Goal: Task Accomplishment & Management: Complete application form

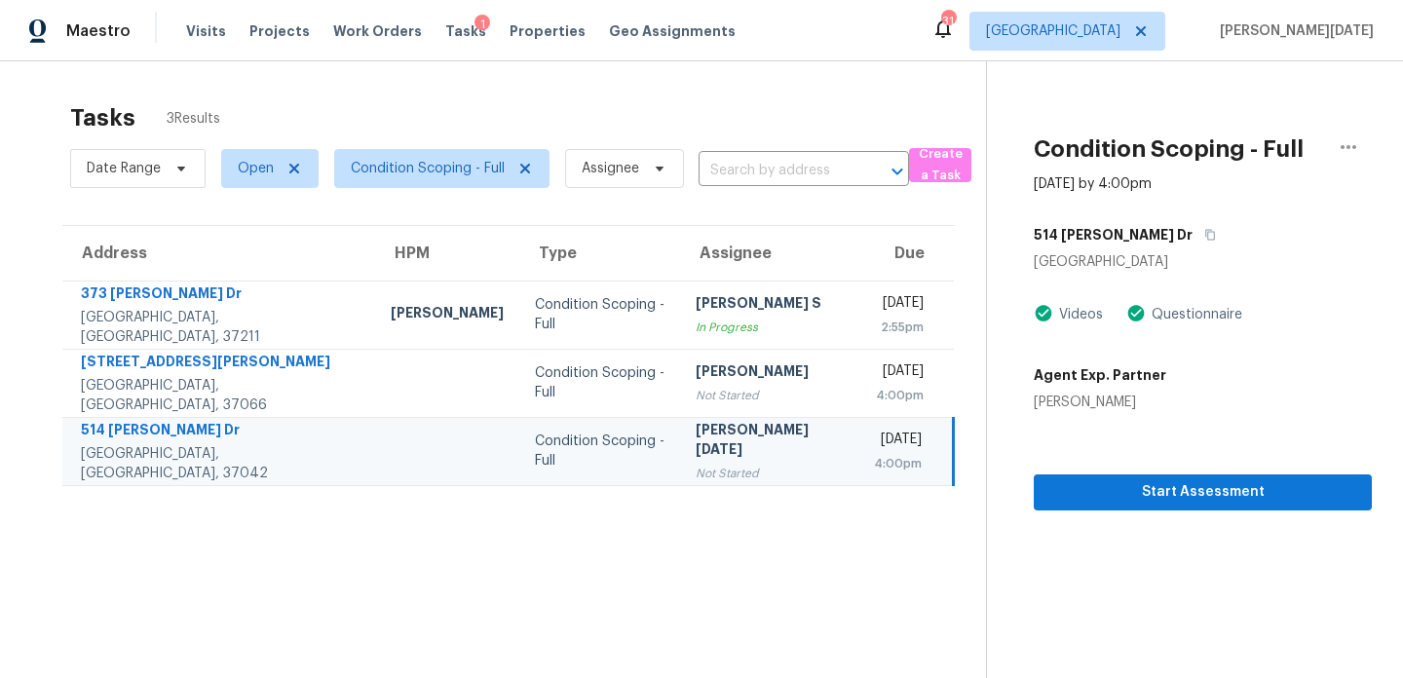
scroll to position [61, 0]
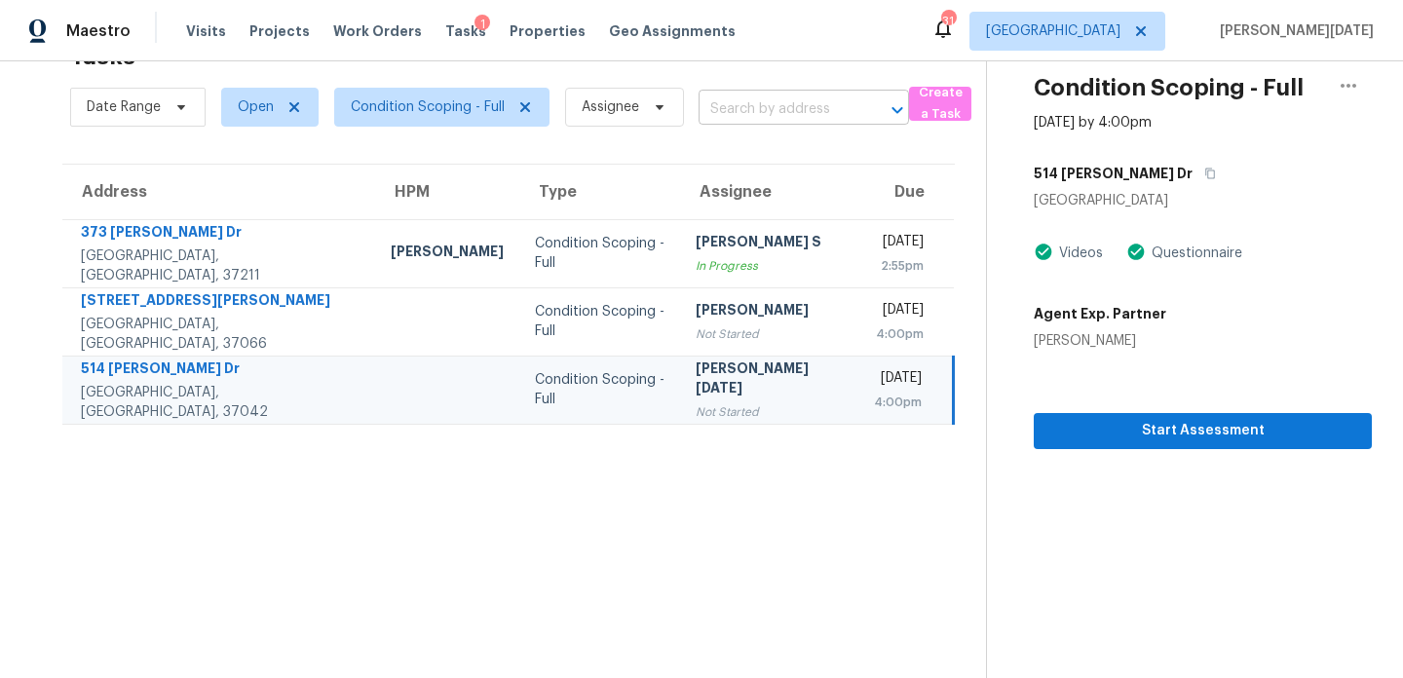
click at [759, 112] on input "text" at bounding box center [777, 109] width 156 height 30
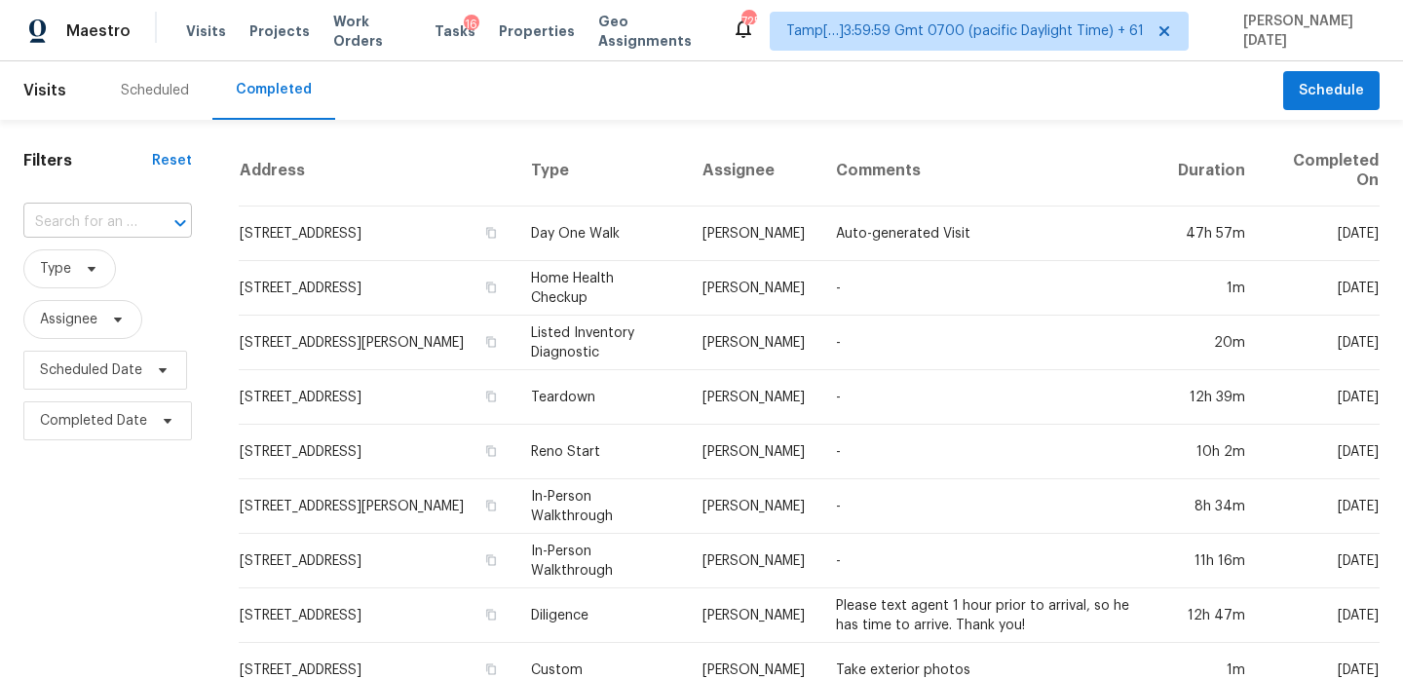
click at [121, 220] on input "text" at bounding box center [80, 223] width 114 height 30
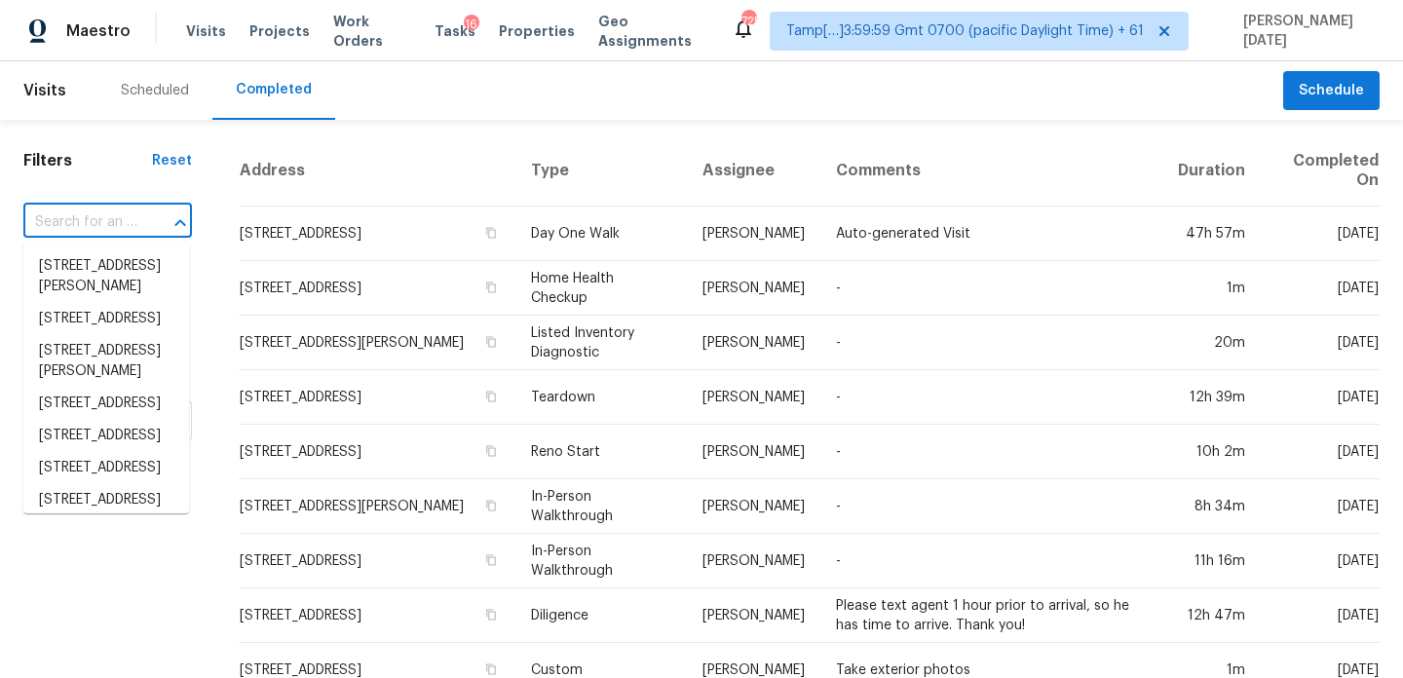
paste input "[STREET_ADDRESS]"
type input "[STREET_ADDRESS]"
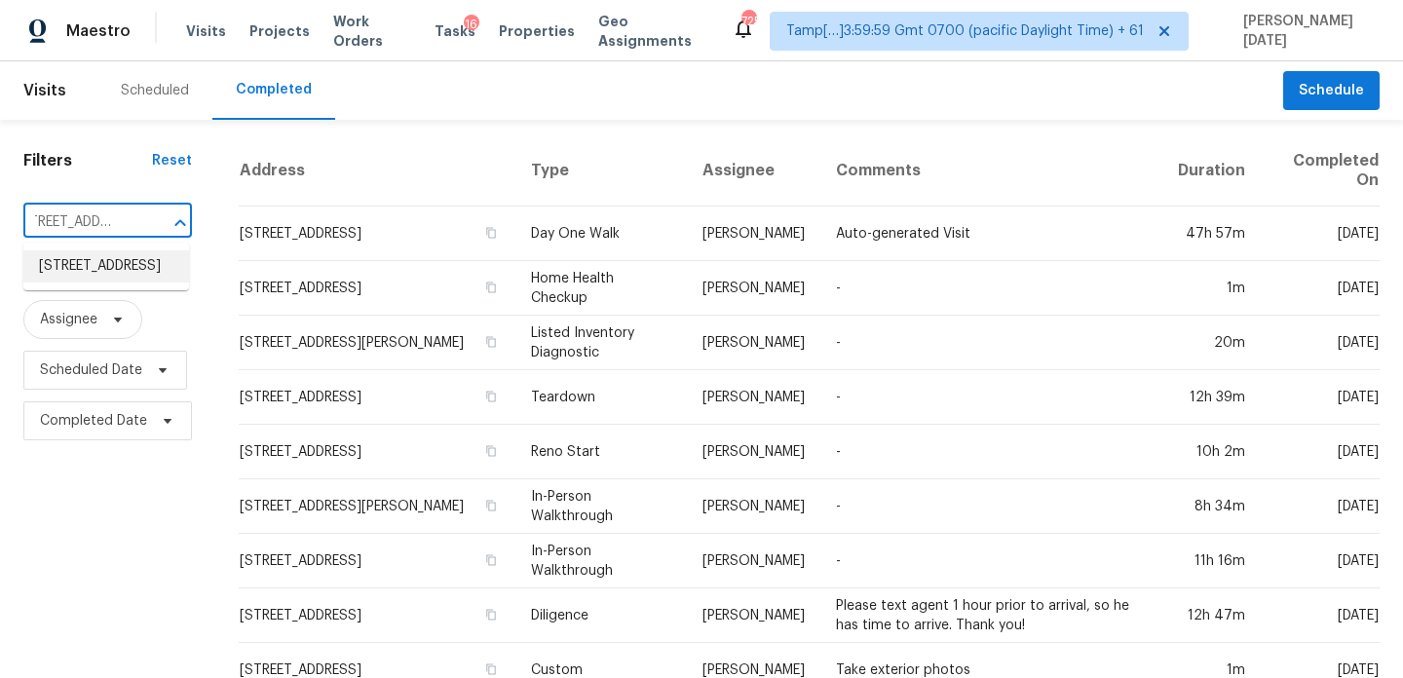
click at [115, 264] on li "6550 Berrywood Dr, Brighton, MI 48116" at bounding box center [106, 266] width 166 height 32
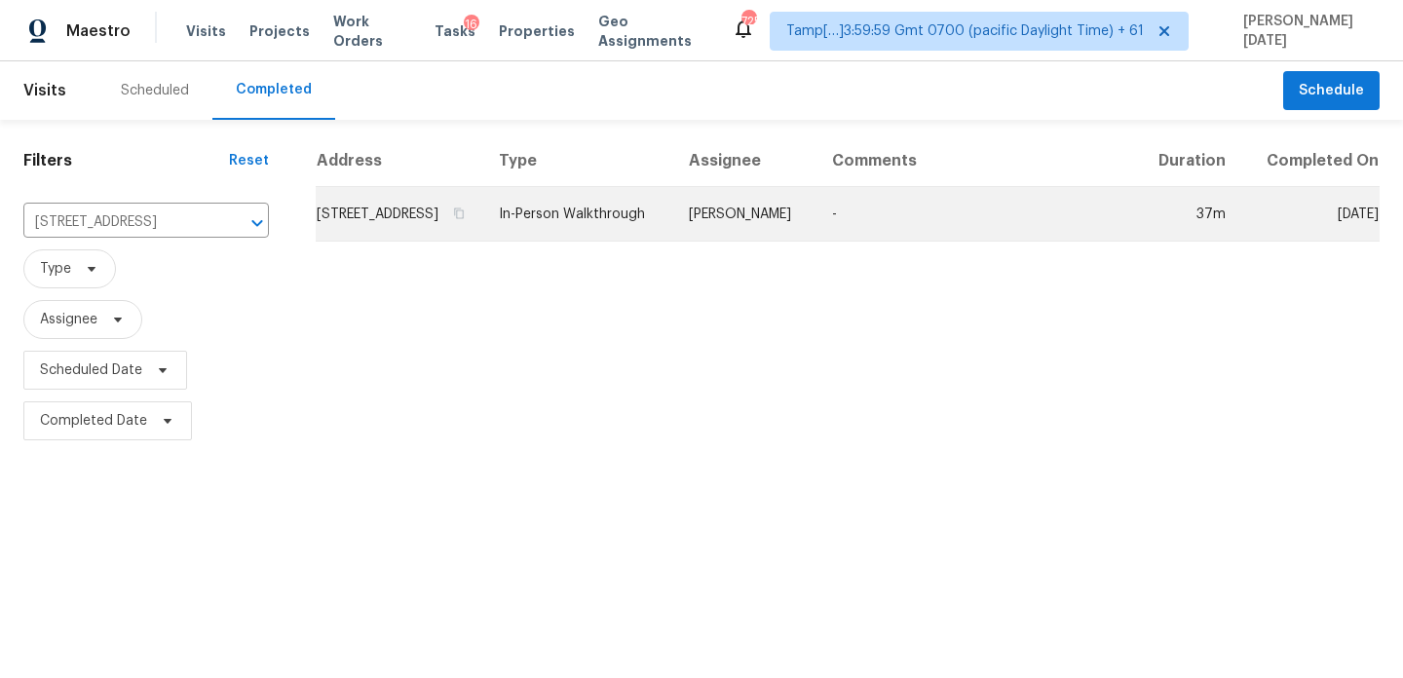
click at [584, 228] on td "In-Person Walkthrough" at bounding box center [578, 214] width 190 height 55
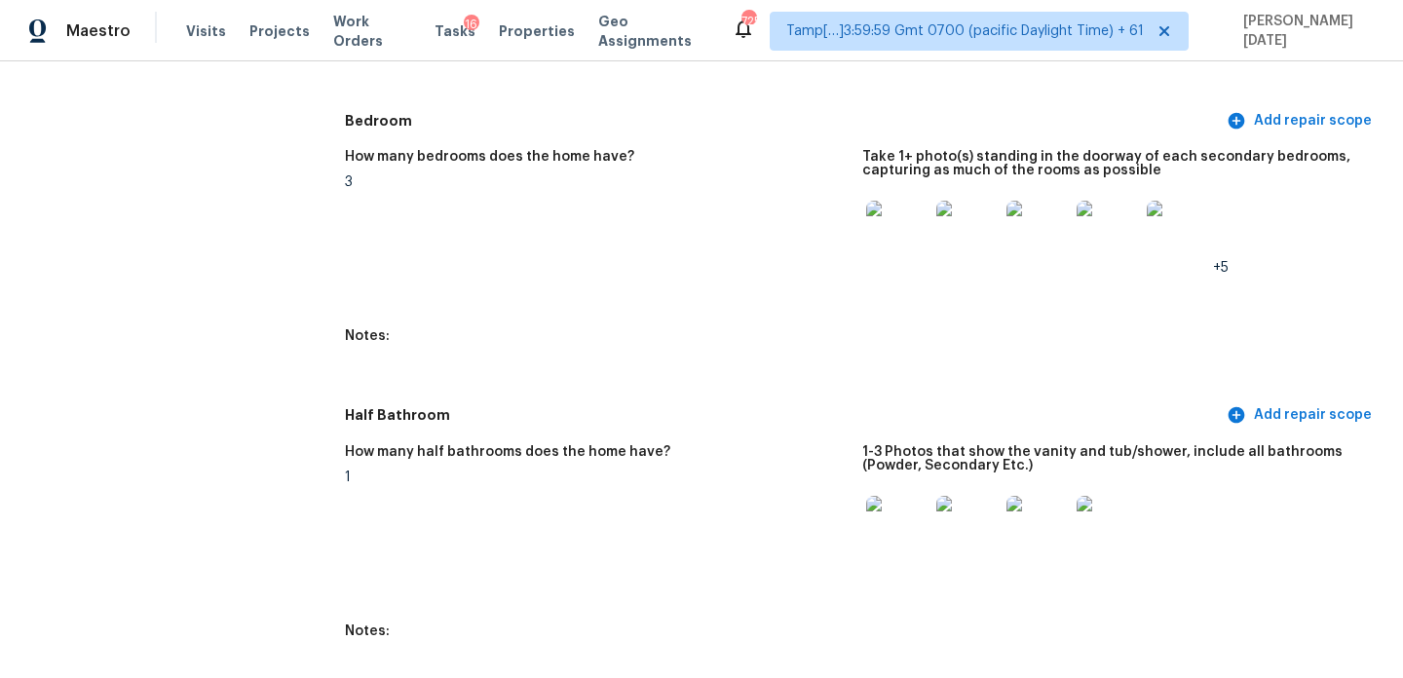
scroll to position [2046, 0]
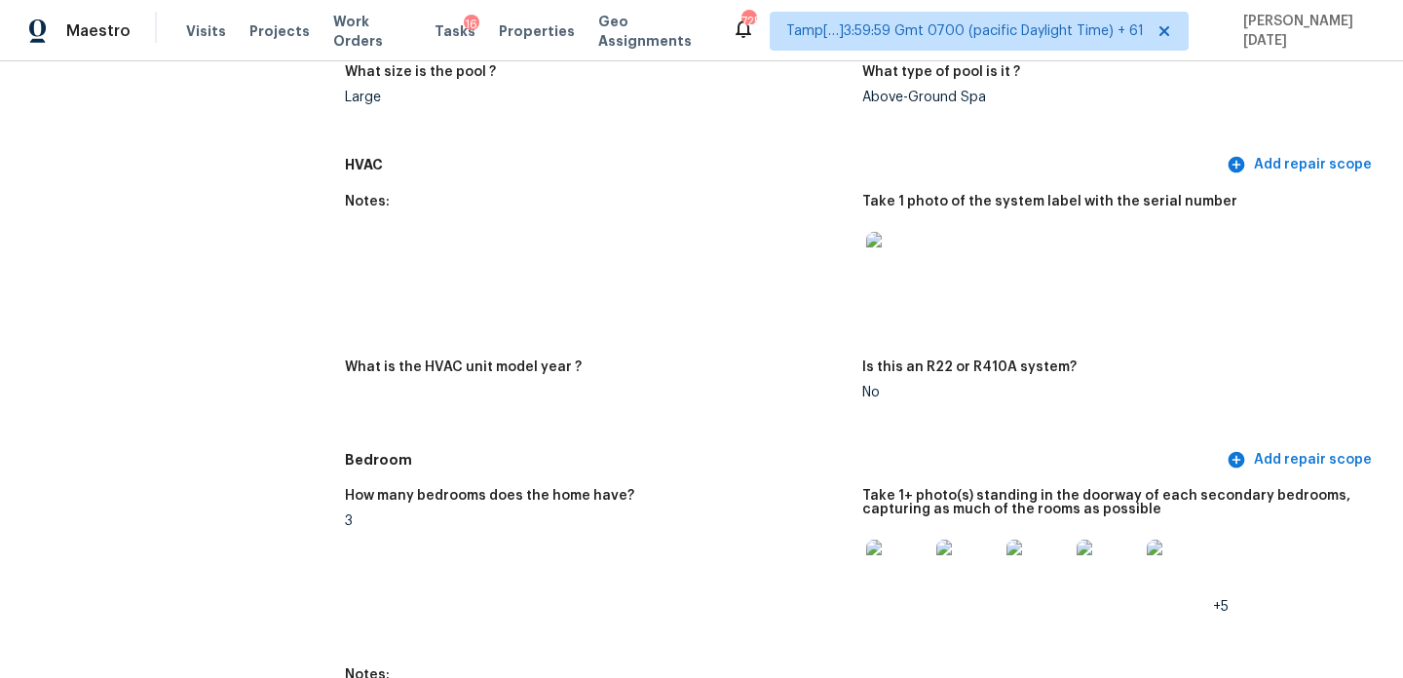
click at [877, 243] on img at bounding box center [897, 263] width 62 height 62
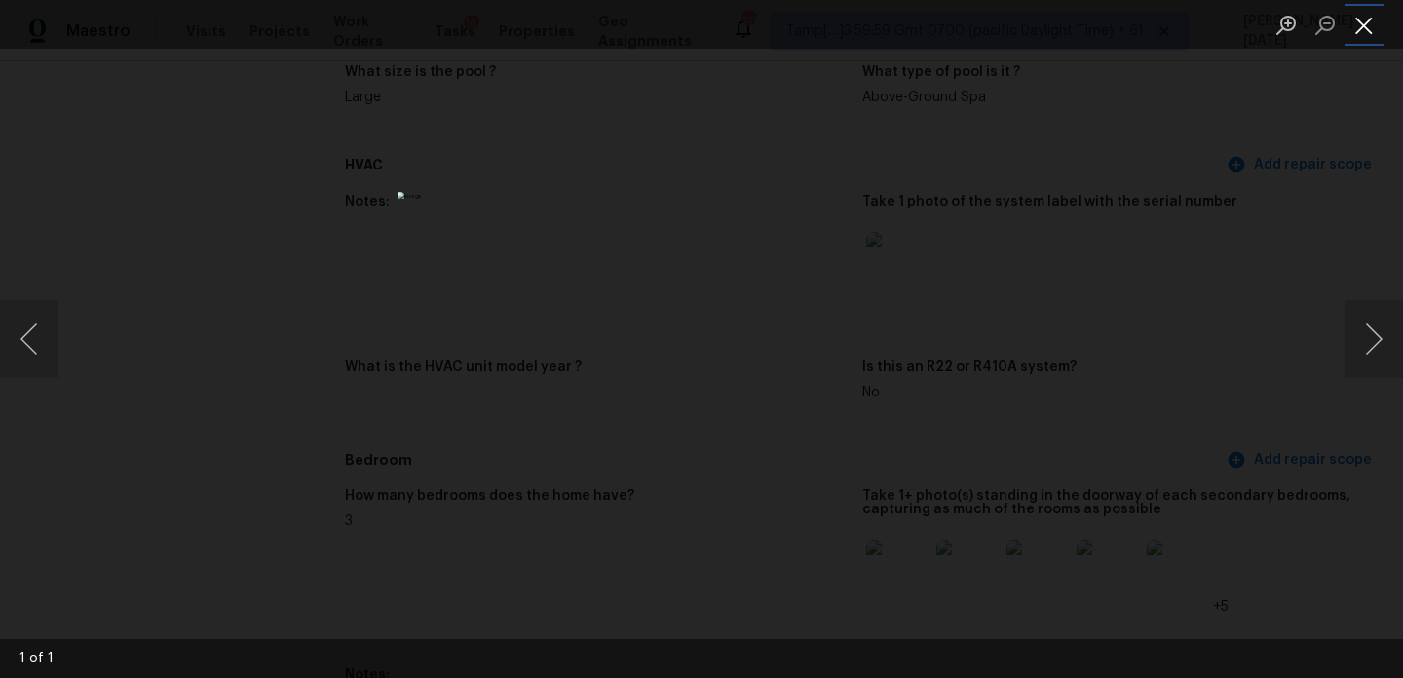
click at [1361, 25] on button "Close lightbox" at bounding box center [1363, 25] width 39 height 34
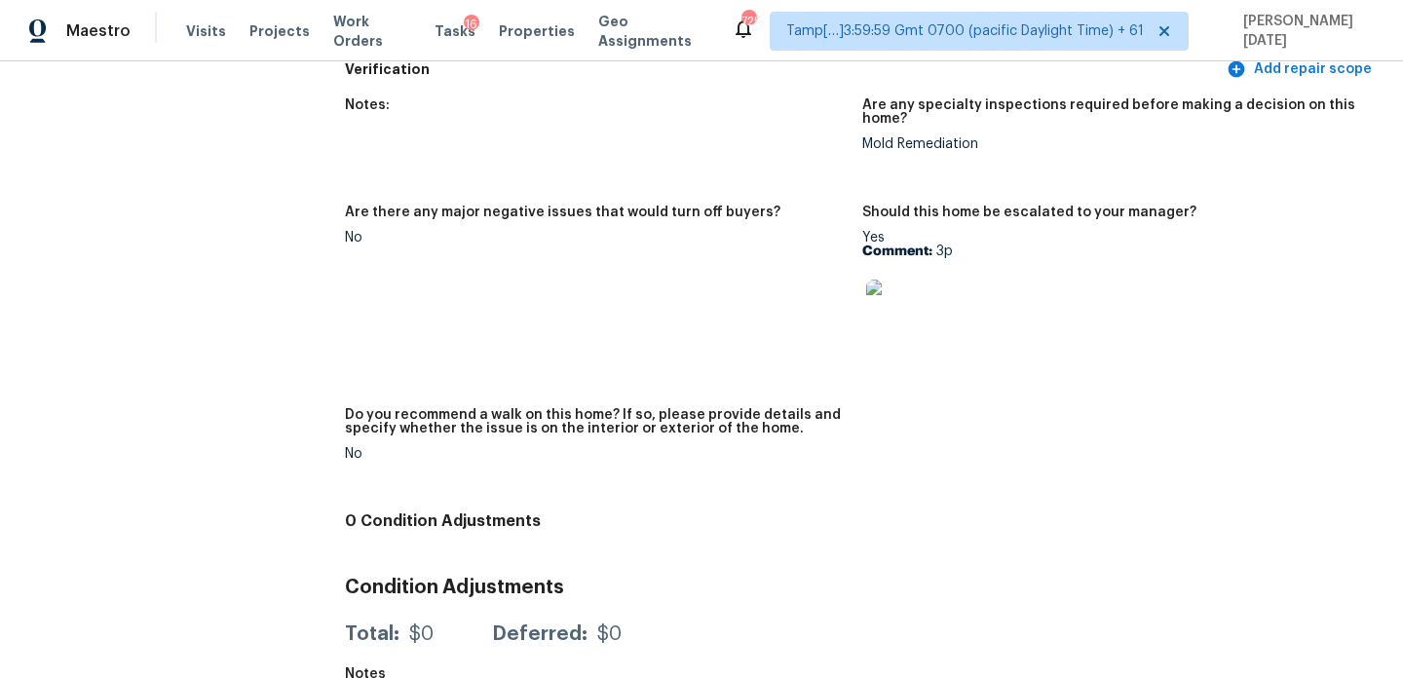
scroll to position [4168, 0]
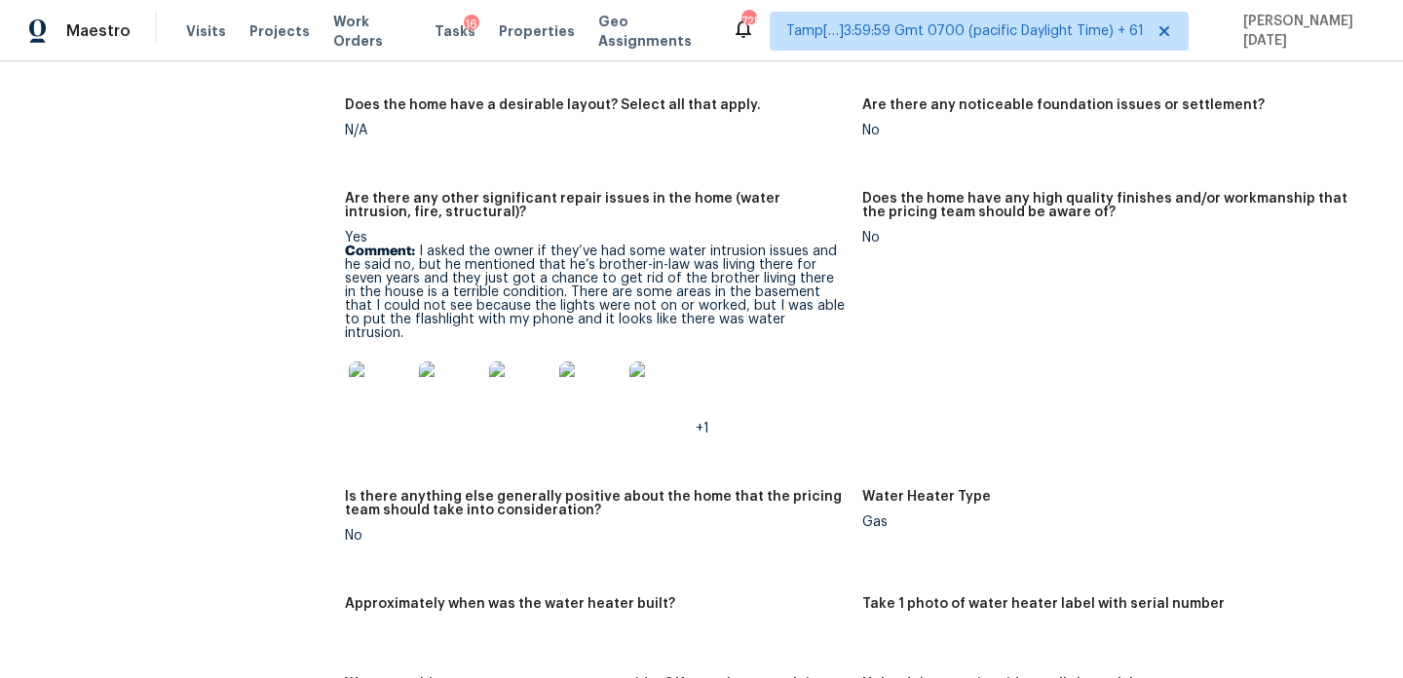
click at [378, 372] on img at bounding box center [380, 392] width 62 height 62
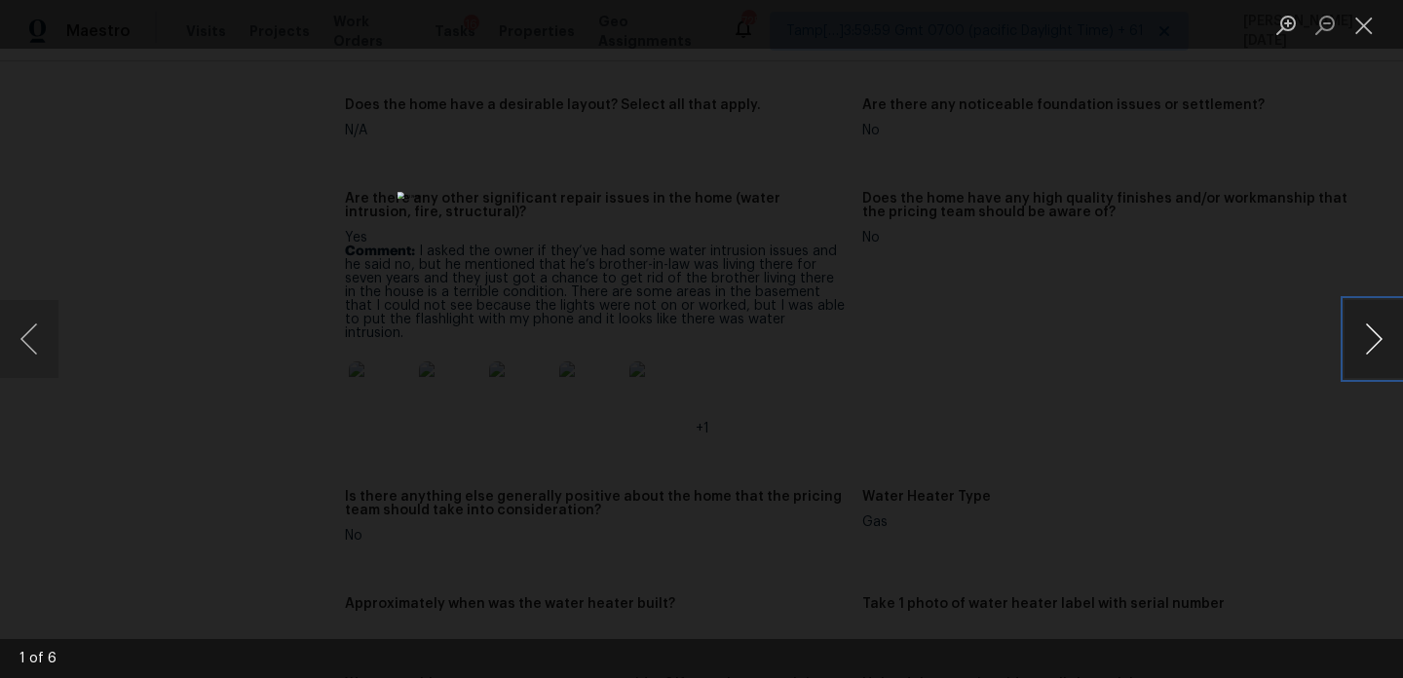
click at [1385, 339] on button "Next image" at bounding box center [1373, 339] width 58 height 78
click at [1376, 345] on button "Next image" at bounding box center [1373, 339] width 58 height 78
click at [1383, 366] on button "Next image" at bounding box center [1373, 339] width 58 height 78
click at [1357, 331] on button "Next image" at bounding box center [1373, 339] width 58 height 78
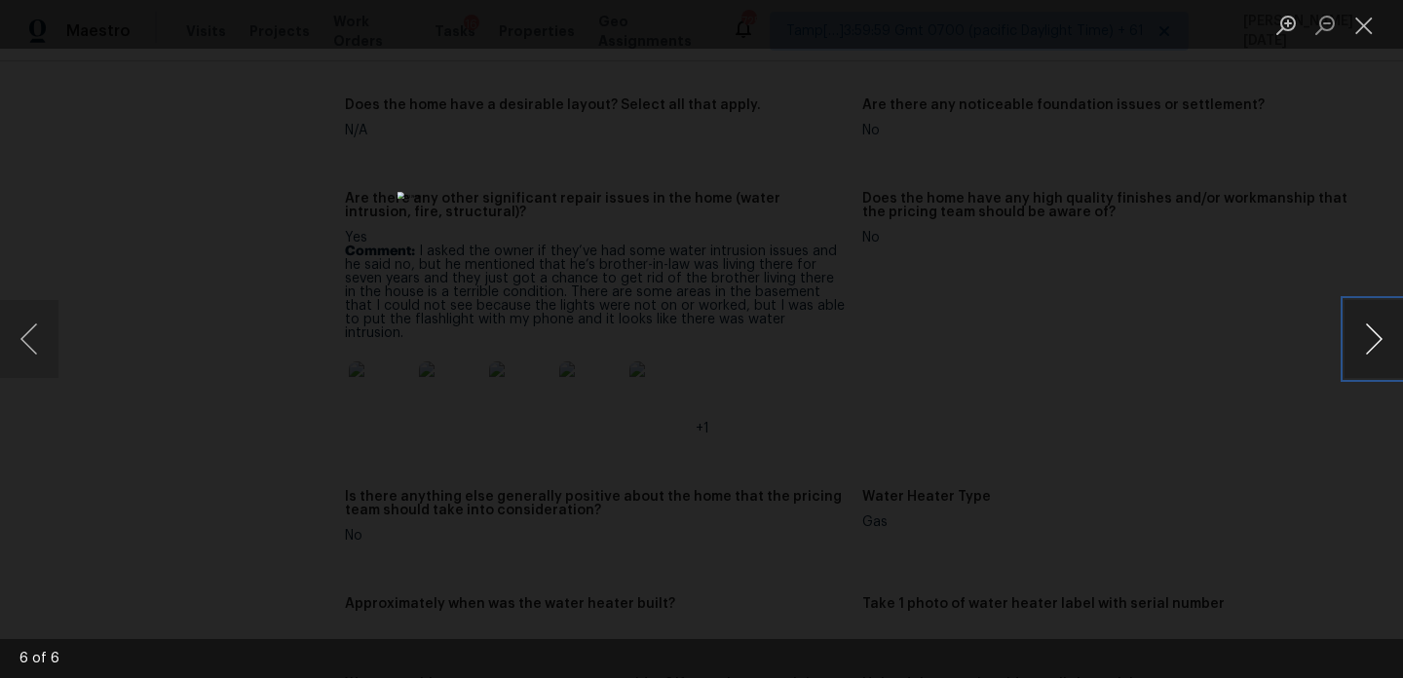
click at [1379, 350] on button "Next image" at bounding box center [1373, 339] width 58 height 78
click at [1377, 33] on button "Close lightbox" at bounding box center [1363, 25] width 39 height 34
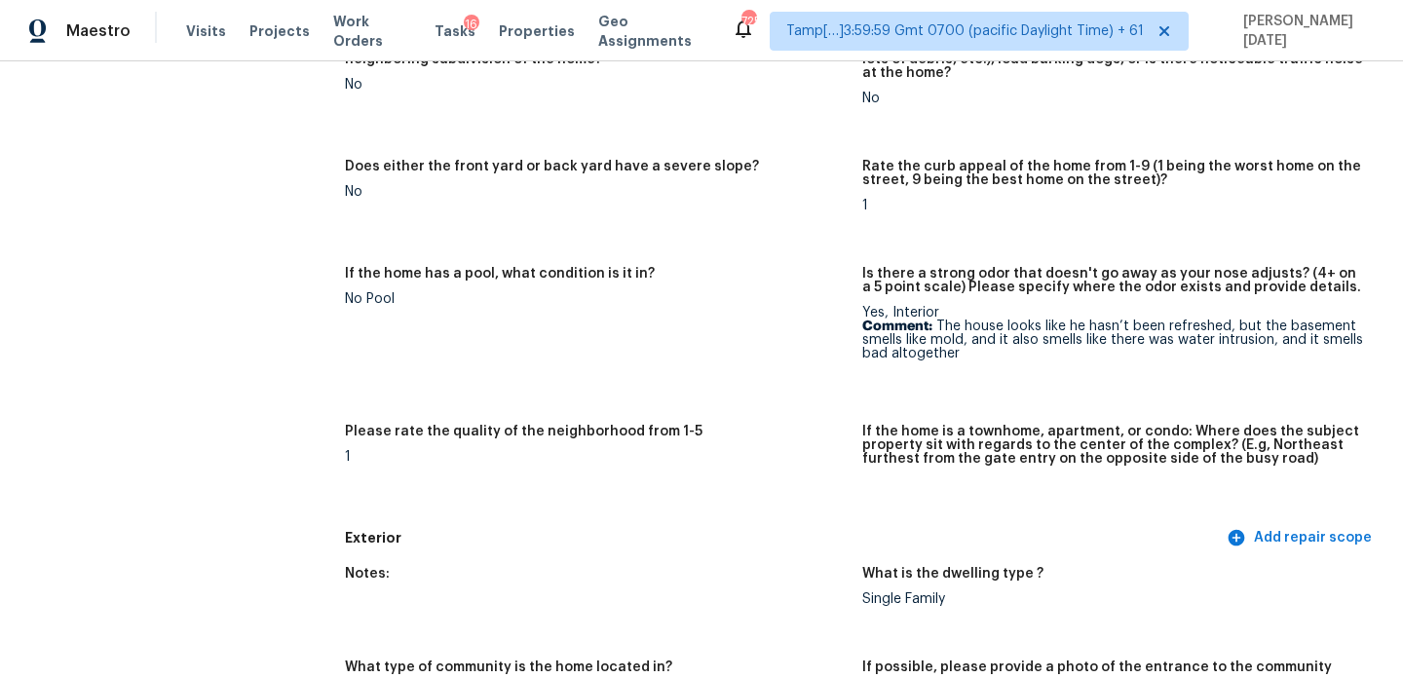
scroll to position [327, 0]
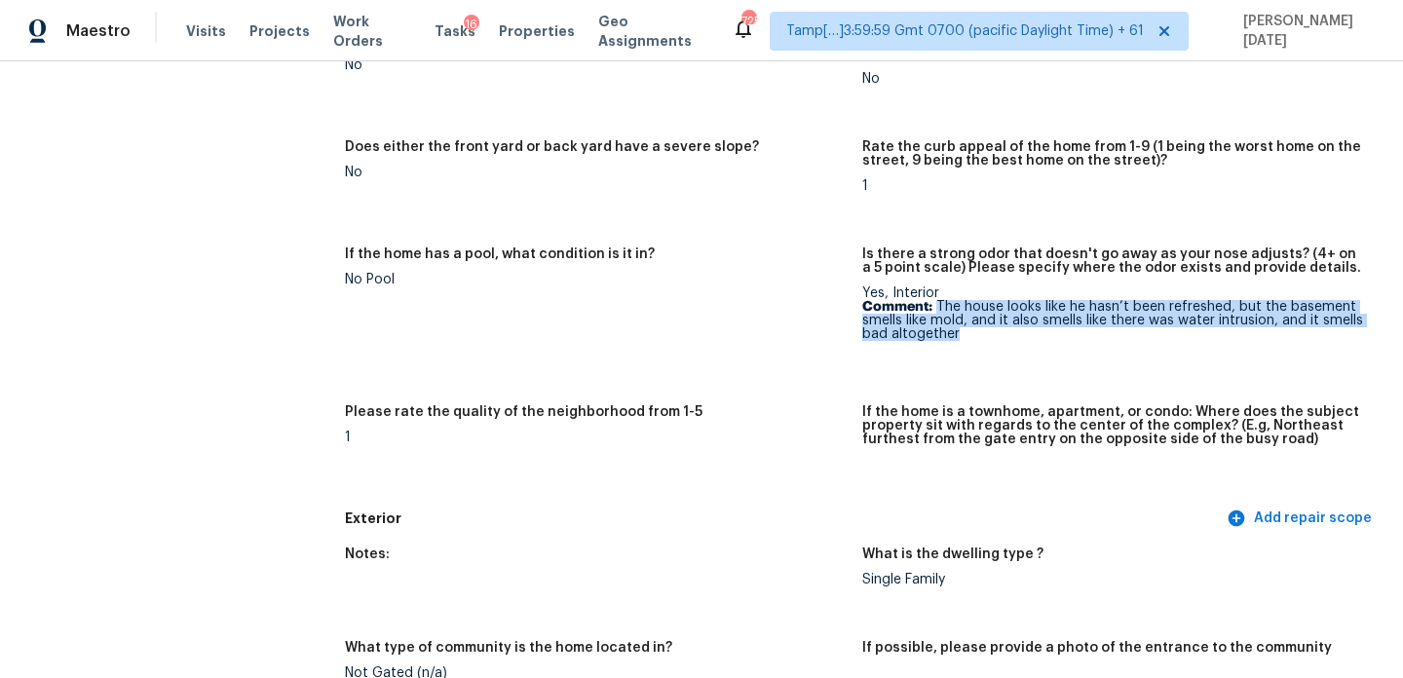
drag, startPoint x: 936, startPoint y: 304, endPoint x: 975, endPoint y: 332, distance: 48.1
click at [975, 332] on p "Comment: The house looks like he hasn’t been refreshed, but the basement smells…" at bounding box center [1113, 320] width 502 height 41
copy p "The house looks like he hasn’t been refreshed, but the basement smells like mol…"
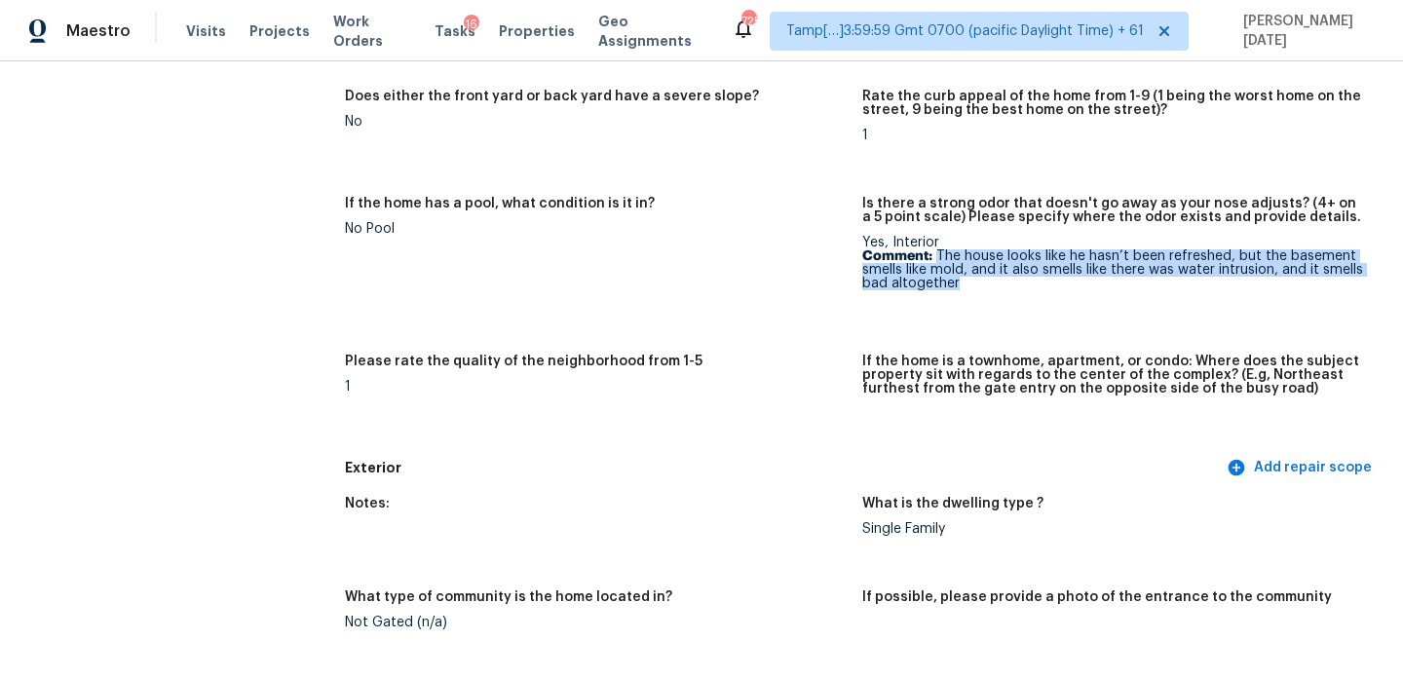
scroll to position [0, 0]
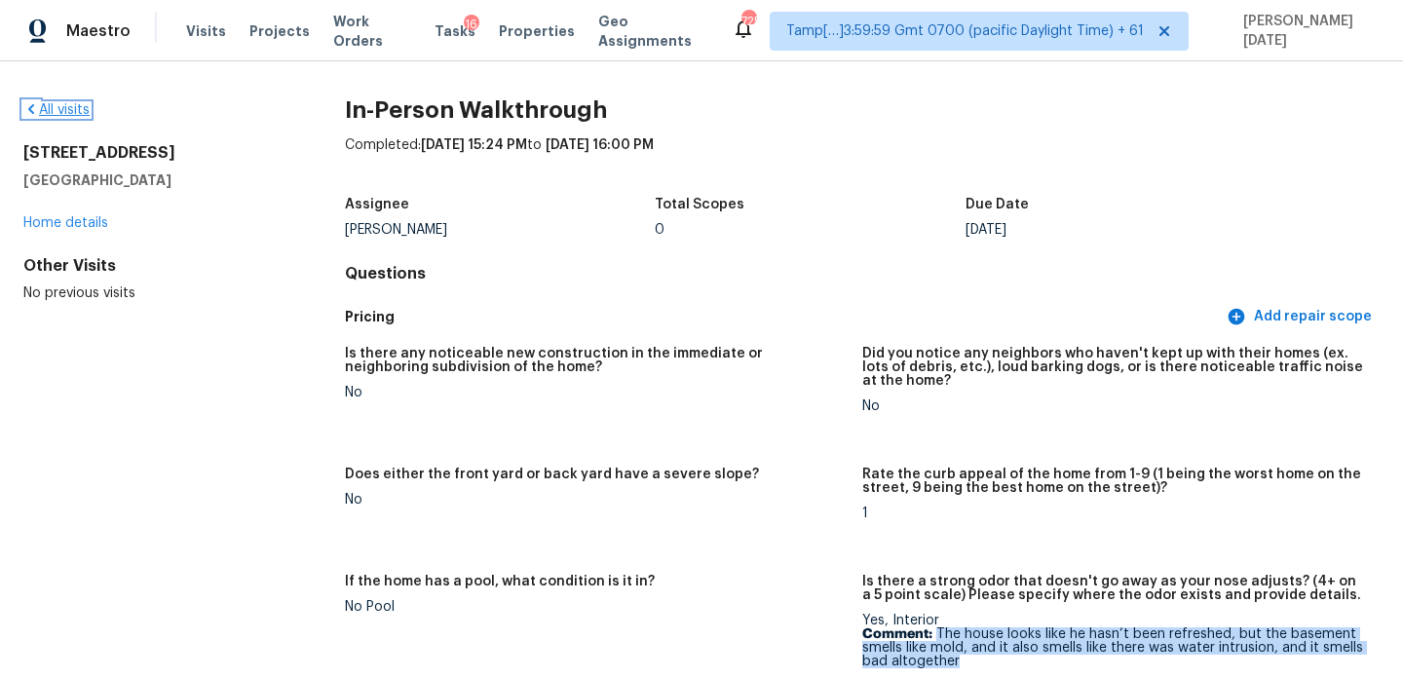
click at [72, 105] on link "All visits" at bounding box center [56, 110] width 66 height 14
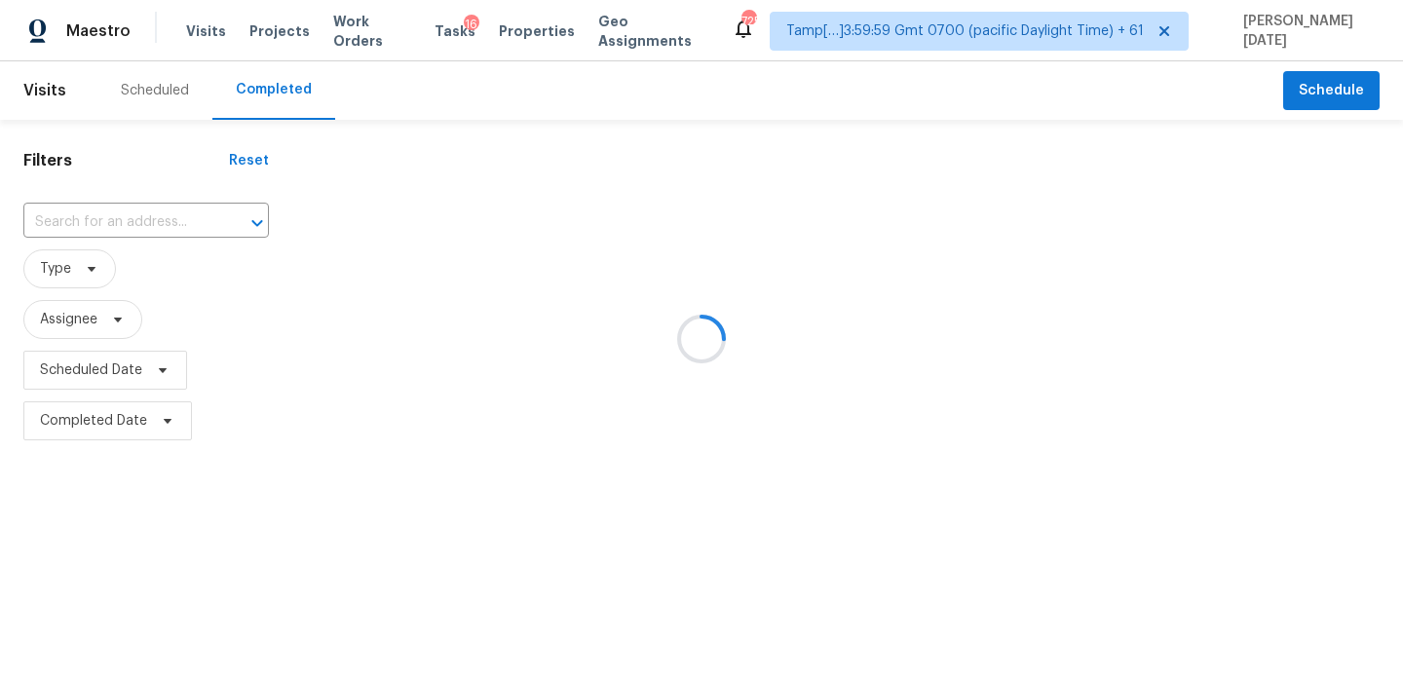
click at [136, 231] on div at bounding box center [701, 339] width 1403 height 678
click at [149, 226] on div at bounding box center [701, 339] width 1403 height 678
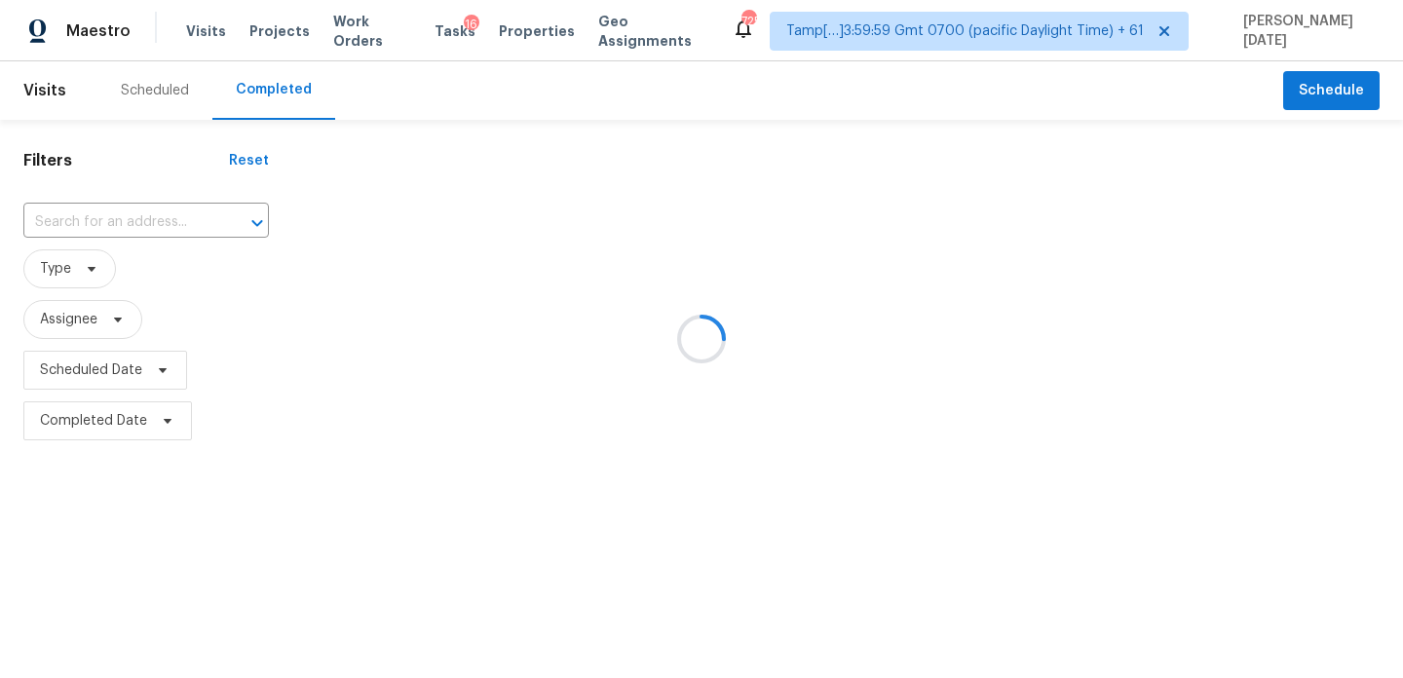
click at [149, 226] on div at bounding box center [701, 339] width 1403 height 678
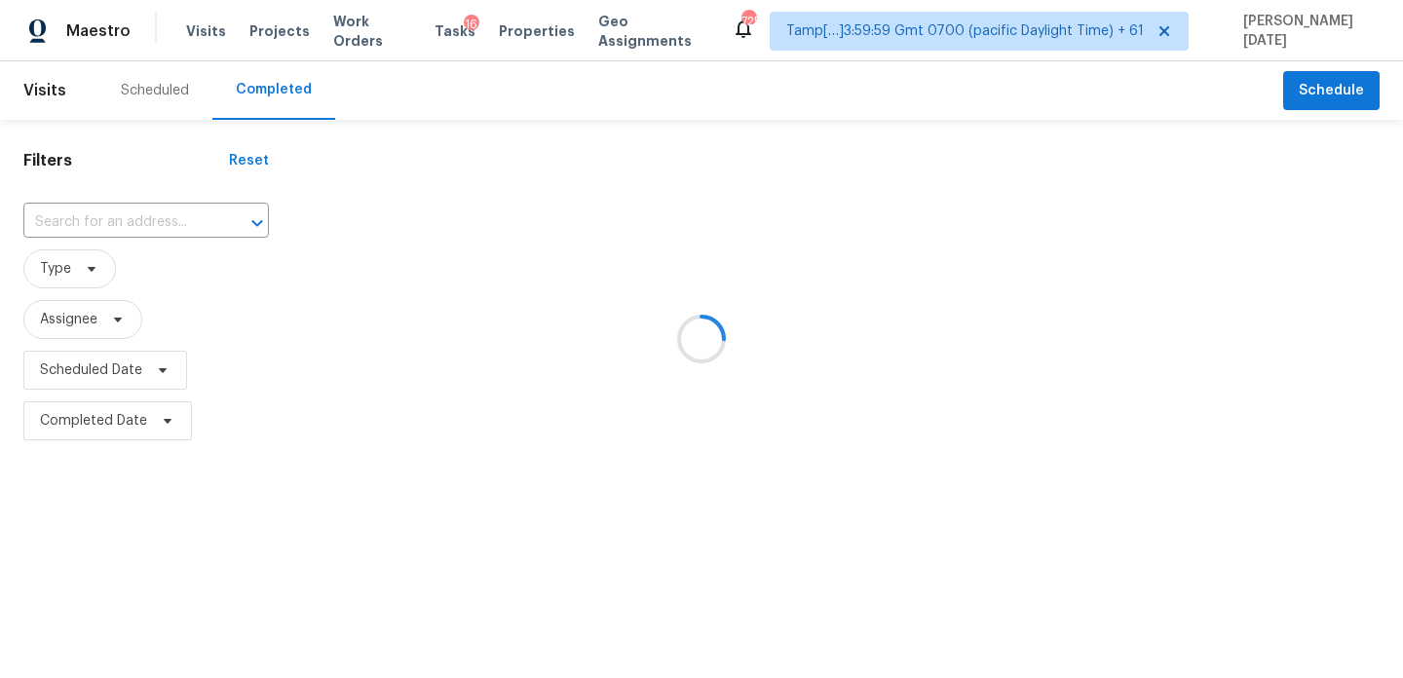
click at [149, 226] on div at bounding box center [701, 339] width 1403 height 678
click at [142, 225] on div at bounding box center [701, 339] width 1403 height 678
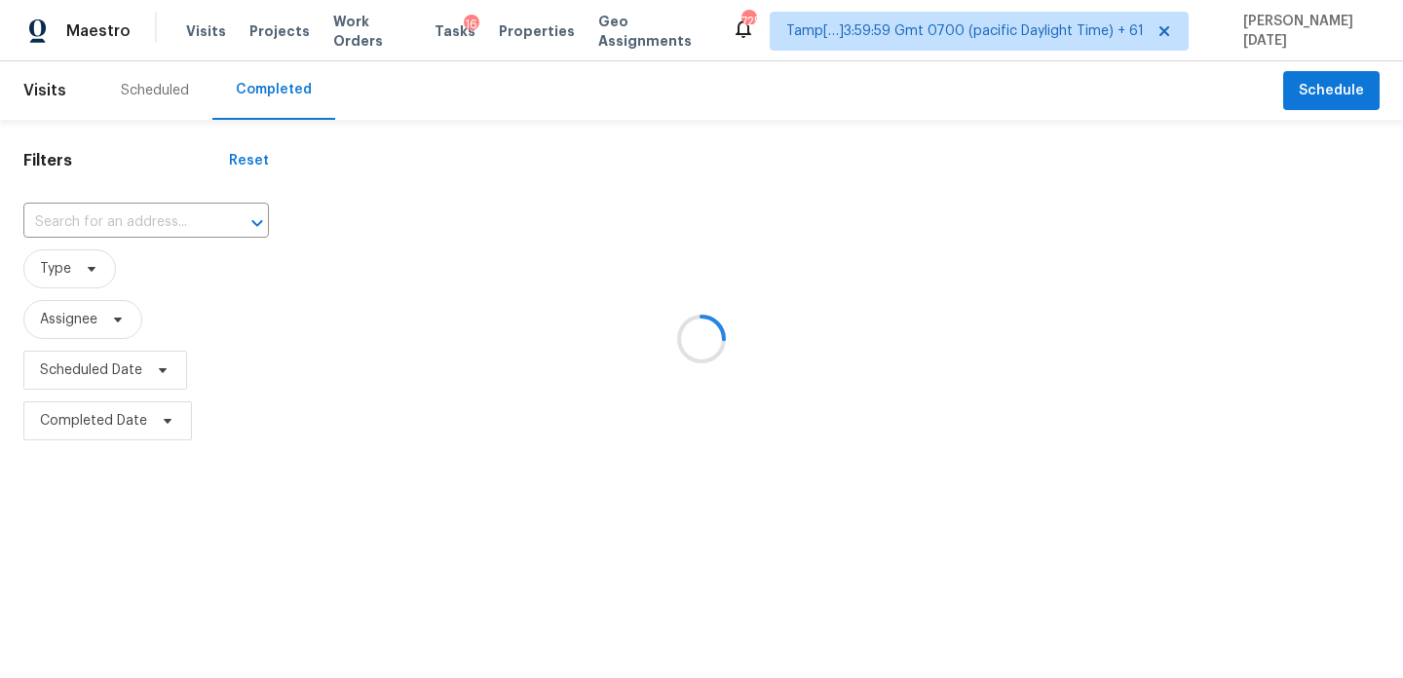
click at [142, 225] on div at bounding box center [701, 339] width 1403 height 678
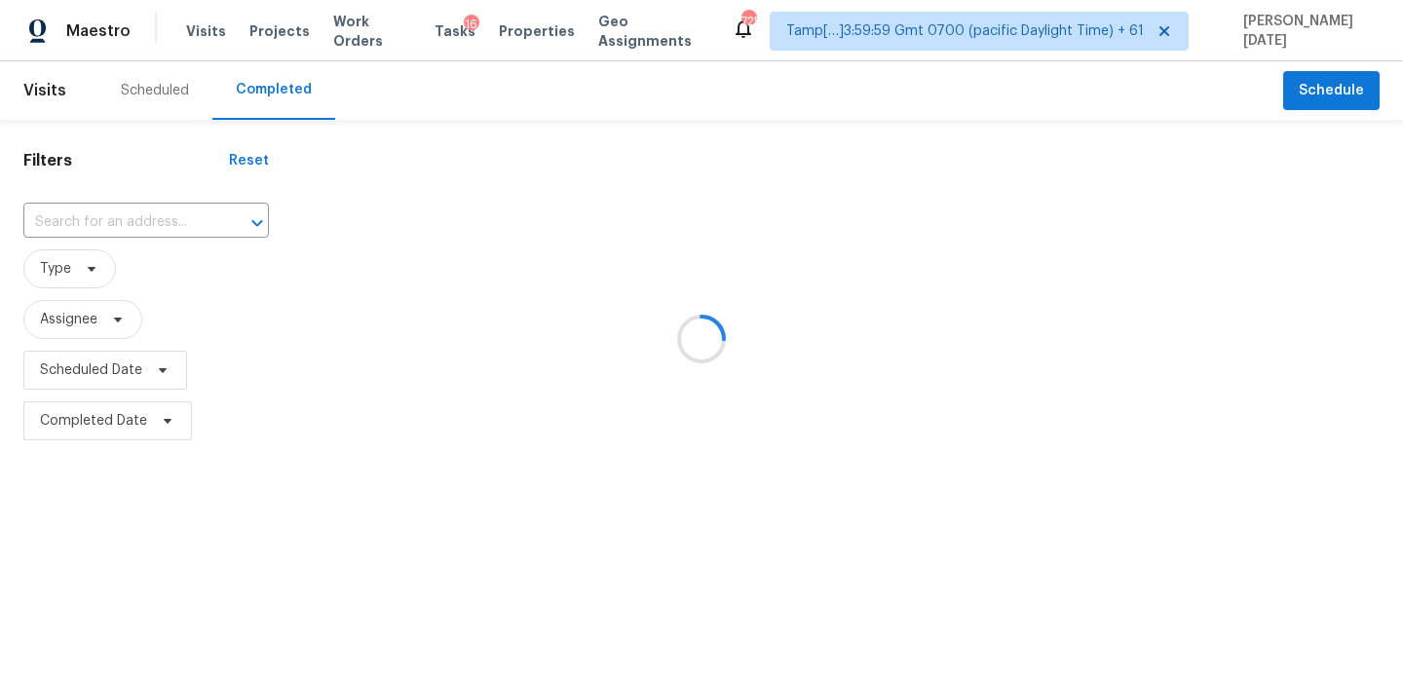
click at [142, 225] on div at bounding box center [701, 339] width 1403 height 678
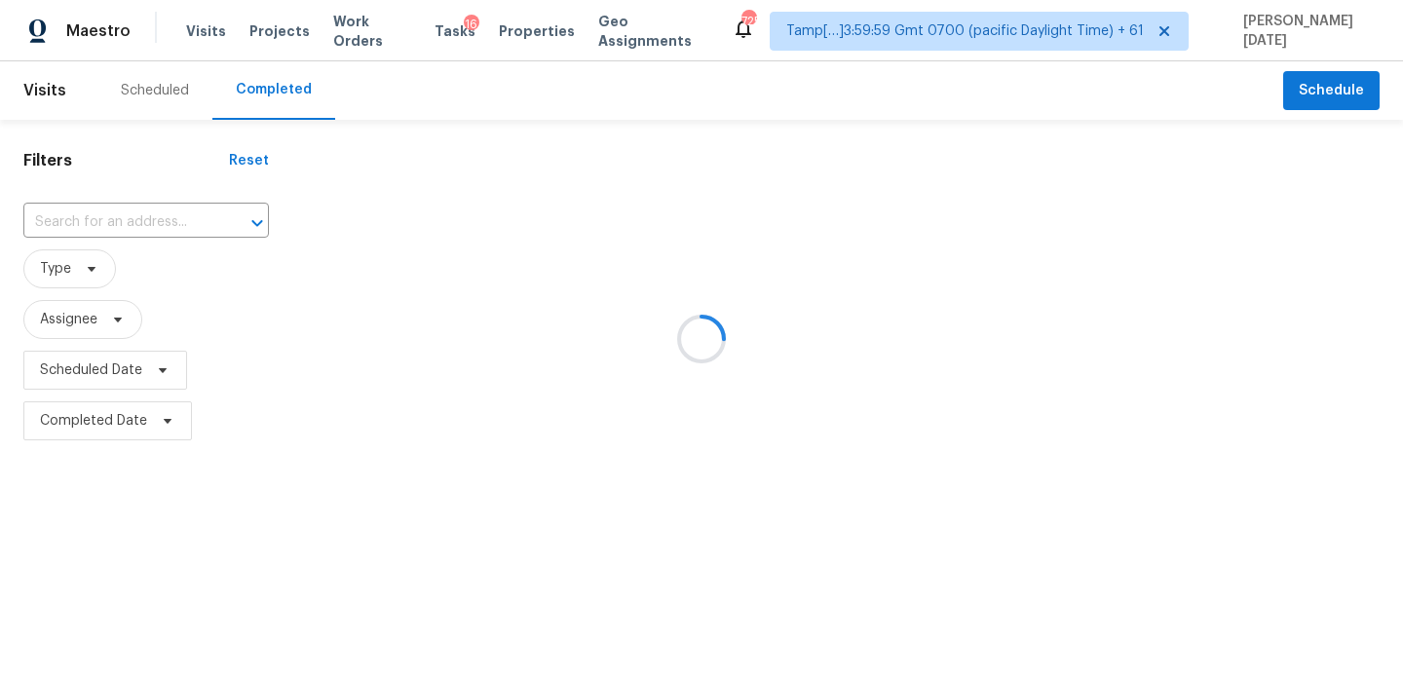
click at [128, 222] on div at bounding box center [701, 339] width 1403 height 678
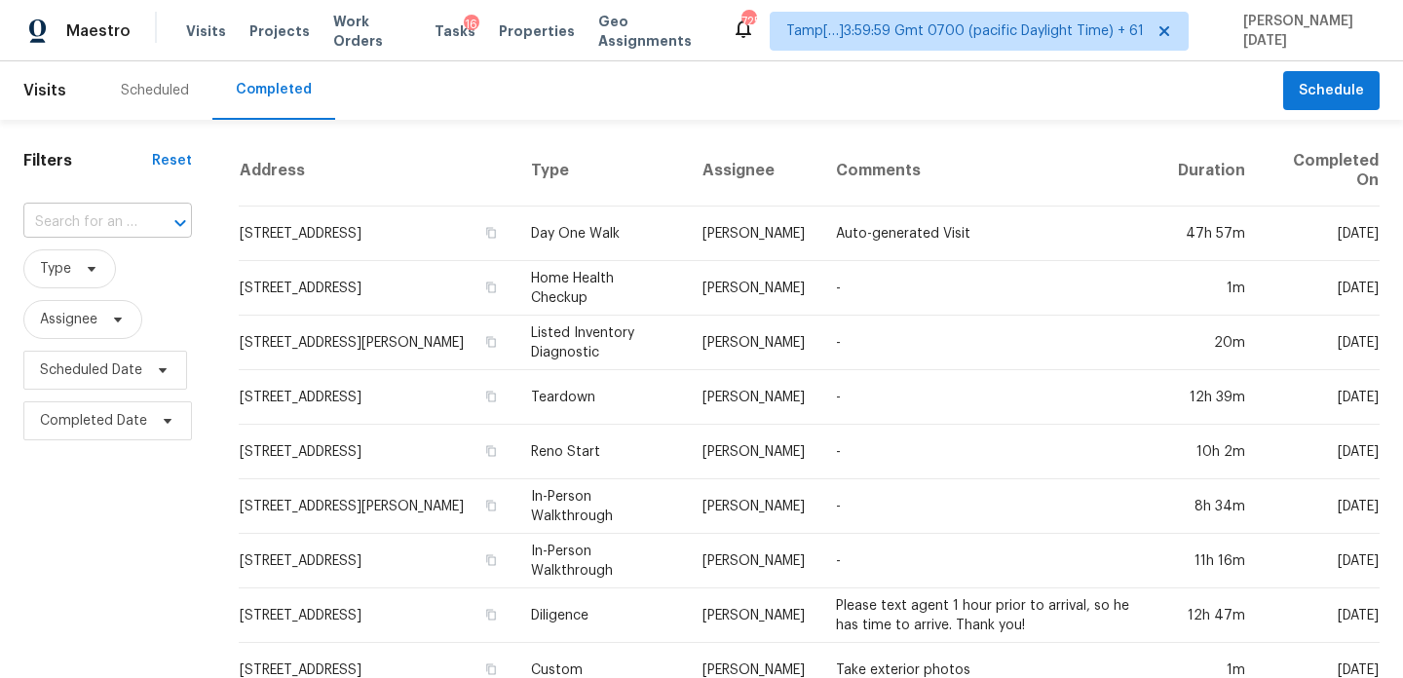
click at [123, 234] on input "text" at bounding box center [80, 223] width 114 height 30
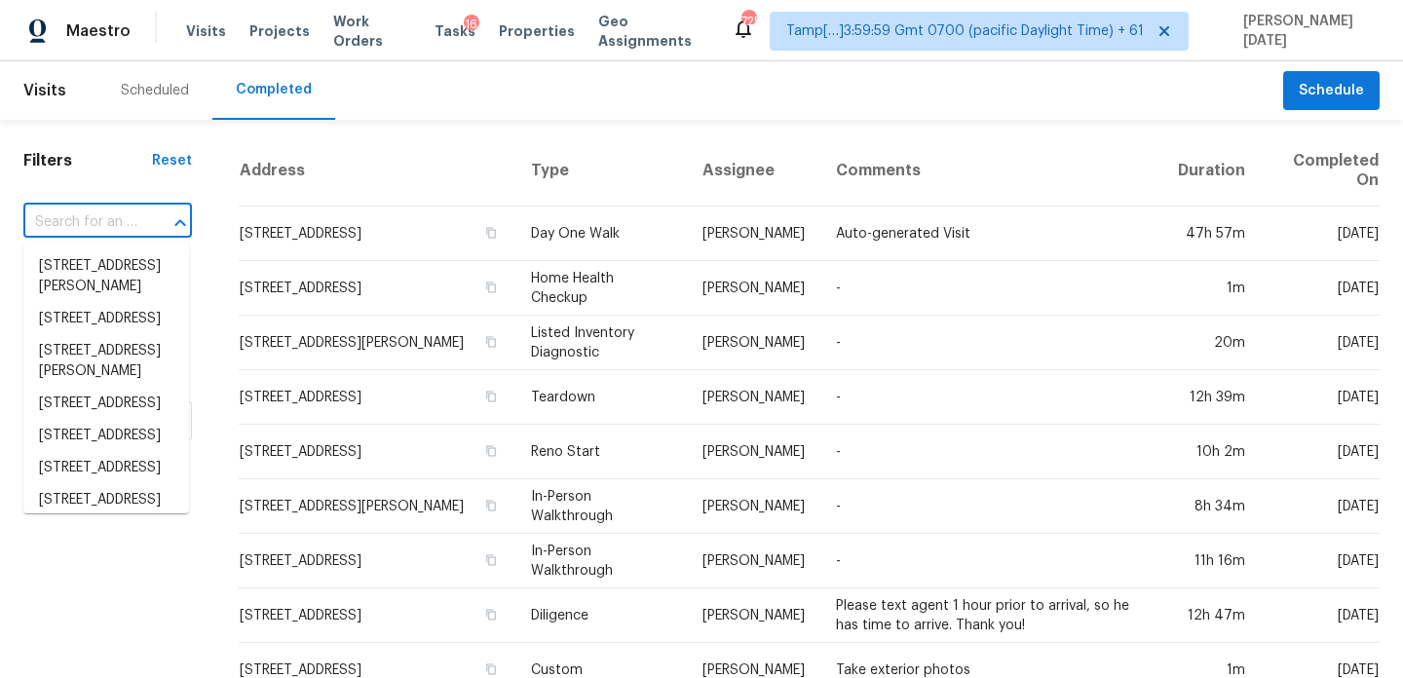
paste input "5365 SW 111th Lane Rd, Ocala, FL, 34476"
type input "5365 SW 111th Lane Rd, Ocala, FL, 34476"
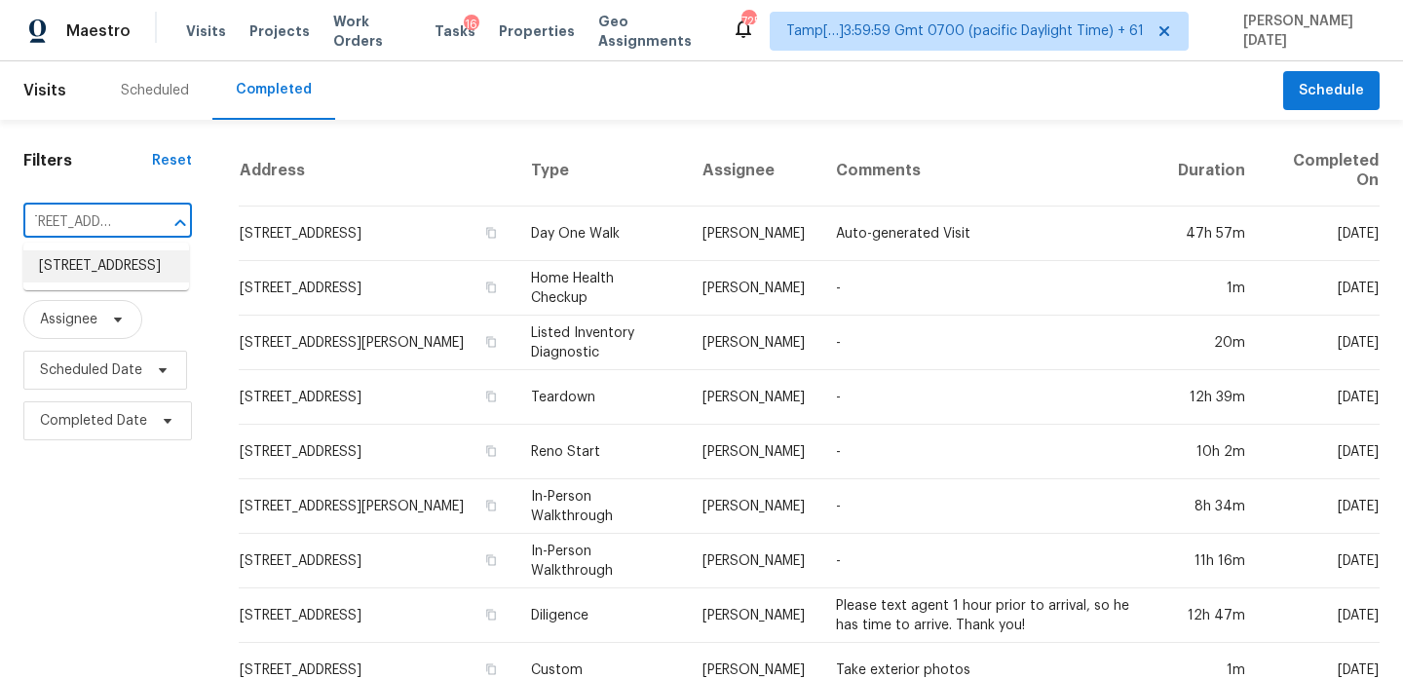
click at [123, 252] on li "5365 SW 111th Lane Rd, Ocala, FL 34476" at bounding box center [106, 266] width 166 height 32
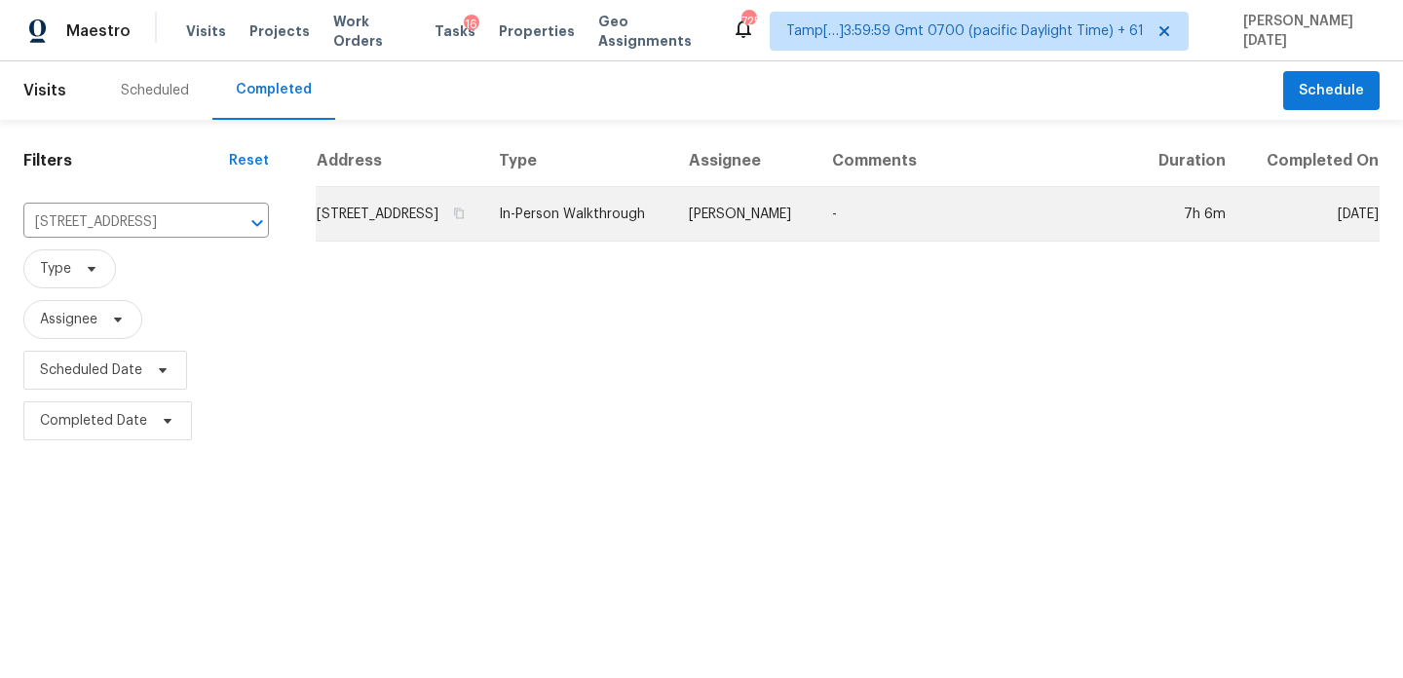
click at [483, 229] on td "5365 SW 111th Lane Rd, Ocala, FL 34476" at bounding box center [400, 214] width 168 height 55
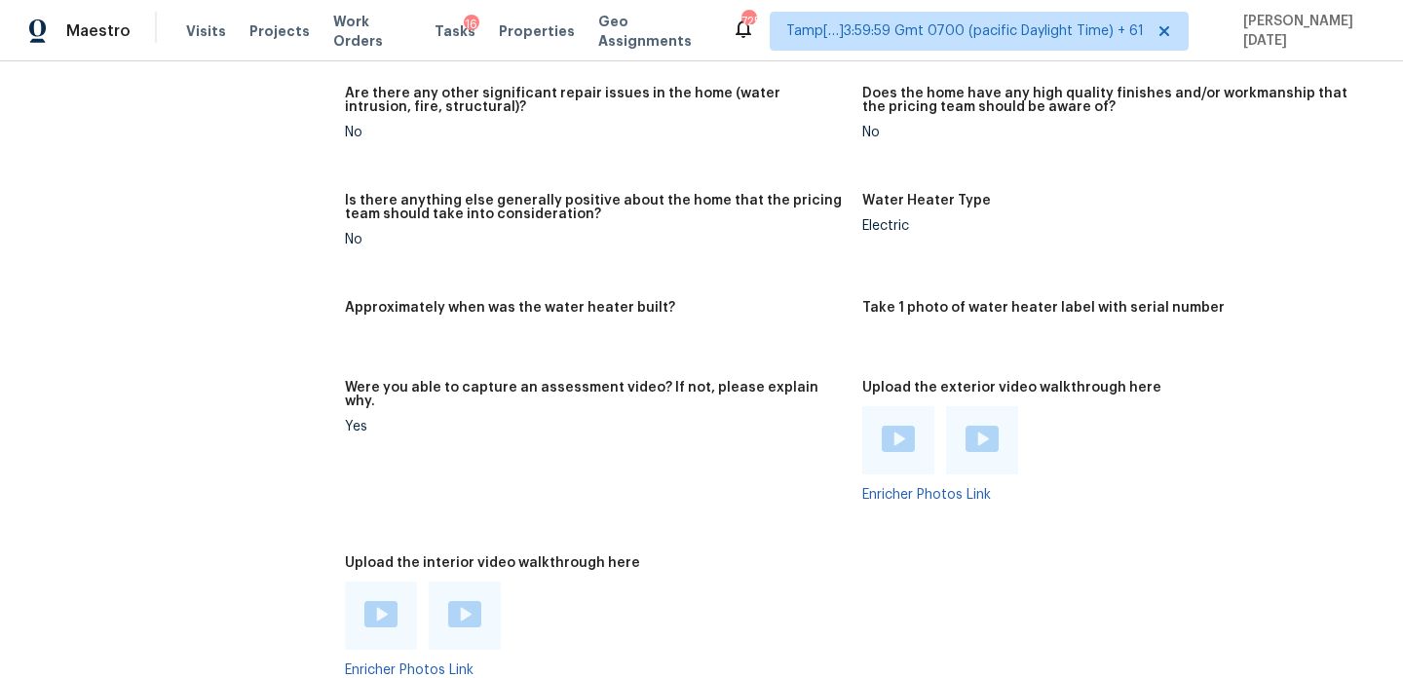
scroll to position [3747, 0]
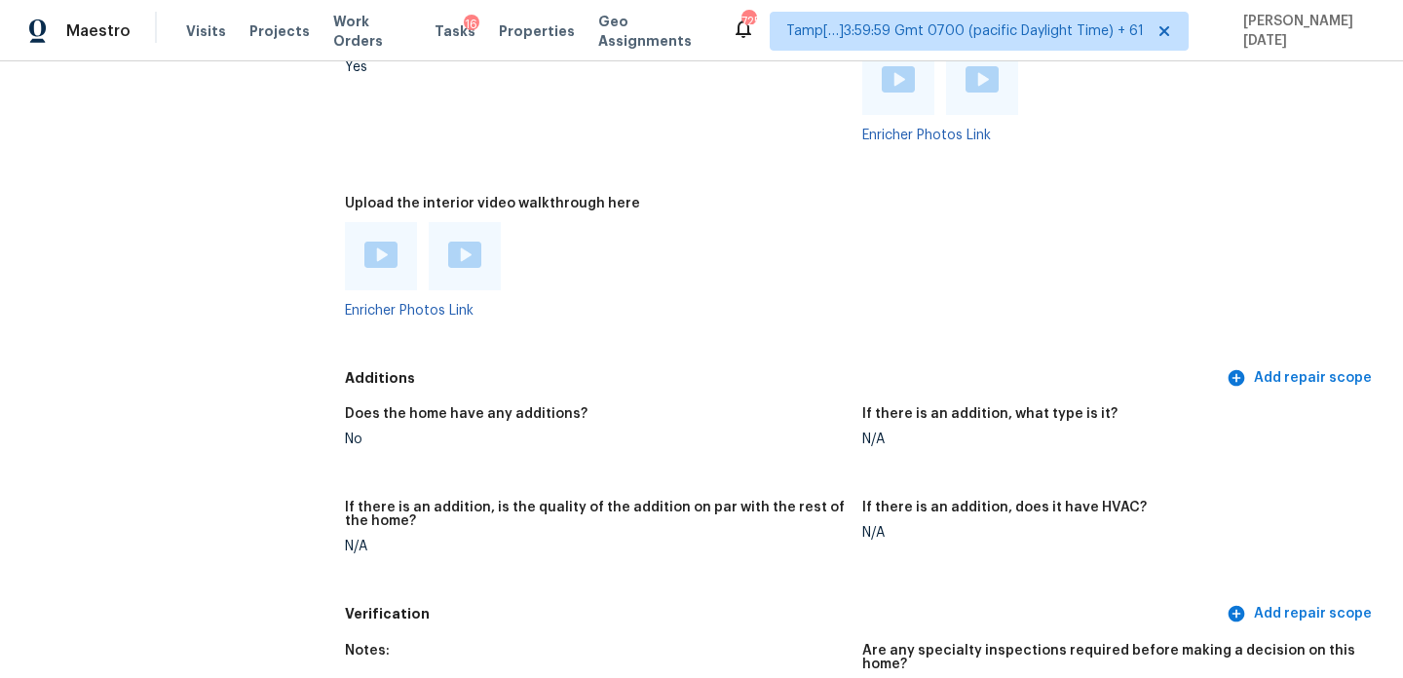
click at [389, 242] on img at bounding box center [380, 255] width 33 height 26
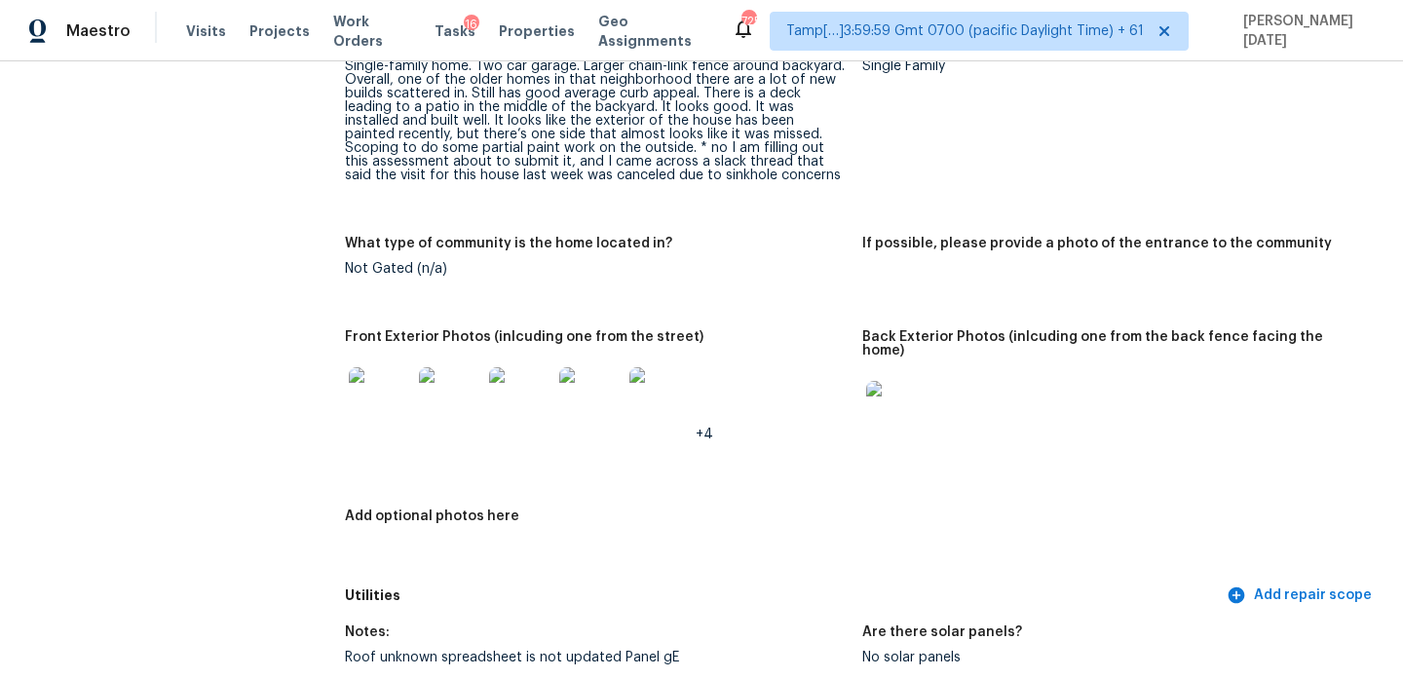
scroll to position [828, 0]
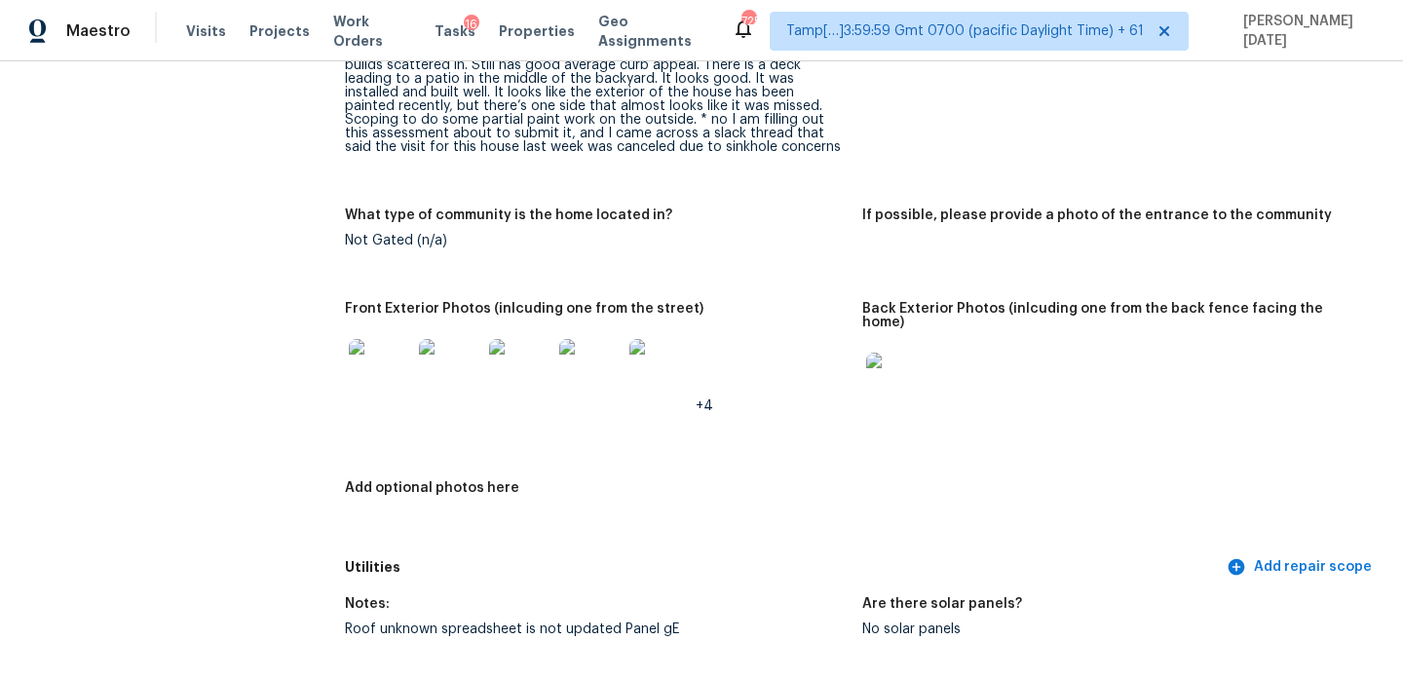
click at [378, 374] on img at bounding box center [380, 370] width 62 height 62
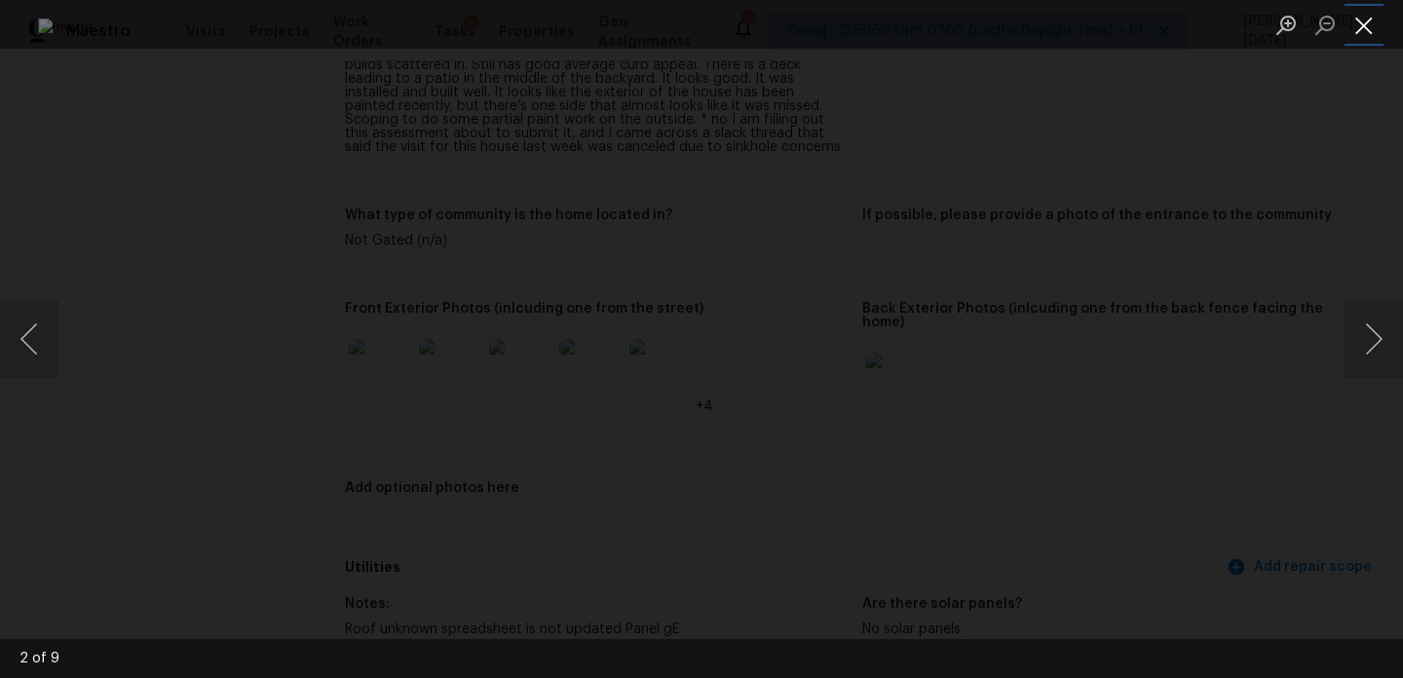
click at [1370, 23] on button "Close lightbox" at bounding box center [1363, 25] width 39 height 34
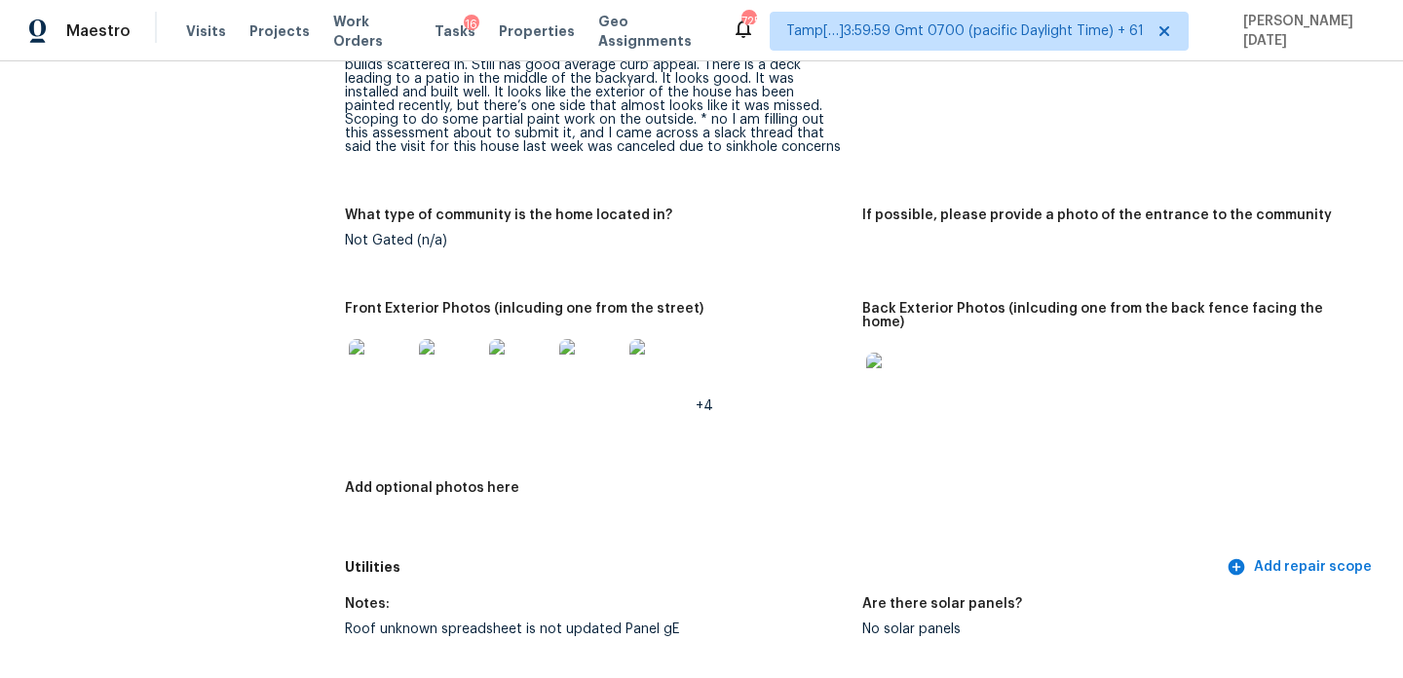
scroll to position [0, 0]
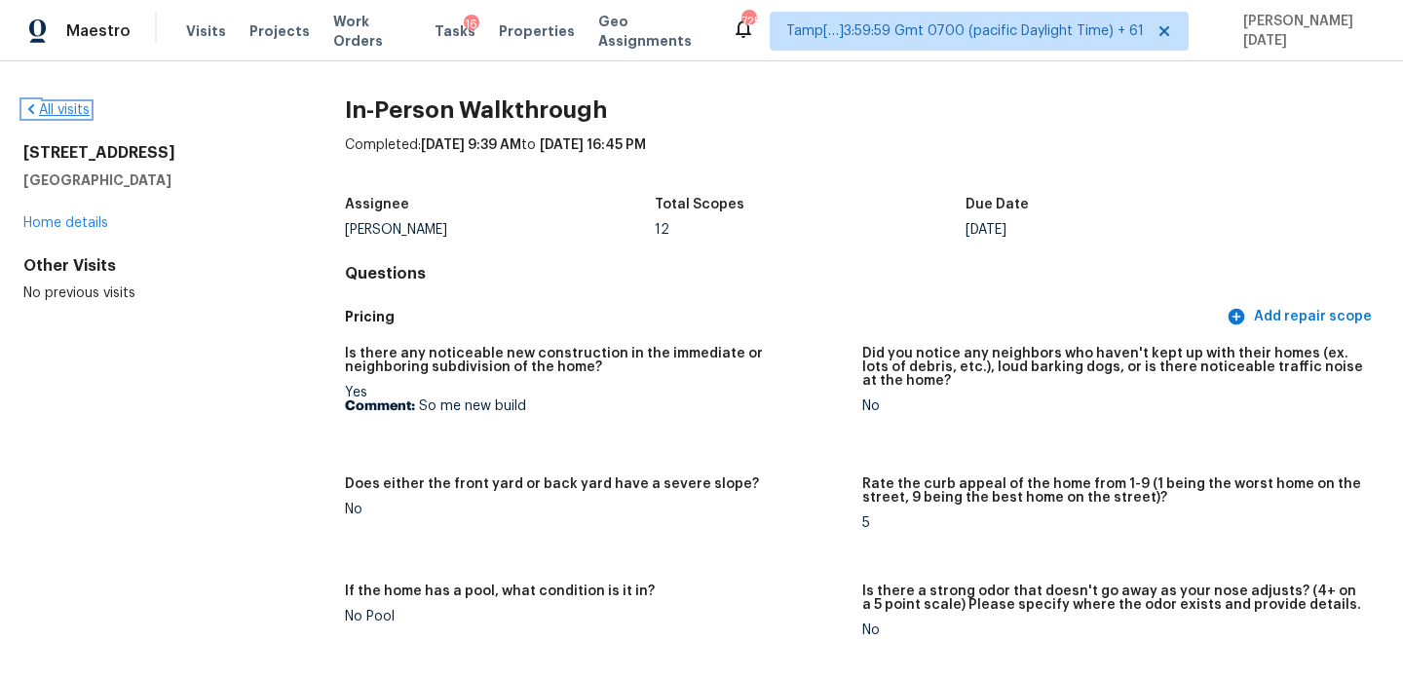
click at [67, 111] on link "All visits" at bounding box center [56, 110] width 66 height 14
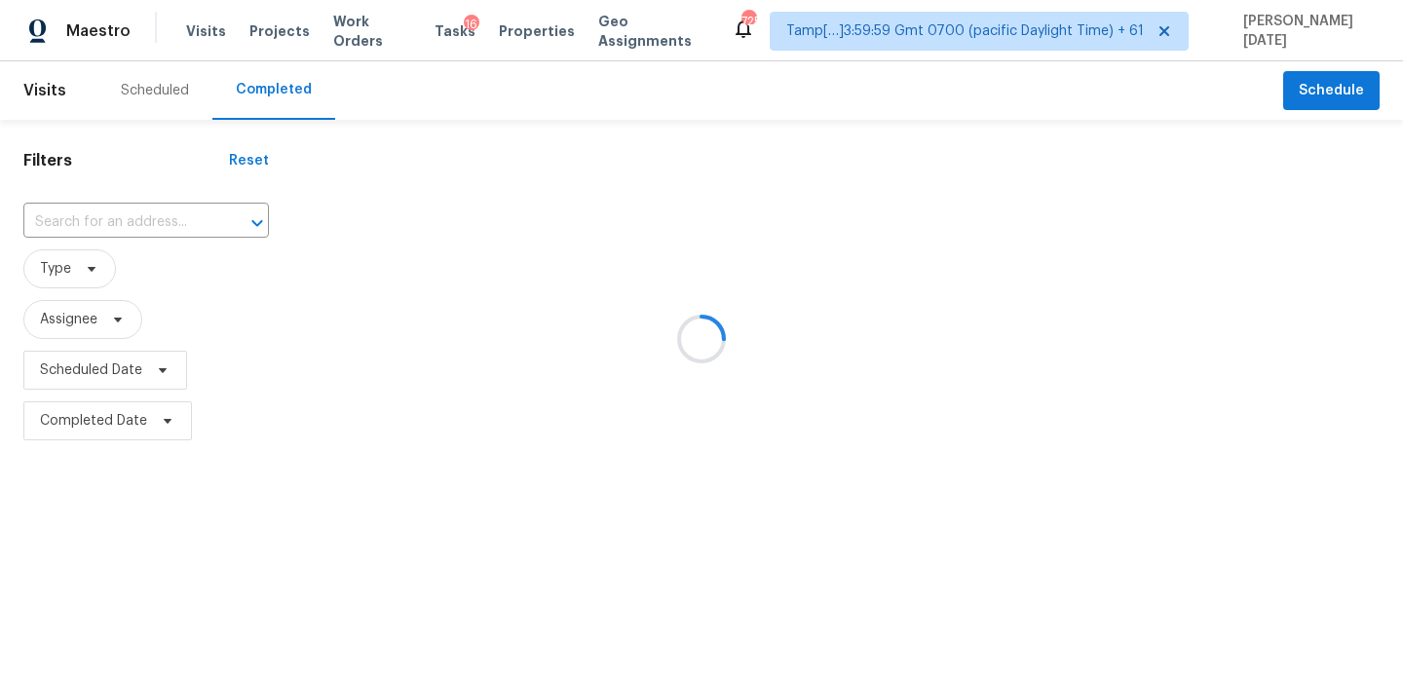
click at [128, 213] on div at bounding box center [701, 339] width 1403 height 678
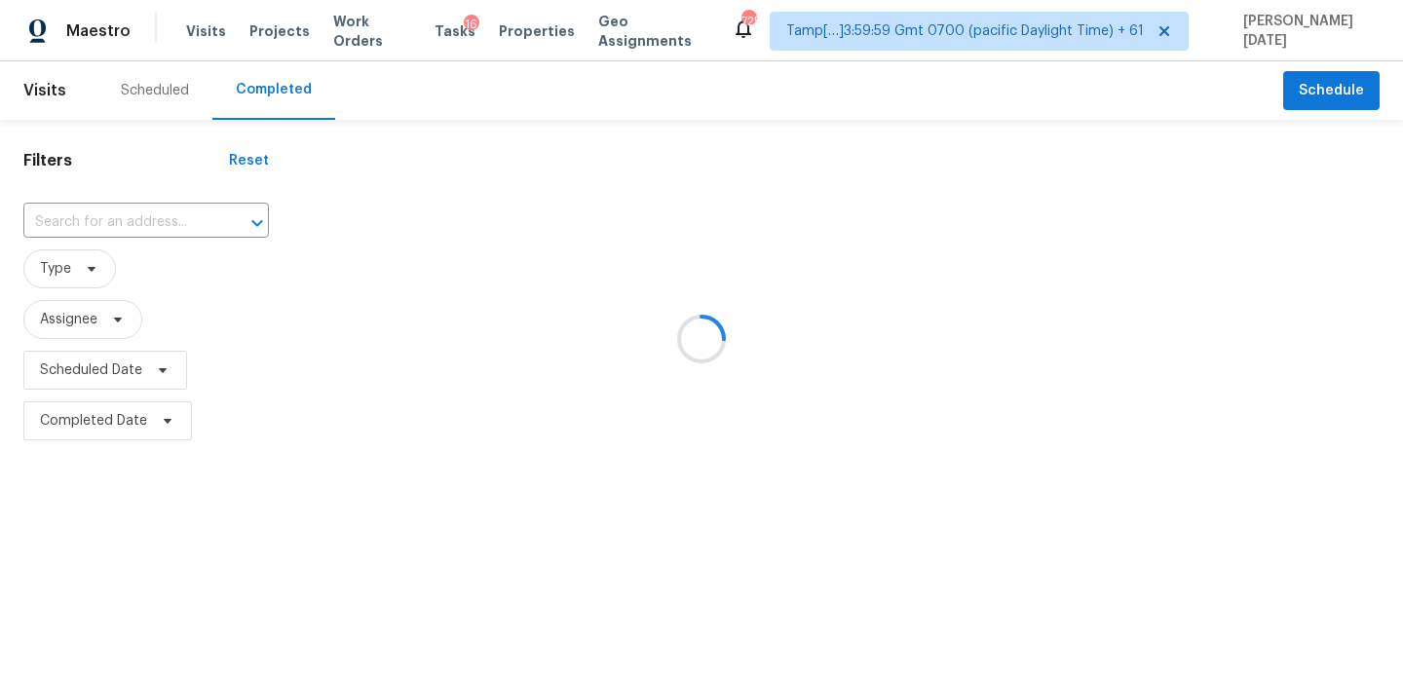
click at [128, 213] on div at bounding box center [701, 339] width 1403 height 678
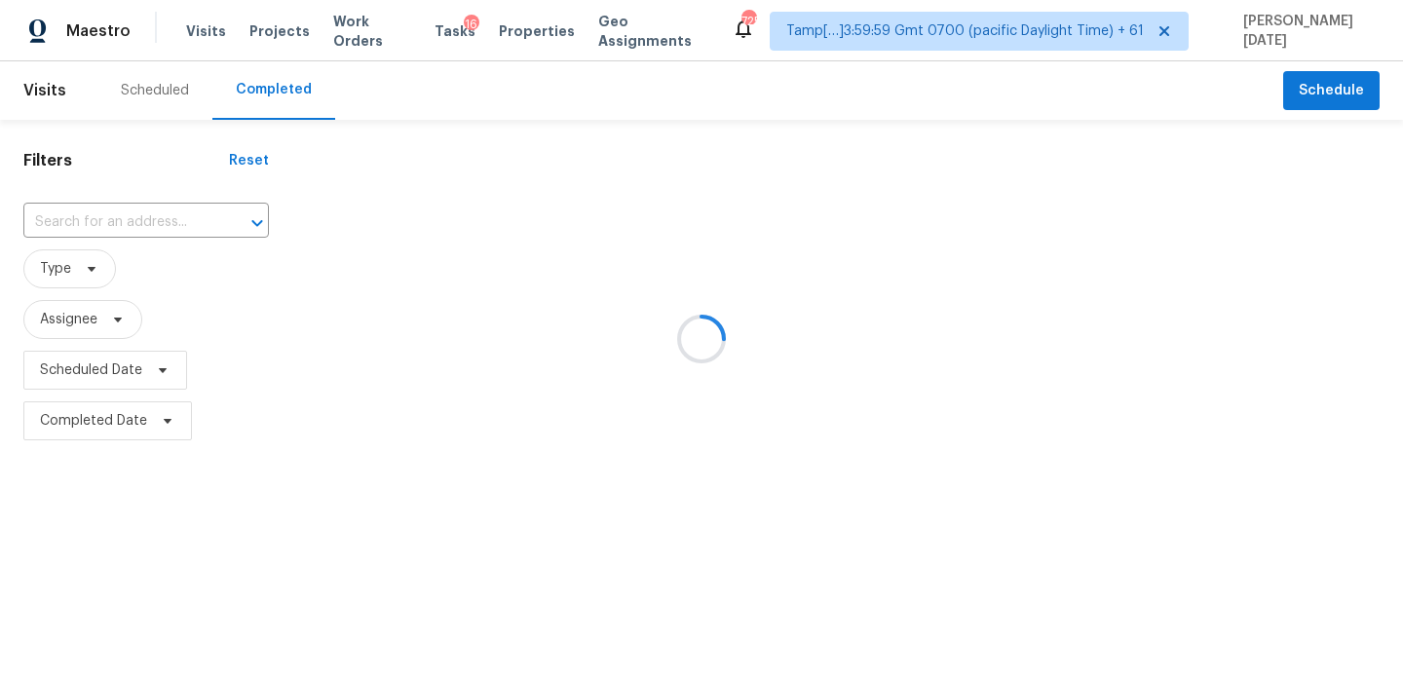
click at [128, 213] on div at bounding box center [701, 339] width 1403 height 678
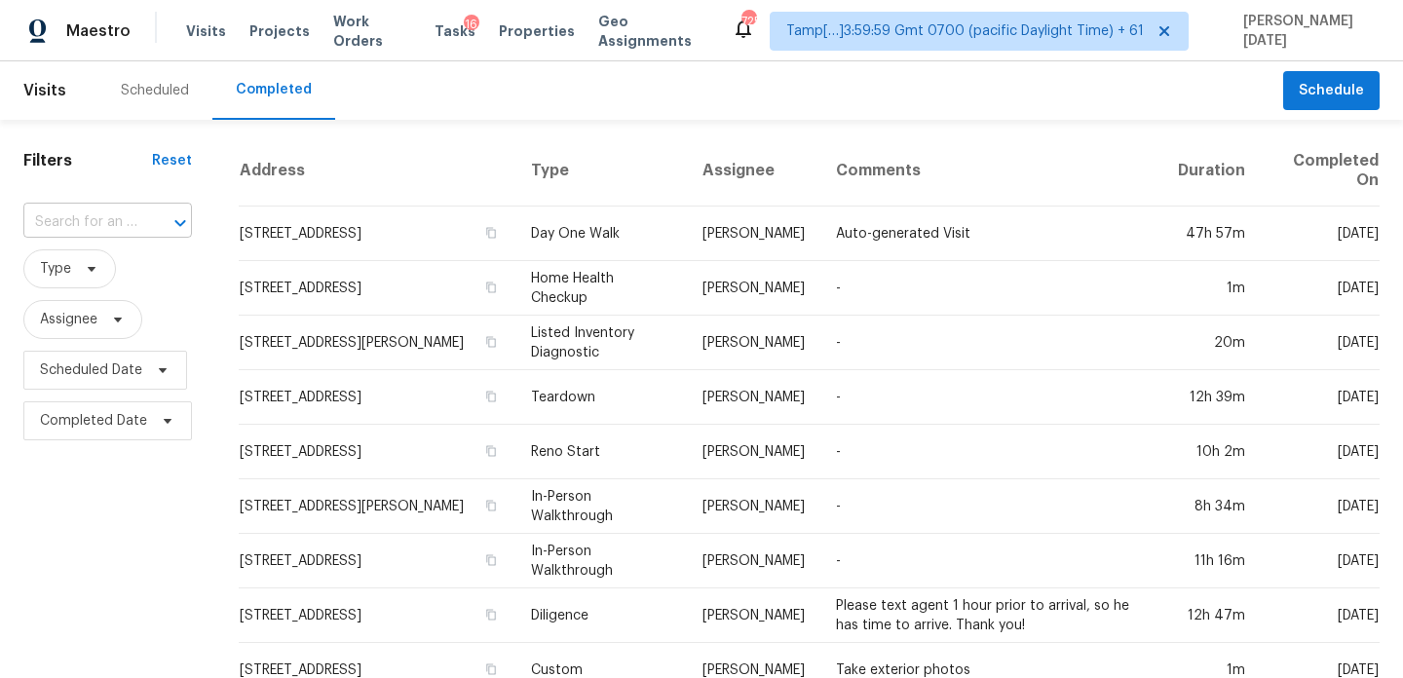
click at [112, 222] on input "text" at bounding box center [80, 223] width 114 height 30
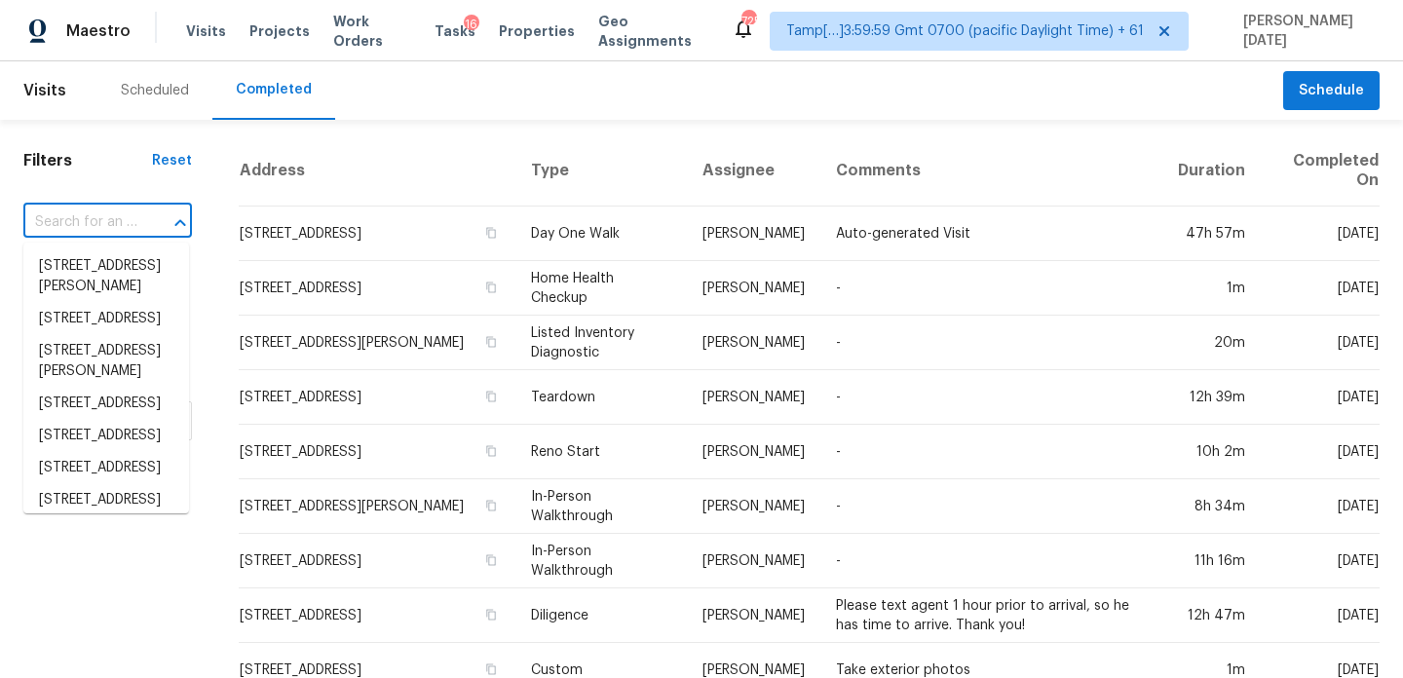
paste input "8928 Rolling Rd, Manassas, VA, 20110"
type input "8928 Rolling Rd, Manassas, VA, 20110"
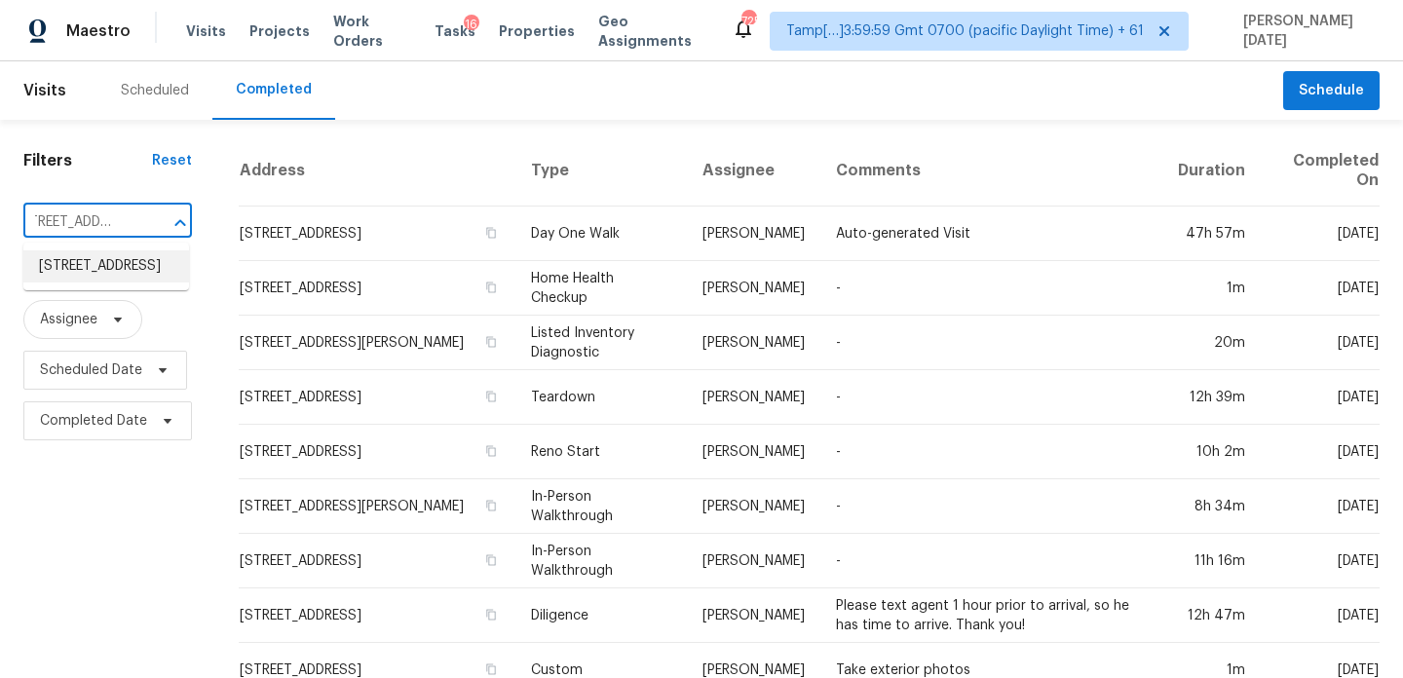
click at [118, 274] on li "8928 Rolling Rd, Manassas, VA 20110" at bounding box center [106, 266] width 166 height 32
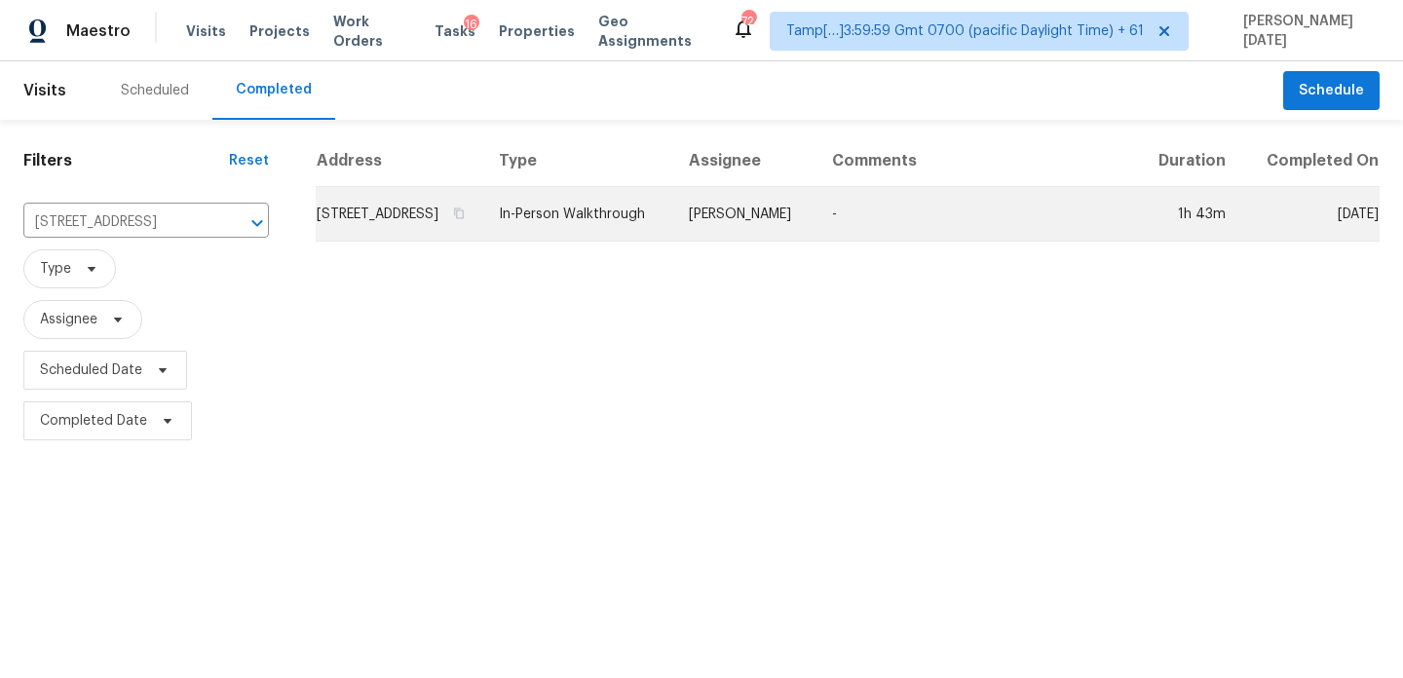
click at [619, 239] on td "In-Person Walkthrough" at bounding box center [578, 214] width 190 height 55
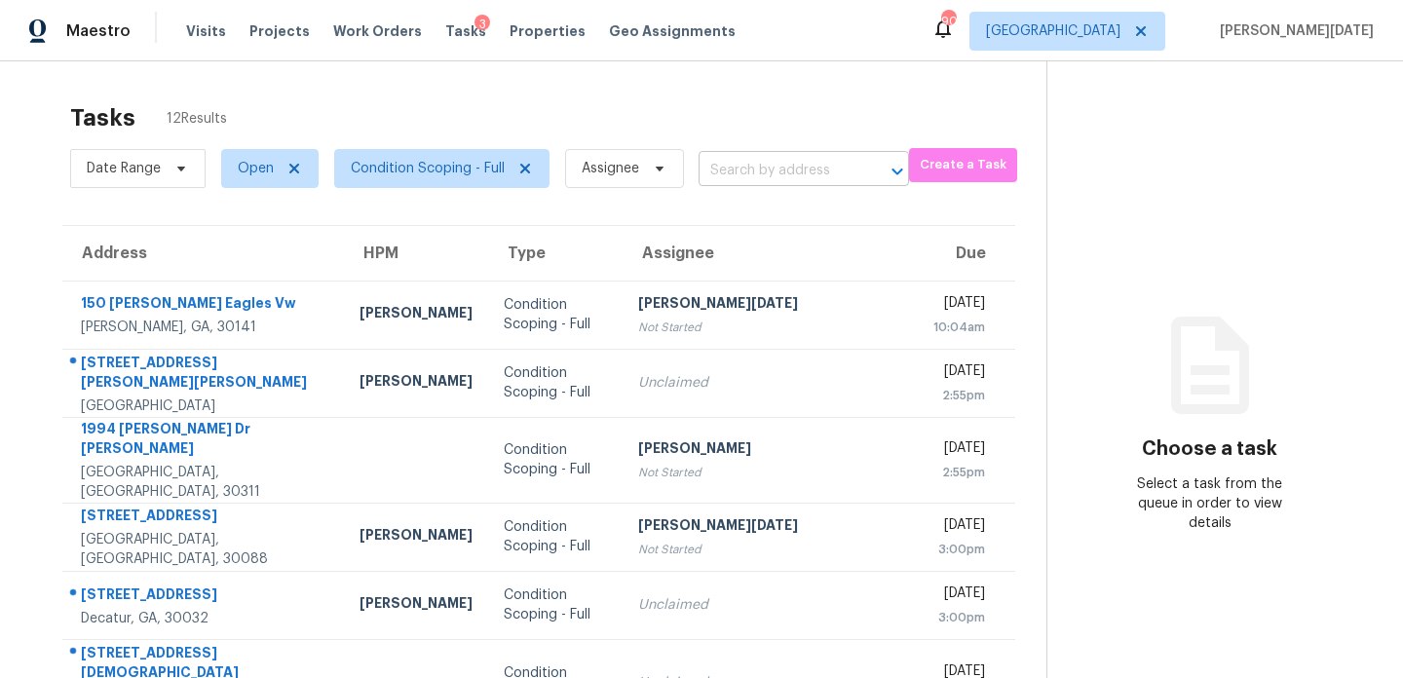
click at [751, 174] on input "text" at bounding box center [777, 171] width 156 height 30
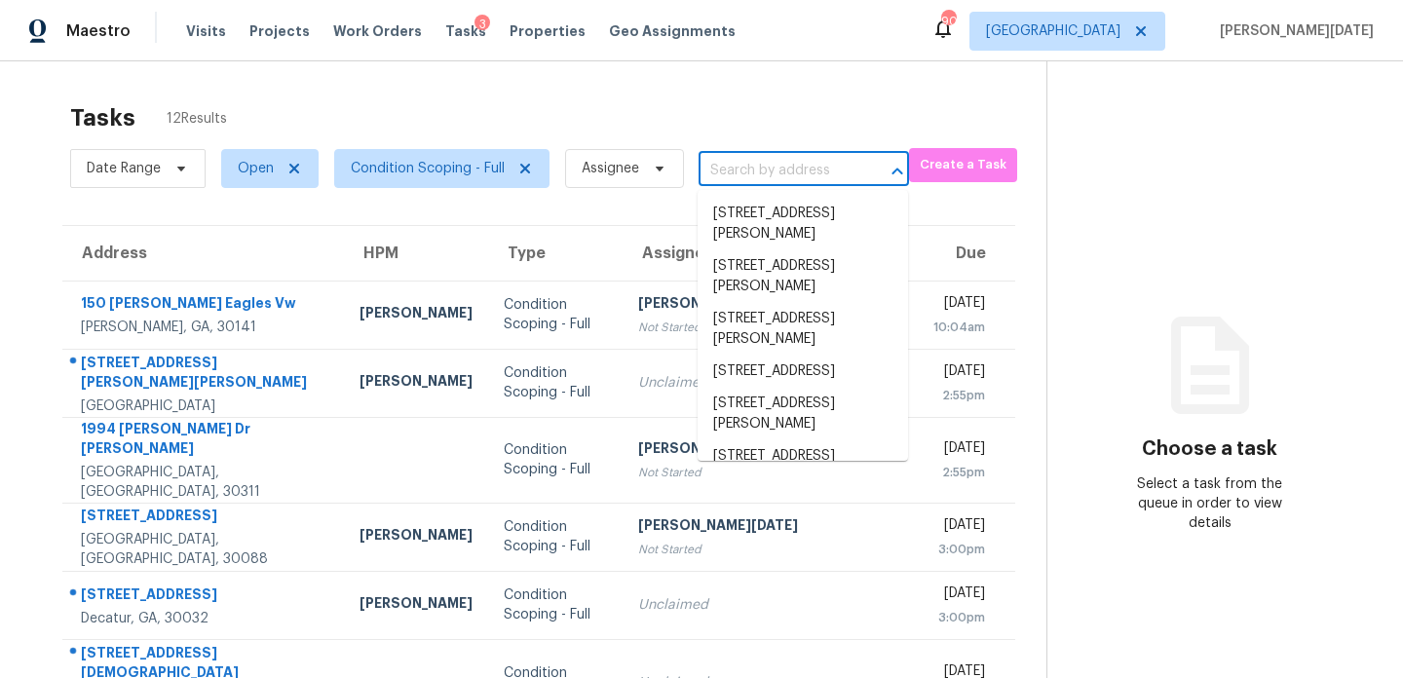
paste input "[STREET_ADDRESS]"
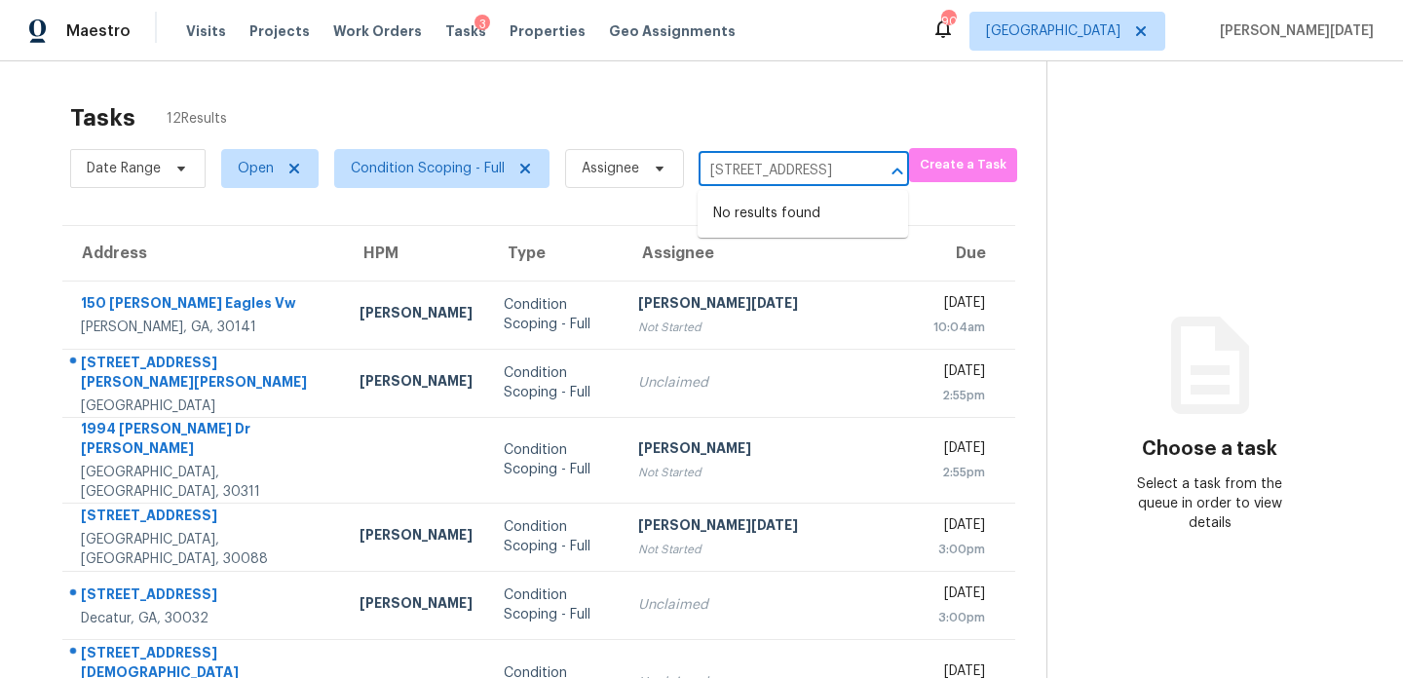
type input "[STREET_ADDRESS]"
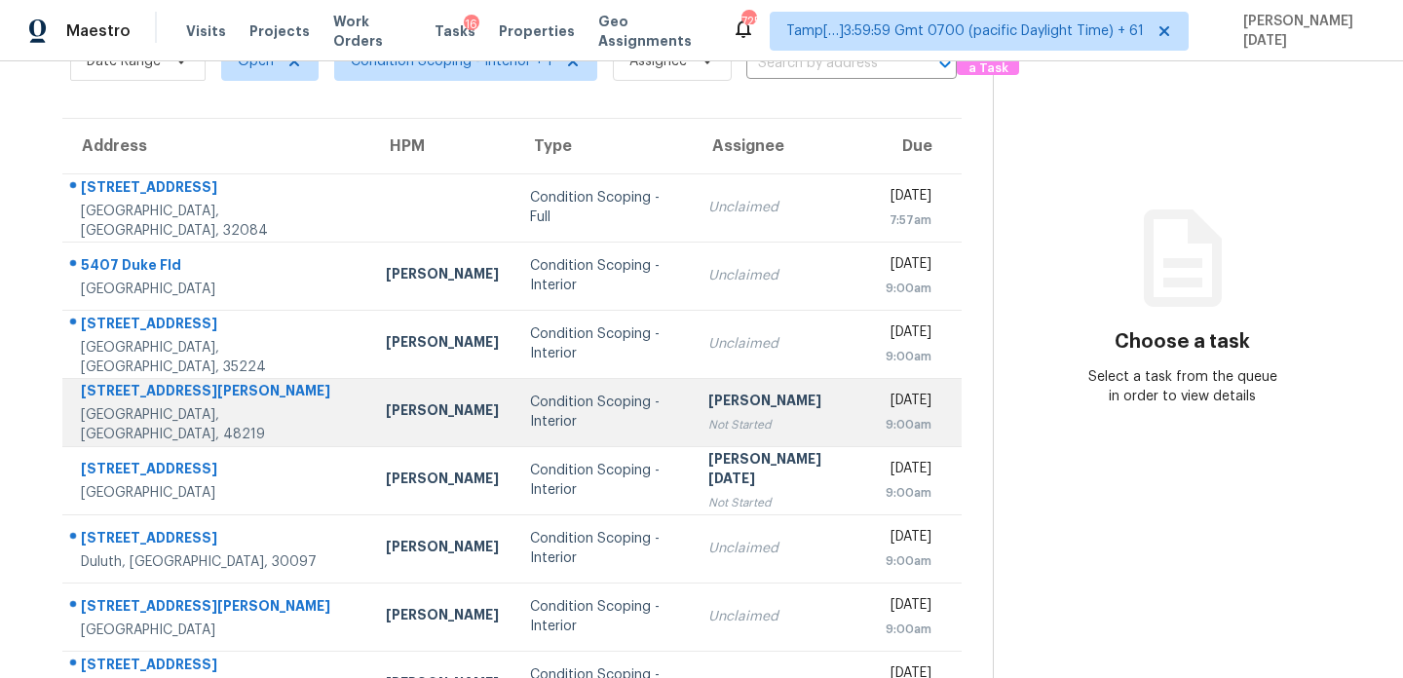
scroll to position [126, 0]
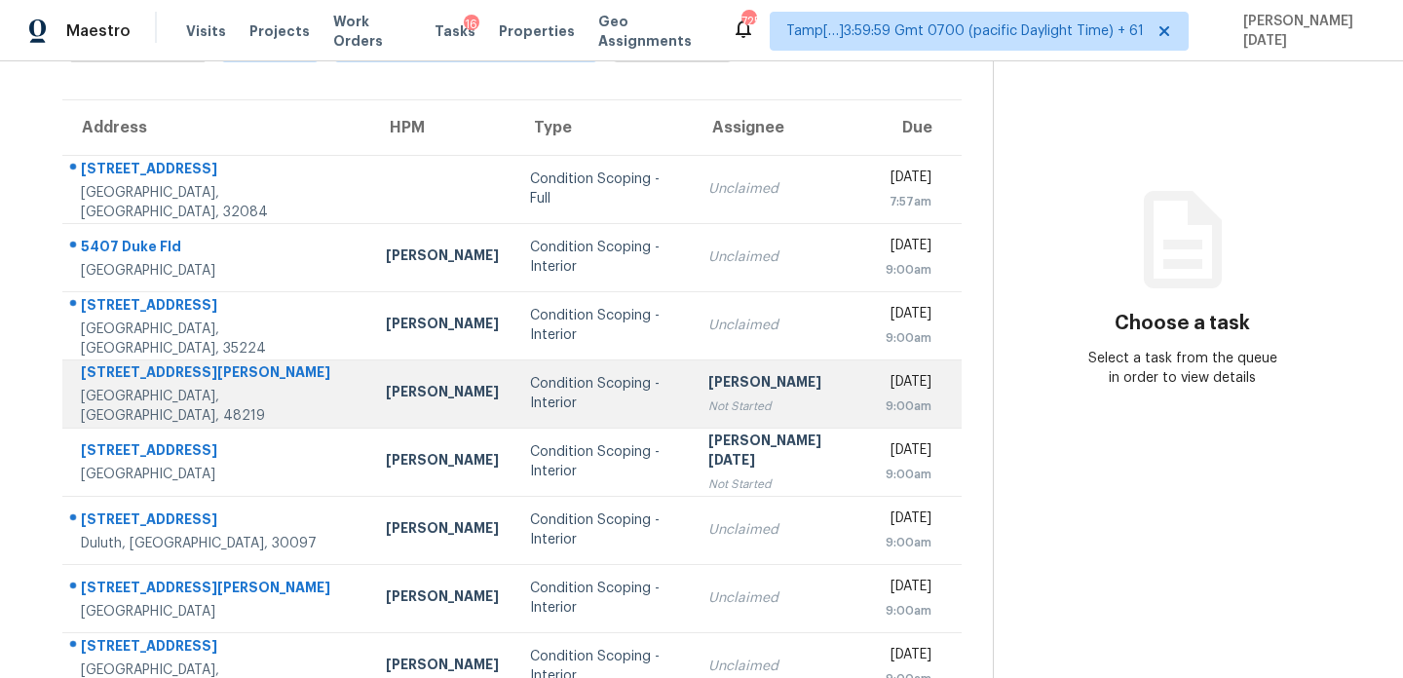
click at [726, 497] on td "Unclaimed" at bounding box center [781, 530] width 177 height 68
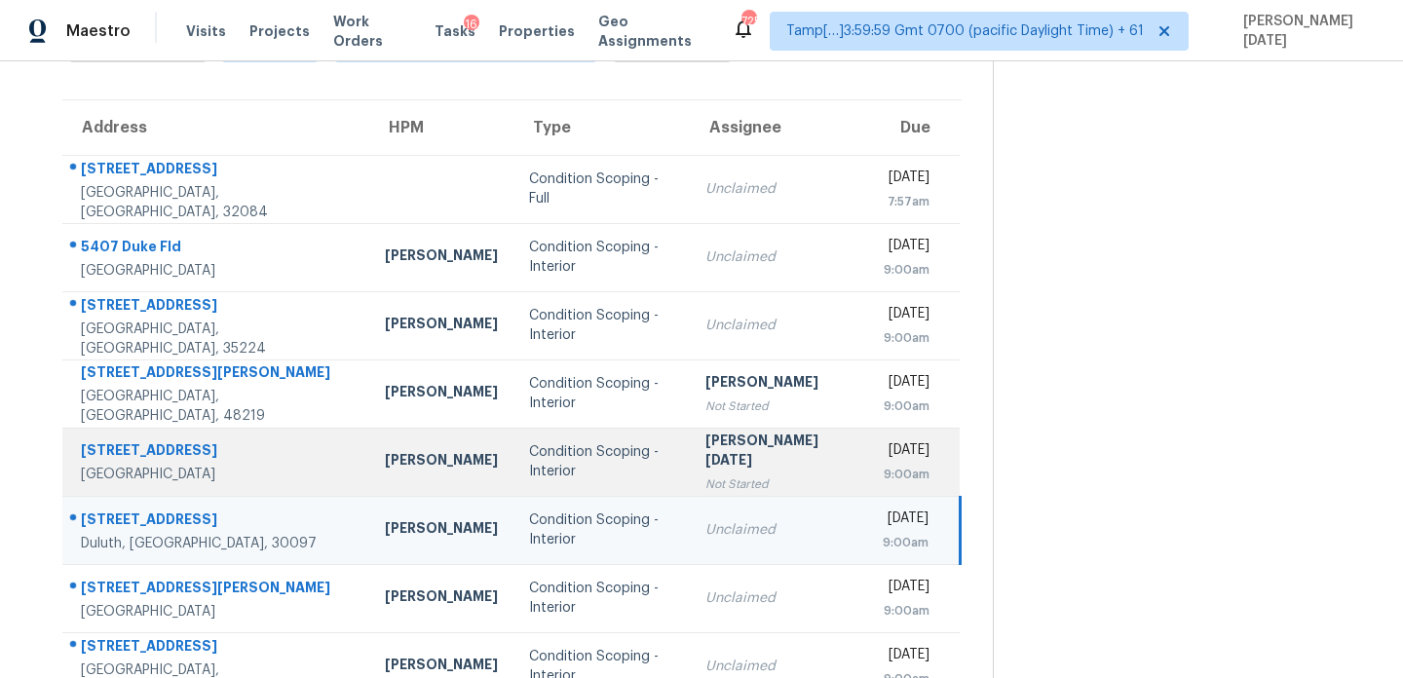
click at [788, 457] on td "[PERSON_NAME][DATE] Not Started" at bounding box center [778, 462] width 177 height 68
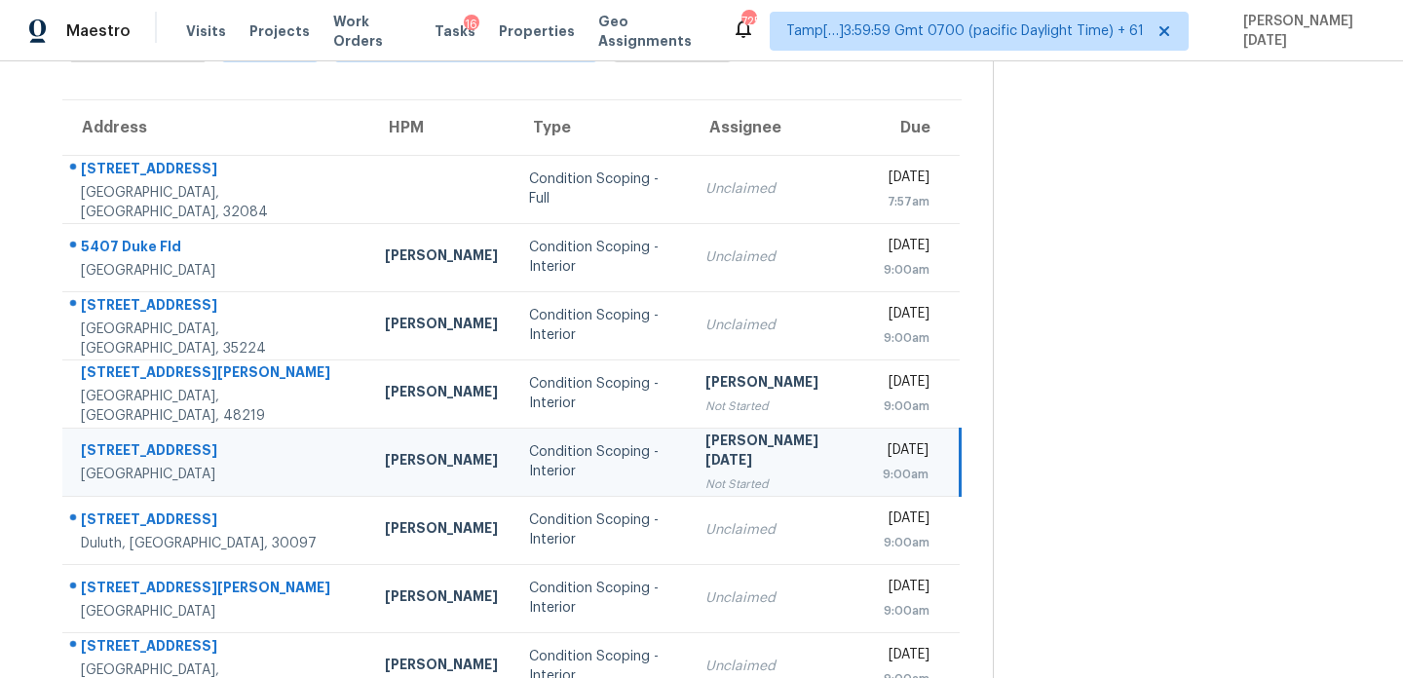
click at [788, 457] on td "[PERSON_NAME][DATE] Not Started" at bounding box center [778, 462] width 177 height 68
click at [788, 457] on td "Prabhu Raja Not Started" at bounding box center [778, 462] width 177 height 68
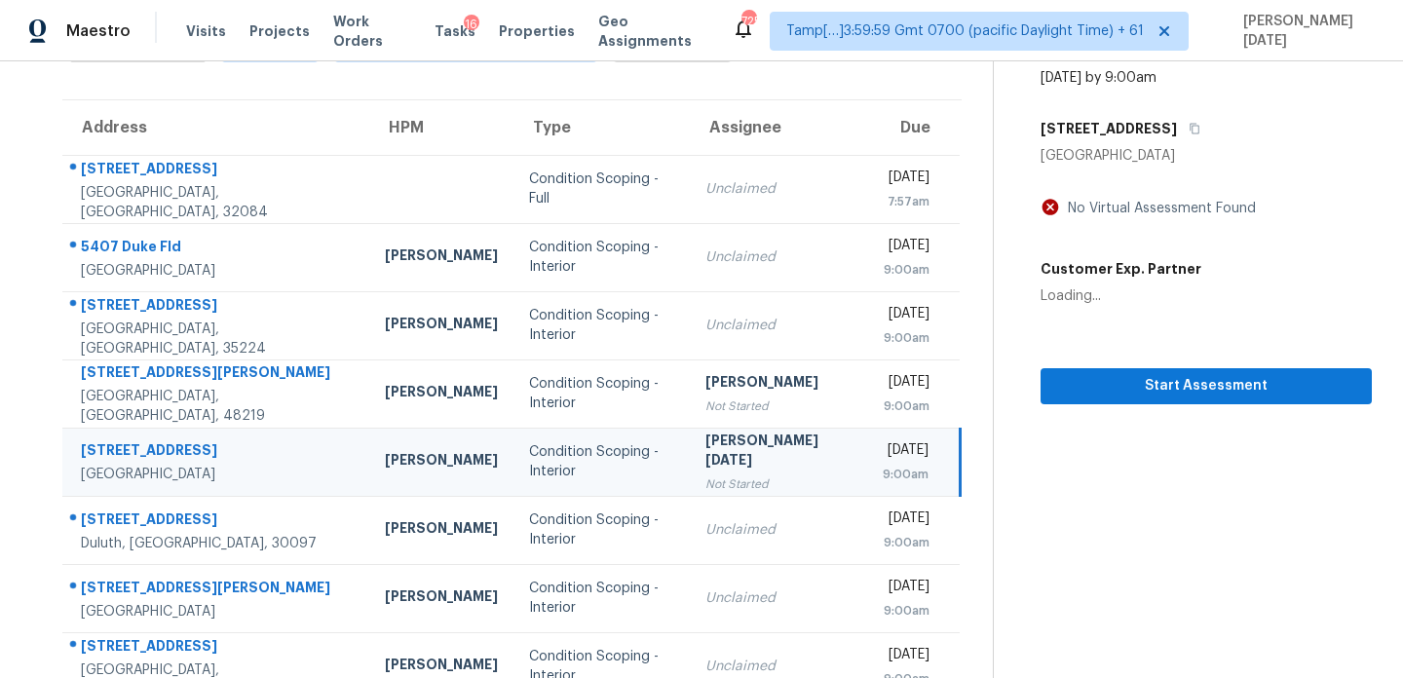
click at [788, 457] on td "Prabhu Raja Not Started" at bounding box center [778, 462] width 177 height 68
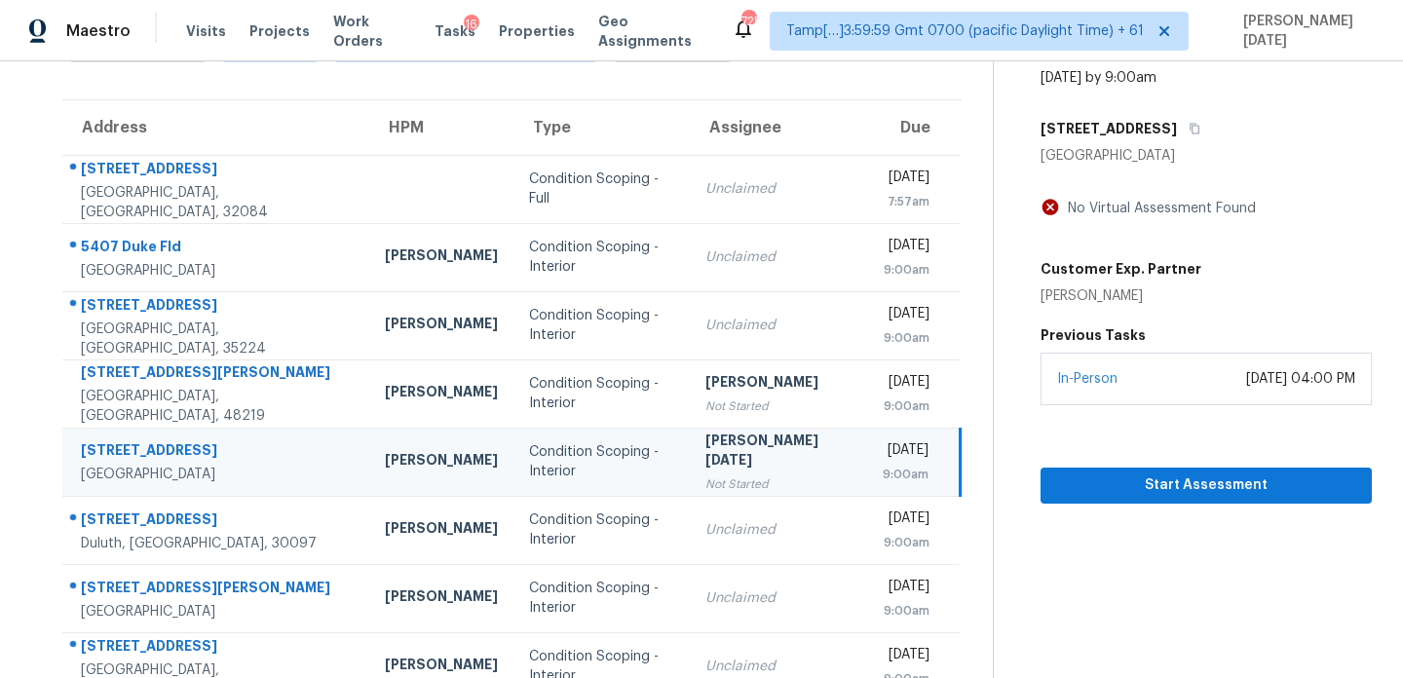
click at [788, 457] on td "Prabhu Raja Not Started" at bounding box center [778, 462] width 177 height 68
click at [1139, 488] on span "Start Assessment" at bounding box center [1206, 485] width 300 height 24
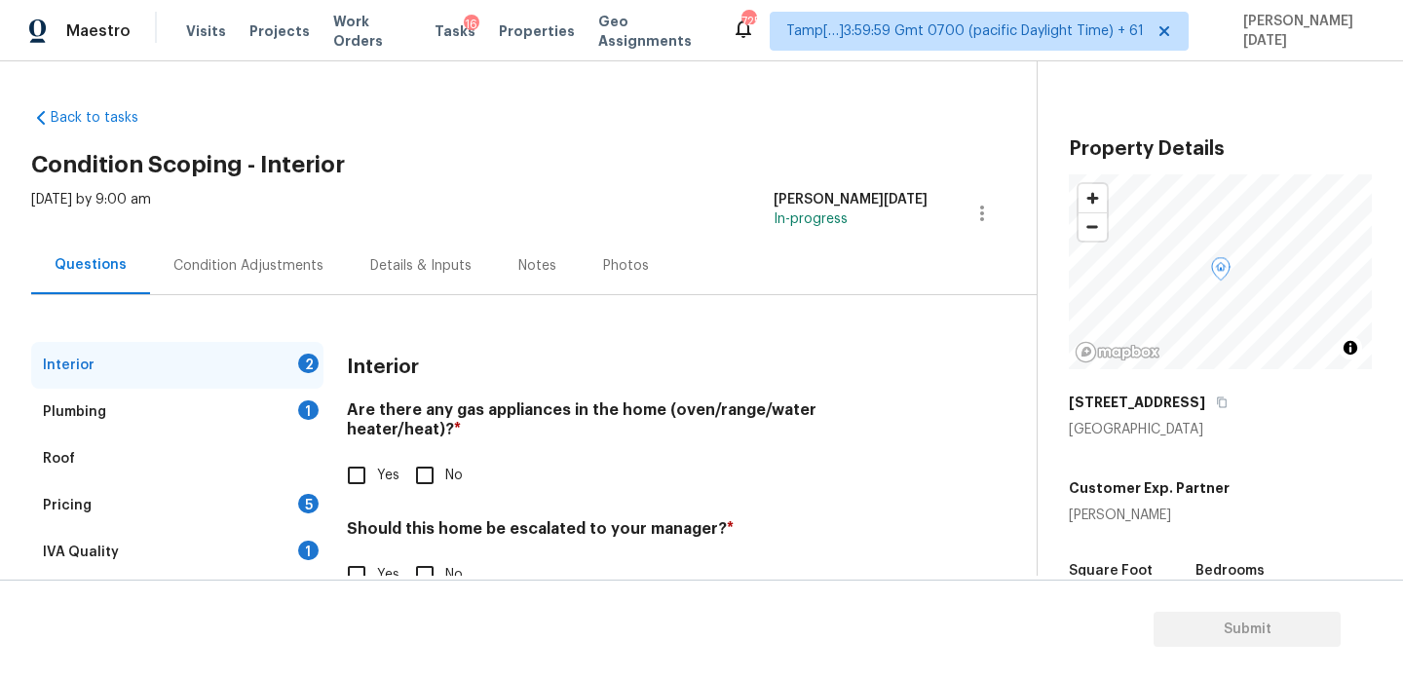
click at [243, 283] on div "Condition Adjustments" at bounding box center [248, 265] width 197 height 57
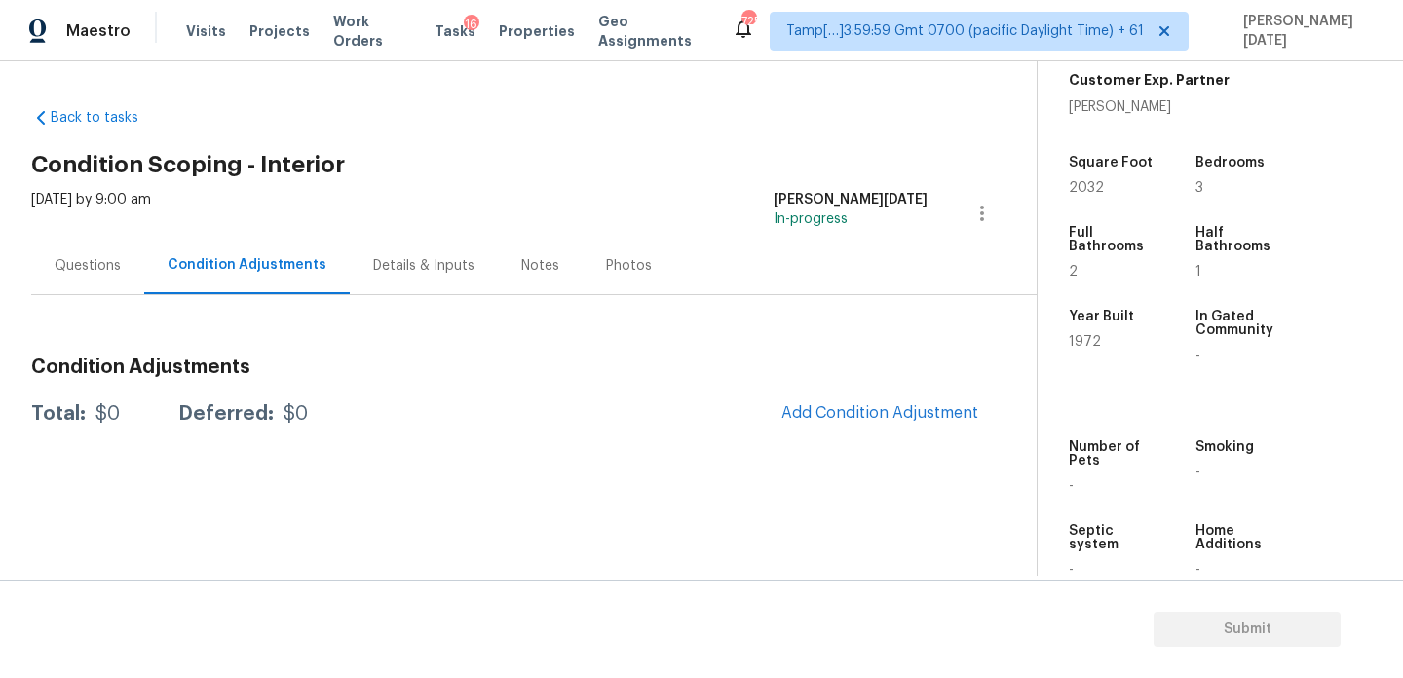
scroll to position [495, 0]
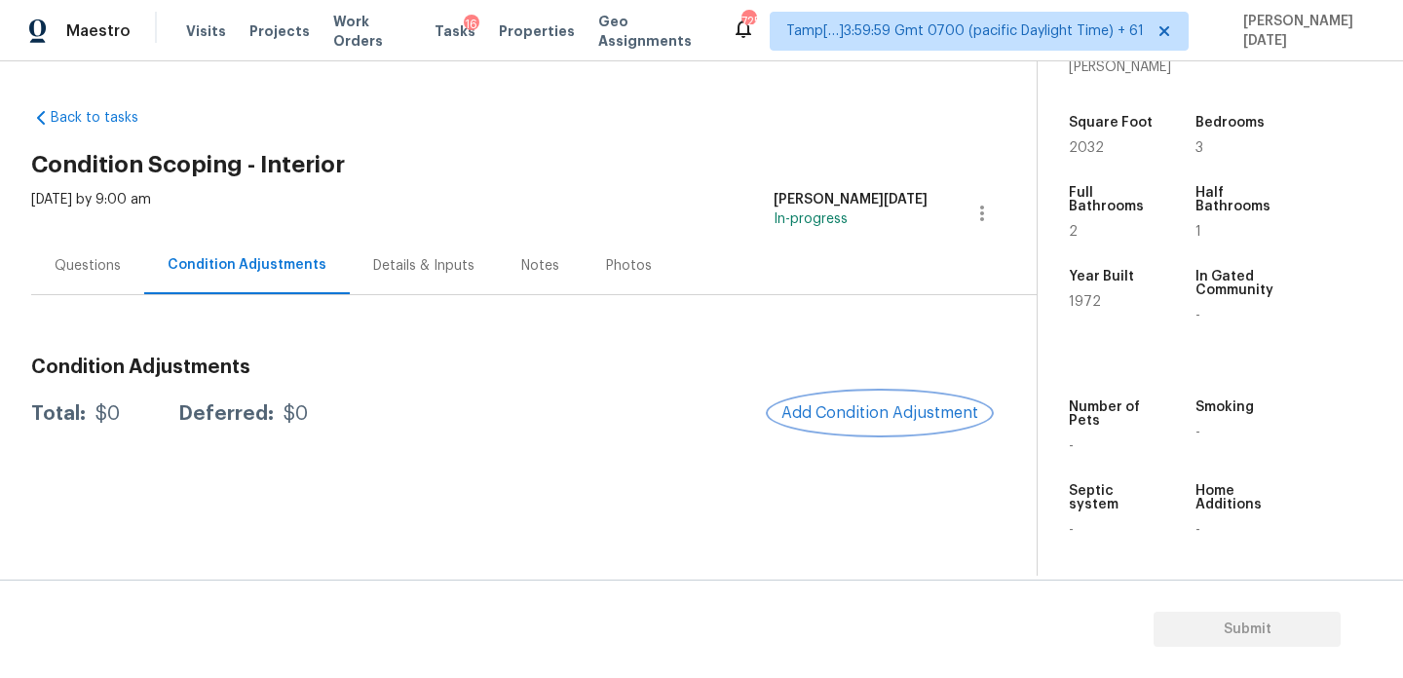
click at [835, 404] on span "Add Condition Adjustment" at bounding box center [879, 413] width 197 height 18
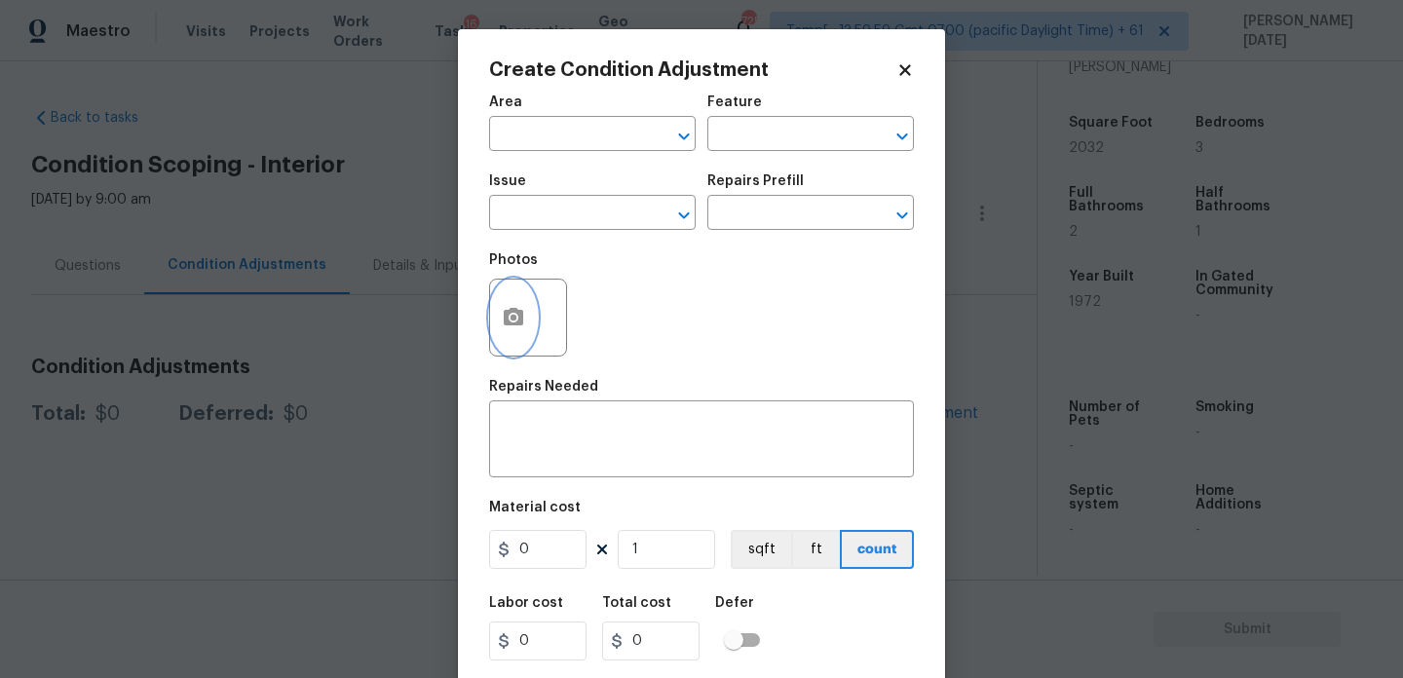
click at [502, 310] on icon "button" at bounding box center [513, 317] width 23 height 23
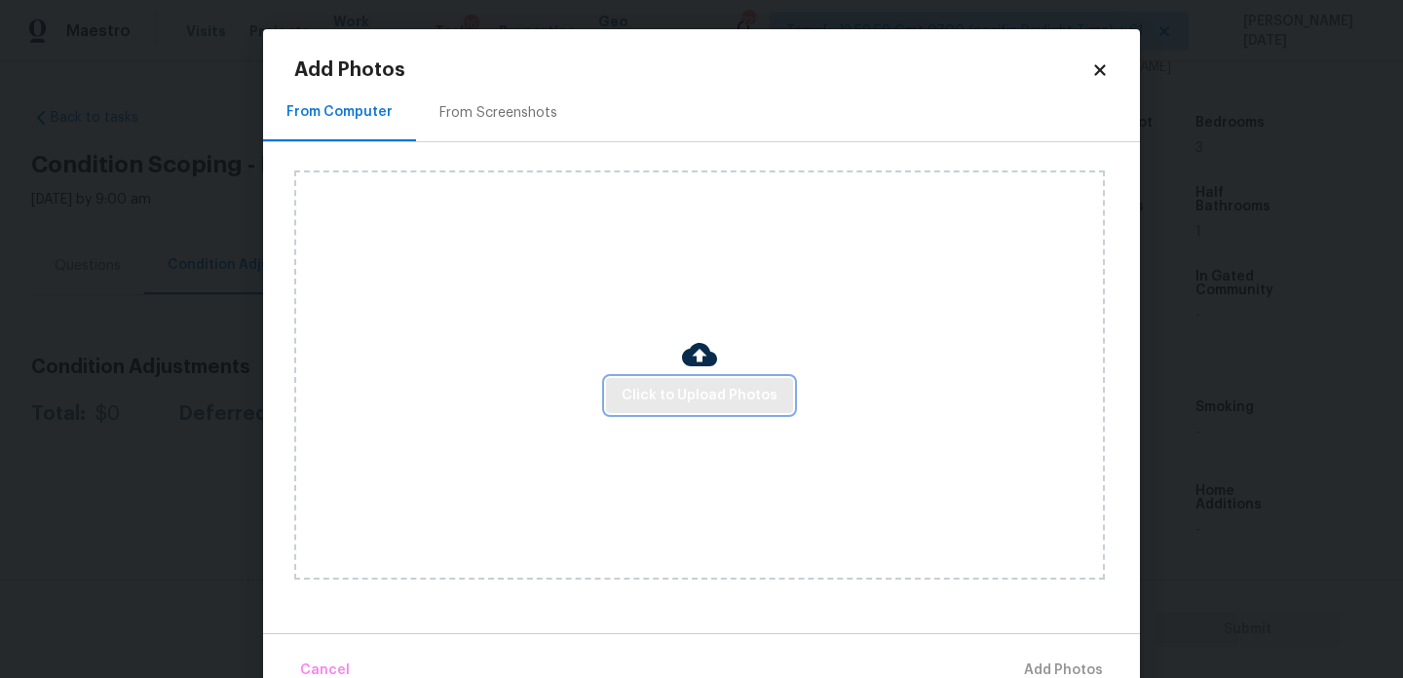
click at [739, 402] on span "Click to Upload Photos" at bounding box center [700, 396] width 156 height 24
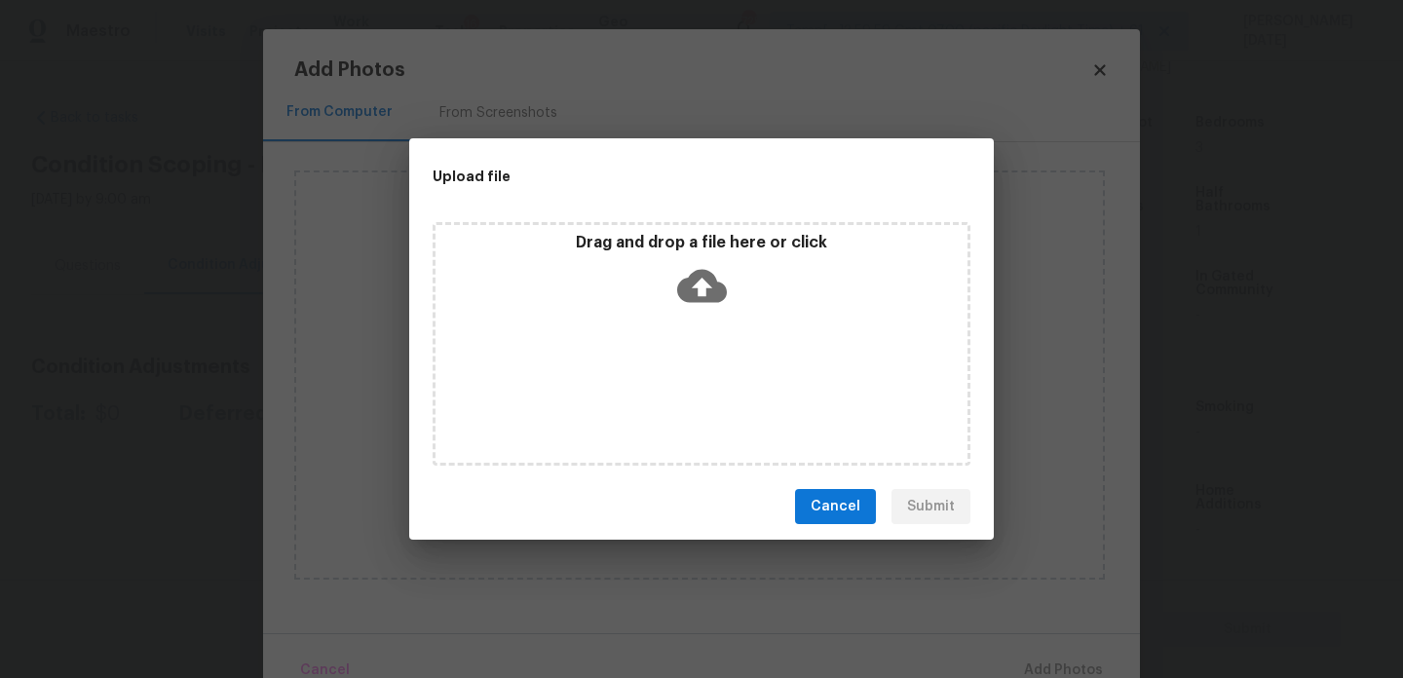
click at [739, 402] on div "Drag and drop a file here or click" at bounding box center [702, 344] width 538 height 244
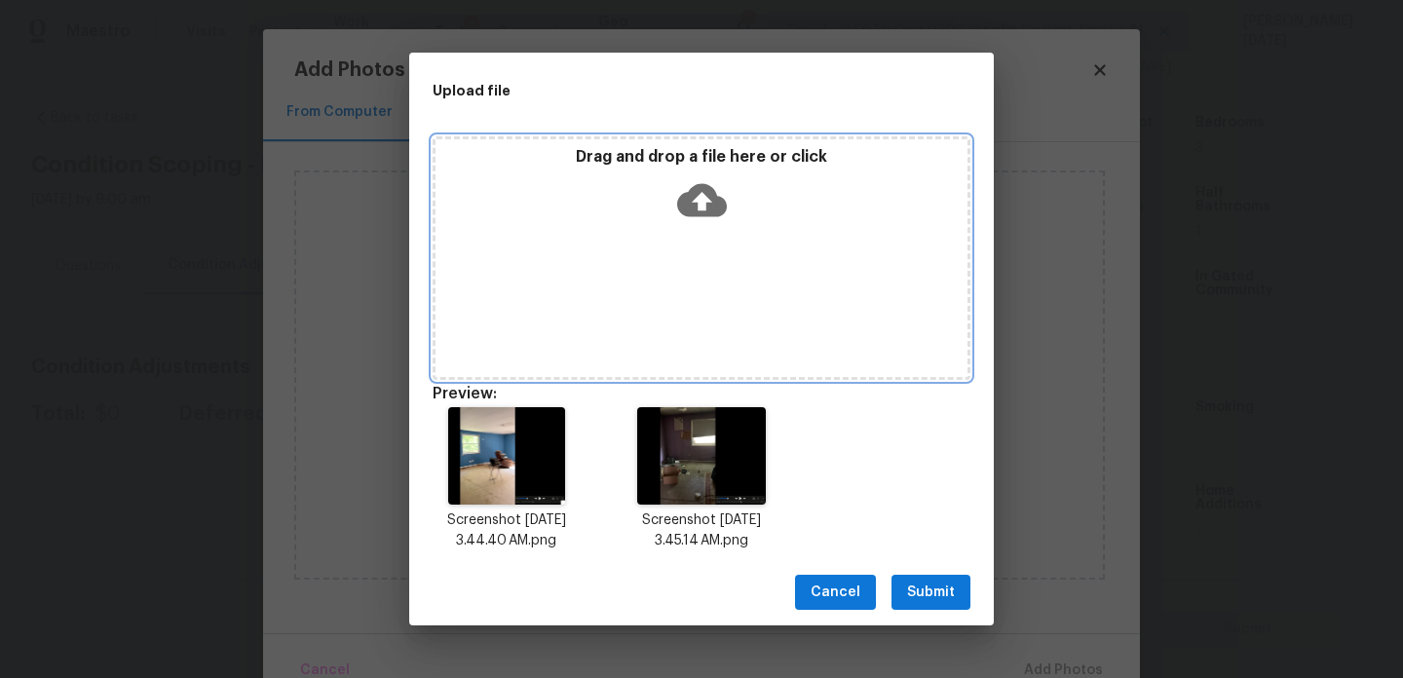
click at [662, 166] on p "Drag and drop a file here or click" at bounding box center [701, 157] width 532 height 20
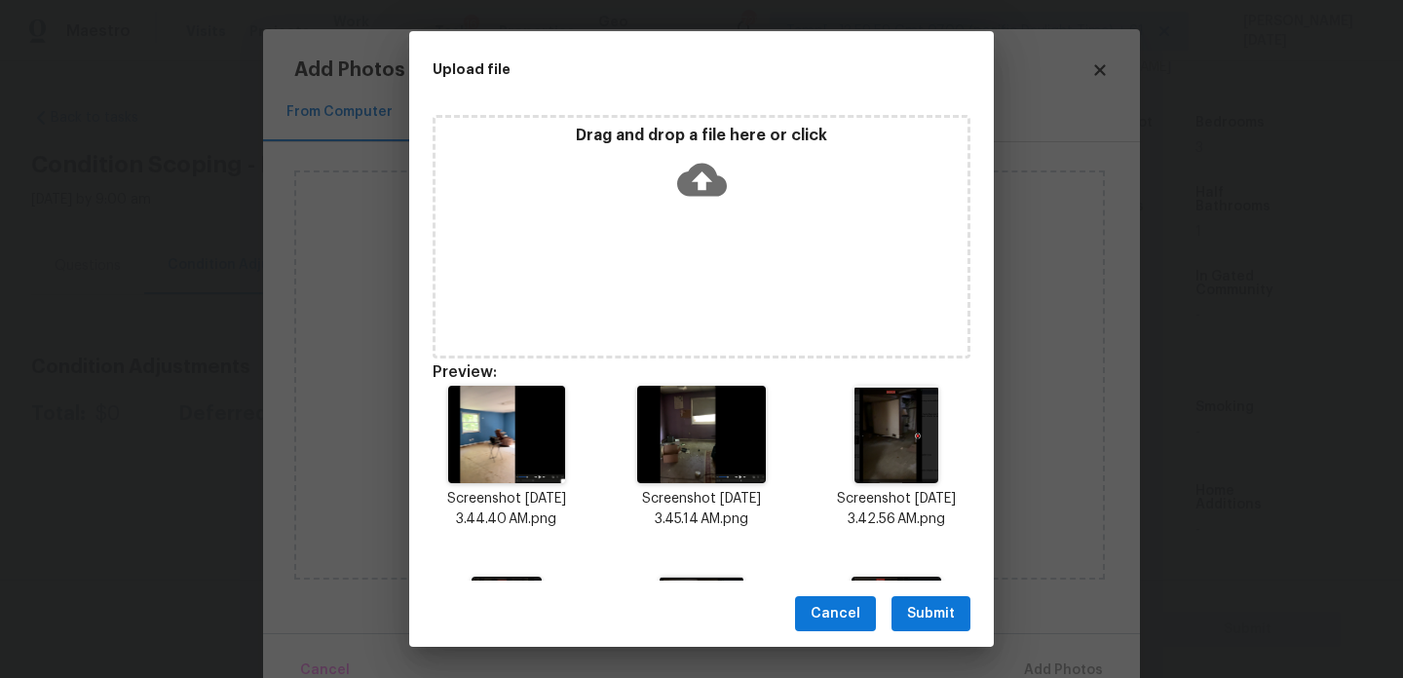
click at [926, 602] on span "Submit" at bounding box center [931, 614] width 48 height 24
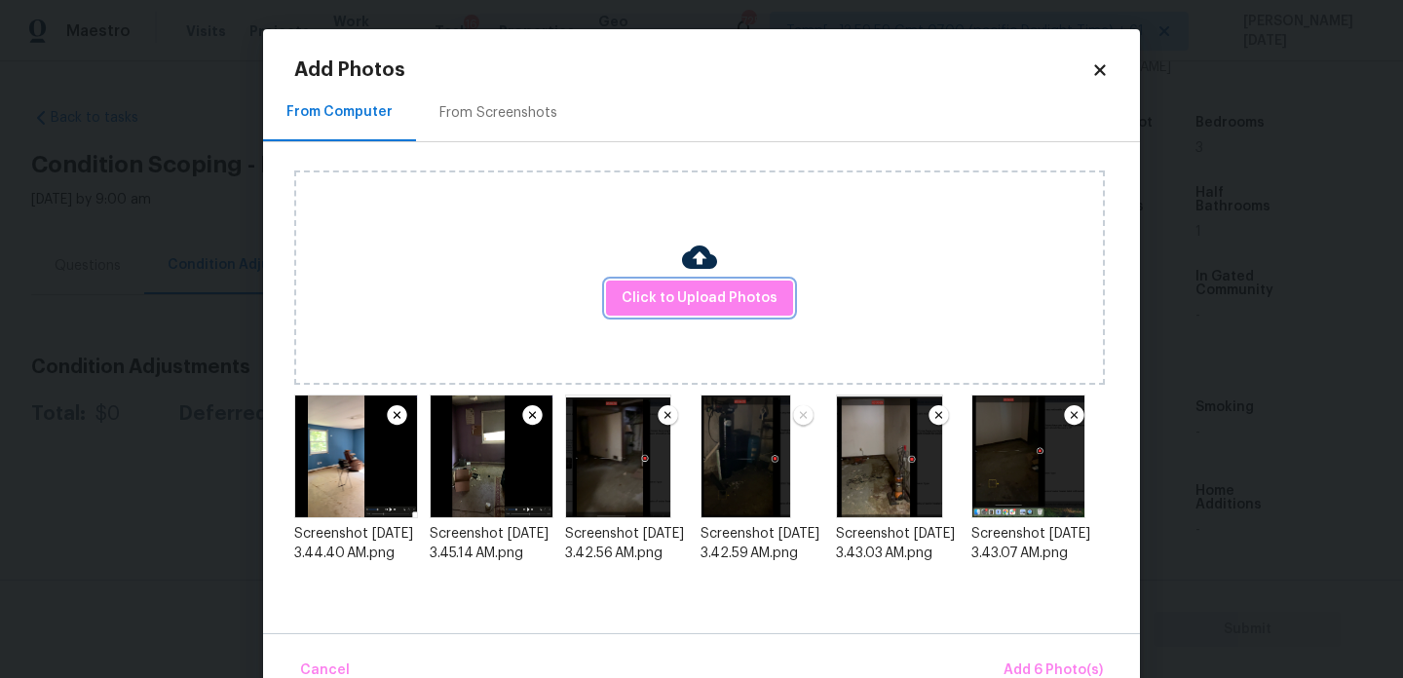
scroll to position [43, 0]
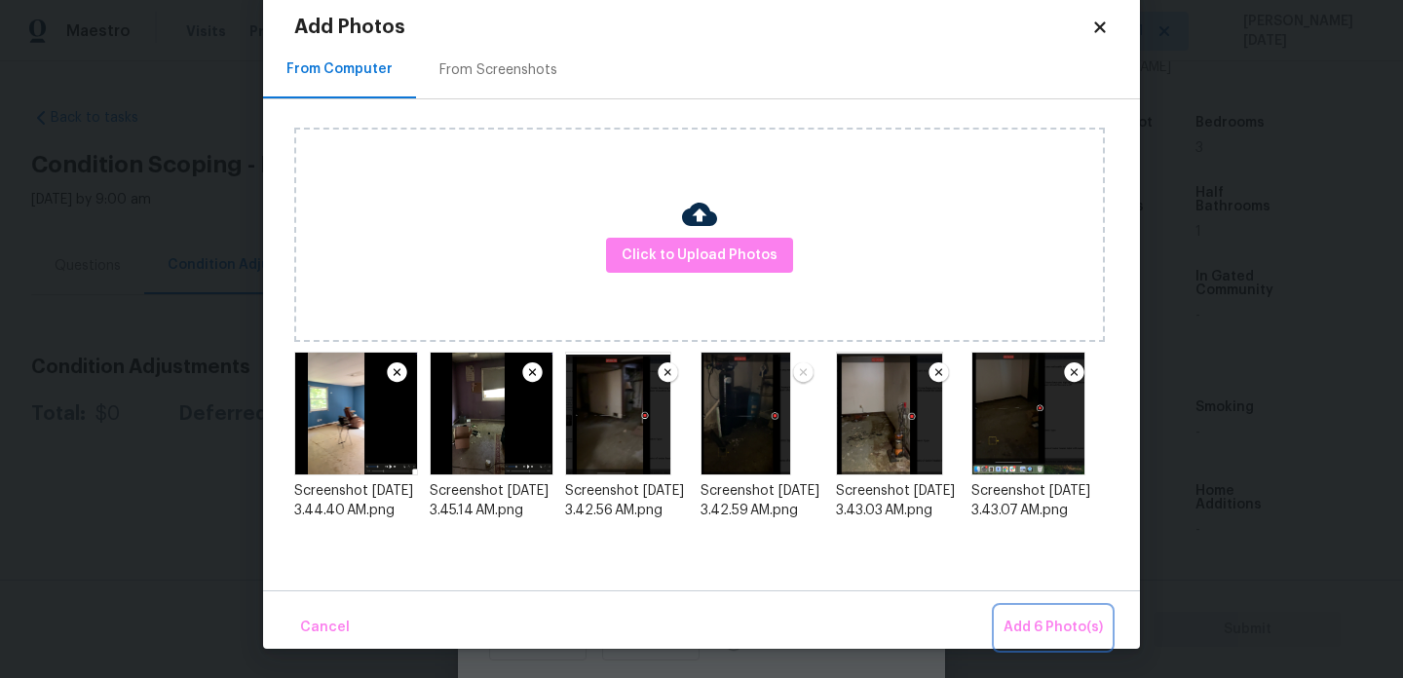
click at [1022, 613] on button "Add 6 Photo(s)" at bounding box center [1053, 628] width 115 height 42
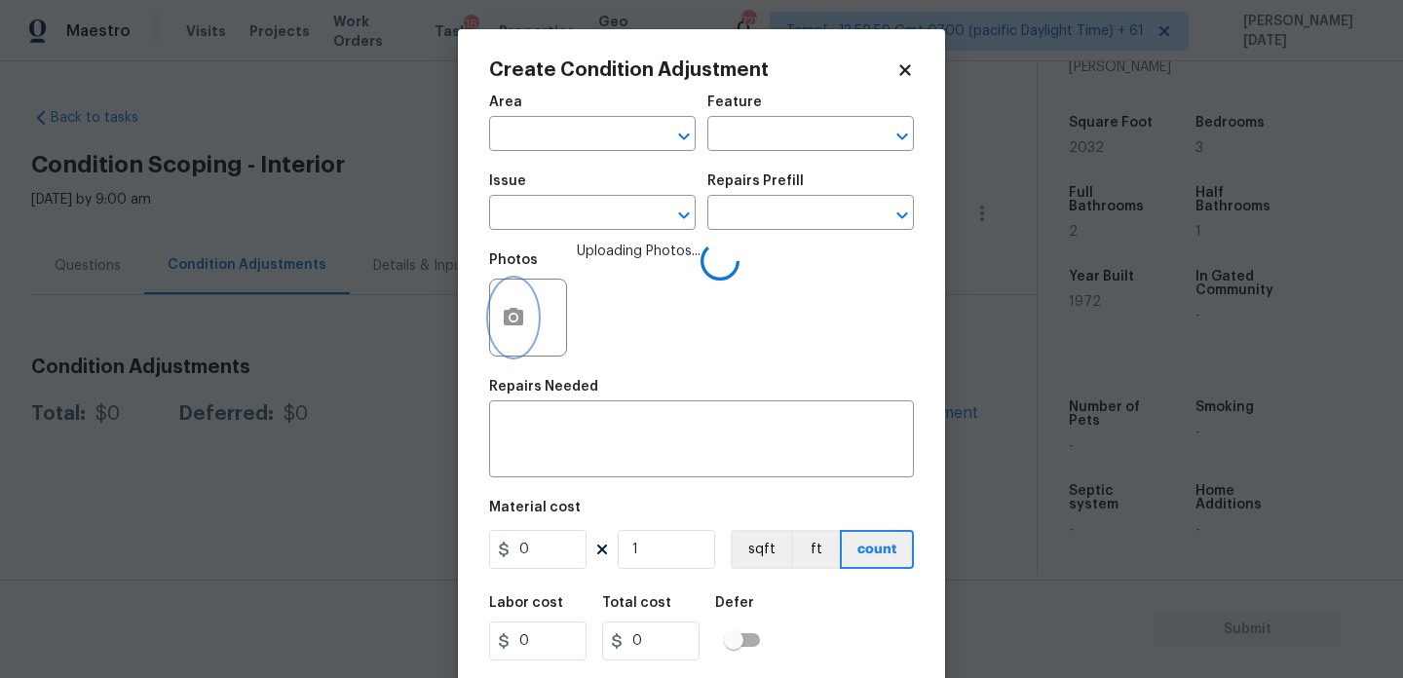
scroll to position [0, 0]
click at [514, 142] on input "text" at bounding box center [565, 136] width 152 height 30
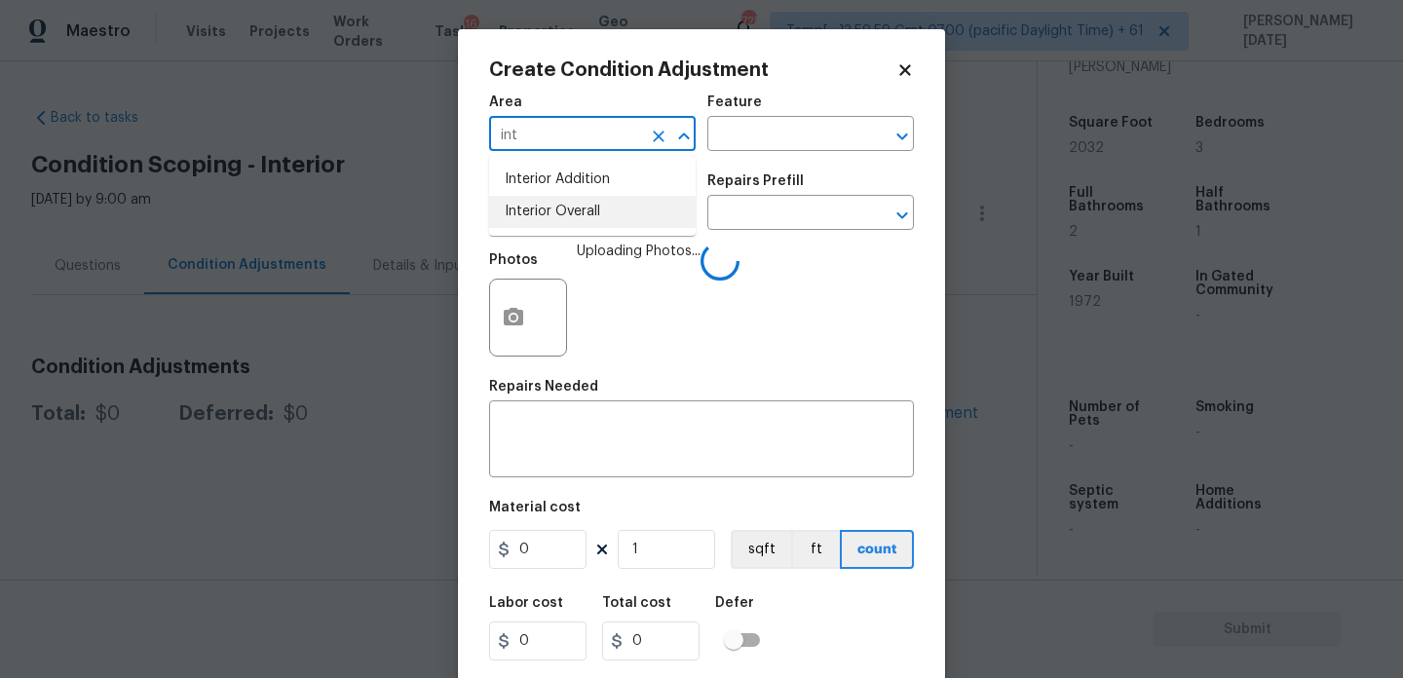
click at [558, 218] on li "Interior Overall" at bounding box center [592, 212] width 207 height 32
type input "Interior Overall"
click at [783, 99] on div "Feature" at bounding box center [810, 107] width 207 height 25
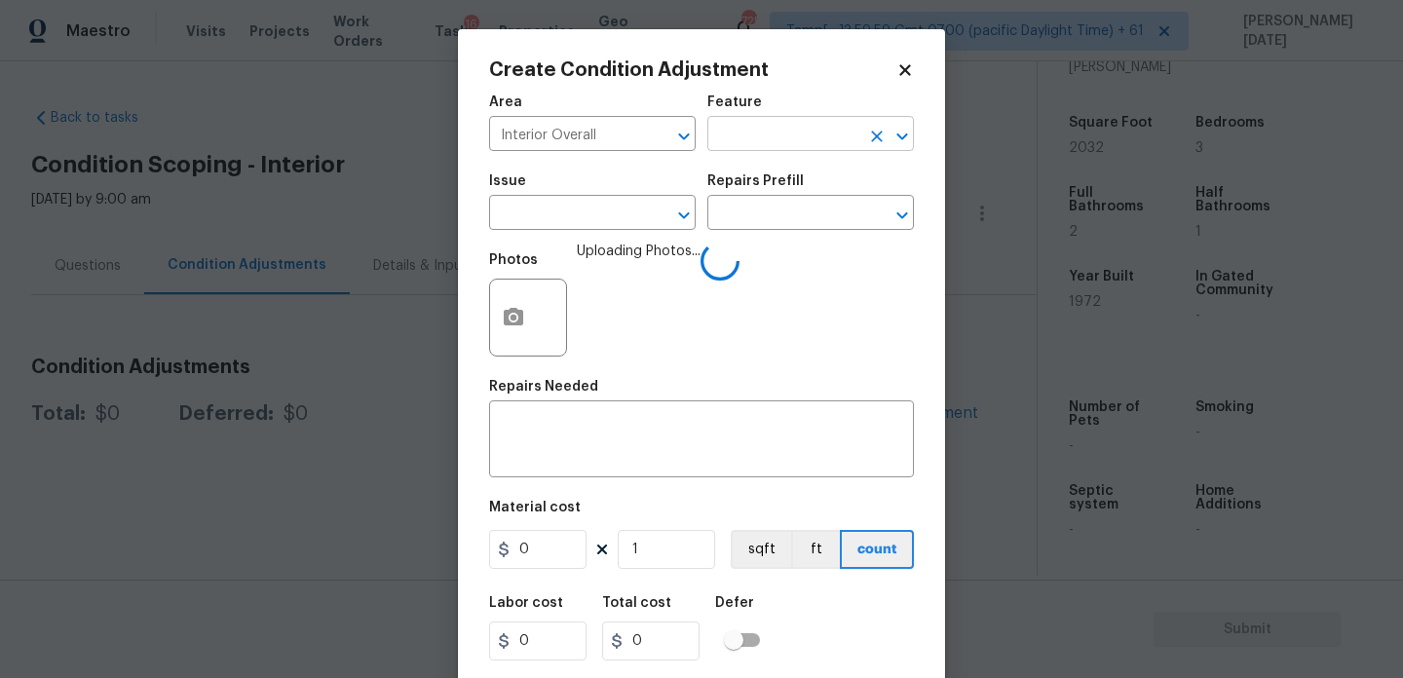
click at [773, 140] on input "text" at bounding box center [783, 136] width 152 height 30
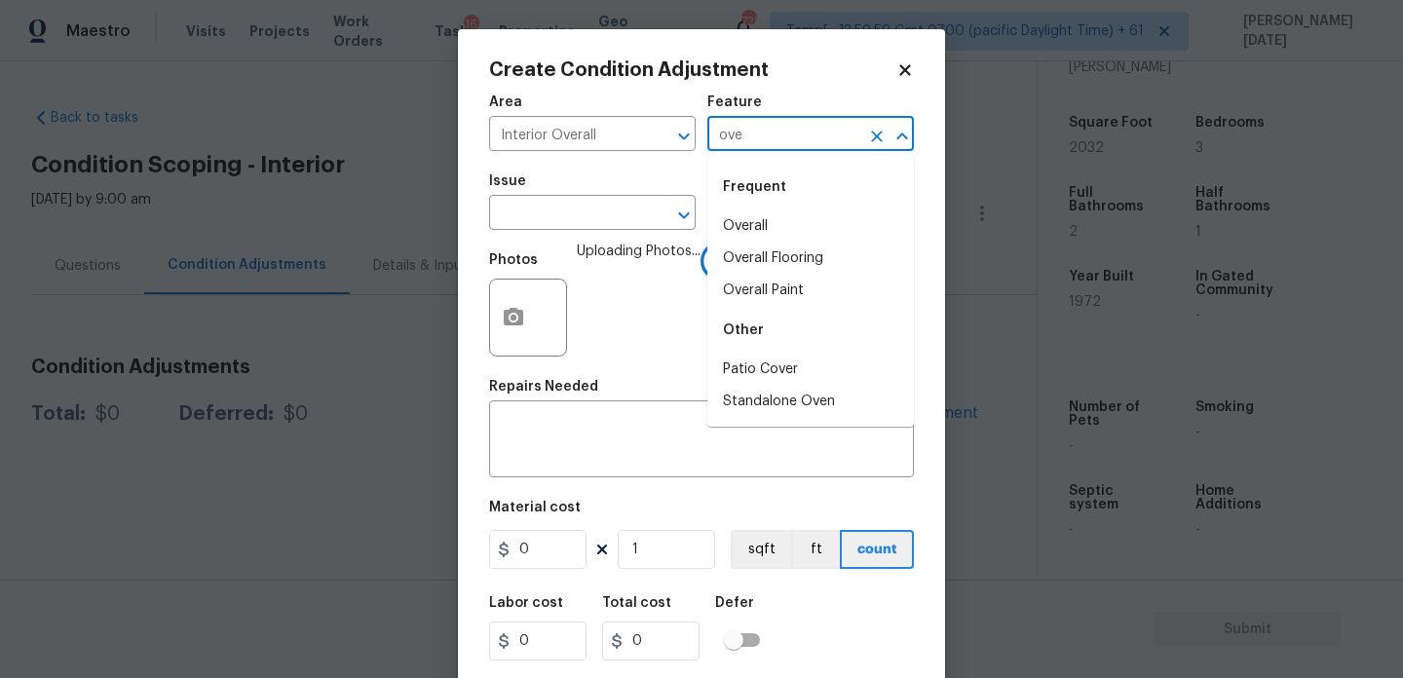
type input "over"
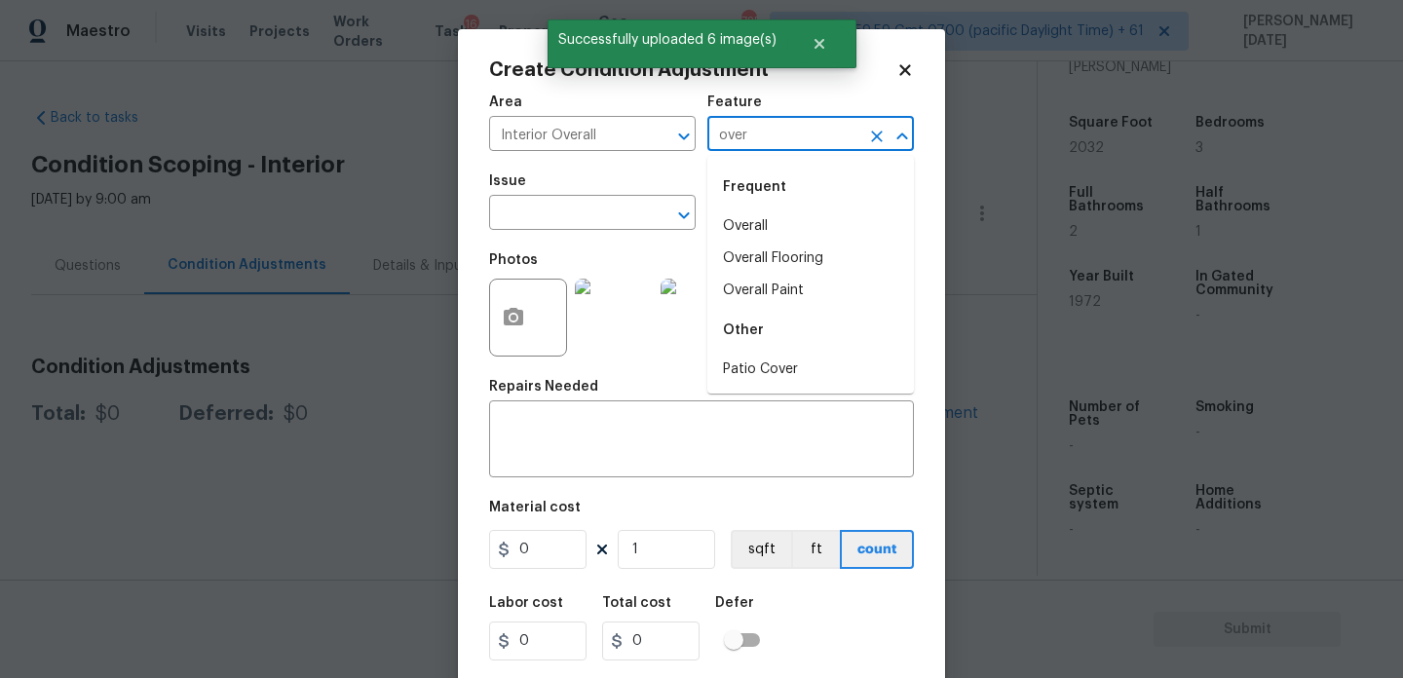
click at [799, 234] on li "Overall" at bounding box center [810, 226] width 207 height 32
type input "Overall"
click at [624, 217] on input "text" at bounding box center [565, 215] width 152 height 30
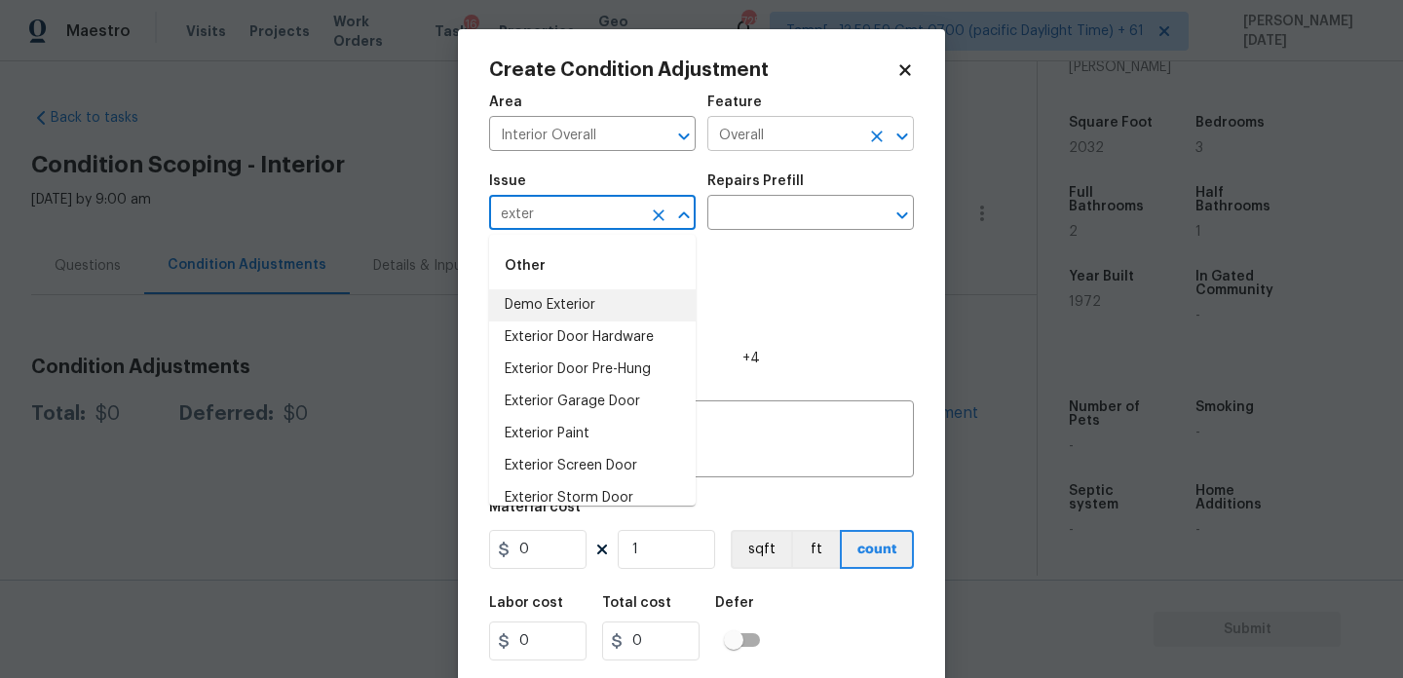
click at [886, 132] on icon "Clear" at bounding box center [876, 136] width 19 height 19
type input "exter"
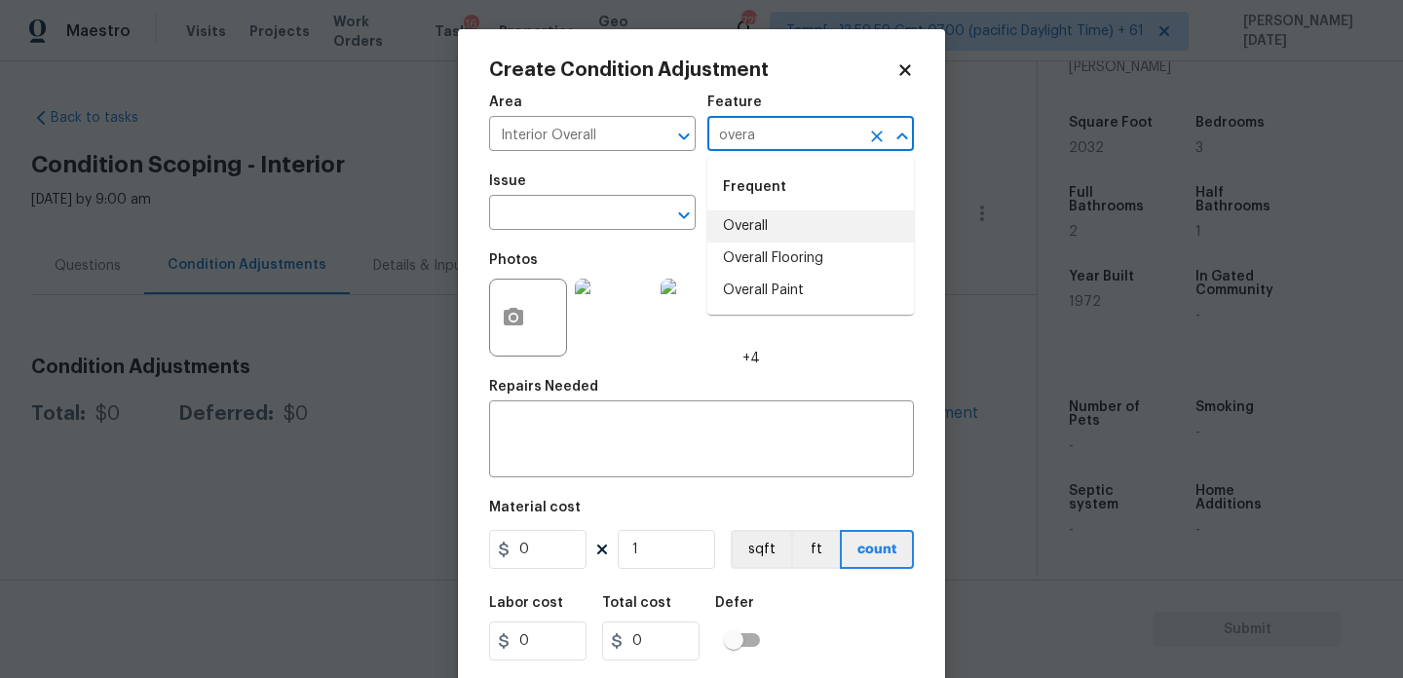
click at [785, 218] on li "Overall" at bounding box center [810, 226] width 207 height 32
type input "Overall"
click at [538, 222] on input "text" at bounding box center [565, 215] width 152 height 30
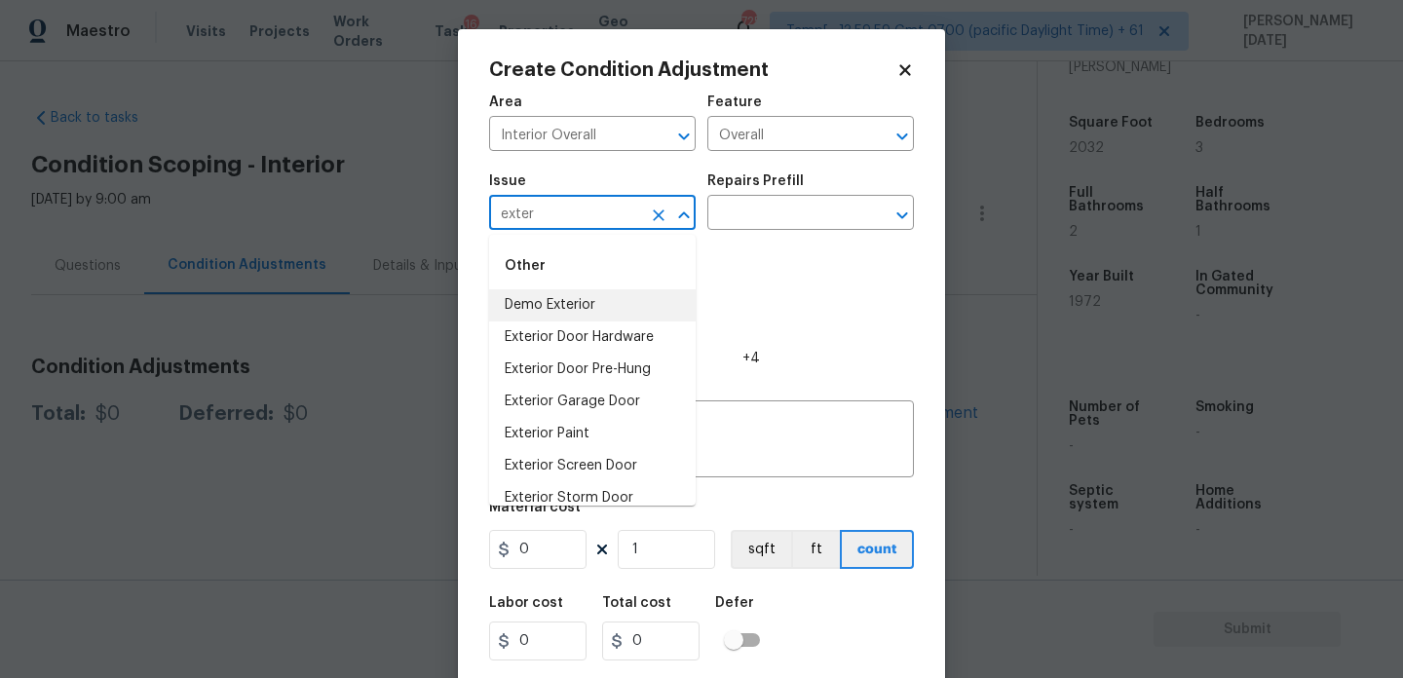
scroll to position [48, 0]
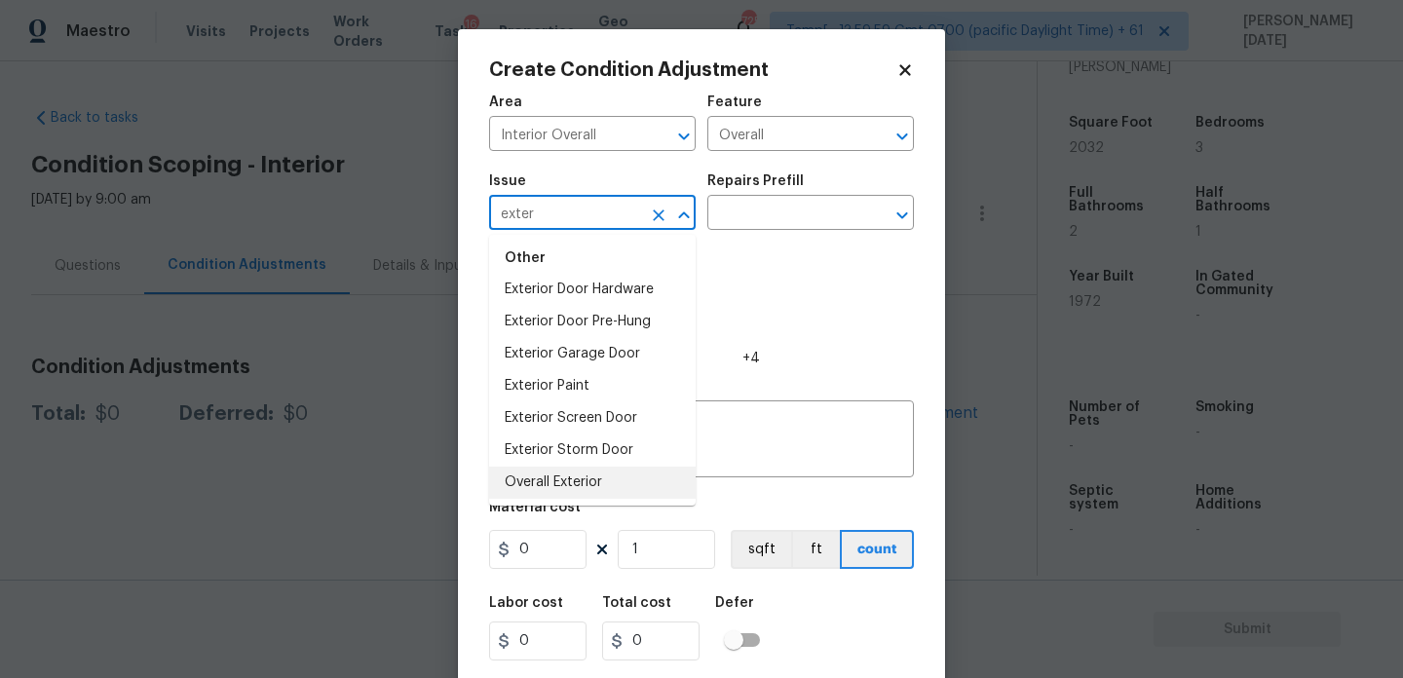
click at [590, 484] on li "Overall Exterior" at bounding box center [592, 483] width 207 height 32
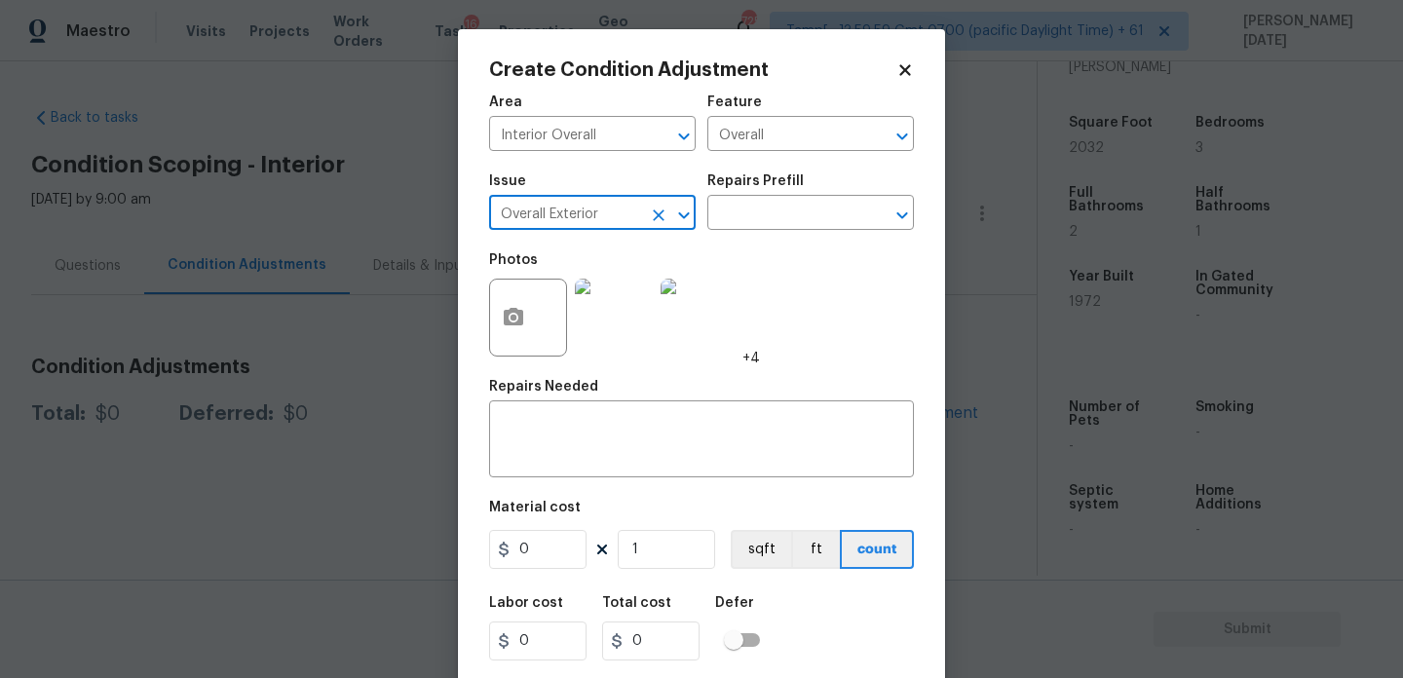
type input "Overall Exterior"
click at [530, 548] on input "0" at bounding box center [537, 549] width 97 height 39
click at [536, 557] on input "70000" at bounding box center [537, 549] width 97 height 39
drag, startPoint x: 568, startPoint y: 553, endPoint x: 489, endPoint y: 553, distance: 78.9
click at [490, 553] on input "70000" at bounding box center [537, 549] width 97 height 39
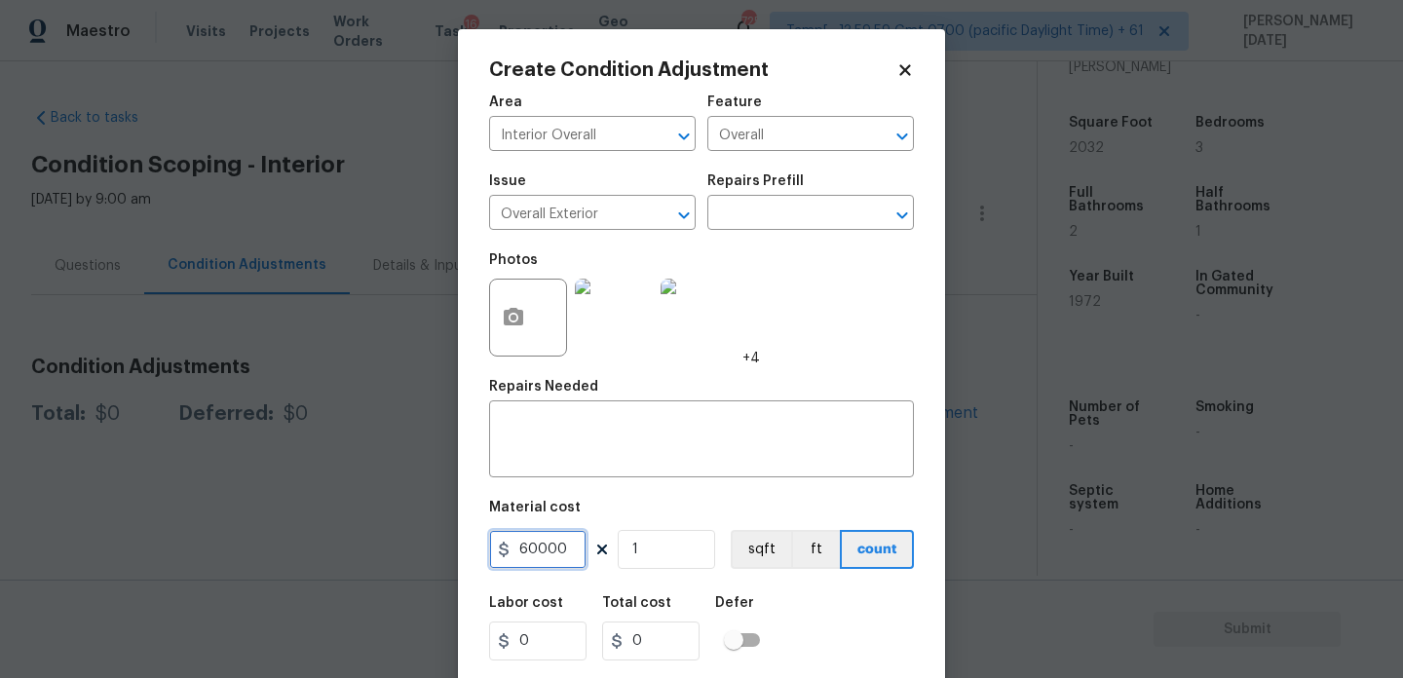
click at [535, 551] on input "60000" at bounding box center [537, 549] width 97 height 39
type input "60000"
click at [577, 460] on textarea at bounding box center [701, 441] width 401 height 41
type input "60000"
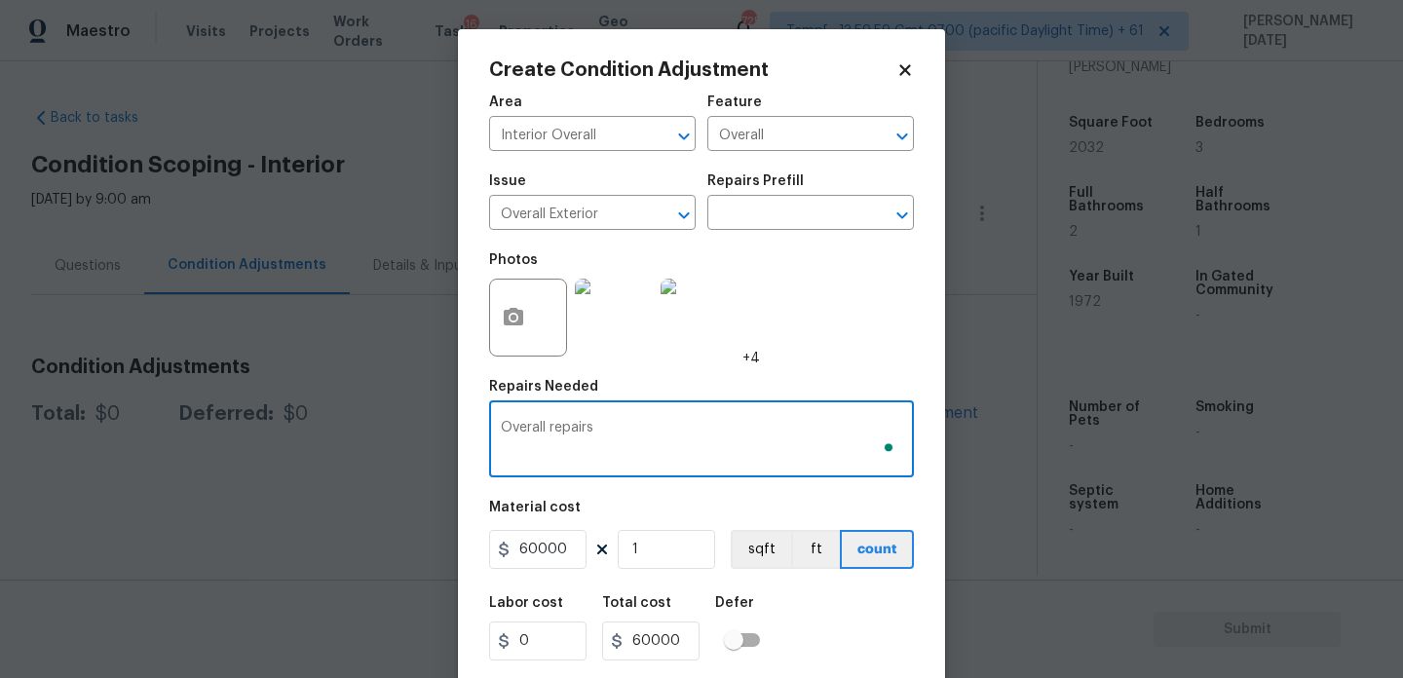
scroll to position [50, 0]
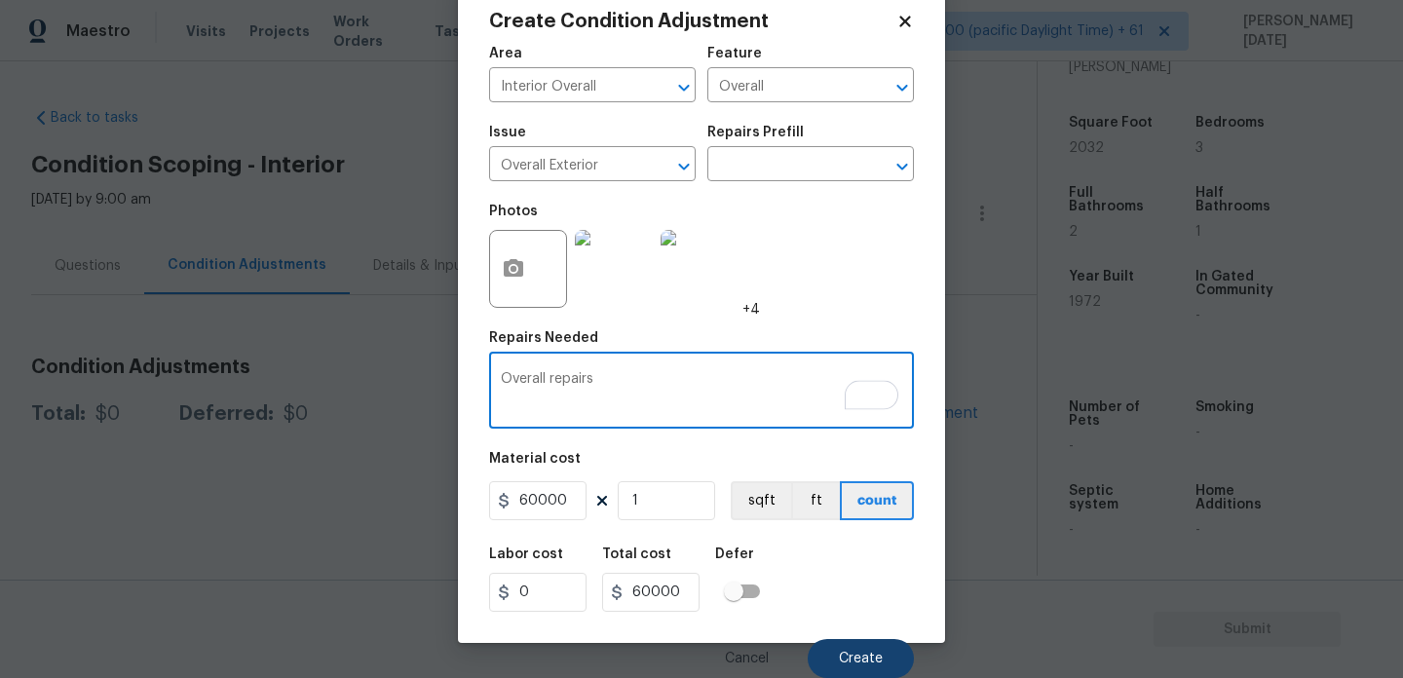
type textarea "Overall repairs"
click at [878, 655] on span "Create" at bounding box center [861, 659] width 44 height 15
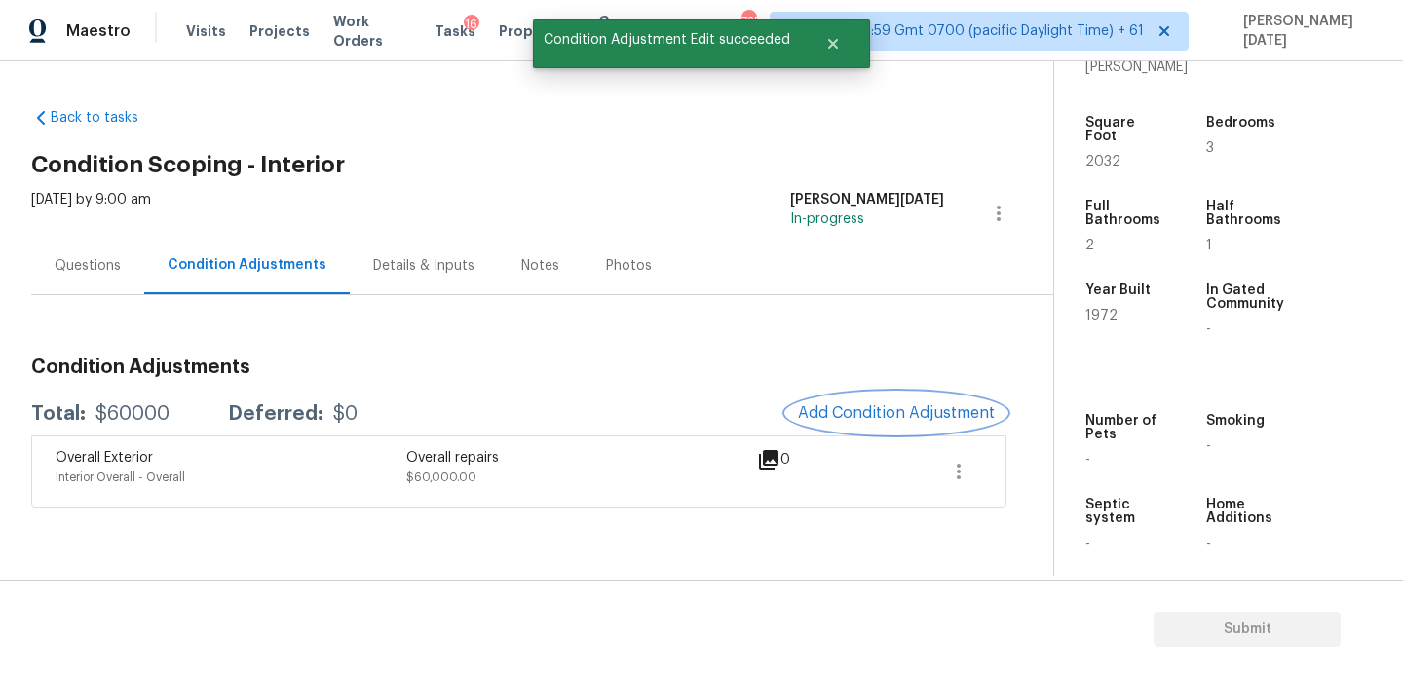
scroll to position [0, 0]
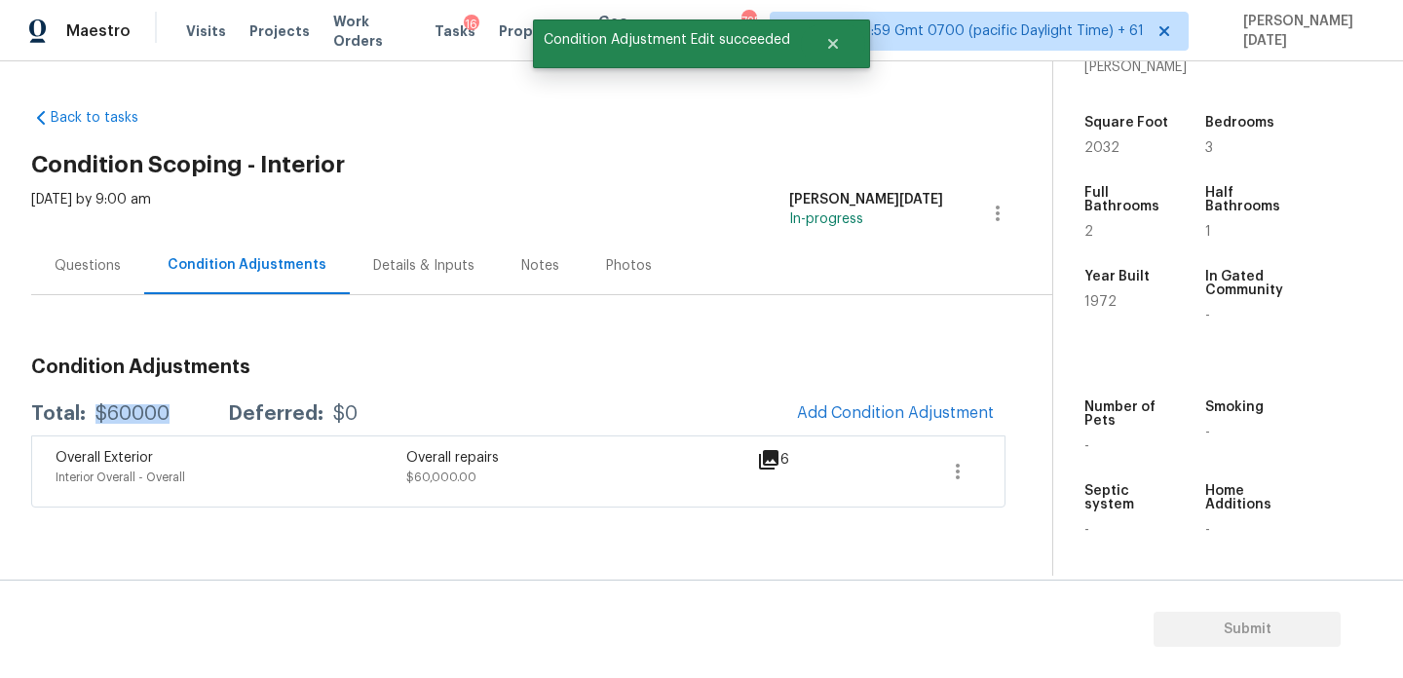
drag, startPoint x: 97, startPoint y: 416, endPoint x: 171, endPoint y: 417, distance: 74.0
click at [171, 417] on div "Total: $60000 Deferred: $0" at bounding box center [194, 413] width 326 height 19
copy div "$60000"
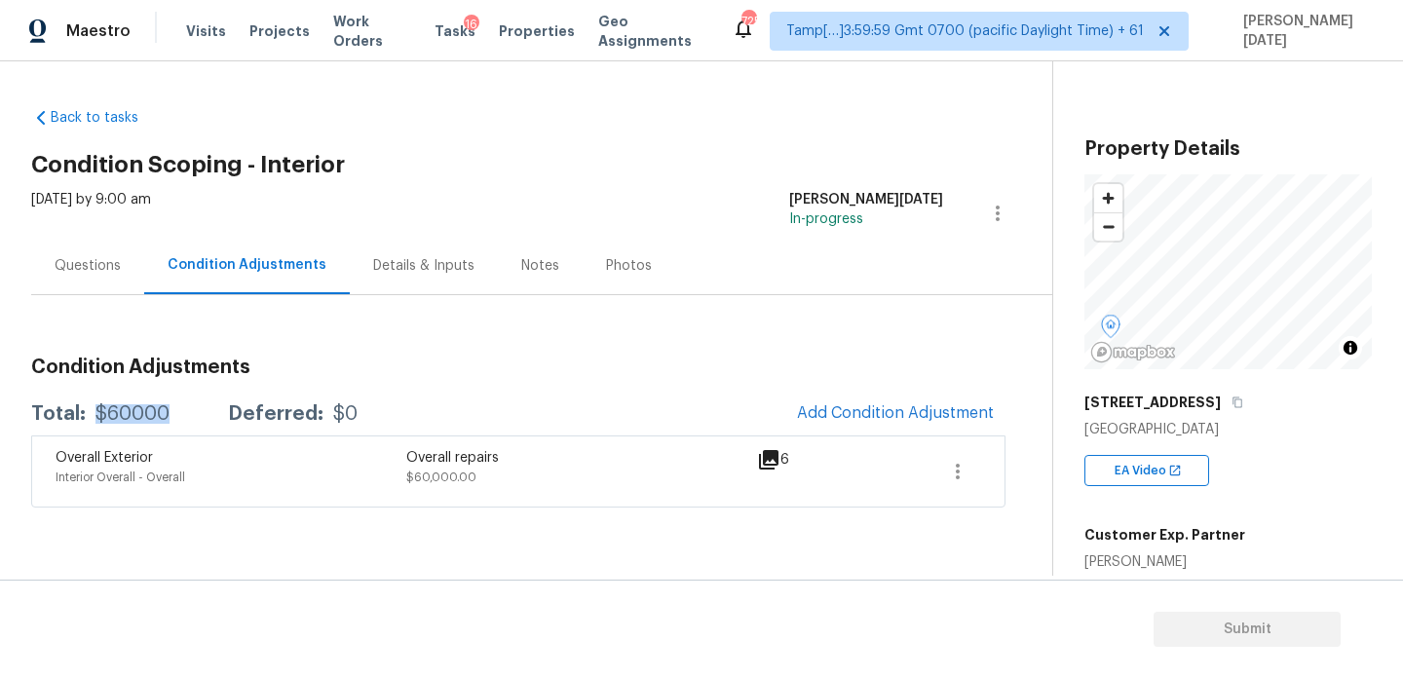
scroll to position [495, 0]
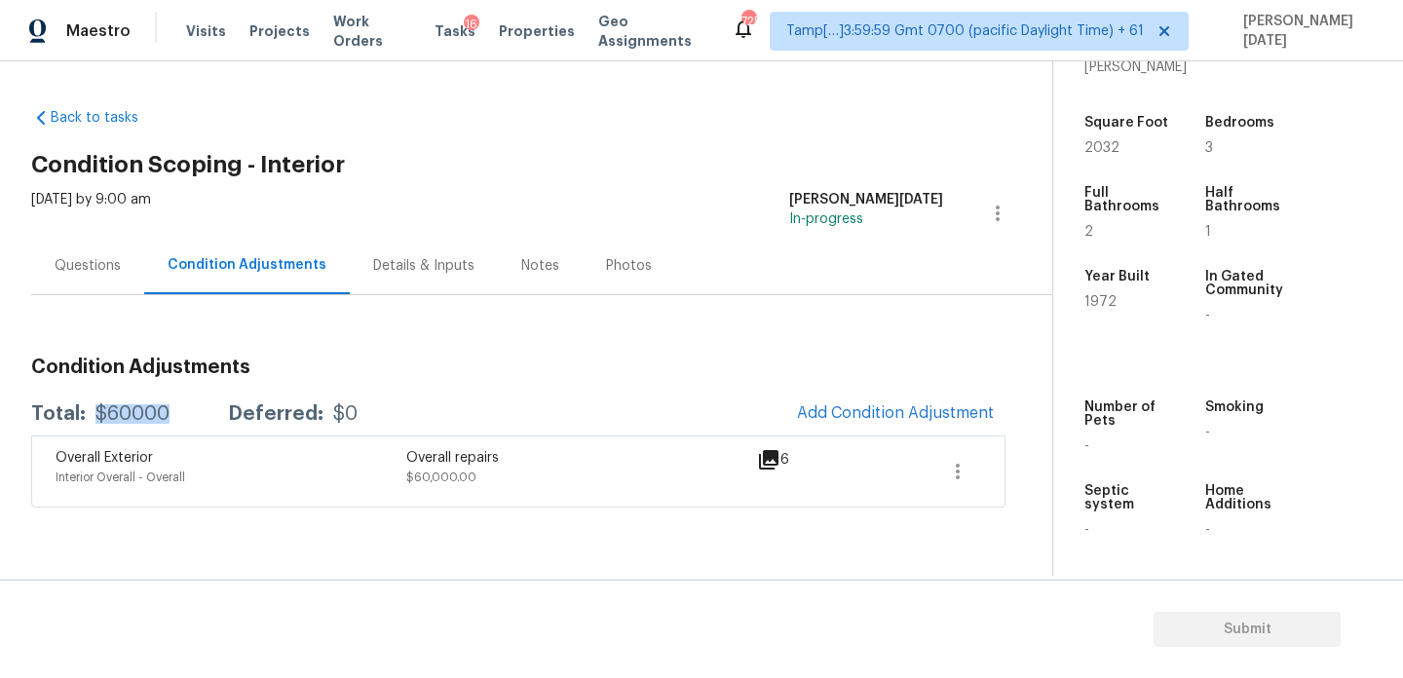
click at [101, 280] on div "Questions" at bounding box center [87, 265] width 113 height 57
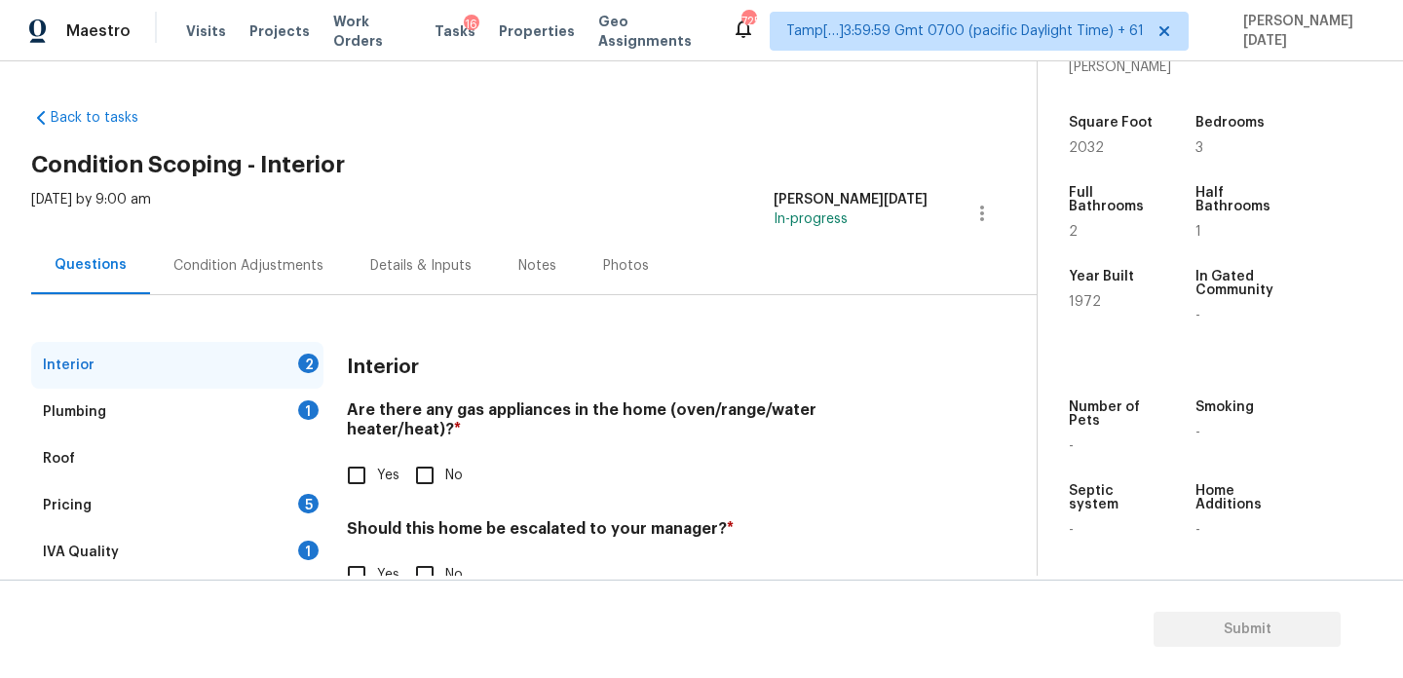
scroll to position [53, 0]
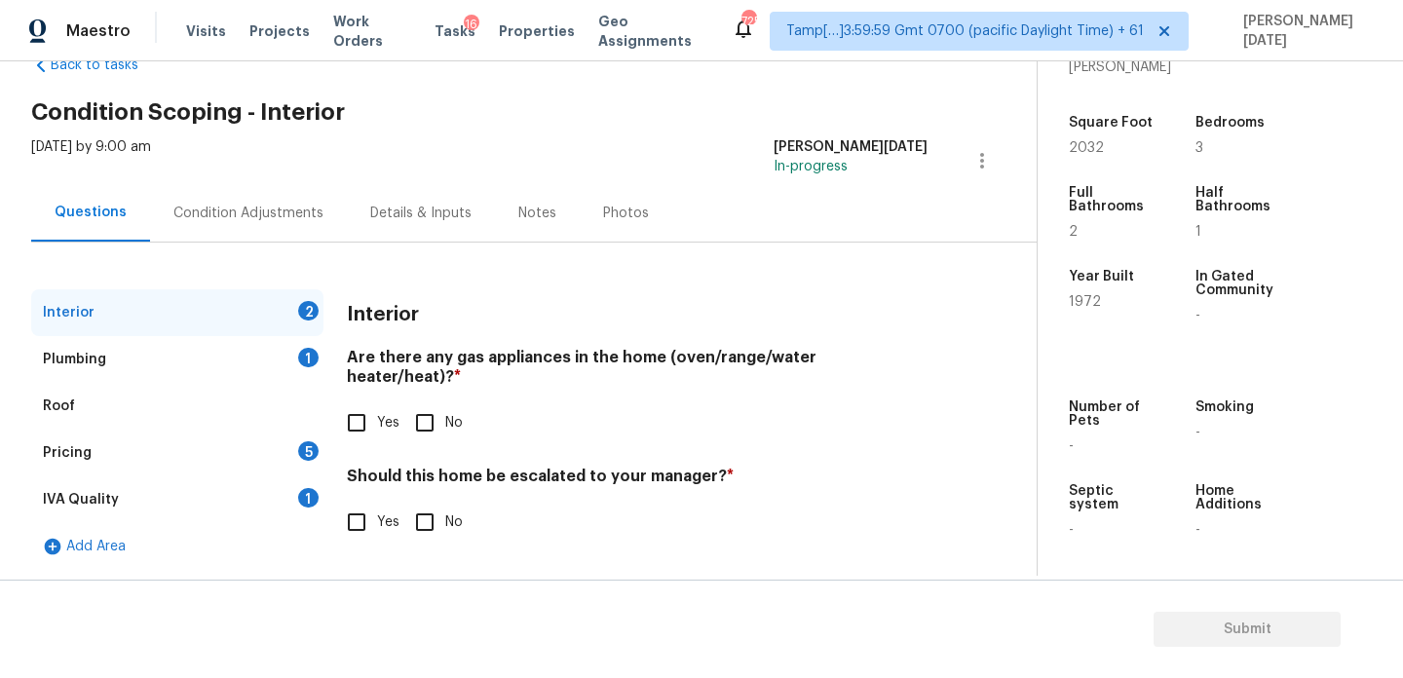
click at [359, 402] on input "Yes" at bounding box center [356, 422] width 41 height 41
checkbox input "true"
click at [344, 507] on input "Yes" at bounding box center [356, 522] width 41 height 41
checkbox input "true"
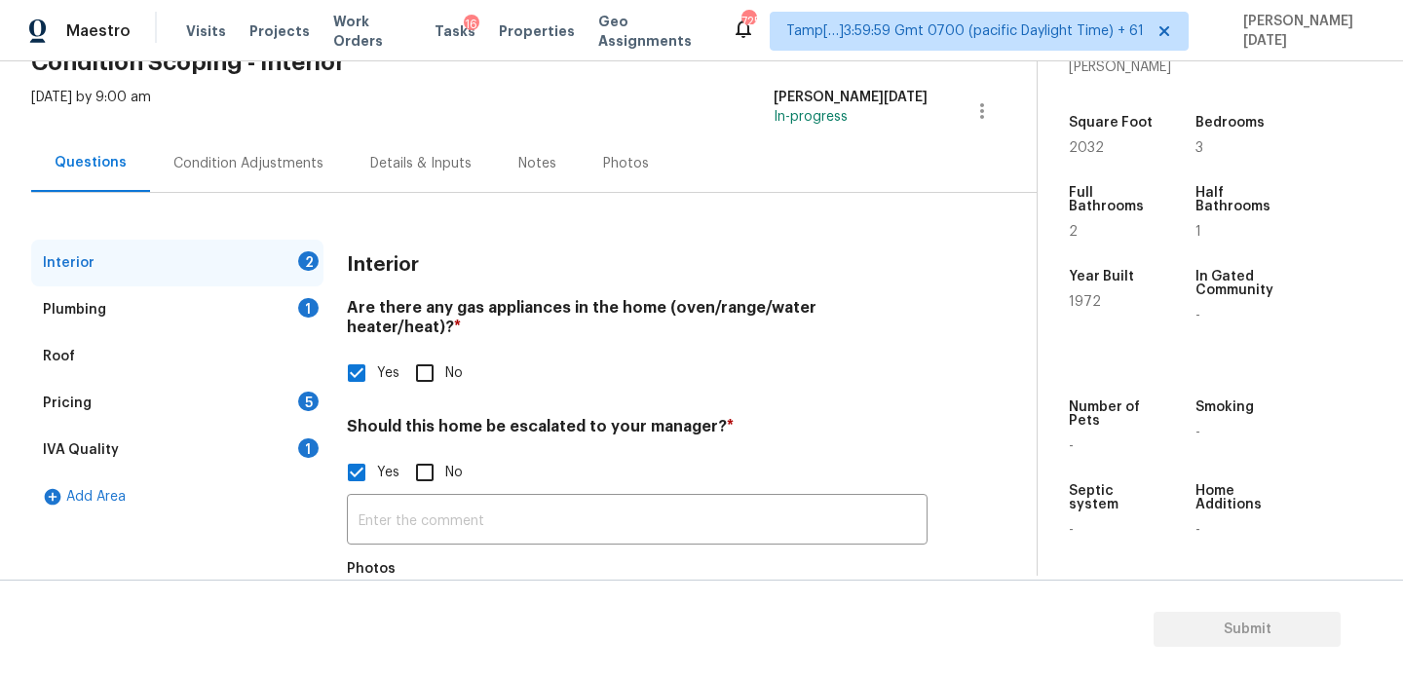
click at [311, 317] on div "Plumbing 1" at bounding box center [177, 309] width 292 height 47
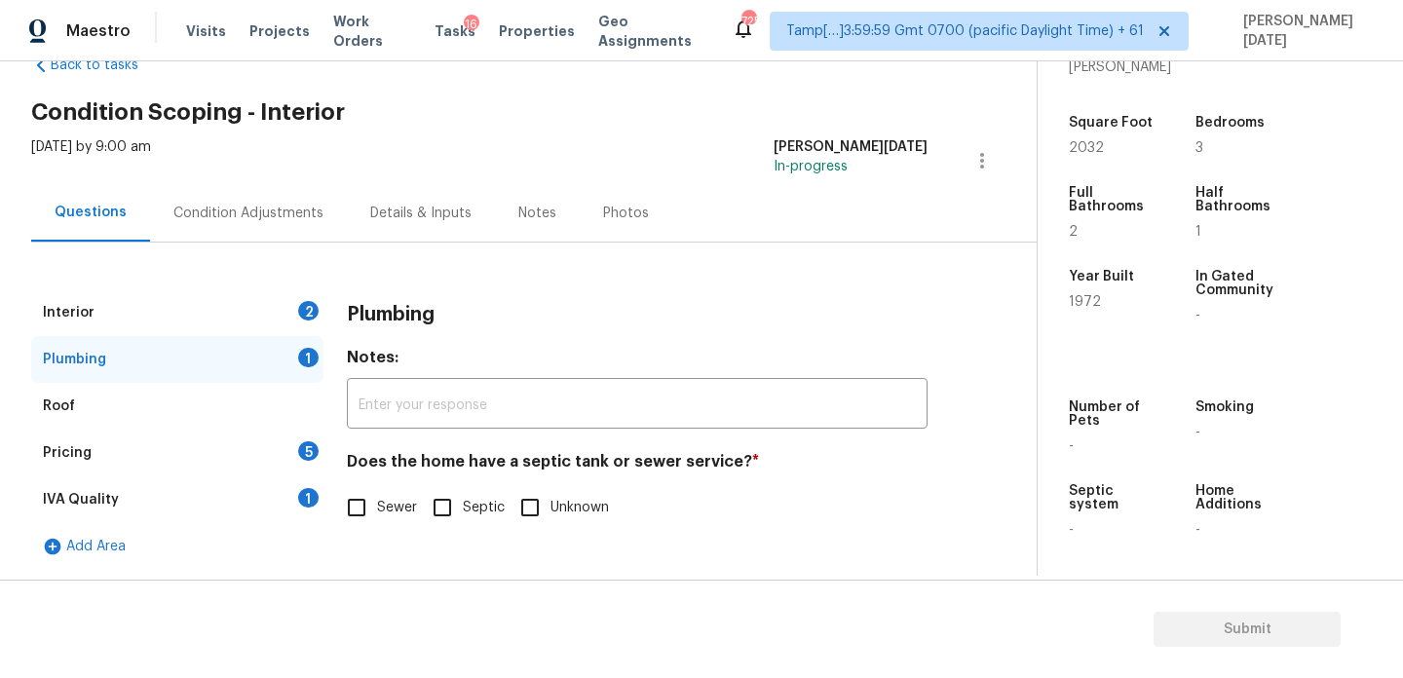
click at [377, 503] on span "Sewer" at bounding box center [397, 508] width 40 height 20
click at [377, 503] on input "Sewer" at bounding box center [356, 507] width 41 height 41
checkbox input "true"
click at [309, 448] on div "5" at bounding box center [308, 450] width 20 height 19
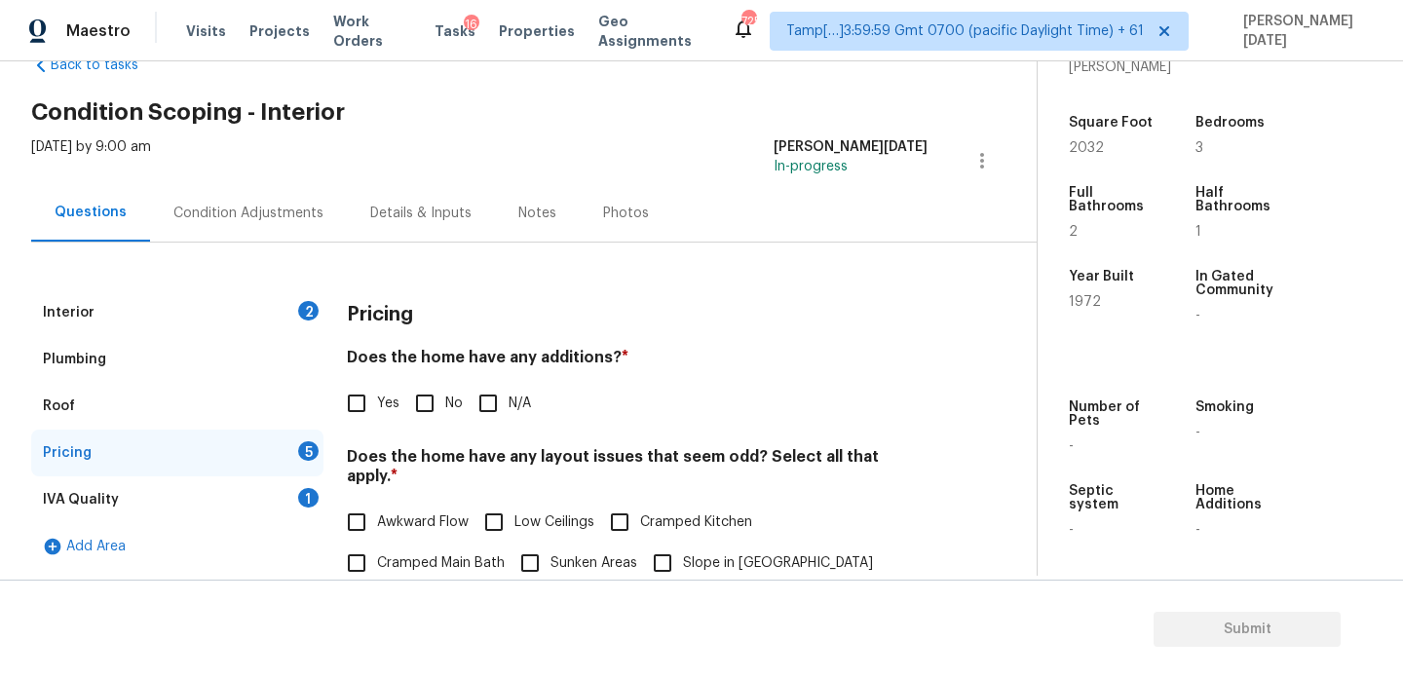
click at [431, 411] on input "No" at bounding box center [424, 403] width 41 height 41
checkbox input "true"
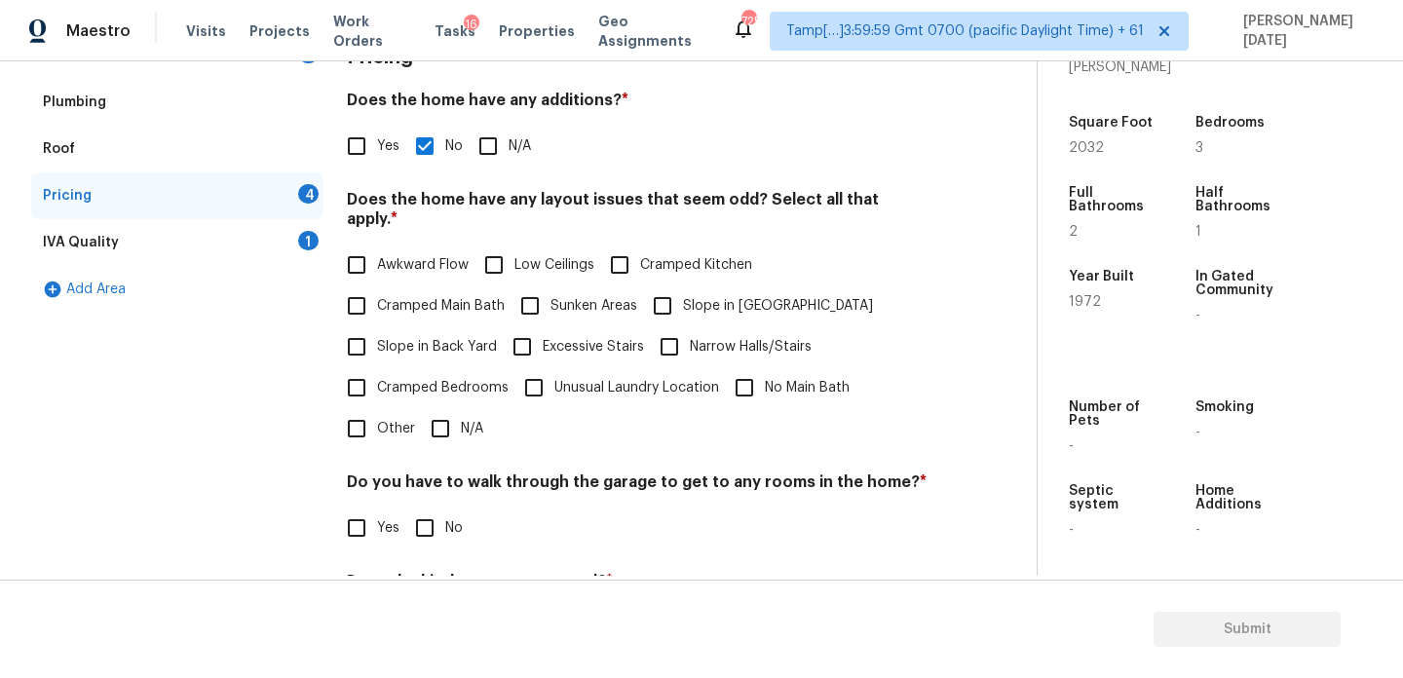
click at [435, 415] on input "N/A" at bounding box center [440, 428] width 41 height 41
checkbox input "true"
click at [435, 510] on input "No" at bounding box center [424, 528] width 41 height 41
checkbox input "true"
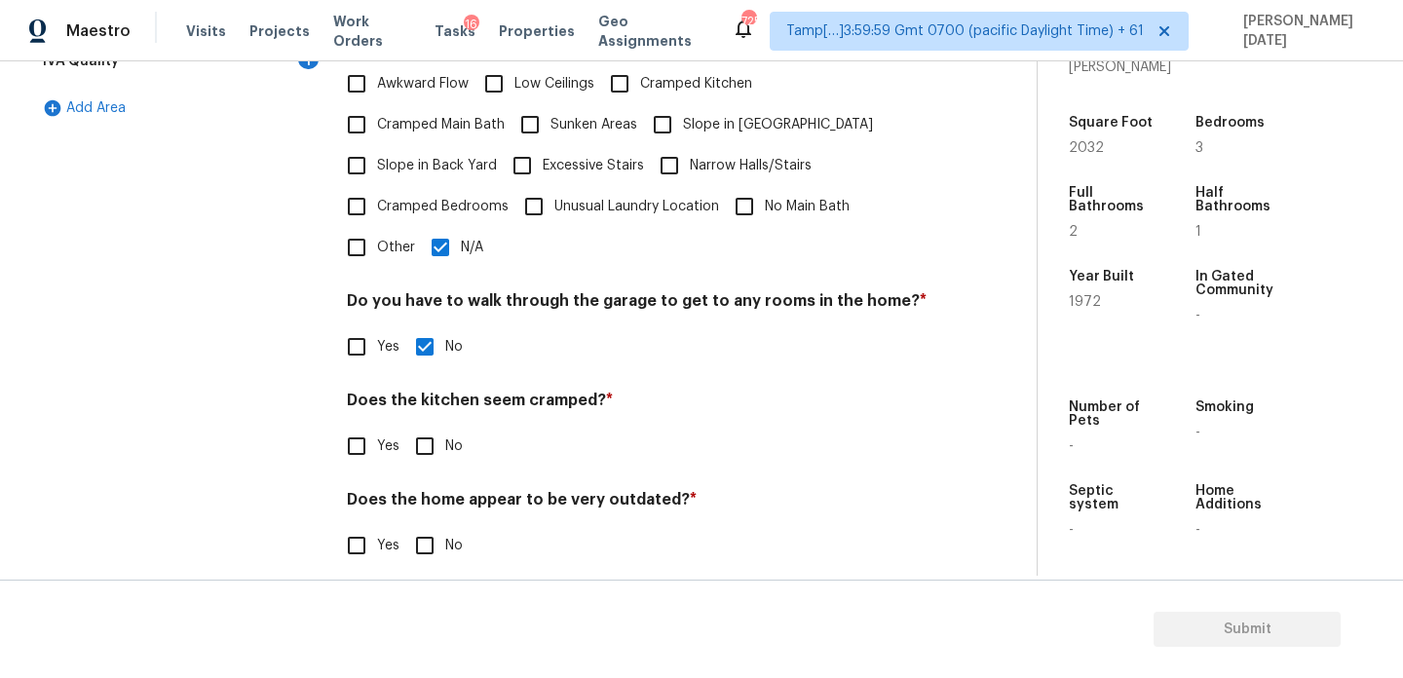
click at [435, 525] on input "No" at bounding box center [424, 545] width 41 height 41
checkbox input "true"
click at [435, 436] on input "No" at bounding box center [424, 446] width 41 height 41
checkbox input "true"
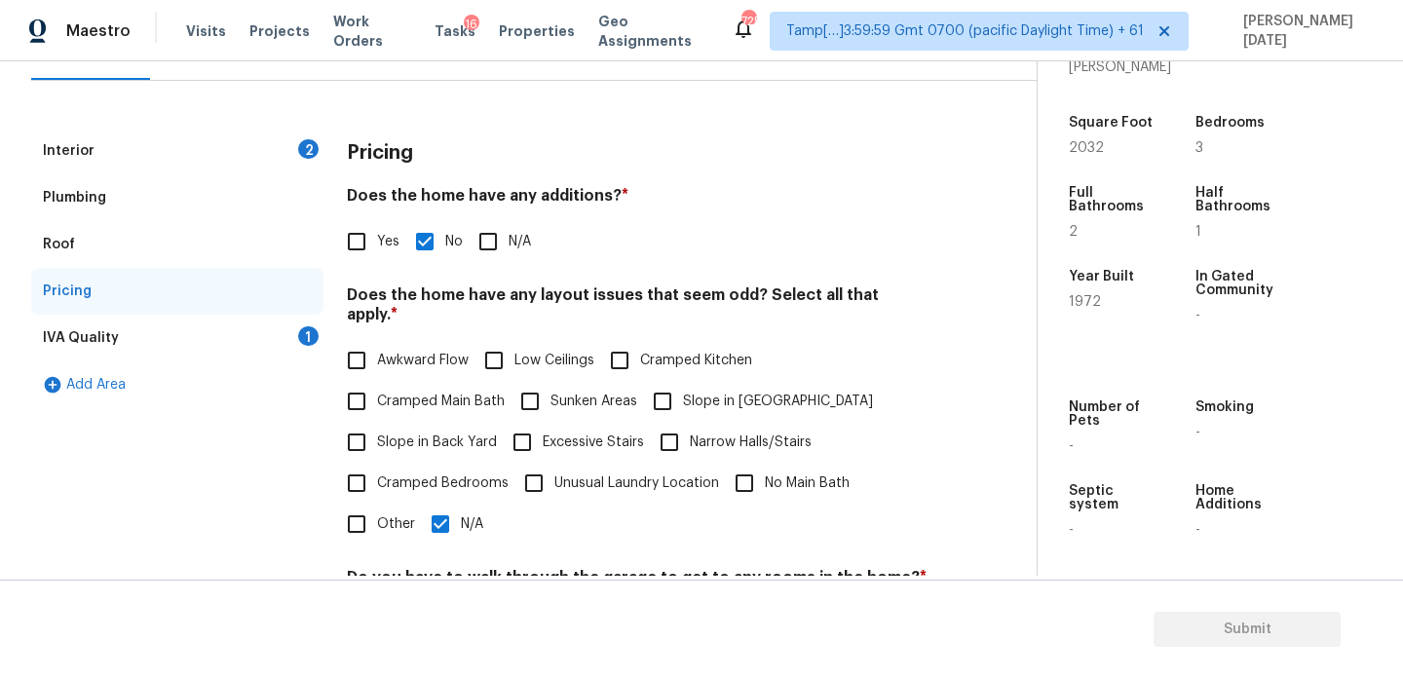
click at [297, 343] on div "IVA Quality 1" at bounding box center [177, 338] width 292 height 47
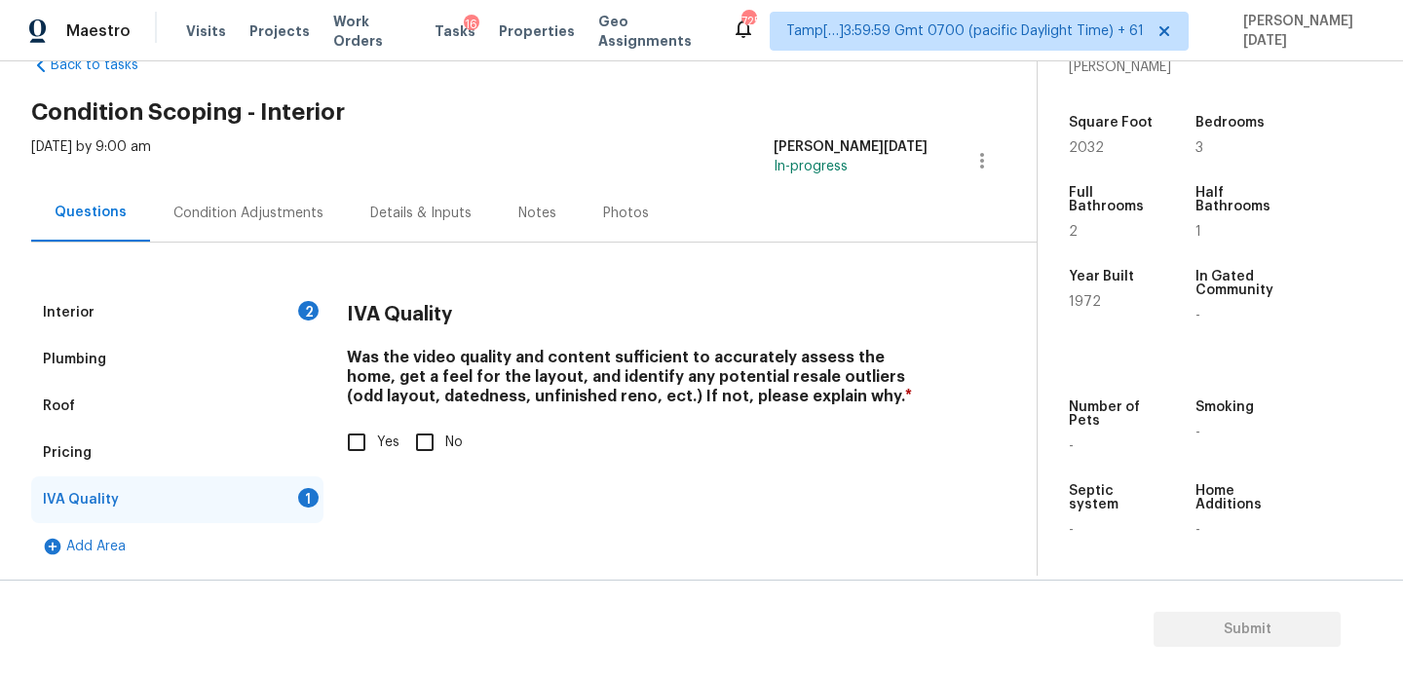
scroll to position [53, 0]
click at [360, 450] on input "Yes" at bounding box center [356, 442] width 41 height 41
checkbox input "true"
click at [295, 305] on div "Interior 2" at bounding box center [177, 312] width 292 height 47
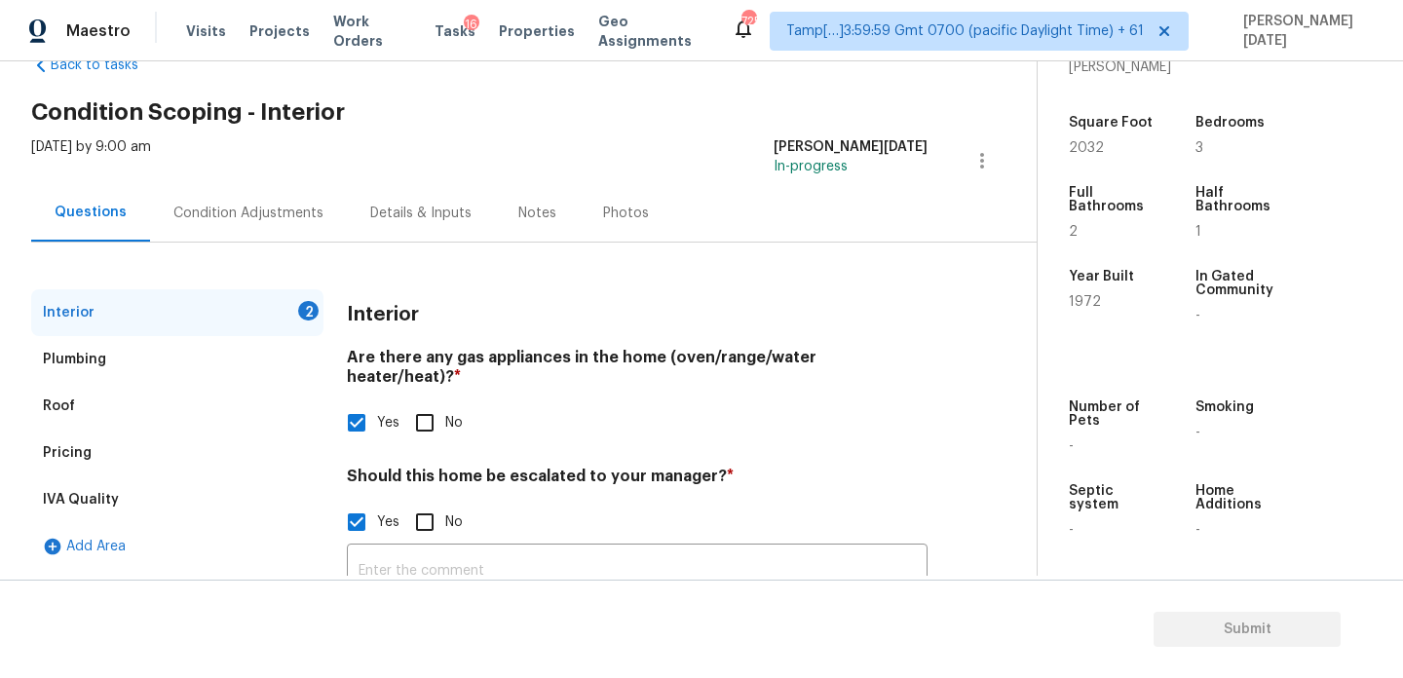
scroll to position [213, 0]
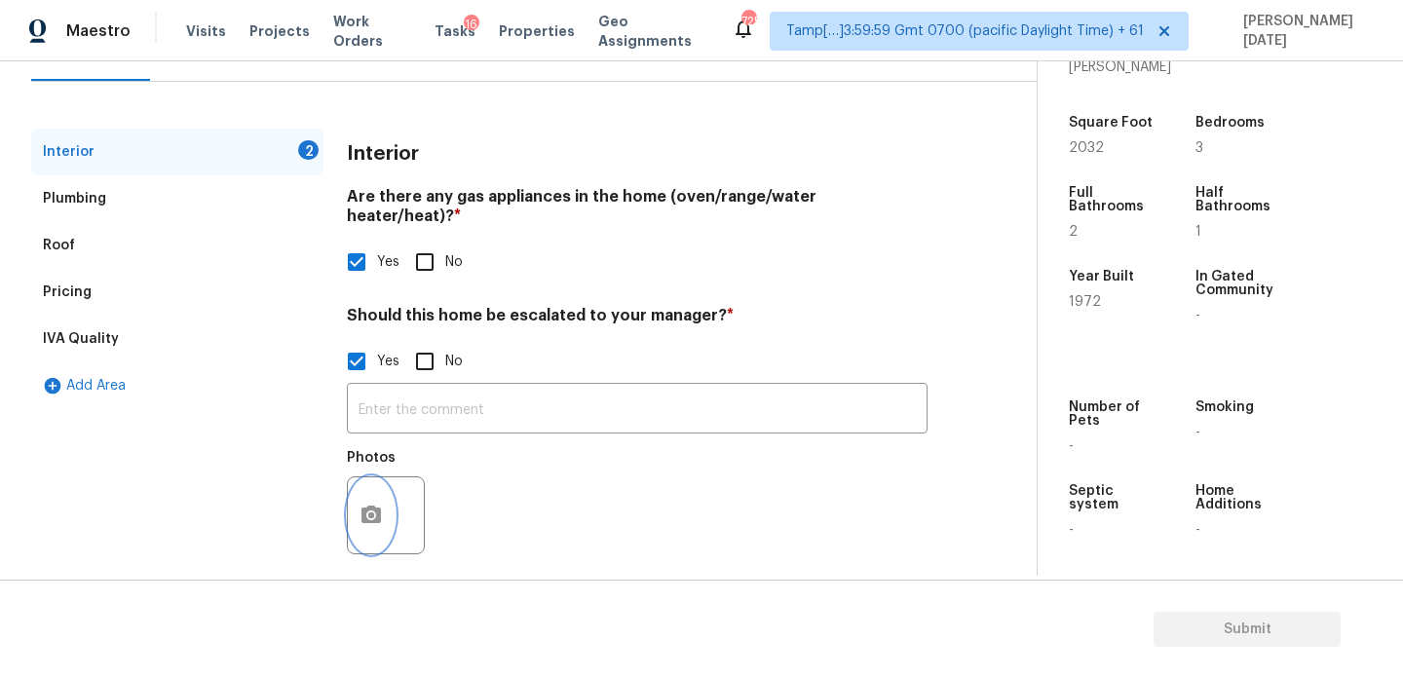
click at [382, 506] on icon "button" at bounding box center [370, 515] width 23 height 23
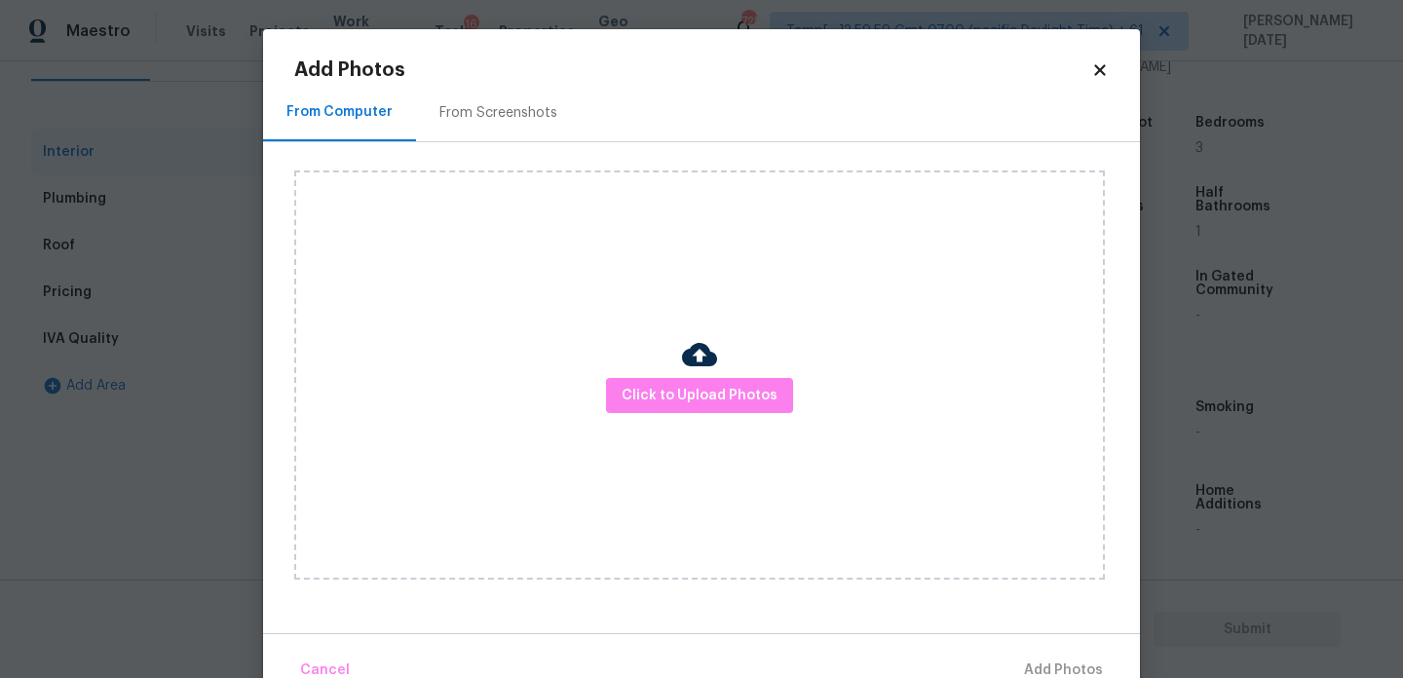
click at [717, 413] on div "Click to Upload Photos" at bounding box center [699, 374] width 811 height 409
click at [732, 423] on div "Click to Upload Photos" at bounding box center [699, 374] width 811 height 409
click at [752, 407] on button "Click to Upload Photos" at bounding box center [699, 396] width 187 height 36
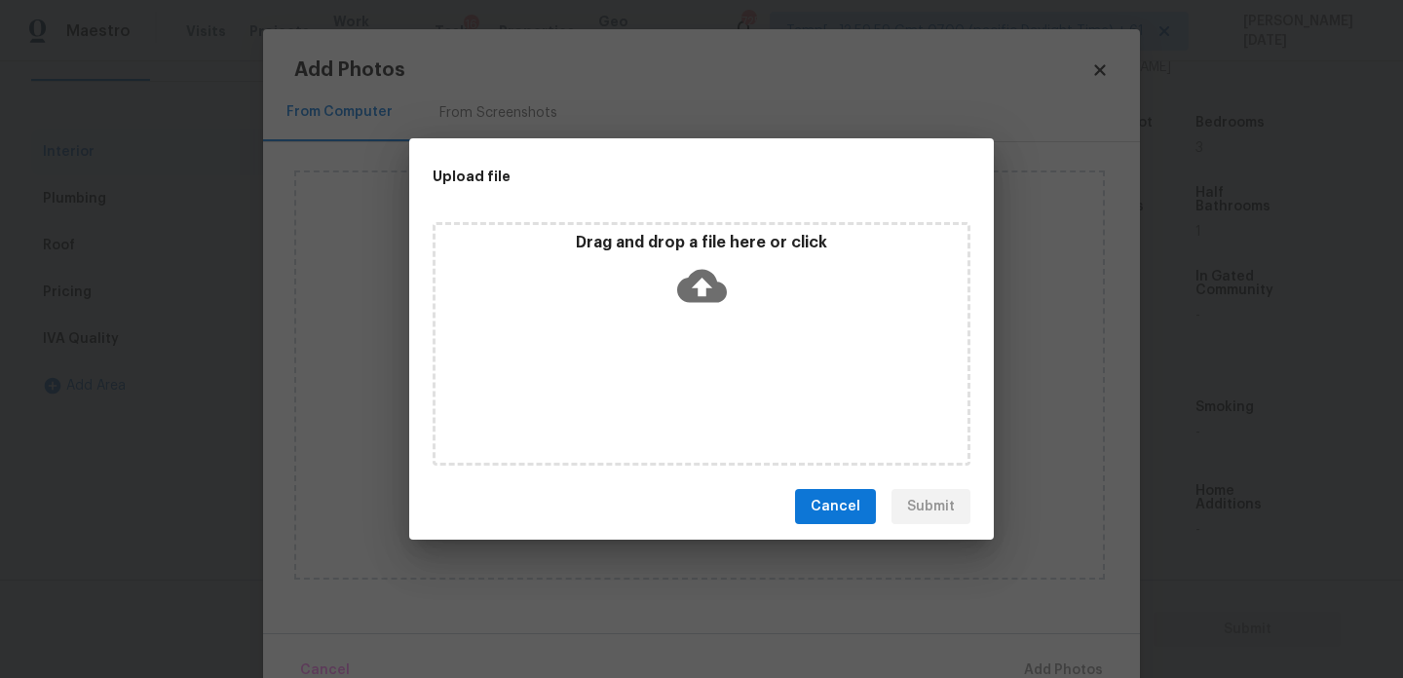
click at [752, 407] on div "Drag and drop a file here or click" at bounding box center [702, 344] width 538 height 244
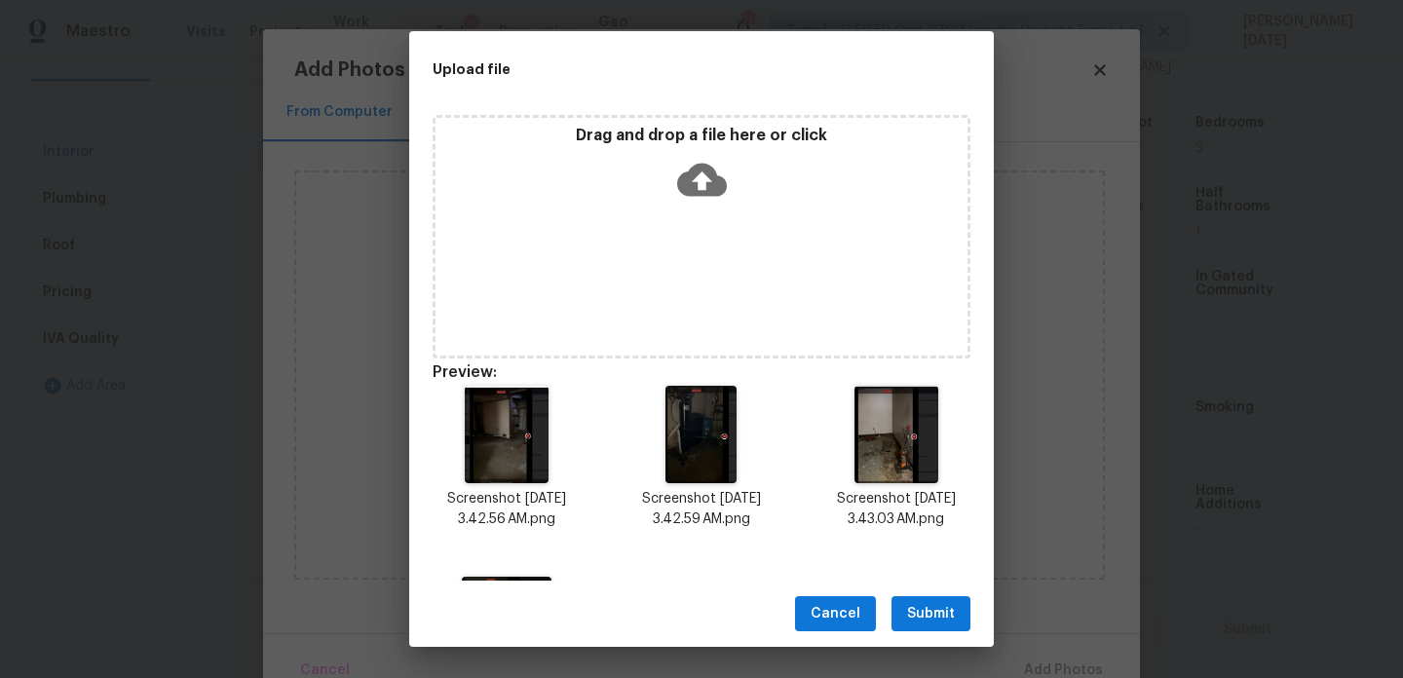
click at [687, 229] on div "Drag and drop a file here or click" at bounding box center [702, 237] width 538 height 244
click at [959, 612] on button "Submit" at bounding box center [930, 614] width 79 height 36
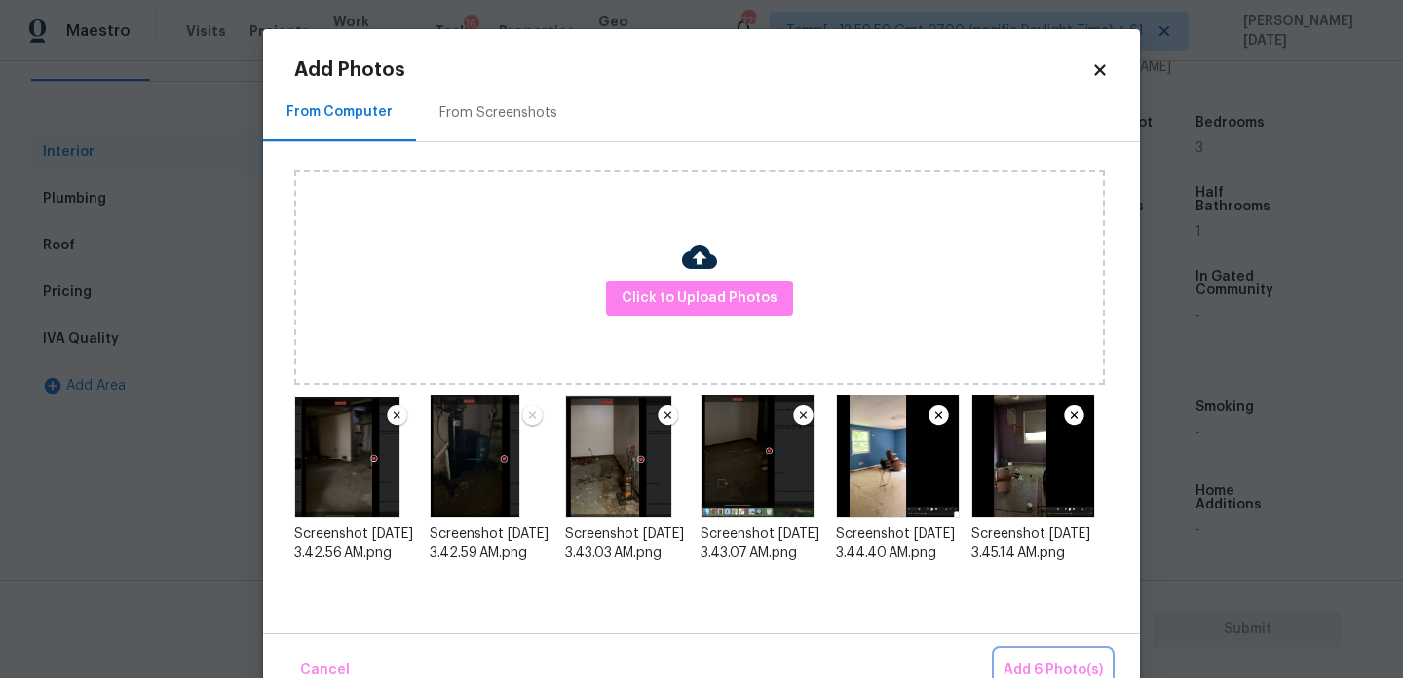
click at [1036, 661] on span "Add 6 Photo(s)" at bounding box center [1052, 671] width 99 height 24
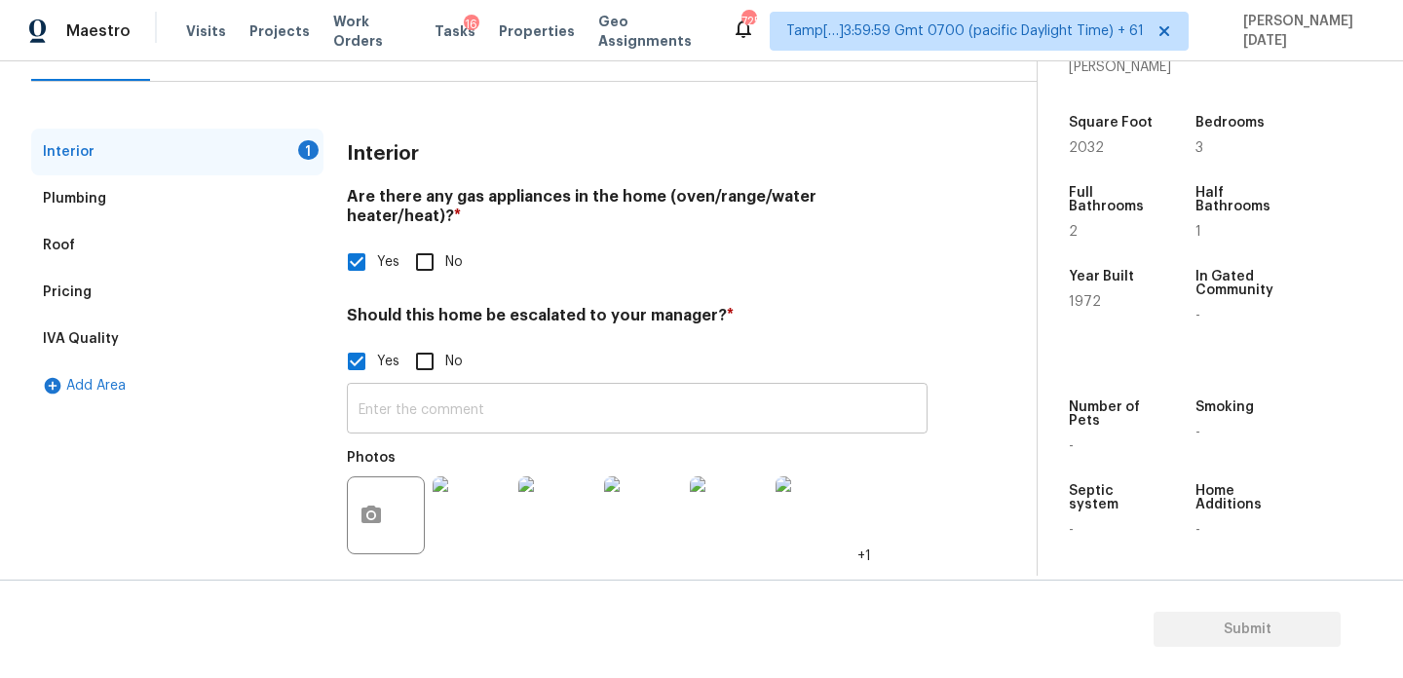
click at [488, 388] on input "text" at bounding box center [637, 411] width 581 height 46
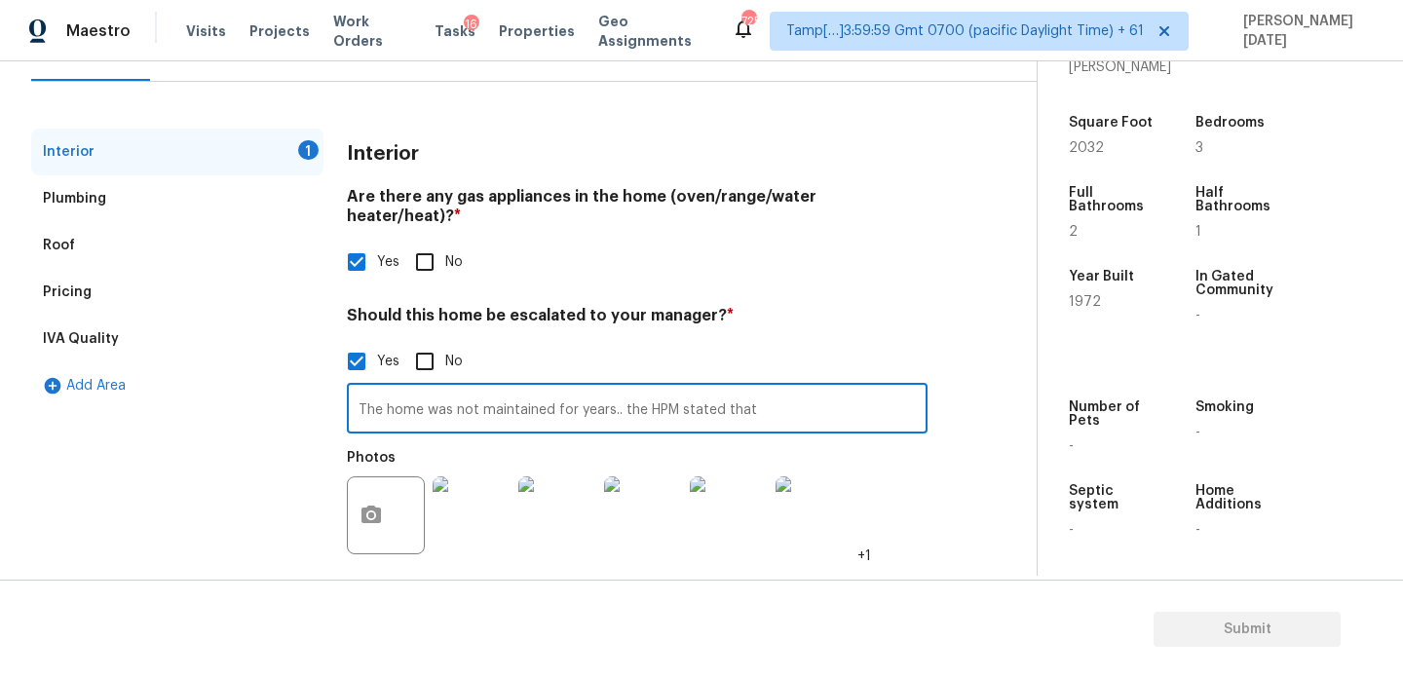
click at [679, 388] on input "The home was not maintained for years.. the HPM stated that" at bounding box center [637, 411] width 581 height 46
paste input "The house looks like he hasn’t been refreshed, but the basement smells like mol…"
type input "The home was not maintained for years.. the HPM did not scope for any exterior …"
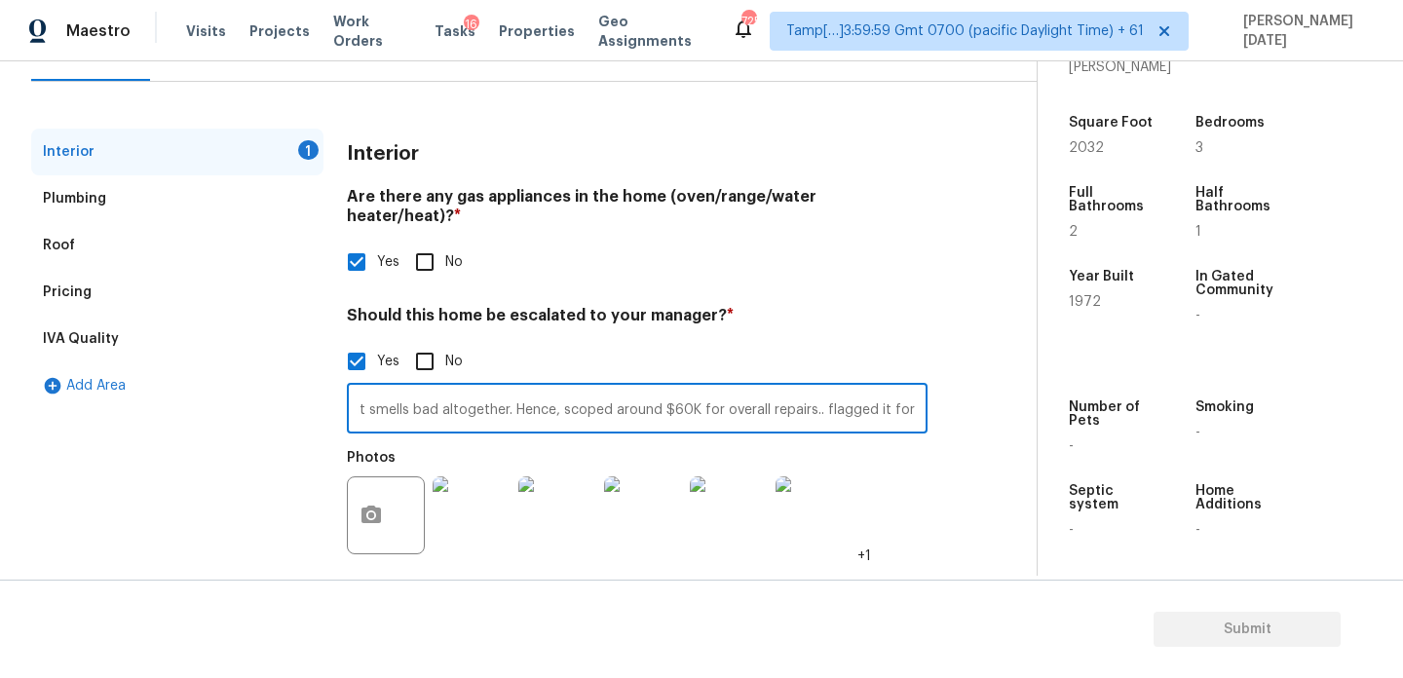
click at [819, 306] on h4 "Should this home be escalated to your manager? *" at bounding box center [637, 319] width 581 height 27
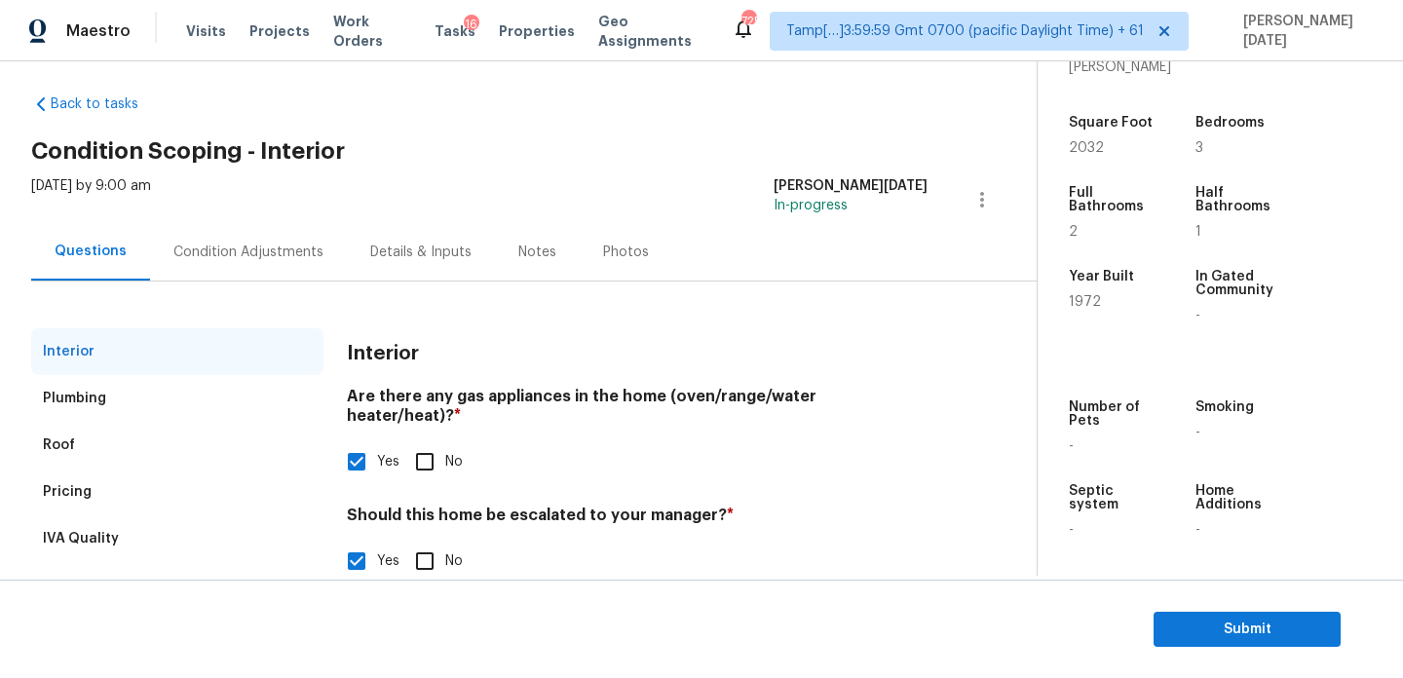
scroll to position [0, 0]
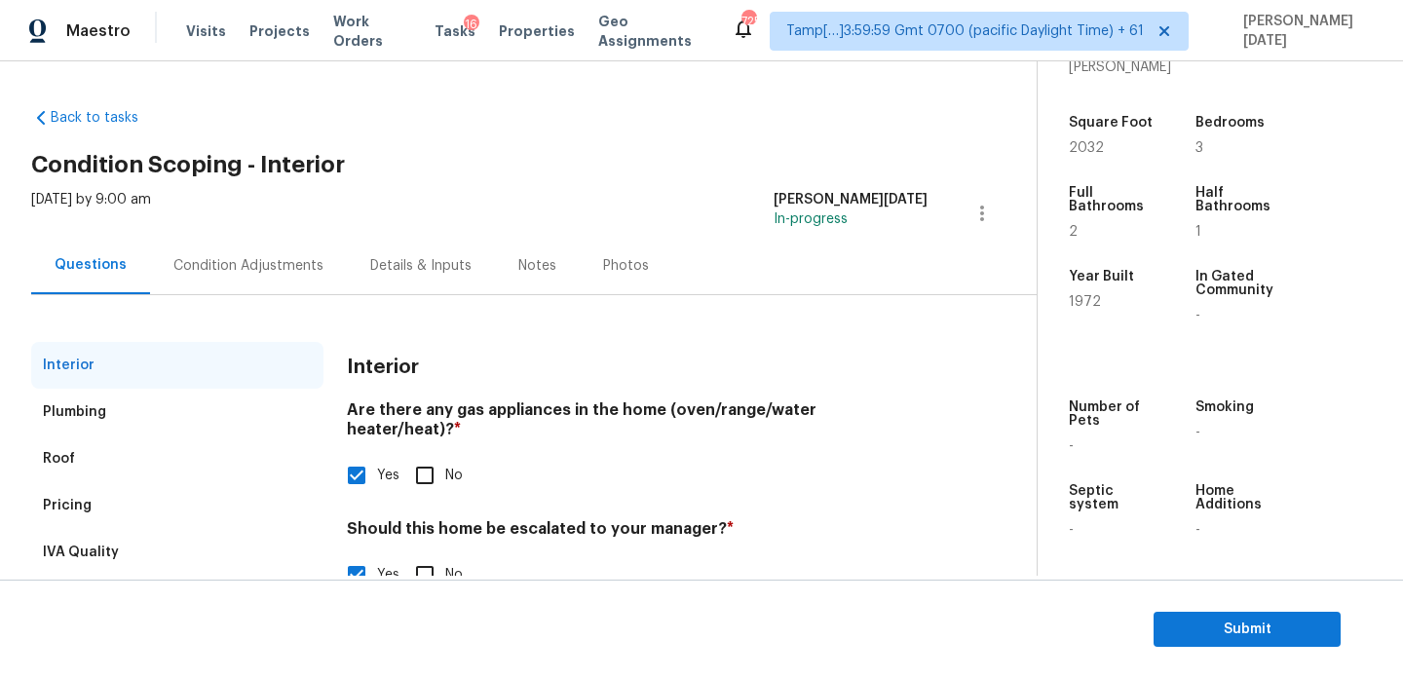
click at [287, 256] on div "Condition Adjustments" at bounding box center [248, 265] width 150 height 19
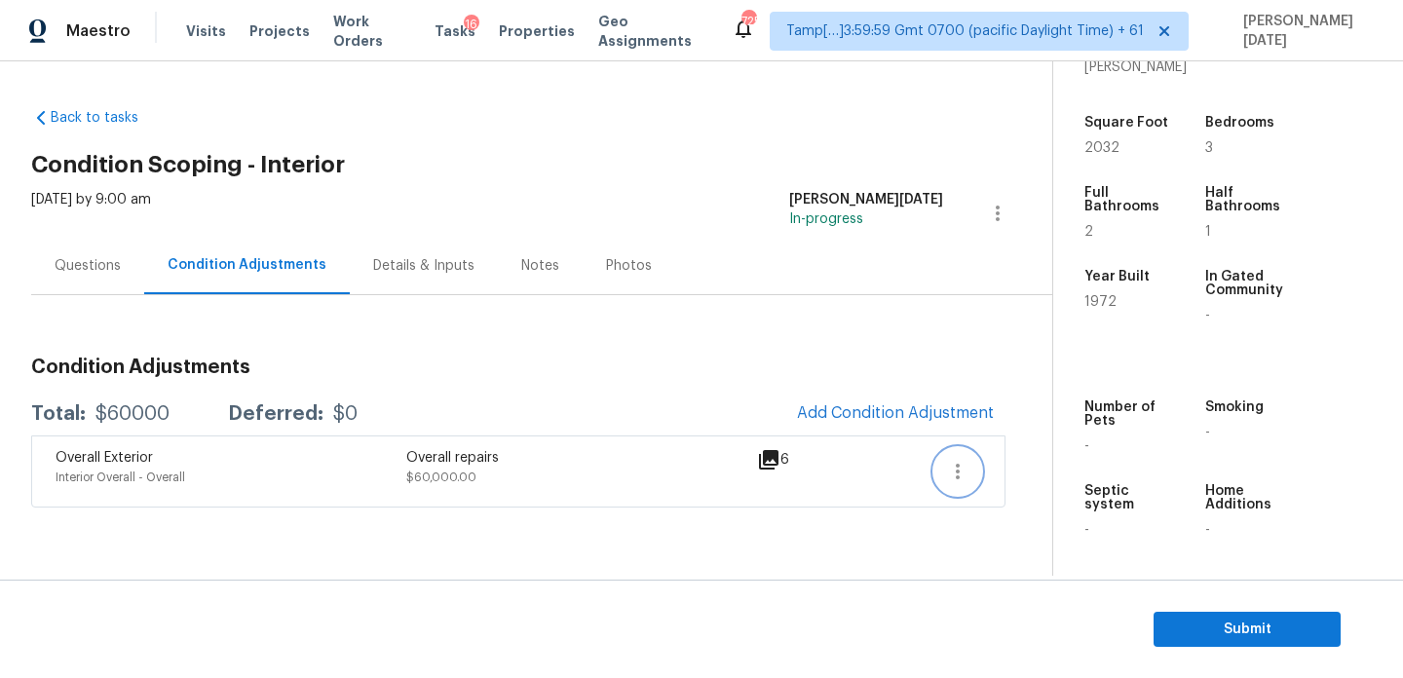
click at [955, 462] on icon "button" at bounding box center [957, 471] width 23 height 23
click at [1039, 460] on div "Edit" at bounding box center [1069, 467] width 152 height 19
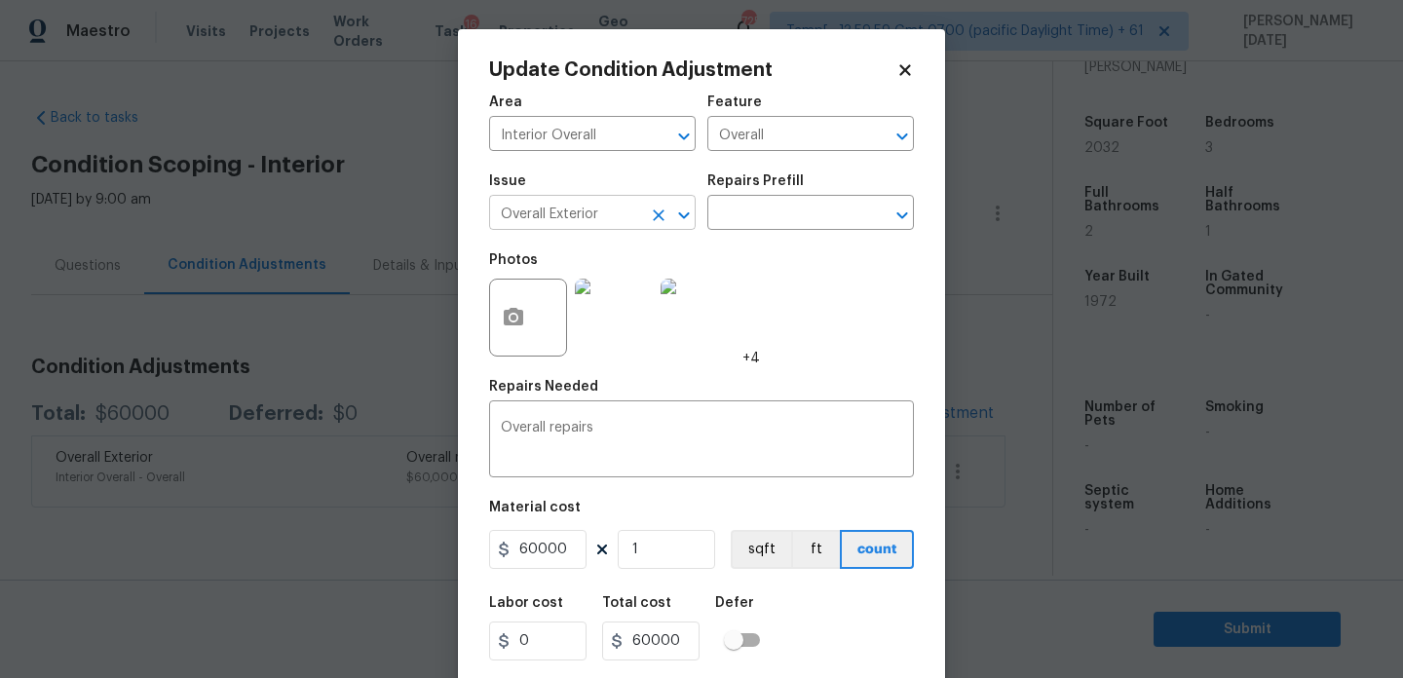
click at [667, 214] on icon "Clear" at bounding box center [658, 215] width 19 height 19
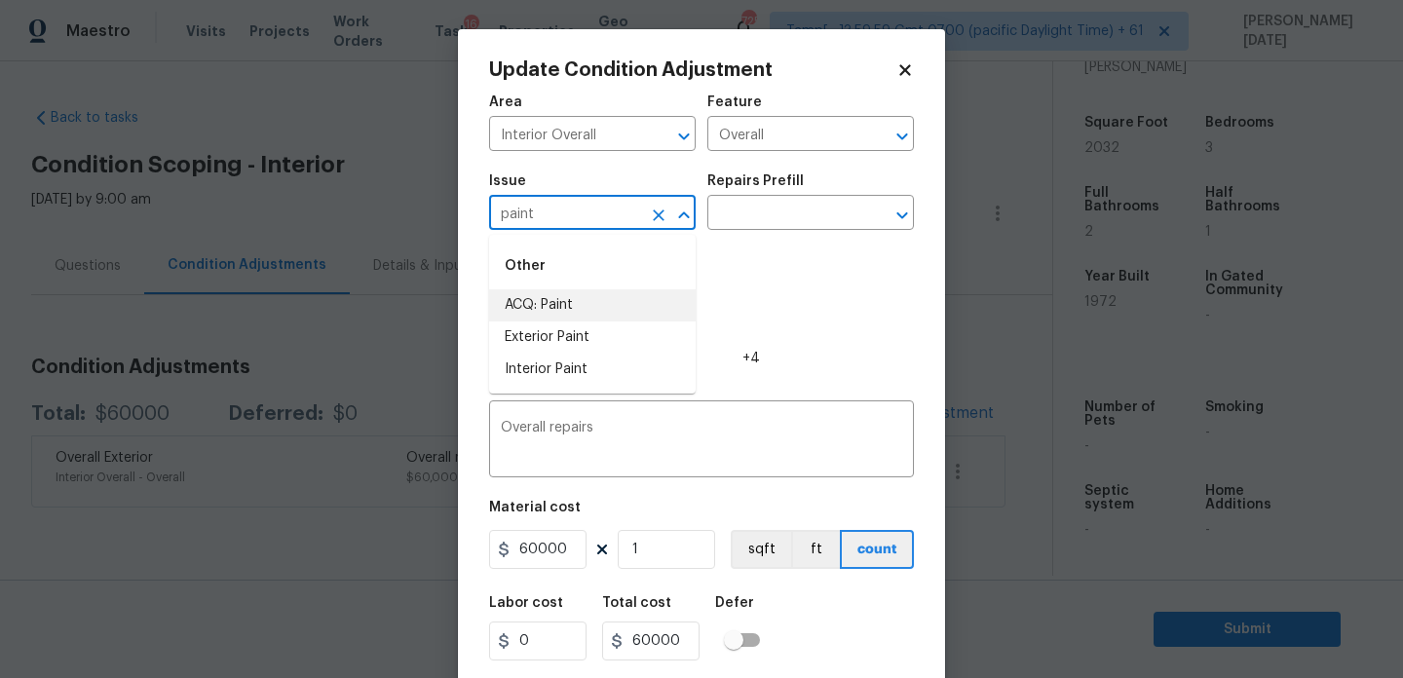
click at [625, 308] on li "ACQ: Paint" at bounding box center [592, 305] width 207 height 32
type input "ACQ: Paint"
click at [790, 199] on div "Repairs Prefill" at bounding box center [810, 186] width 207 height 25
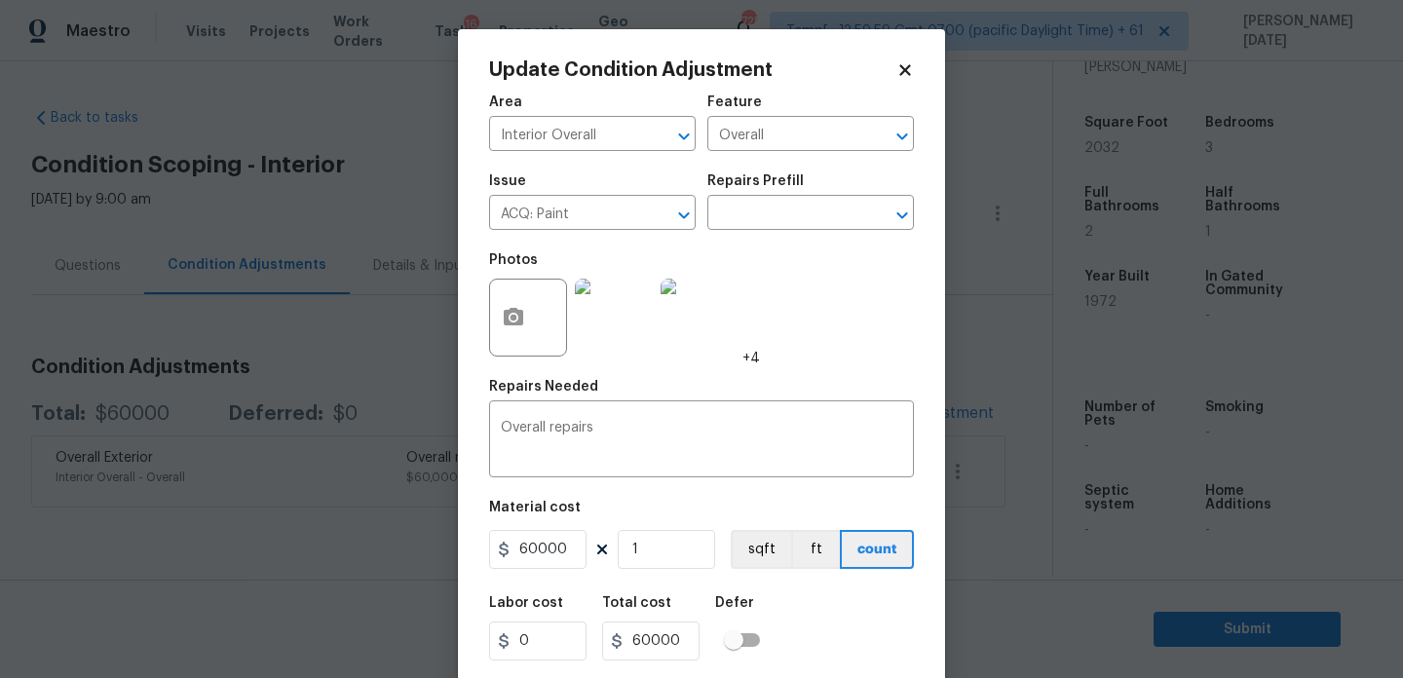
click at [790, 231] on div "Issue ACQ: Paint ​ Repairs Prefill ​" at bounding box center [701, 202] width 425 height 79
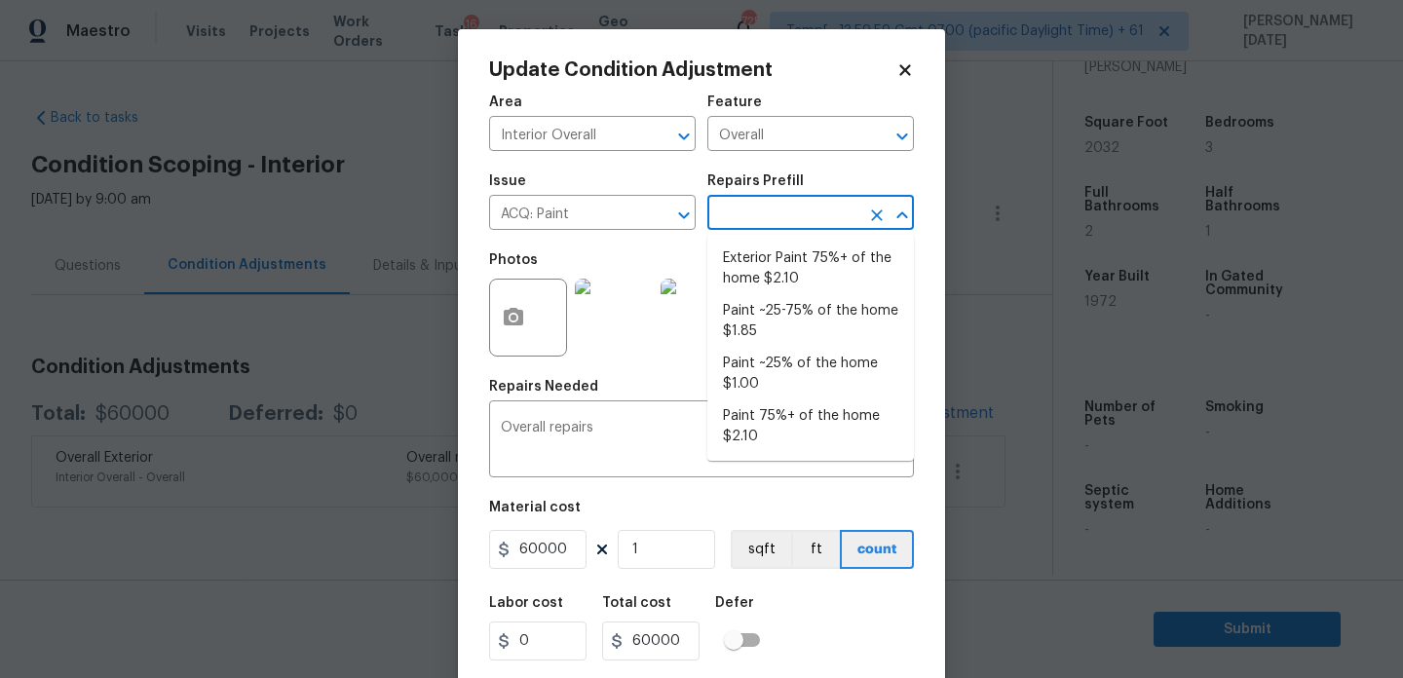
click at [813, 215] on input "text" at bounding box center [783, 215] width 152 height 30
click at [808, 437] on li "Paint 75%+ of the home $2.10" at bounding box center [810, 426] width 207 height 53
type input "Acquisition"
type textarea "Acquisition Scope: 75%+ of the home will likely require interior paint"
type input "2.1"
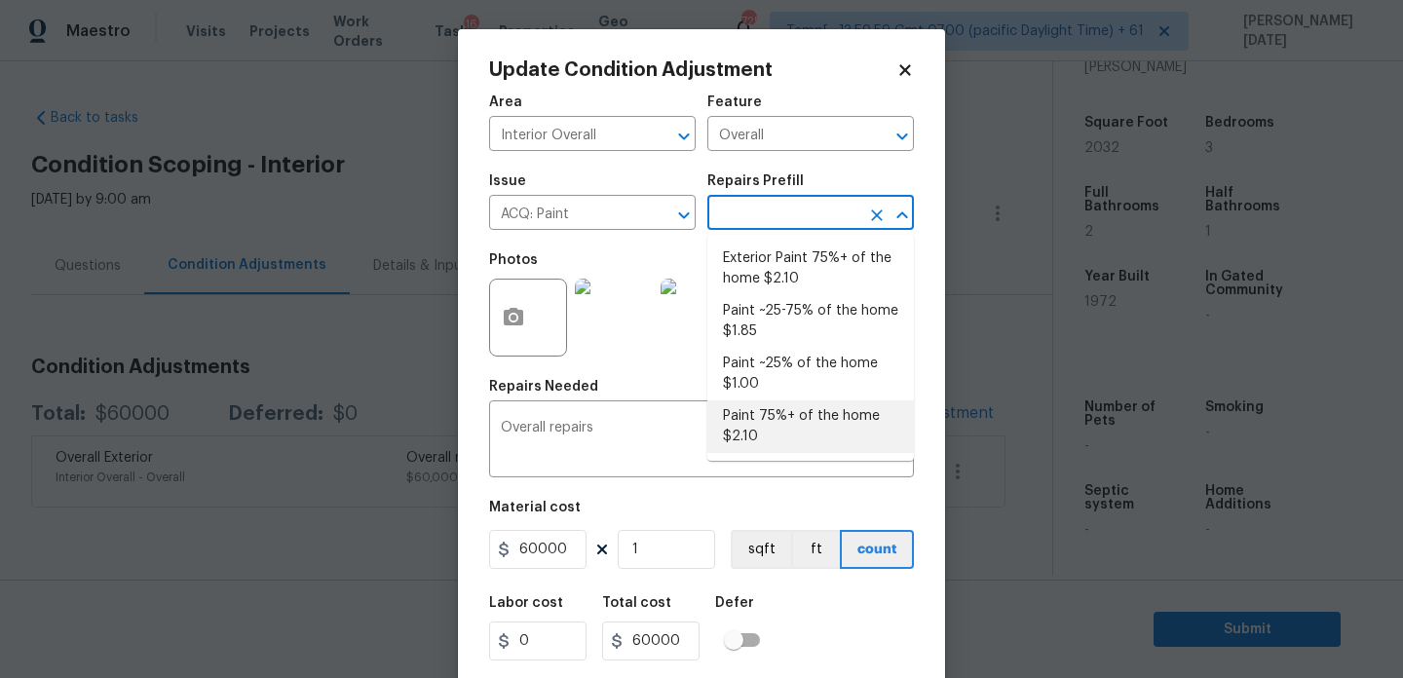
type input "2.1"
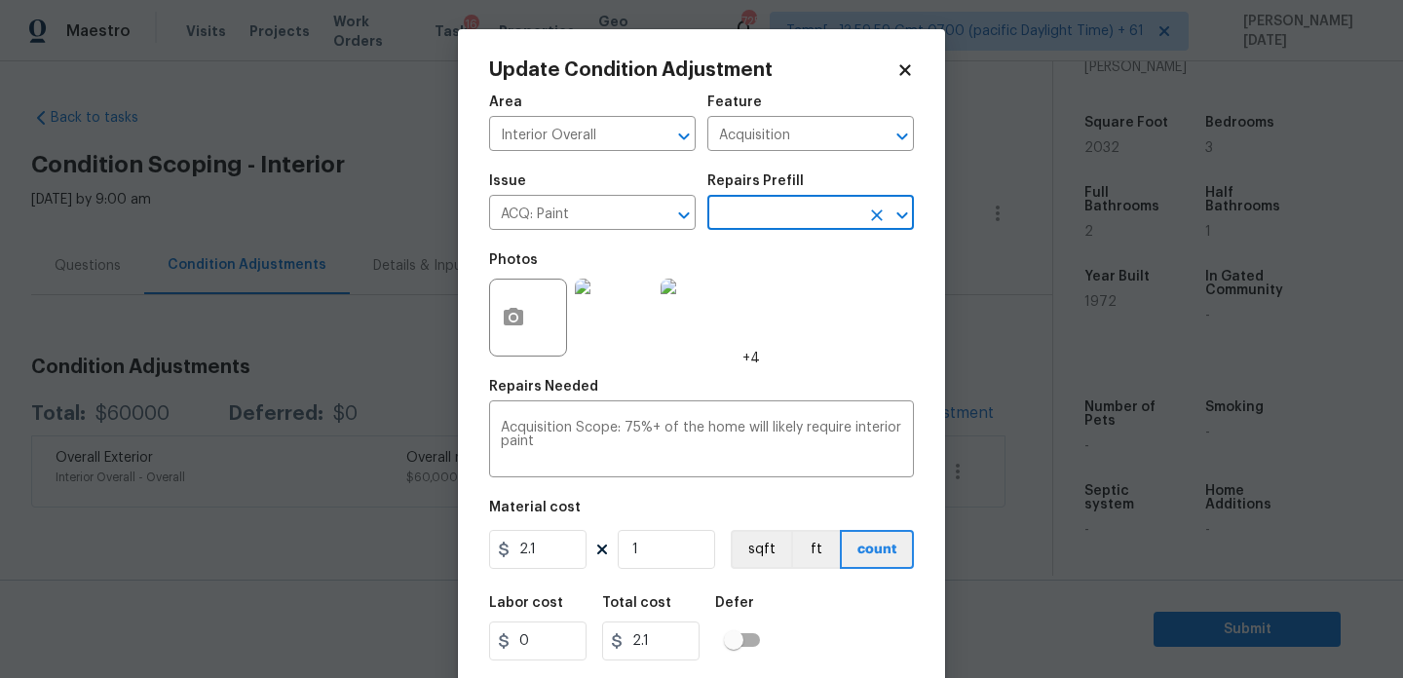
scroll to position [50, 0]
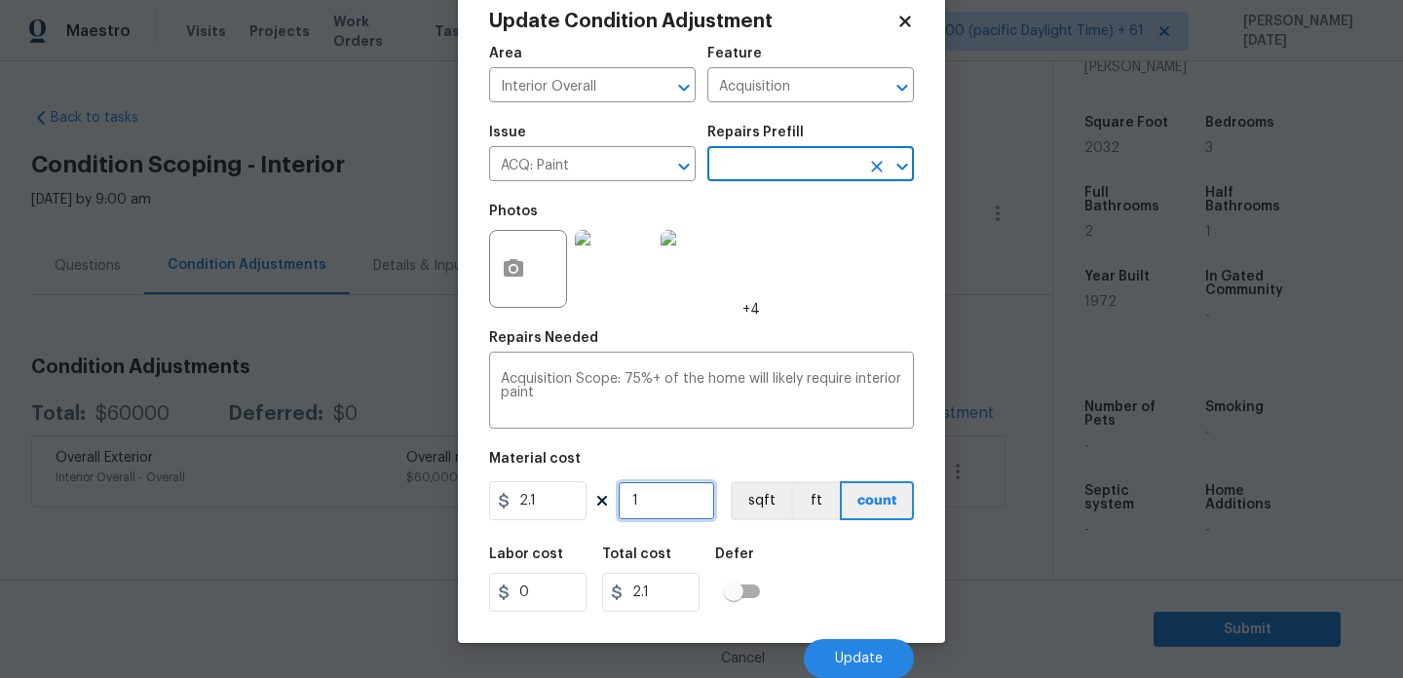
click at [660, 505] on input "1" at bounding box center [666, 500] width 97 height 39
type input "0"
type input "2"
type input "4.2"
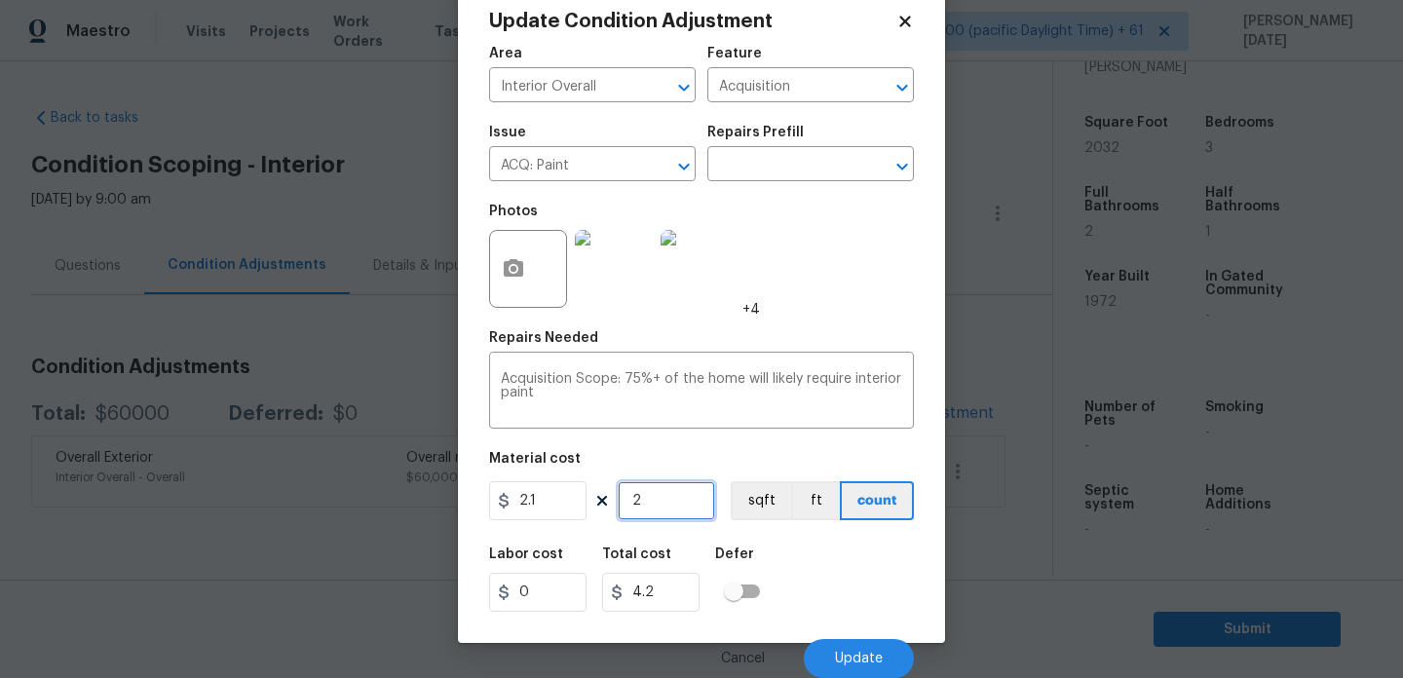
type input "20"
type input "42"
type input "203"
type input "426.3"
type input "2032"
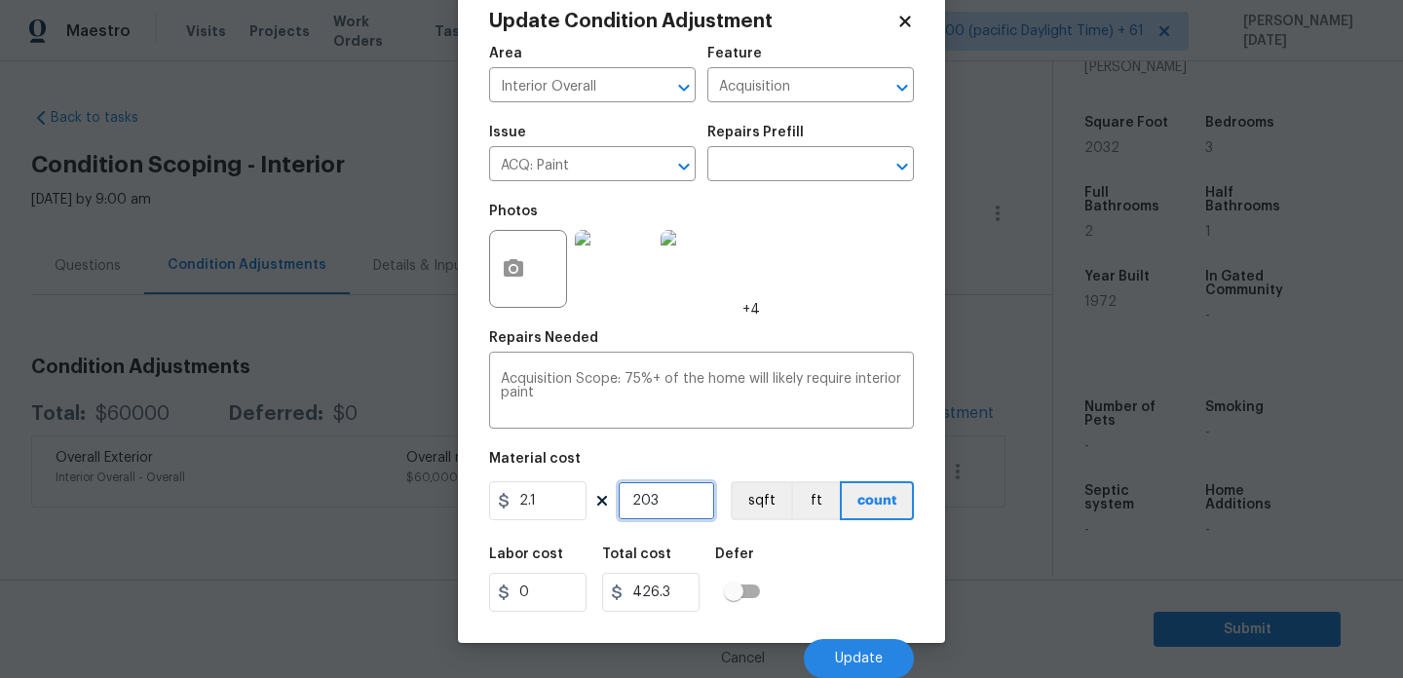
type input "4267.2"
type input "2032"
click at [871, 652] on span "Update" at bounding box center [859, 659] width 48 height 15
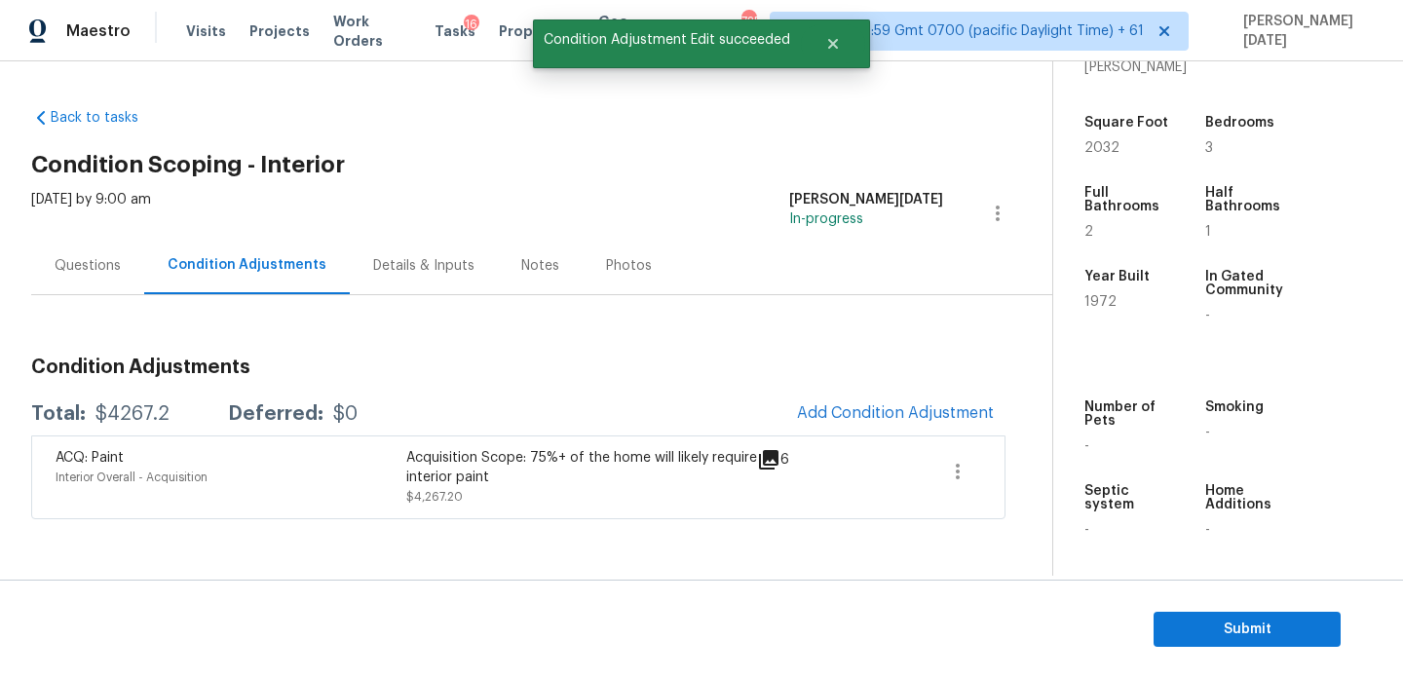
scroll to position [0, 0]
click at [882, 397] on button "Add Condition Adjustment" at bounding box center [895, 413] width 220 height 41
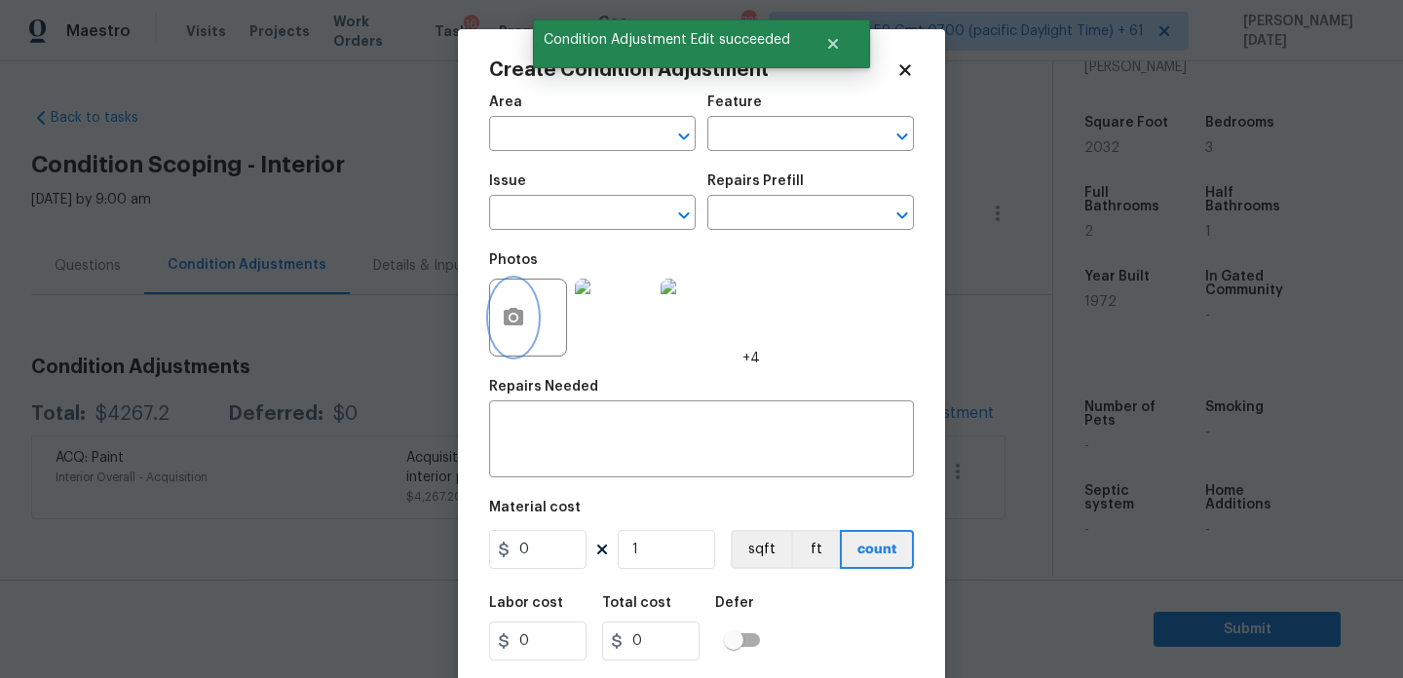
click at [523, 316] on icon "button" at bounding box center [513, 317] width 23 height 23
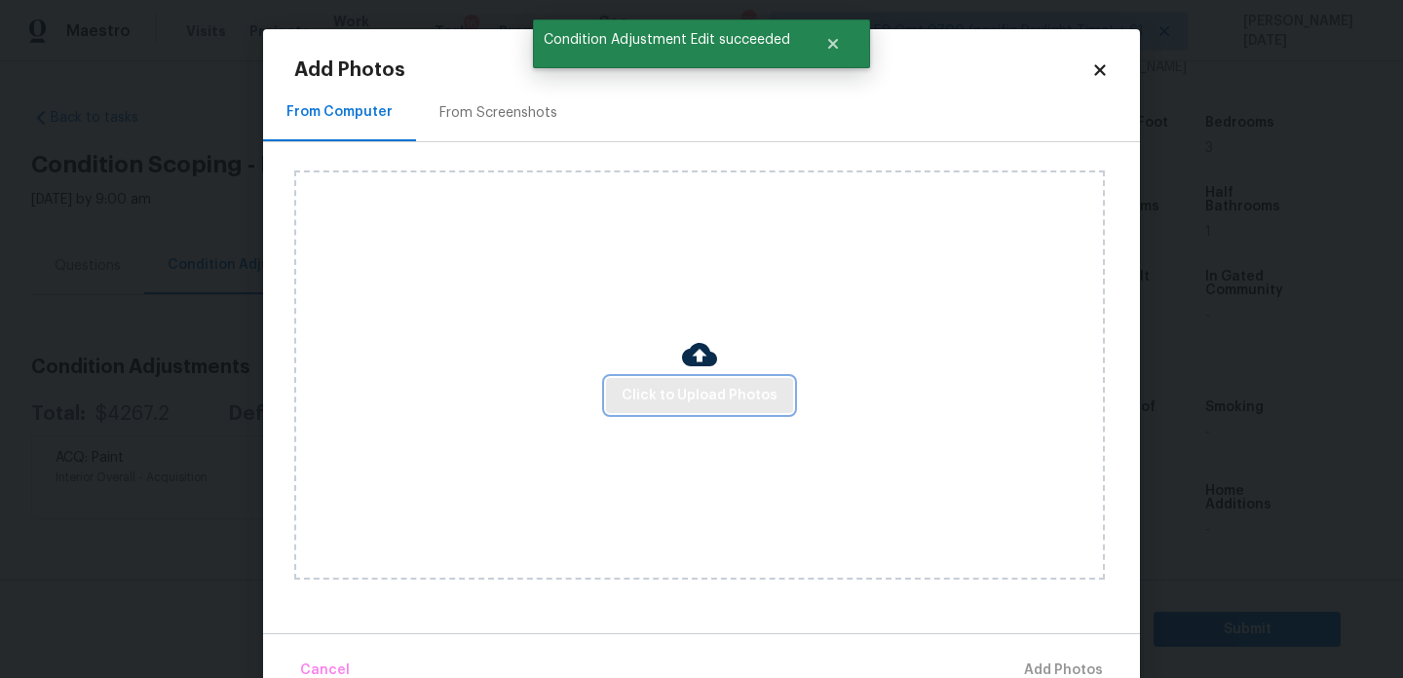
click at [667, 379] on button "Click to Upload Photos" at bounding box center [699, 396] width 187 height 36
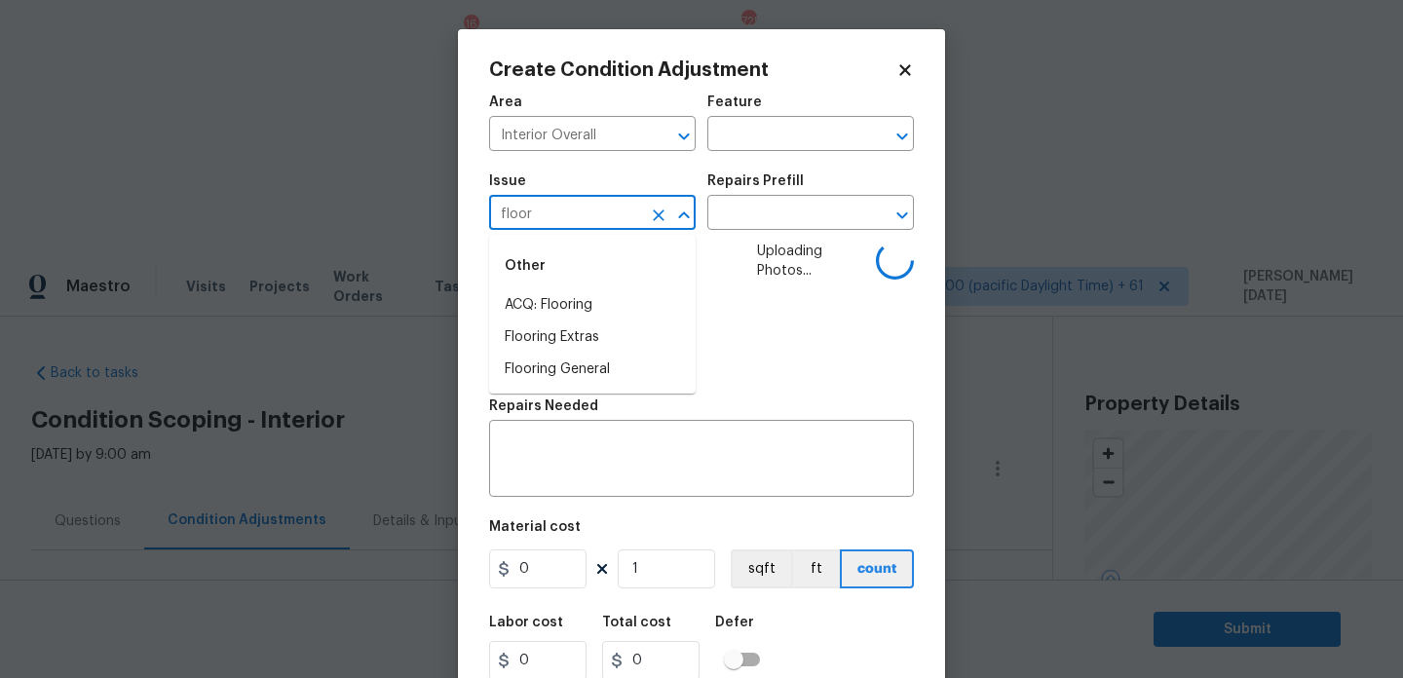
click at [572, 288] on div "Other" at bounding box center [592, 266] width 207 height 47
click at [622, 298] on li "ACQ: Flooring" at bounding box center [592, 305] width 207 height 32
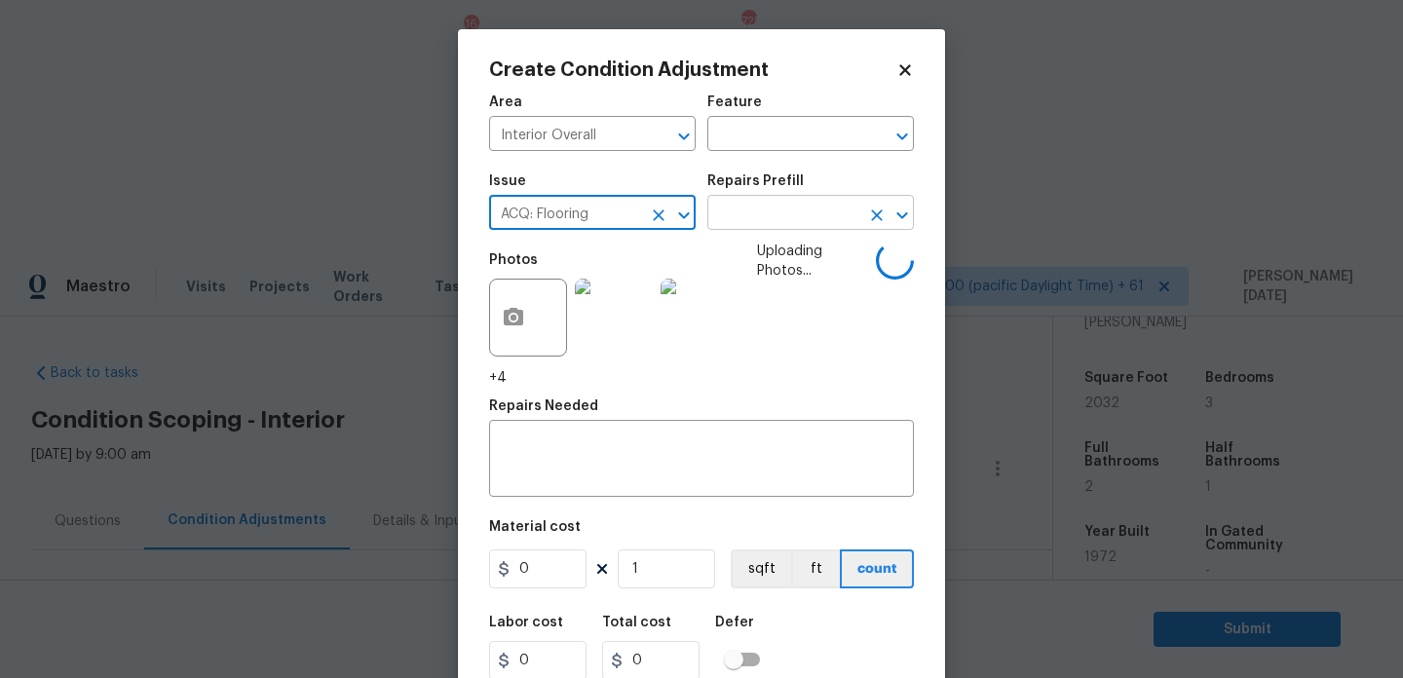
type input "ACQ: Flooring"
click at [779, 213] on input "text" at bounding box center [783, 215] width 152 height 30
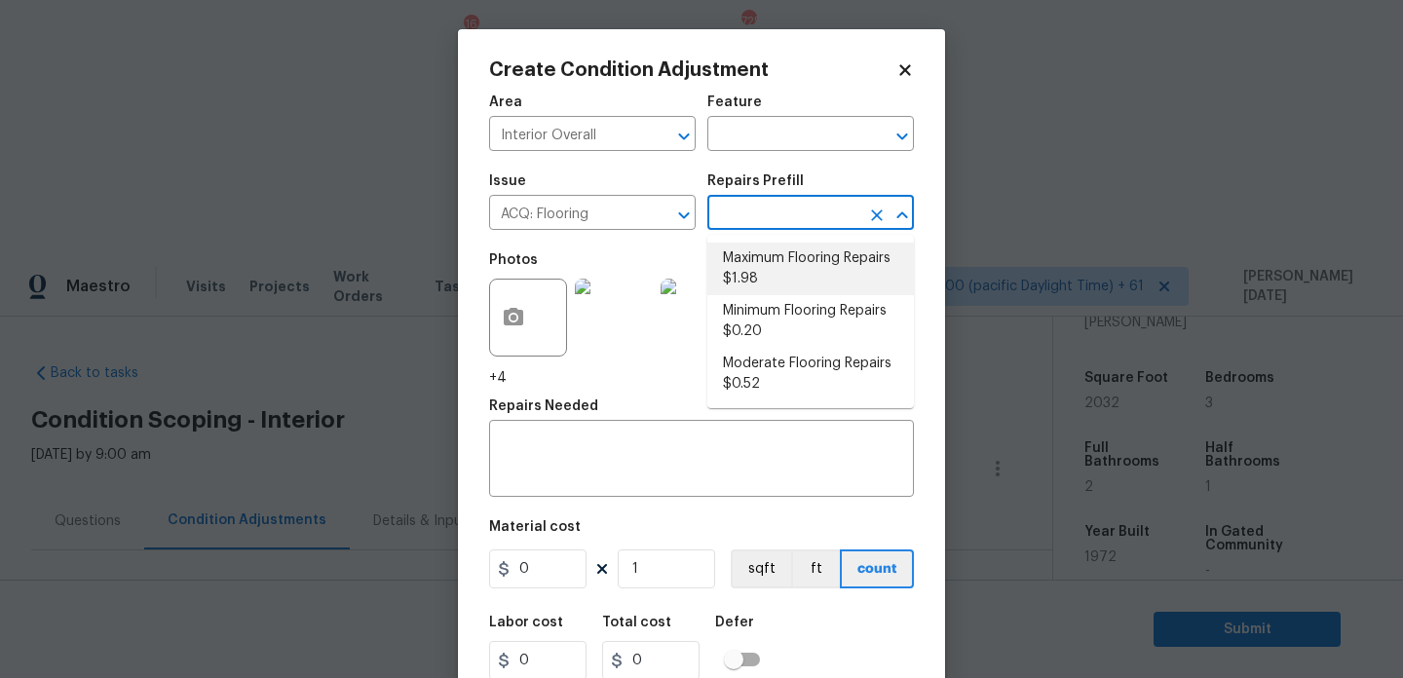
click at [783, 256] on li "Maximum Flooring Repairs $1.98" at bounding box center [810, 269] width 207 height 53
type input "Acquisition"
type input "1.98"
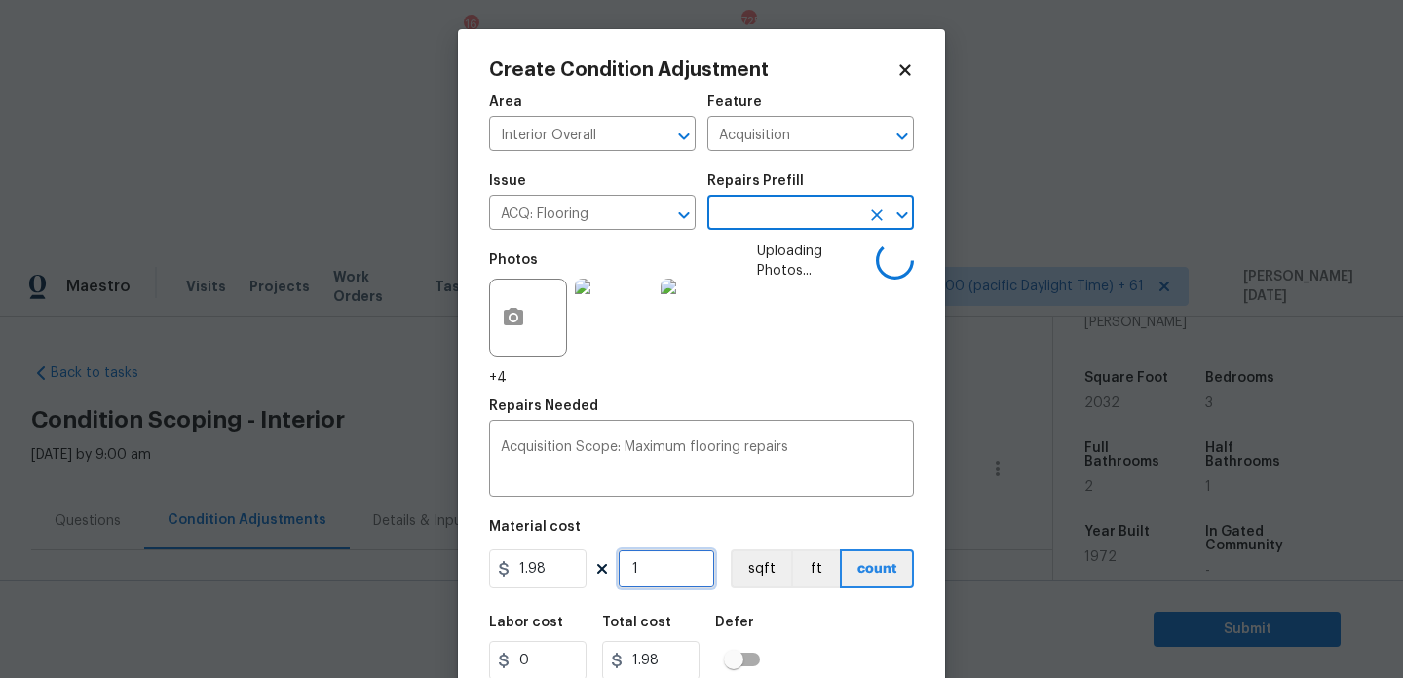
click at [680, 583] on input "1" at bounding box center [666, 568] width 97 height 39
type input "0"
paste input "2032"
type input "2032"
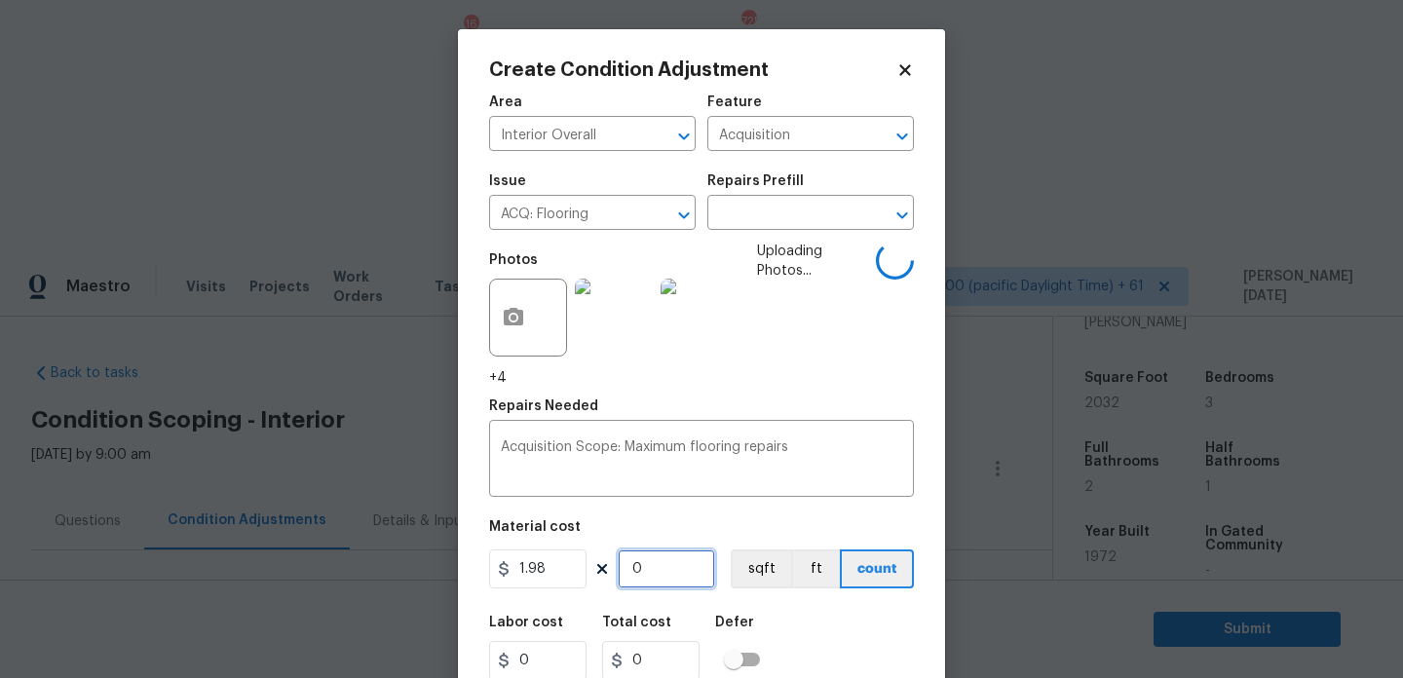
type input "4023.36"
type input "2032"
click at [835, 379] on span "Uploading Photos..." at bounding box center [817, 315] width 120 height 146
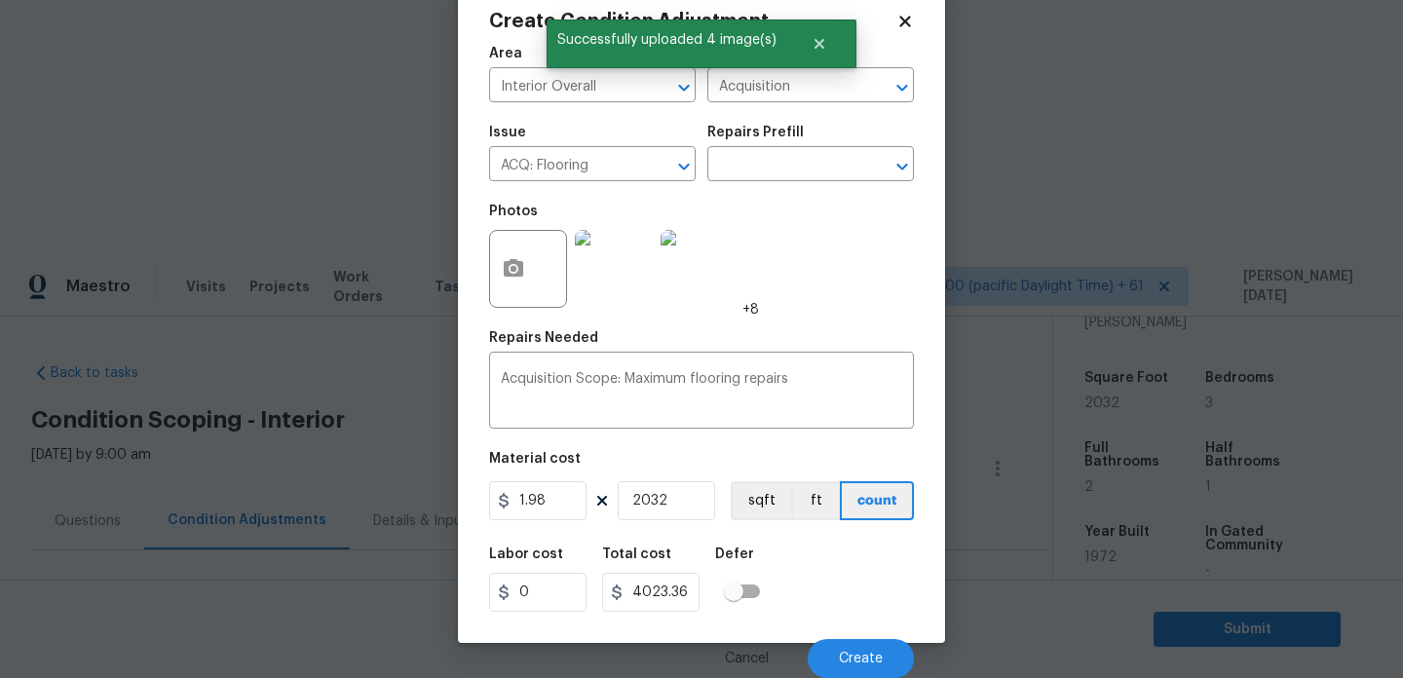
scroll to position [50, 0]
click at [873, 660] on span "Create" at bounding box center [861, 659] width 44 height 15
click at [839, 449] on div "Area Interior Overall ​ Feature Acquisition ​ Issue ACQ: Flooring ​ Repairs Pre…" at bounding box center [701, 356] width 425 height 643
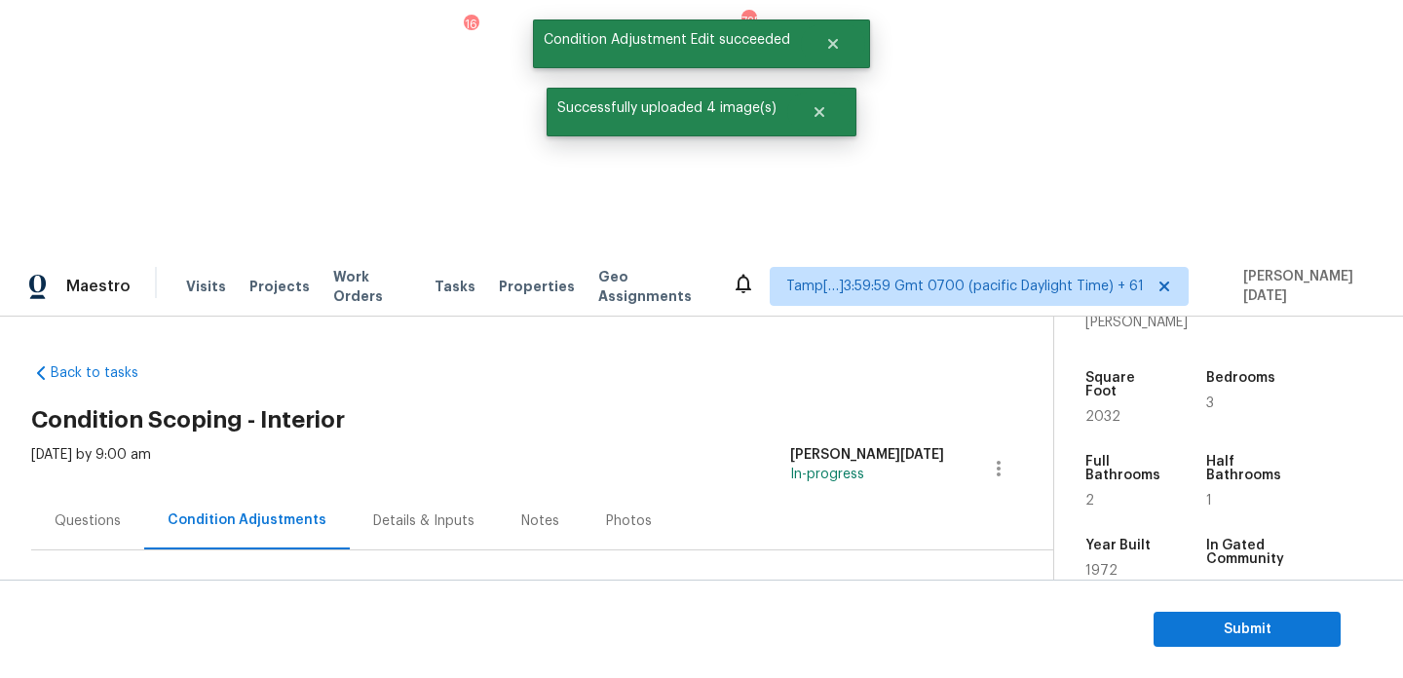
scroll to position [0, 0]
click at [863, 660] on span "Add Condition Adjustment" at bounding box center [896, 669] width 197 height 18
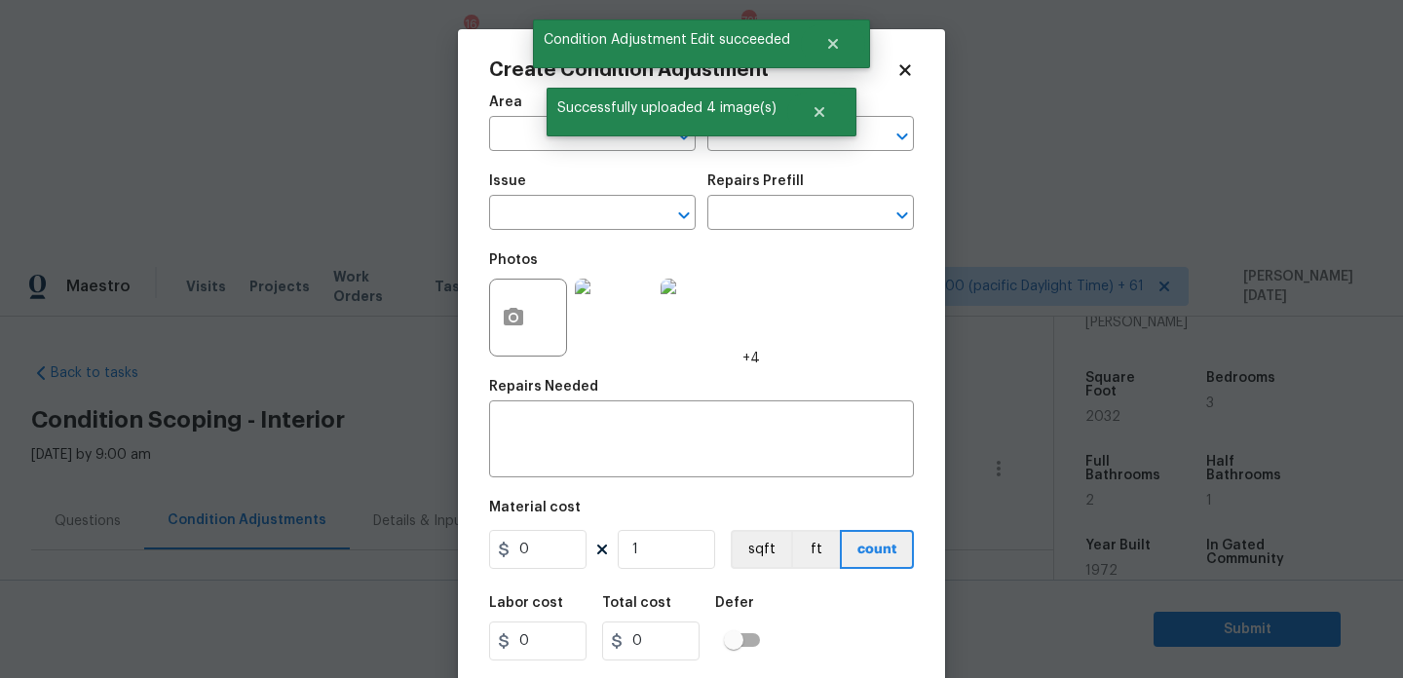
click at [529, 153] on span "Area ​" at bounding box center [592, 123] width 207 height 79
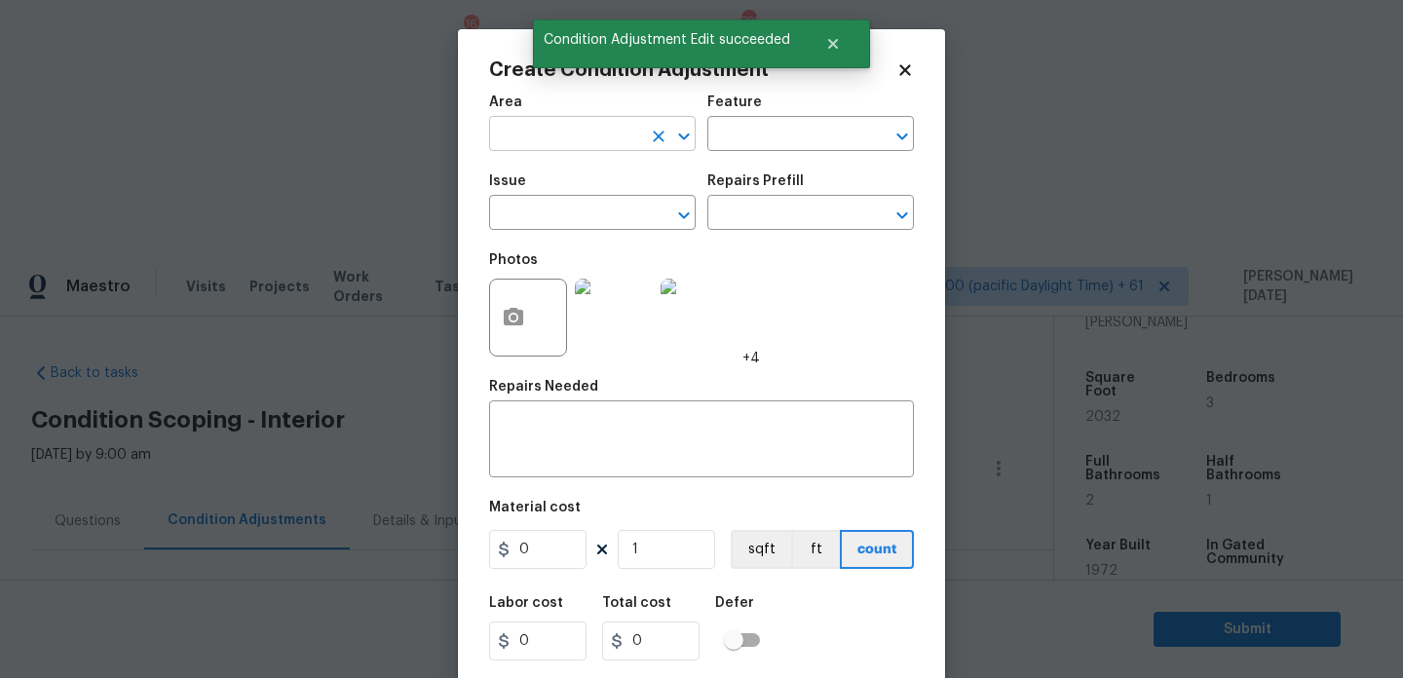
click at [507, 132] on input "text" at bounding box center [565, 136] width 152 height 30
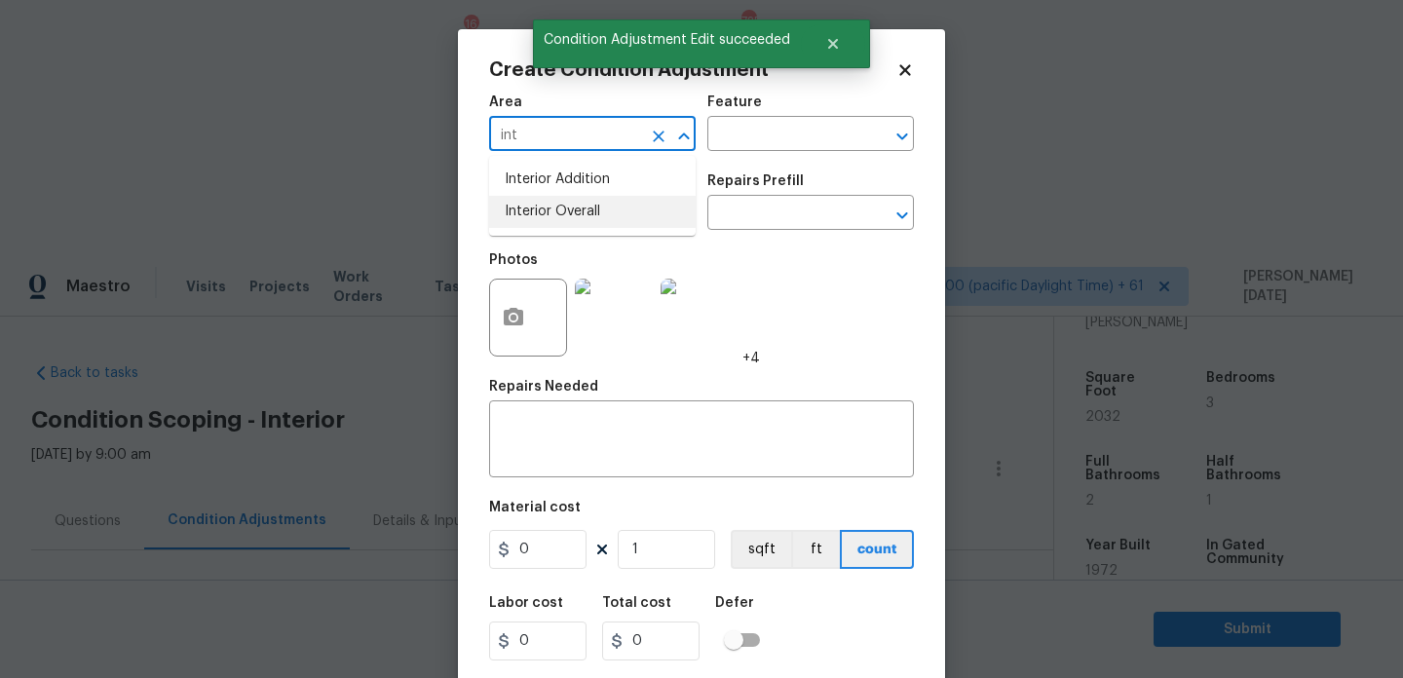
click at [543, 215] on li "Interior Overall" at bounding box center [592, 212] width 207 height 32
type input "Interior Overall"
click at [543, 215] on input "text" at bounding box center [565, 215] width 152 height 30
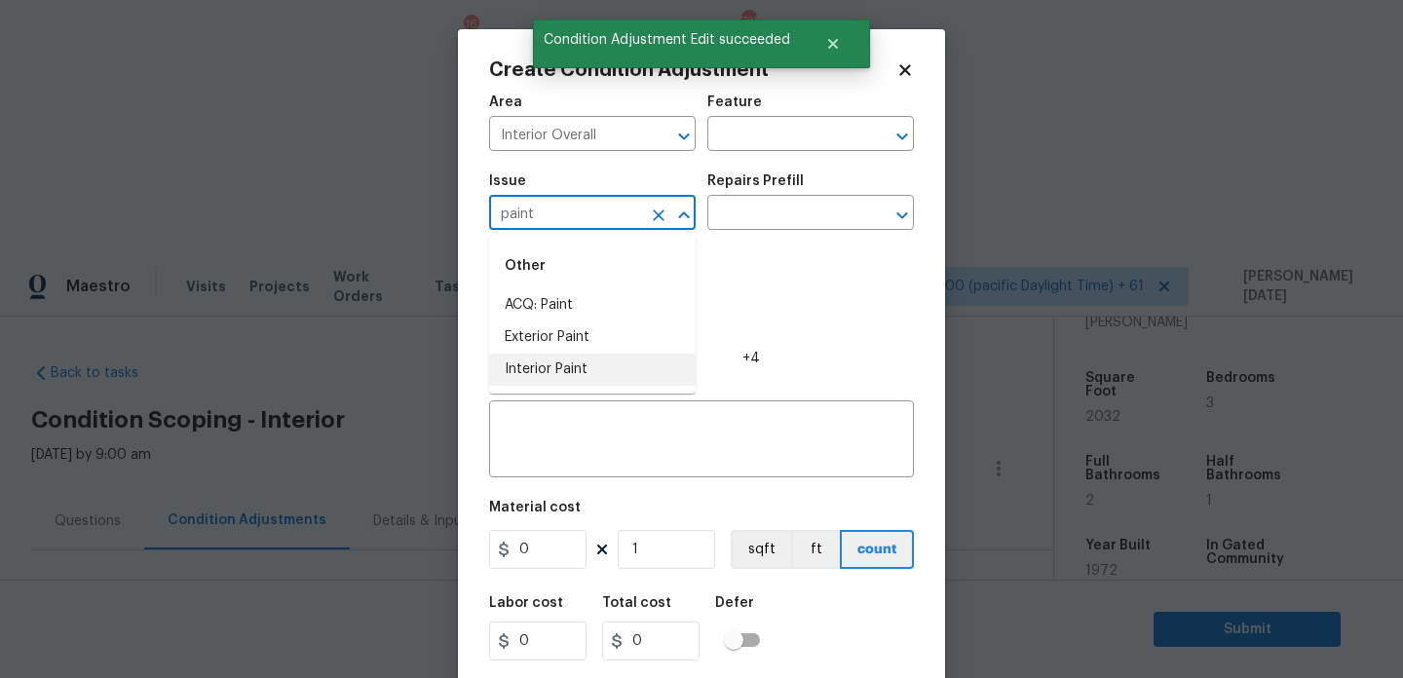
click at [567, 378] on li "Interior Paint" at bounding box center [592, 370] width 207 height 32
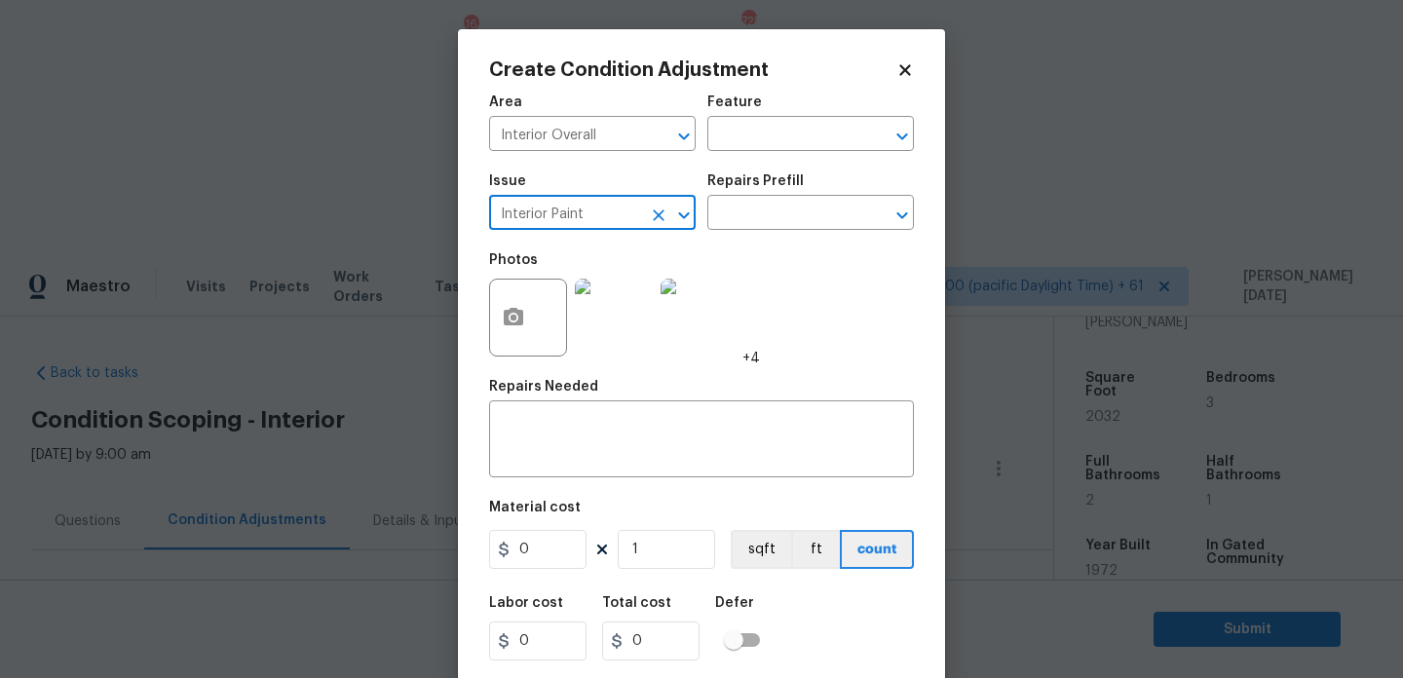
type input "Interior Paint"
click at [756, 193] on div "Repairs Prefill" at bounding box center [810, 186] width 207 height 25
click at [756, 221] on input "text" at bounding box center [783, 215] width 152 height 30
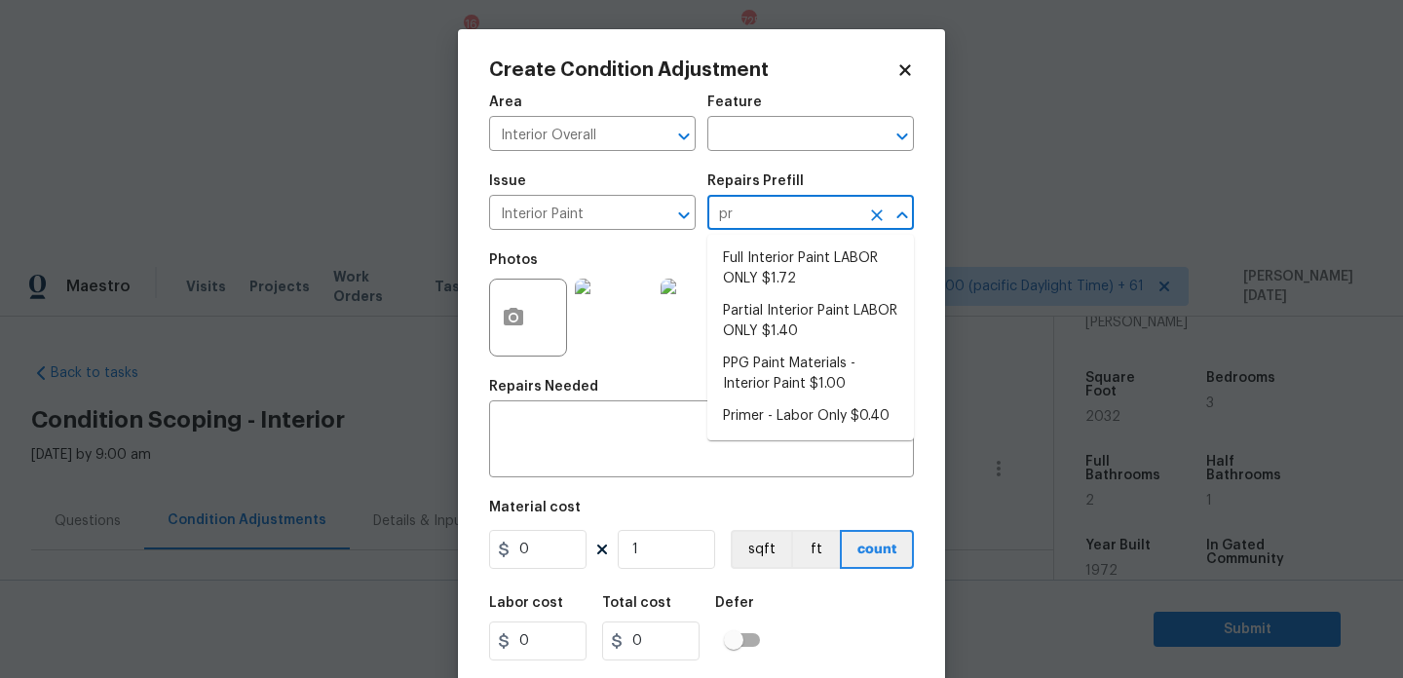
type input "pri"
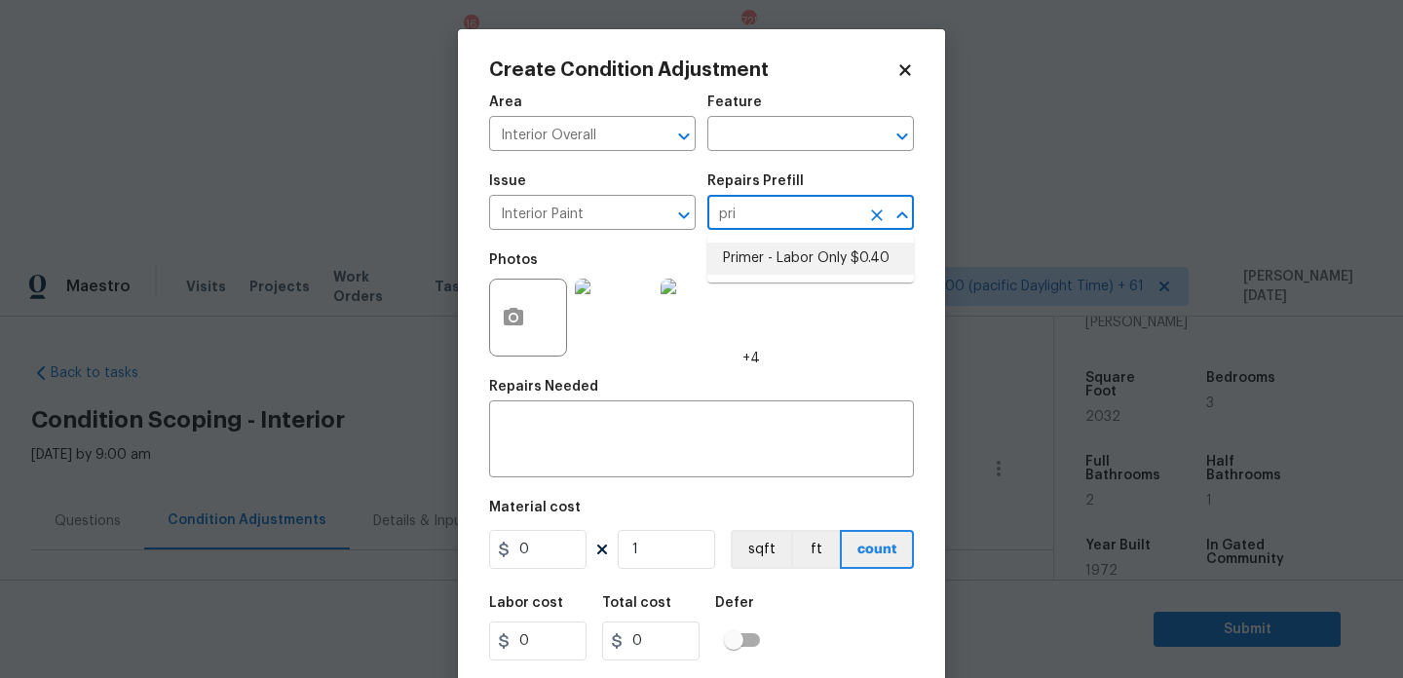
click at [775, 258] on li "Primer - Labor Only $0.40" at bounding box center [810, 259] width 207 height 32
type input "Overall Paint"
type textarea "Interior primer - PRIMER PROVIDED BY OPENDOOR - All nails, screws, drywall anch…"
type input "0.4"
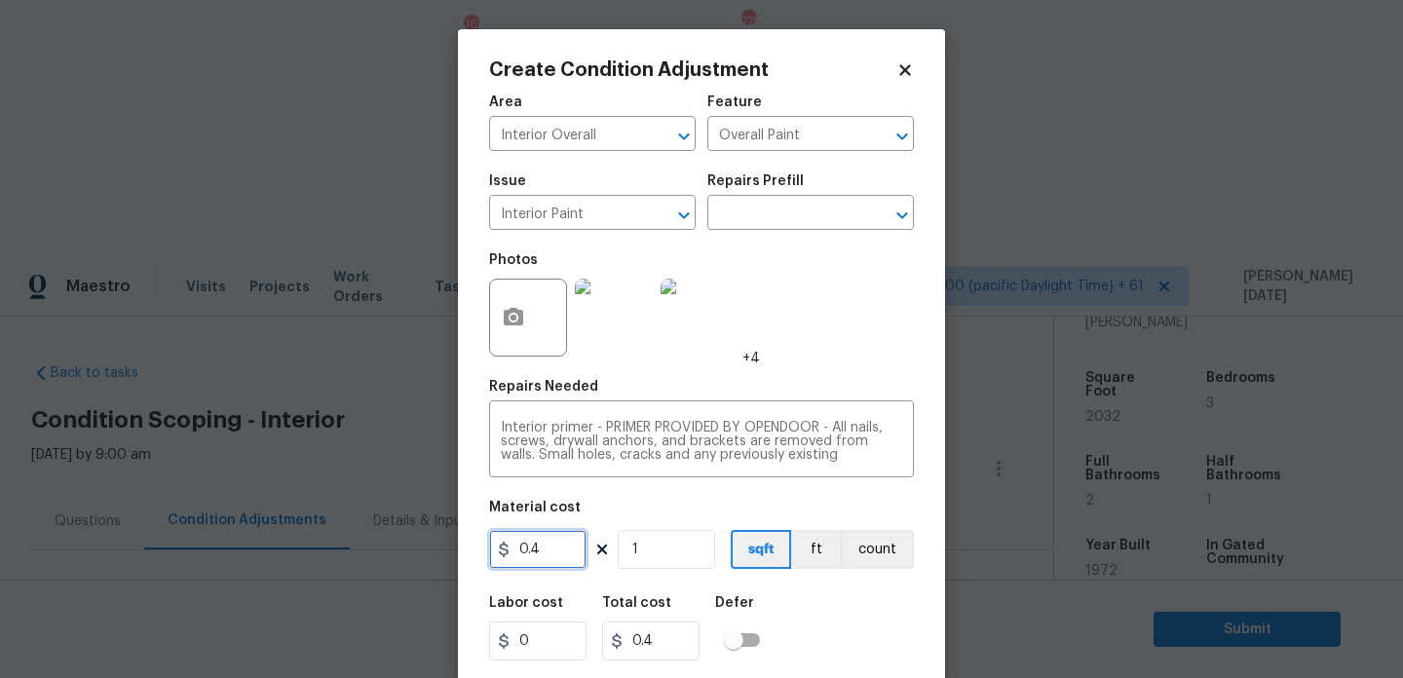
click at [578, 561] on input "0.4" at bounding box center [537, 549] width 97 height 39
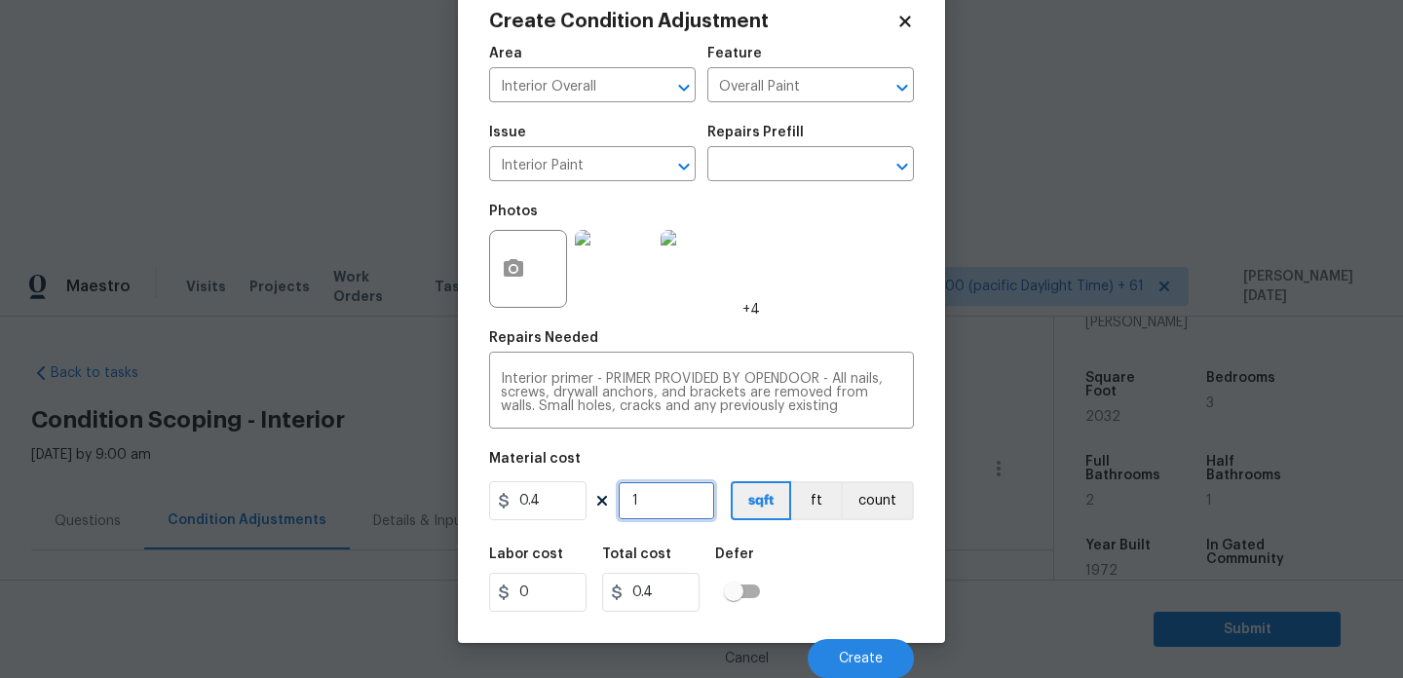
click at [660, 504] on input "1" at bounding box center [666, 500] width 97 height 39
type input "0"
type input "1"
type input "0.4"
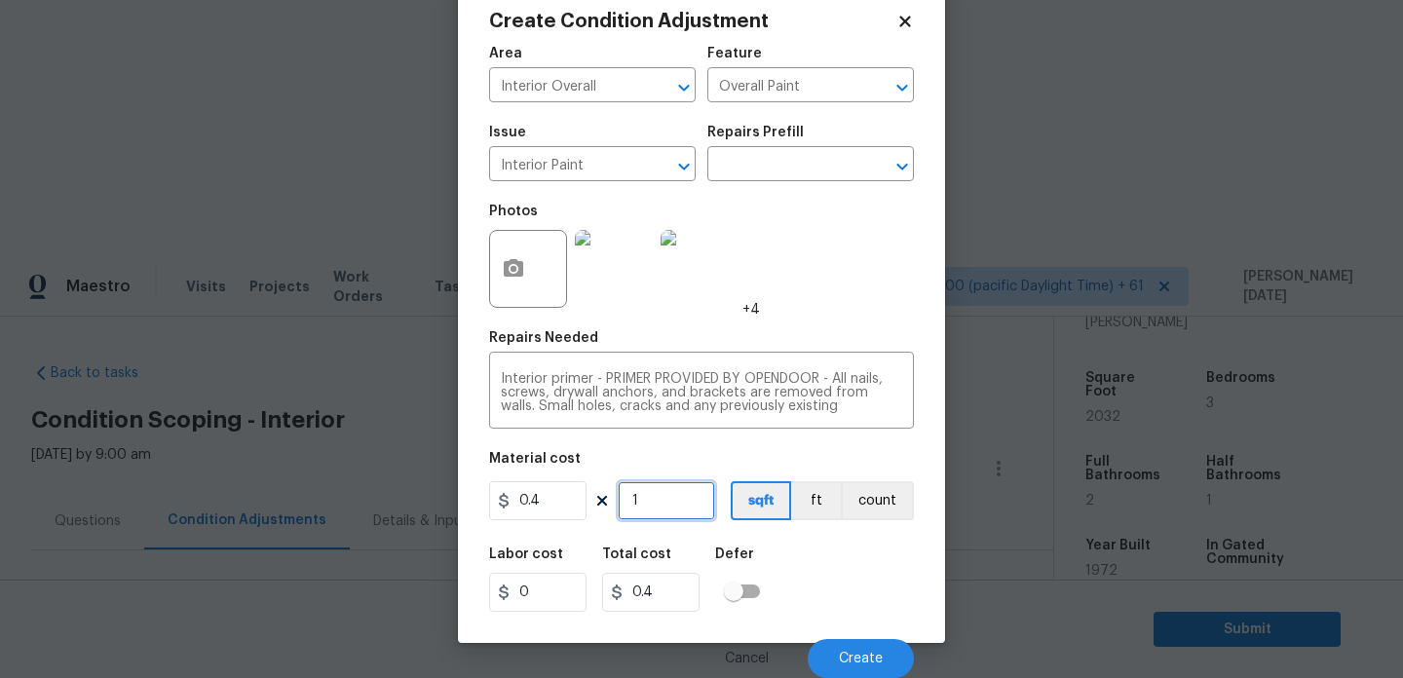
type input "15"
type input "6"
type input "150"
type input "60"
type input "1500"
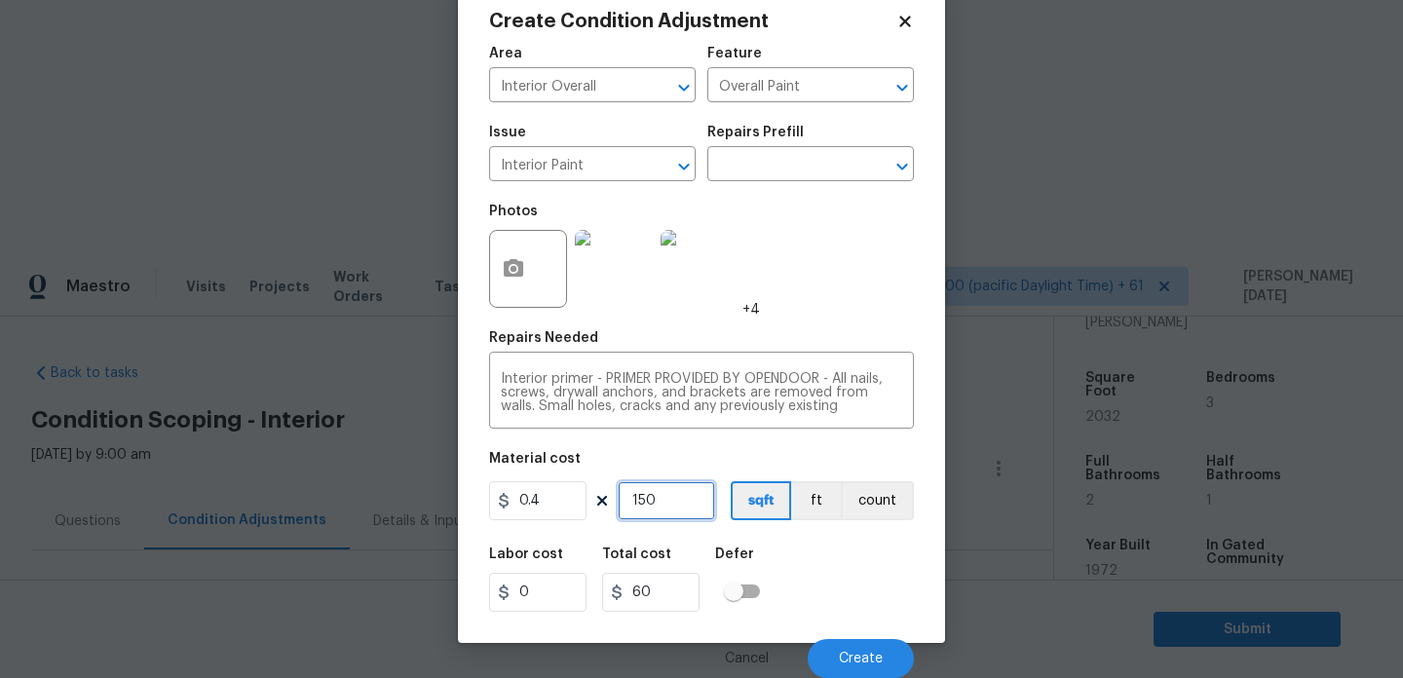
type input "600"
type input "1500"
click at [843, 653] on span "Create" at bounding box center [861, 659] width 44 height 15
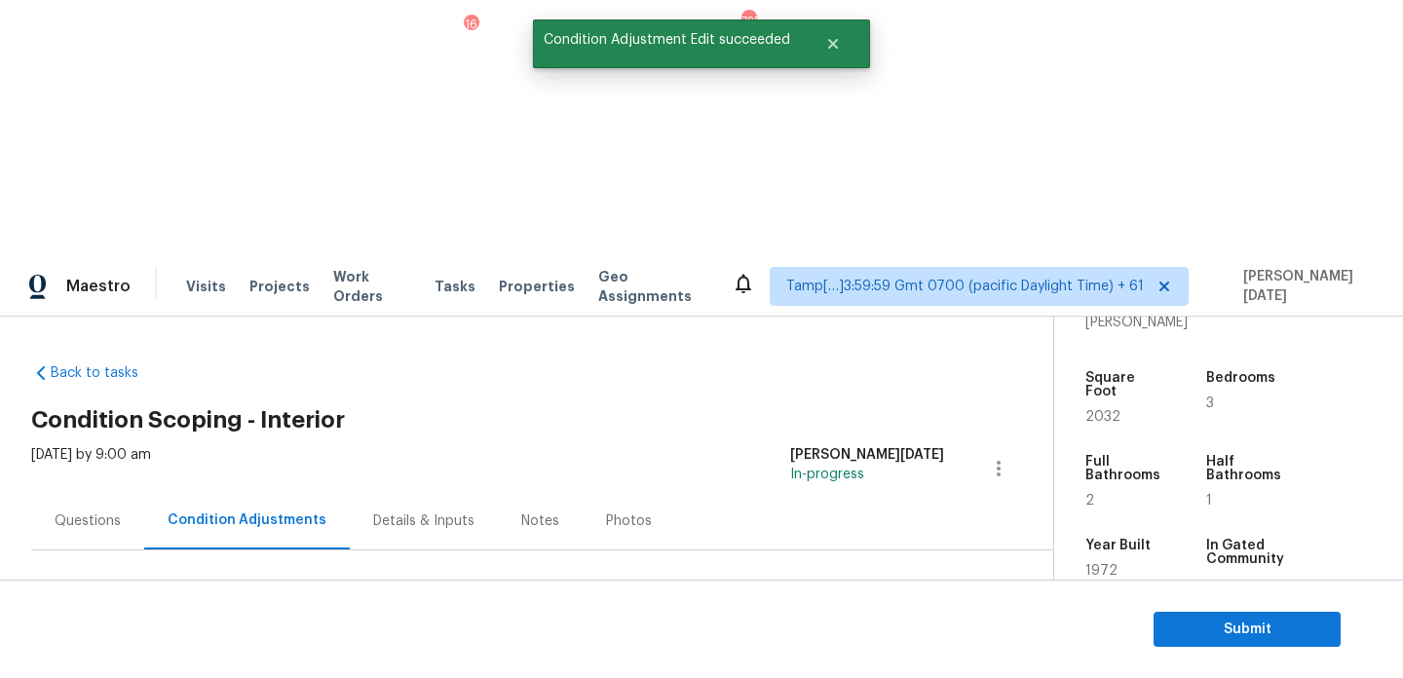
scroll to position [0, 0]
click at [849, 648] on button "Add Condition Adjustment" at bounding box center [896, 668] width 220 height 41
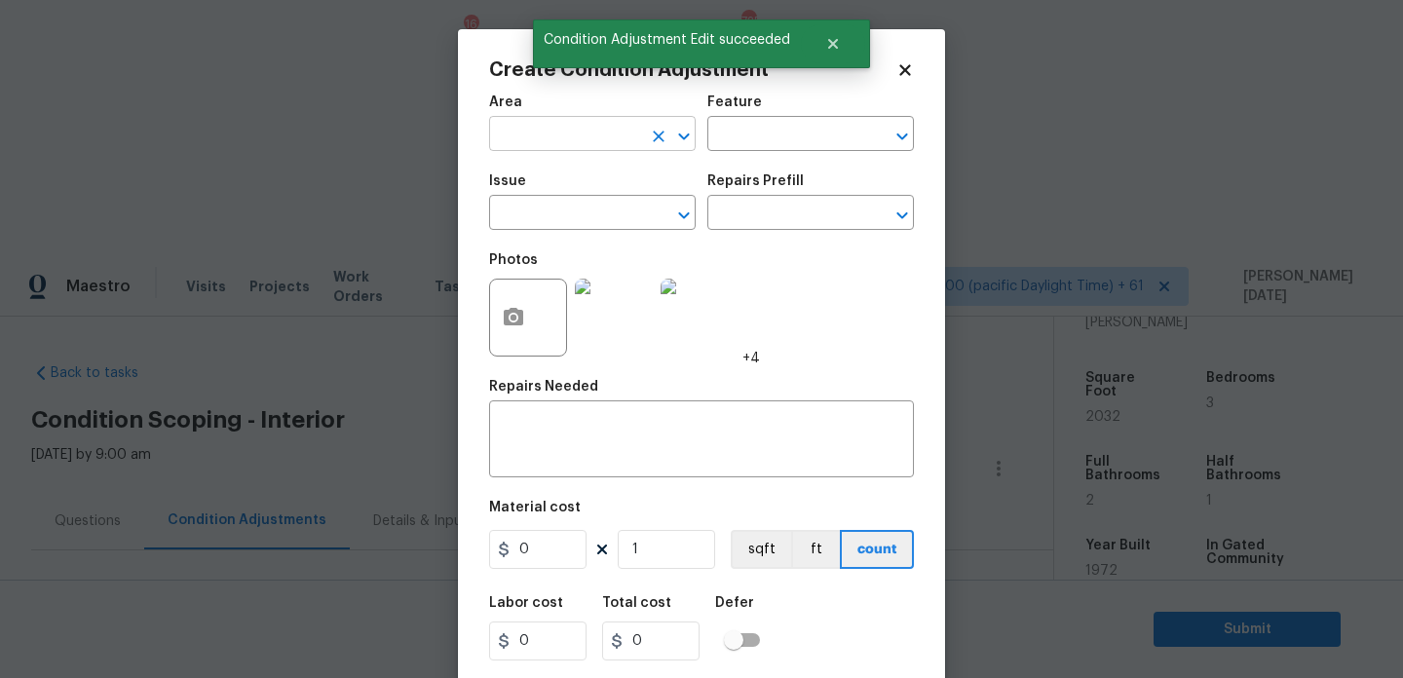
click at [505, 128] on input "text" at bounding box center [565, 136] width 152 height 30
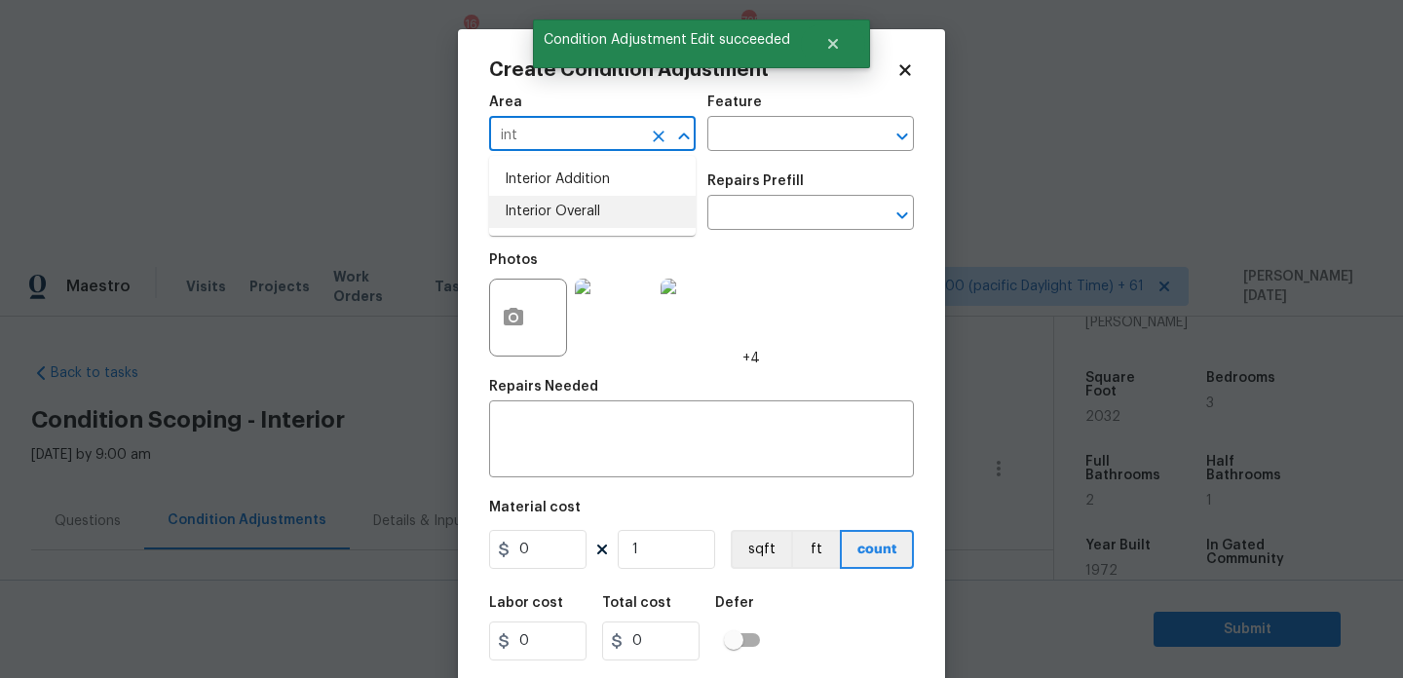
click at [603, 215] on li "Interior Overall" at bounding box center [592, 212] width 207 height 32
type input "Interior Overall"
click at [603, 215] on input "text" at bounding box center [565, 215] width 152 height 30
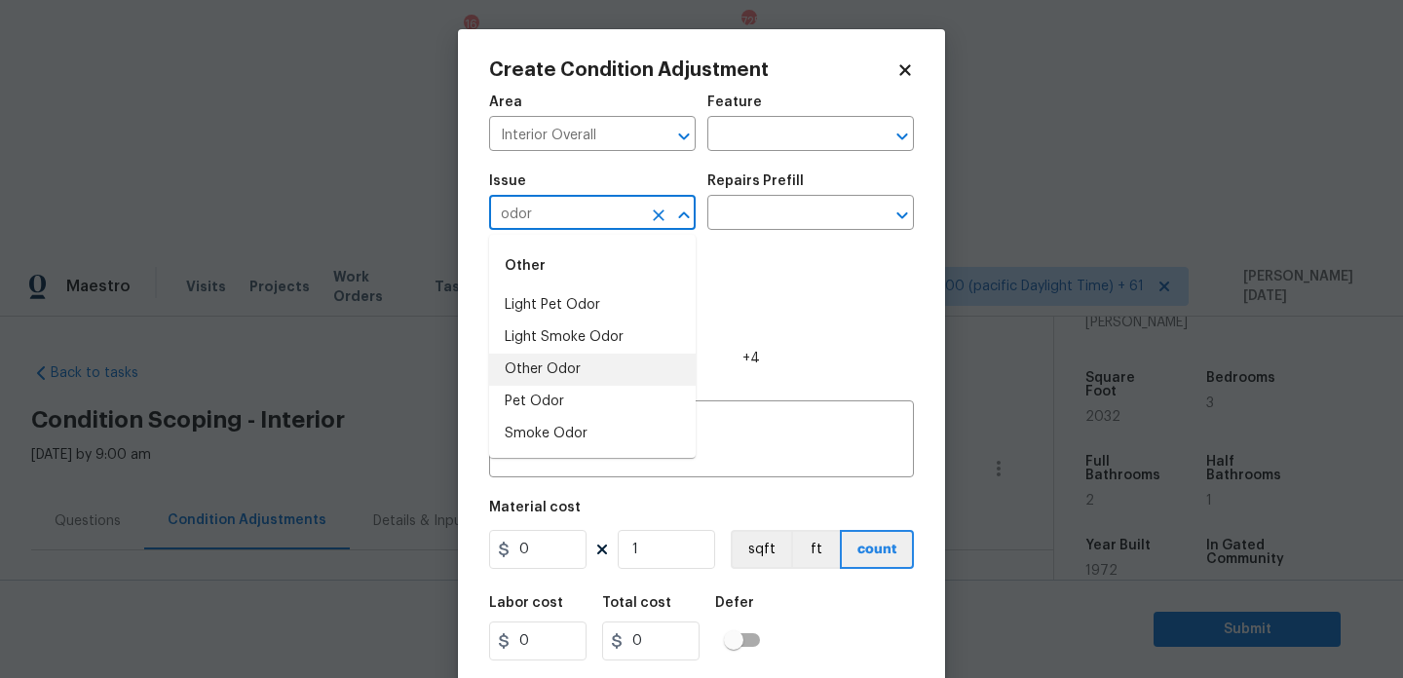
click at [582, 377] on li "Other Odor" at bounding box center [592, 370] width 207 height 32
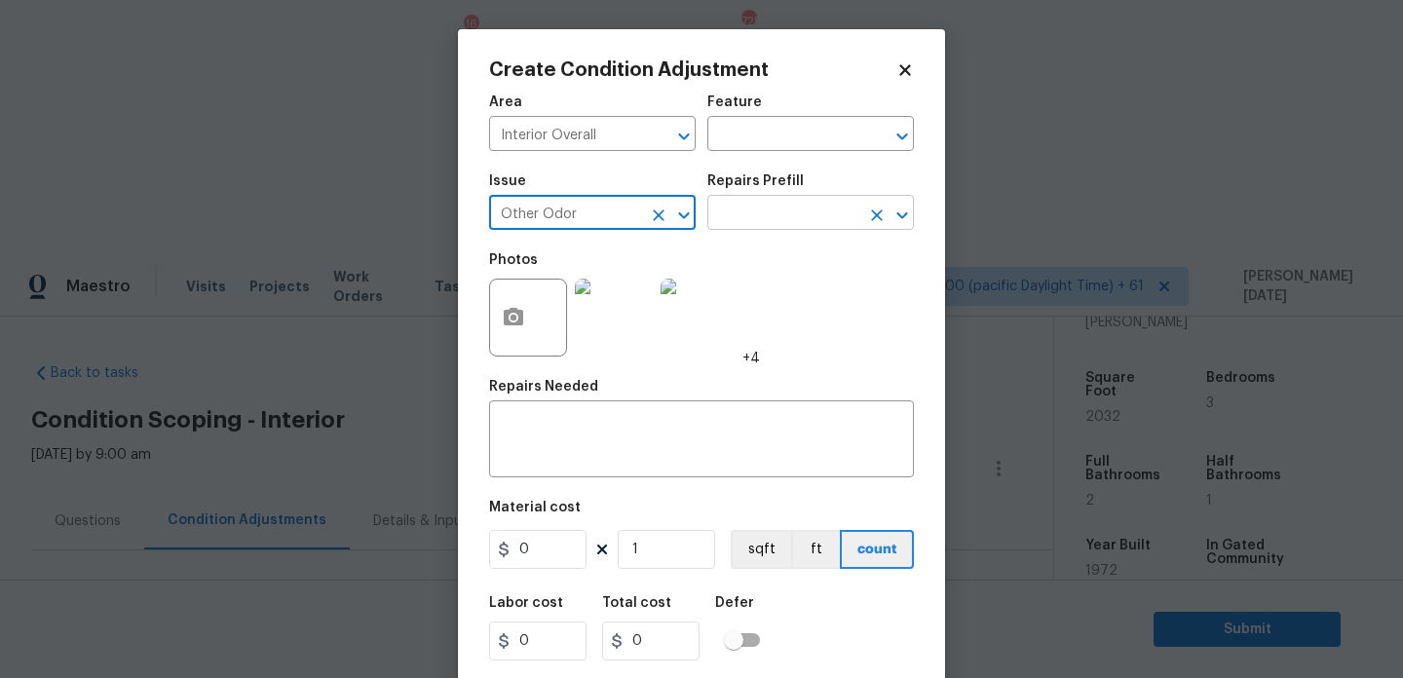
type input "Other Odor"
click at [799, 216] on input "text" at bounding box center [783, 215] width 152 height 30
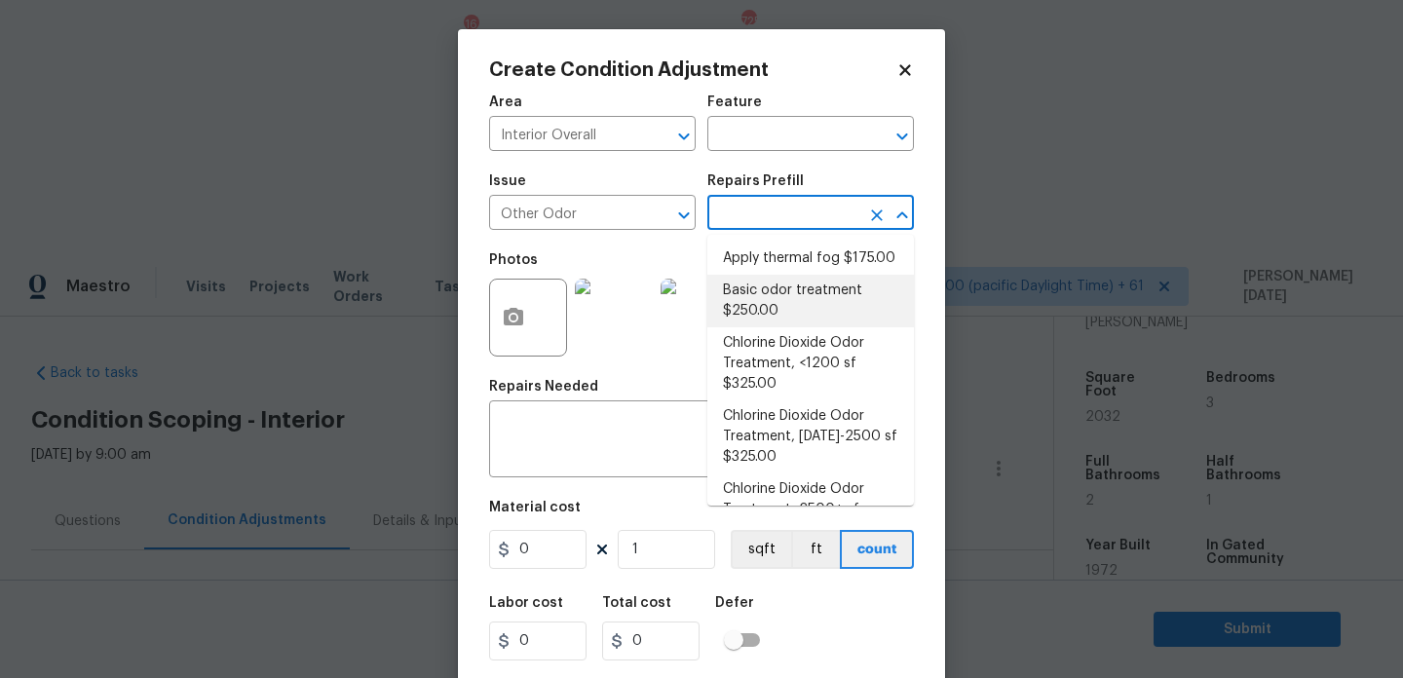
click at [797, 303] on li "Basic odor treatment $250.00" at bounding box center [810, 301] width 207 height 53
type textarea "OD Odor Protocol: Heavy Odor present. Remediate home odor. Including but not li…"
type input "250"
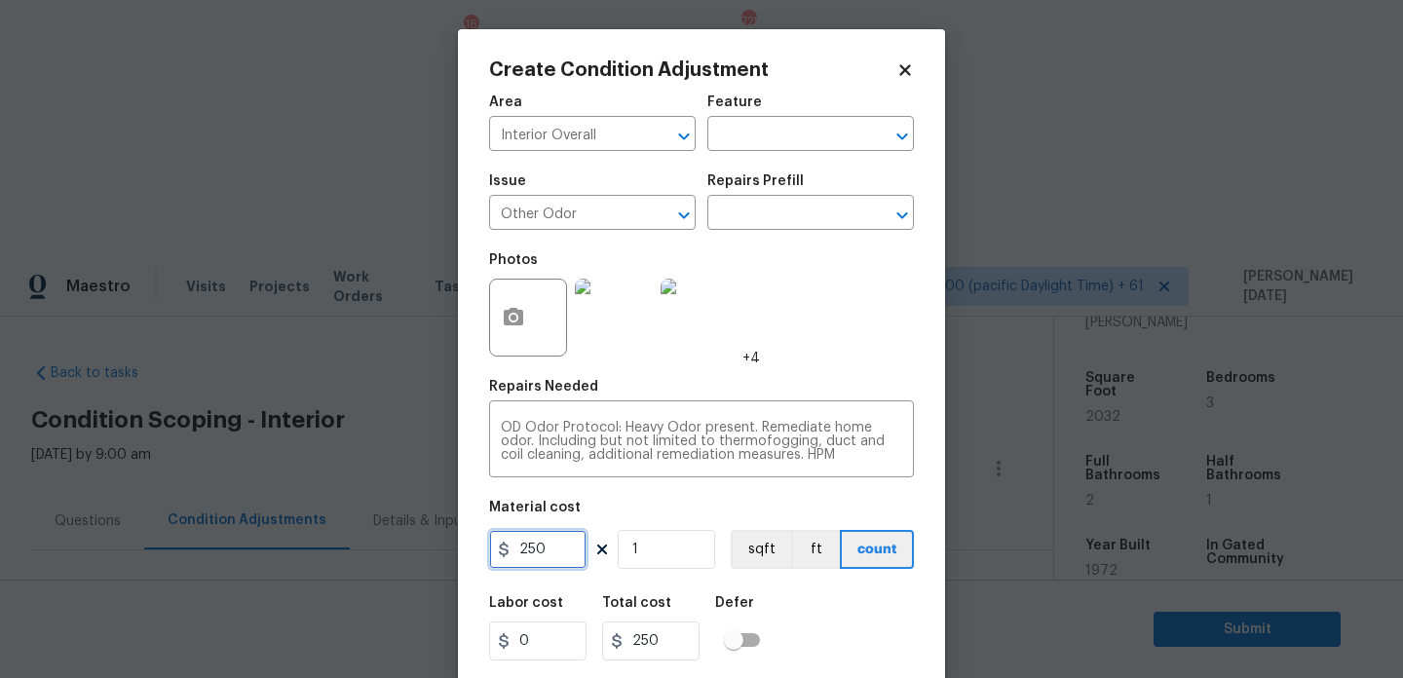
drag, startPoint x: 549, startPoint y: 555, endPoint x: 354, endPoint y: 555, distance: 195.8
click at [354, 555] on div "Create Condition Adjustment Area Interior Overall ​ Feature ​ Issue Other Odor …" at bounding box center [701, 339] width 1403 height 678
type input "575"
click at [812, 333] on div "Photos +4" at bounding box center [701, 305] width 425 height 127
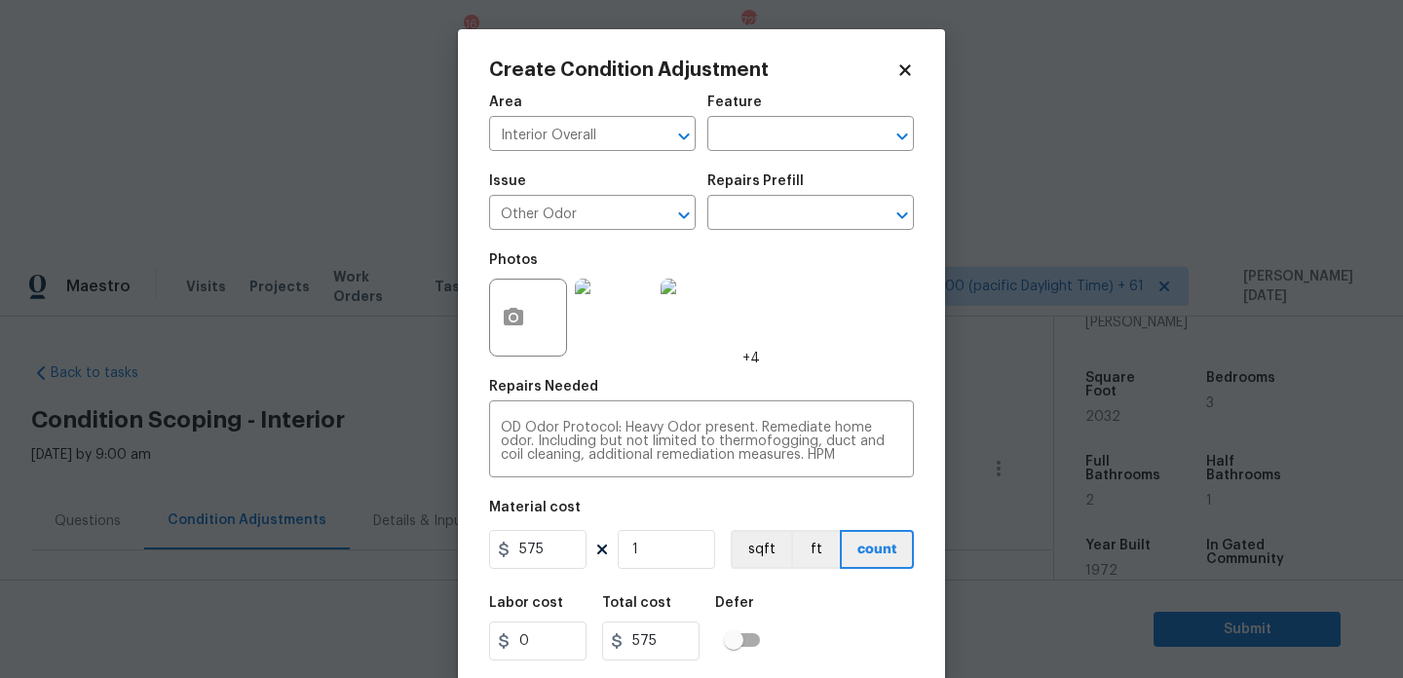
scroll to position [50, 0]
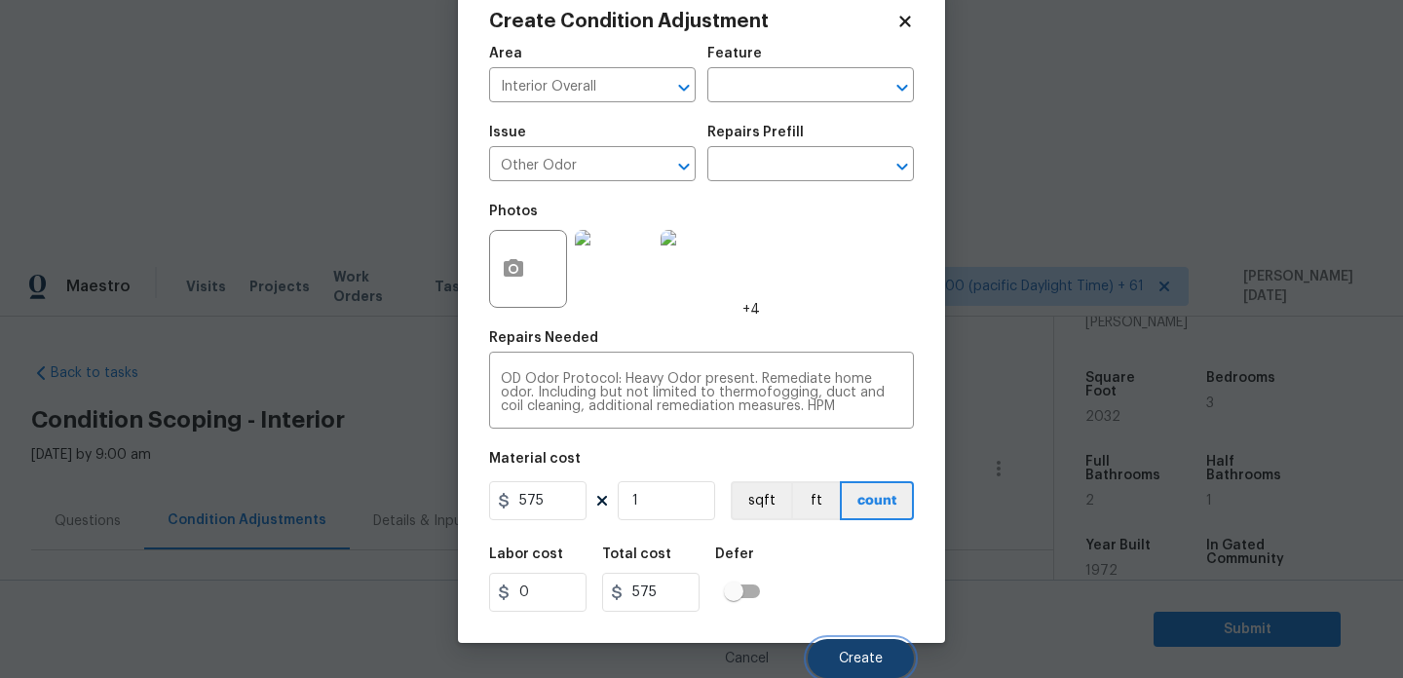
click at [888, 659] on button "Create" at bounding box center [861, 658] width 106 height 39
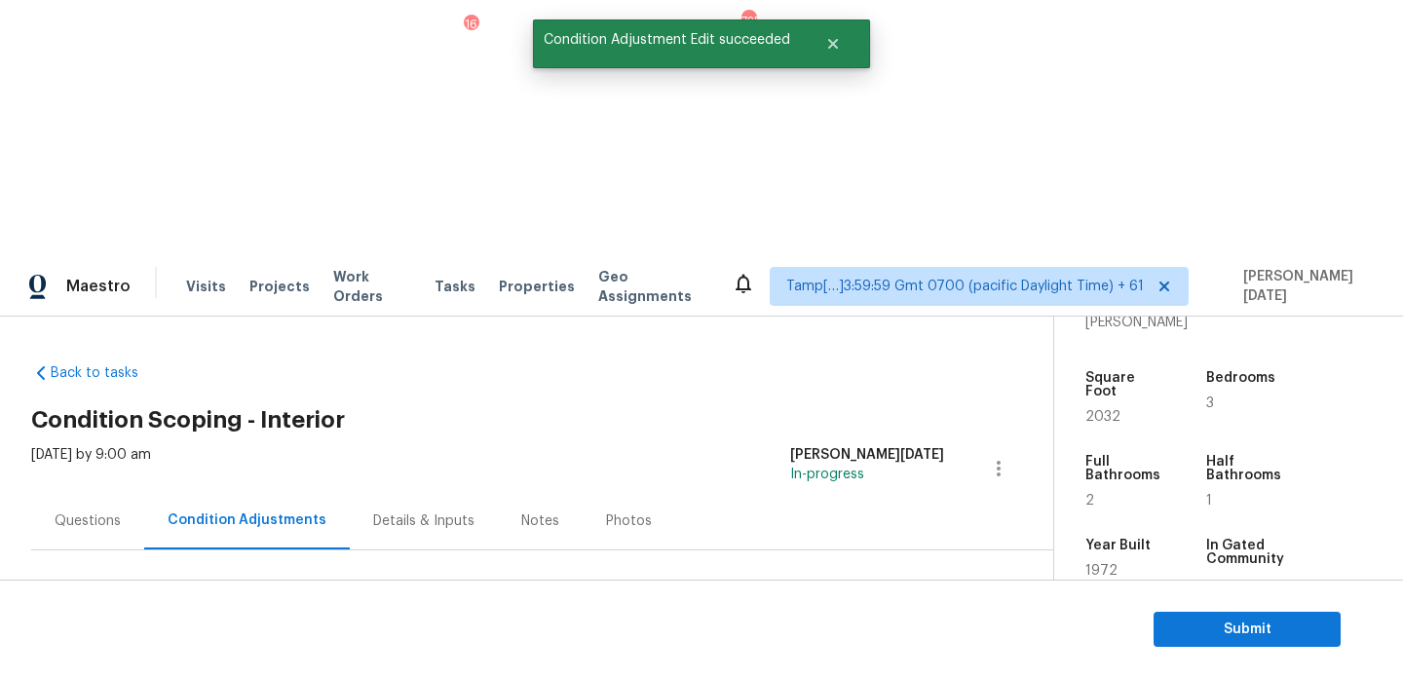
scroll to position [0, 0]
click at [880, 660] on span "Add Condition Adjustment" at bounding box center [896, 669] width 197 height 18
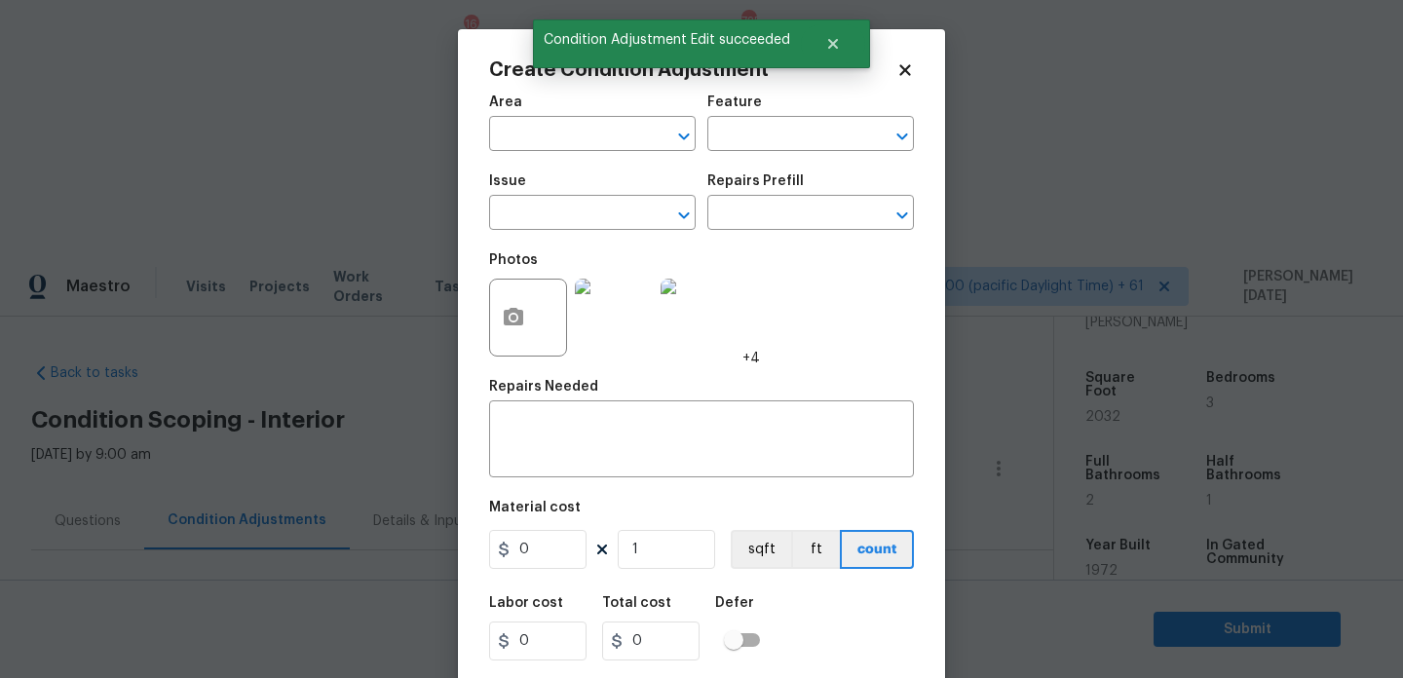
click at [880, 408] on div "x ​" at bounding box center [701, 441] width 425 height 72
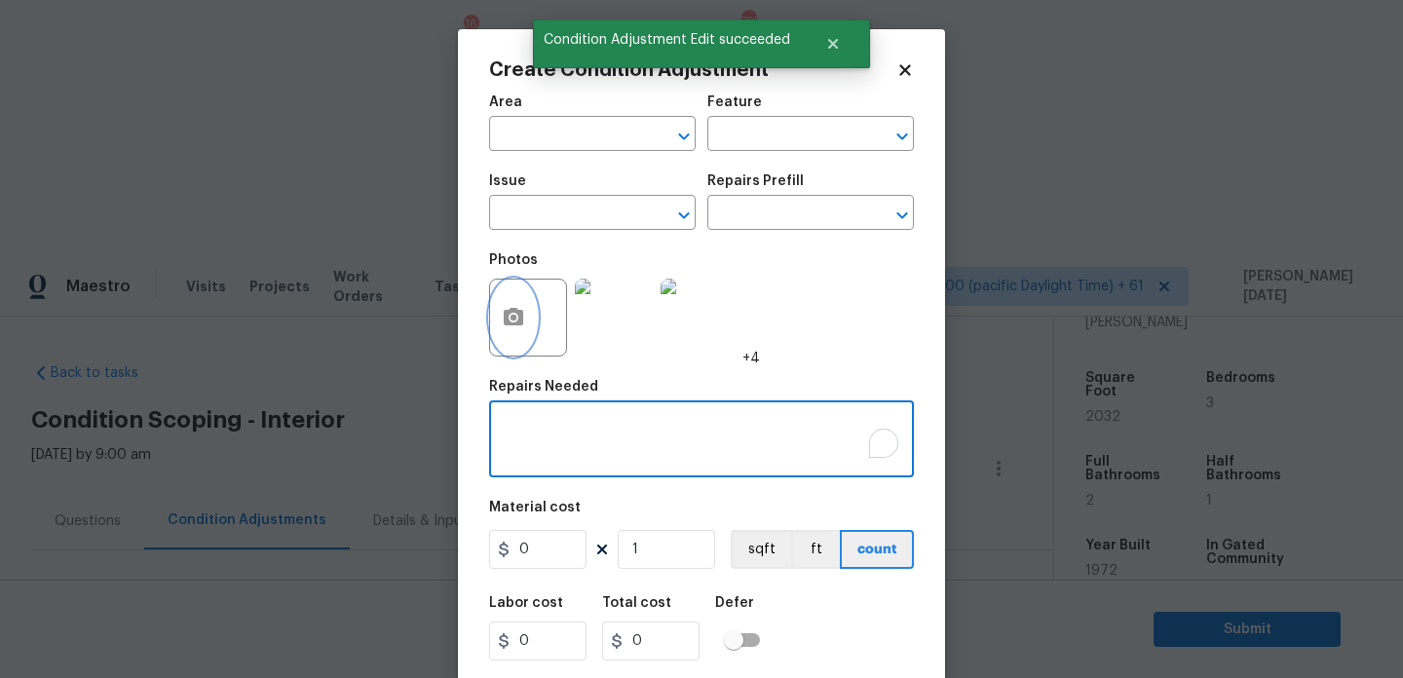
click at [508, 339] on button "button" at bounding box center [513, 318] width 47 height 76
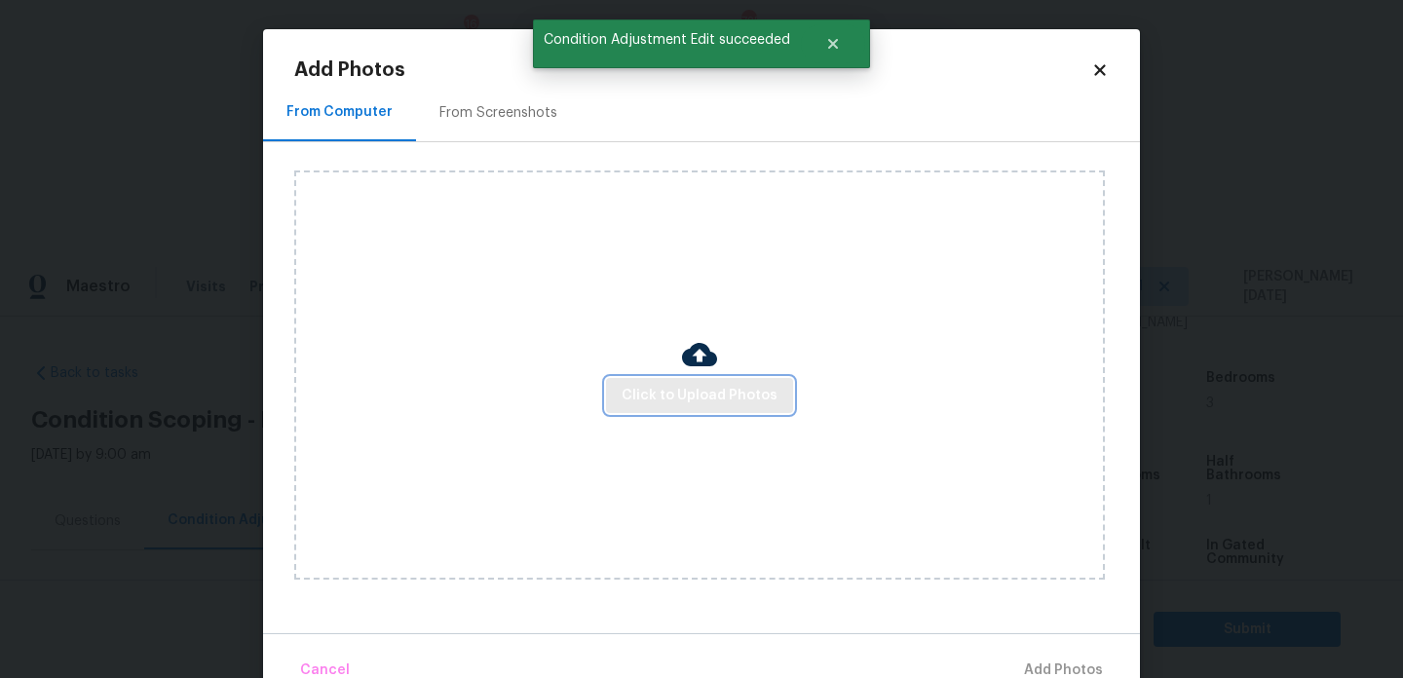
click at [687, 402] on span "Click to Upload Photos" at bounding box center [700, 396] width 156 height 24
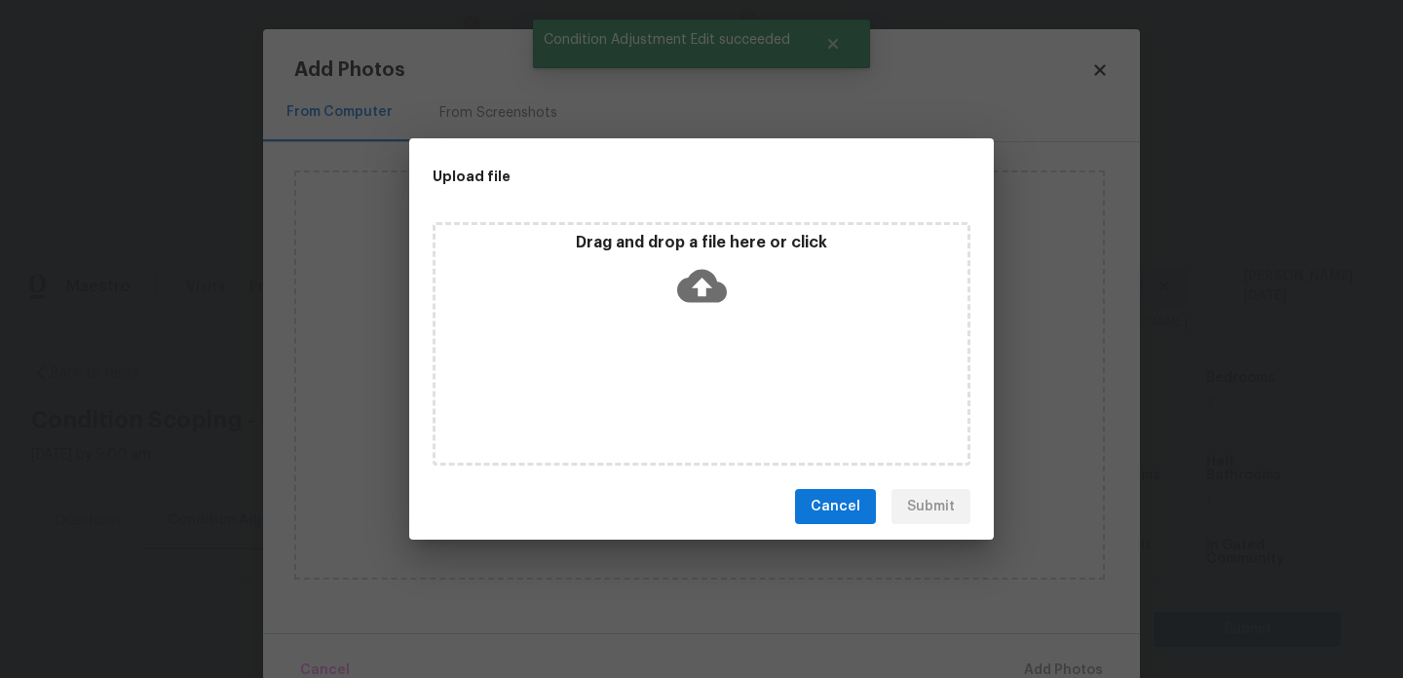
click at [687, 402] on div "Drag and drop a file here or click" at bounding box center [702, 344] width 538 height 244
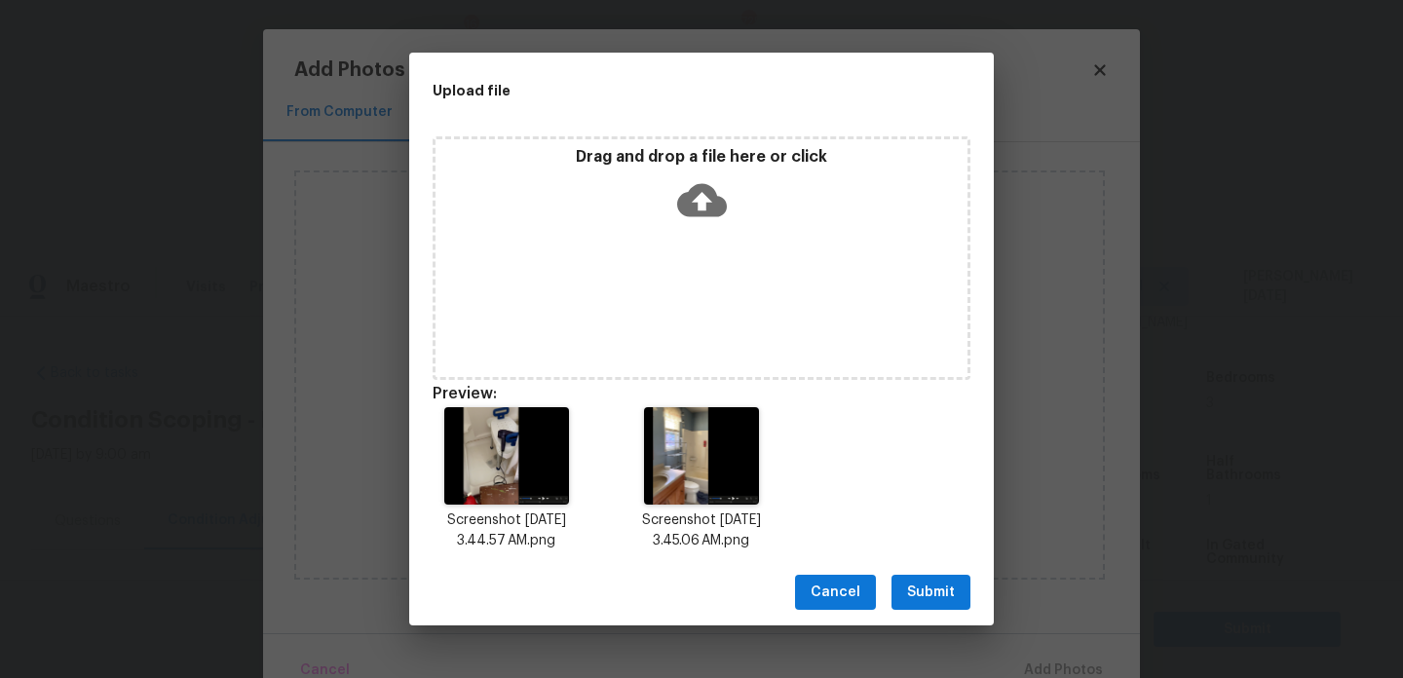
click at [946, 602] on span "Submit" at bounding box center [931, 593] width 48 height 24
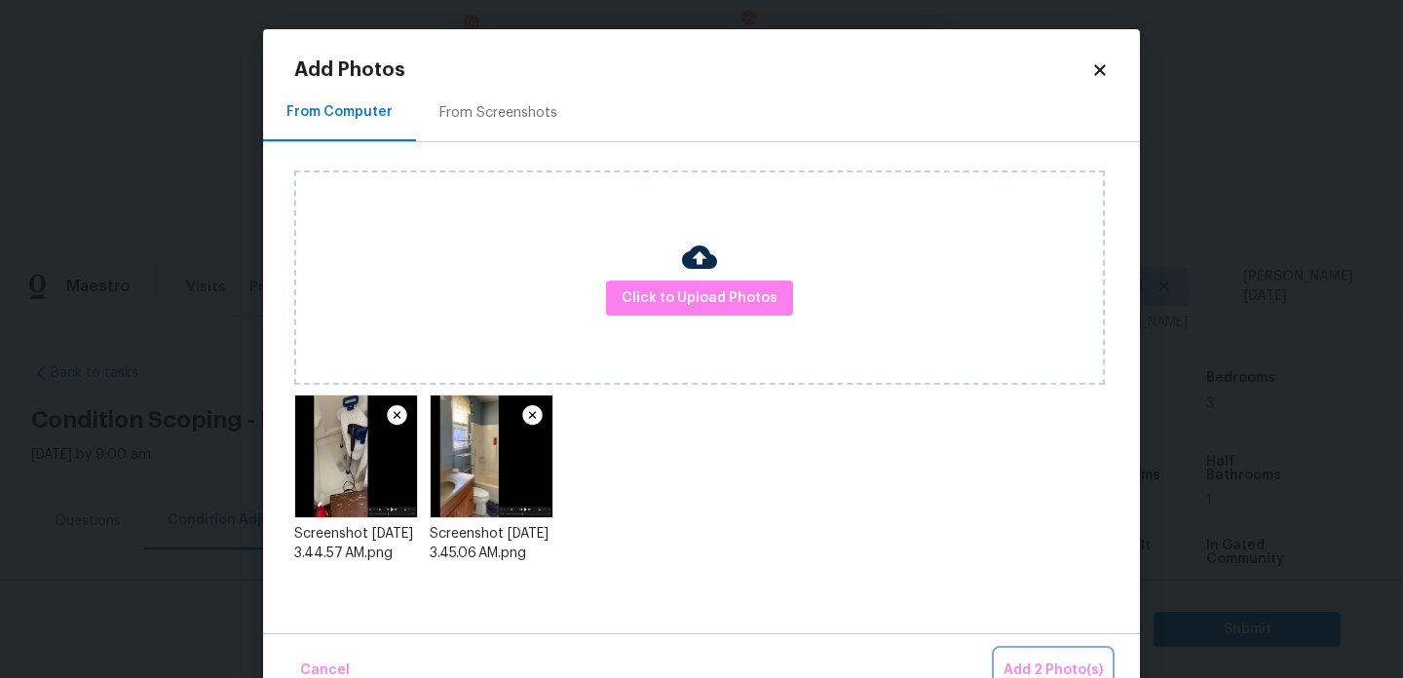
click at [1026, 659] on span "Add 2 Photo(s)" at bounding box center [1052, 671] width 99 height 24
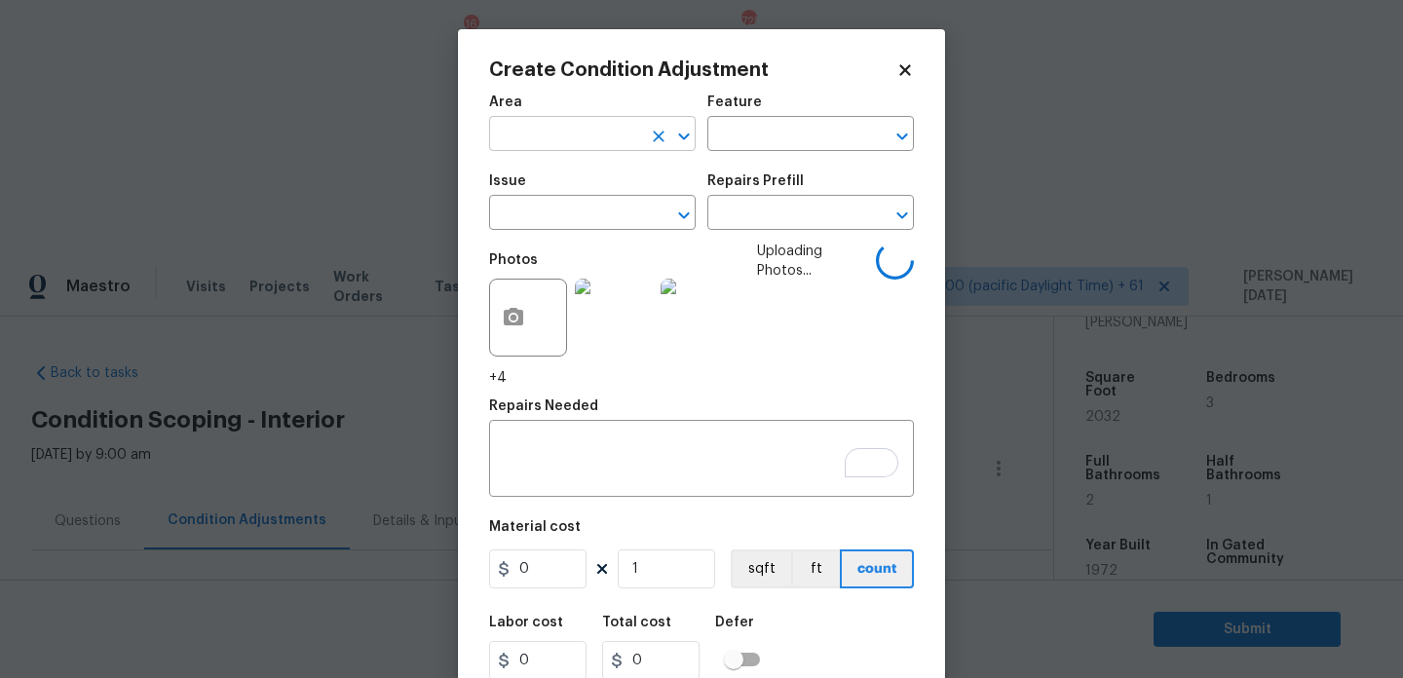
click at [582, 149] on input "text" at bounding box center [565, 136] width 152 height 30
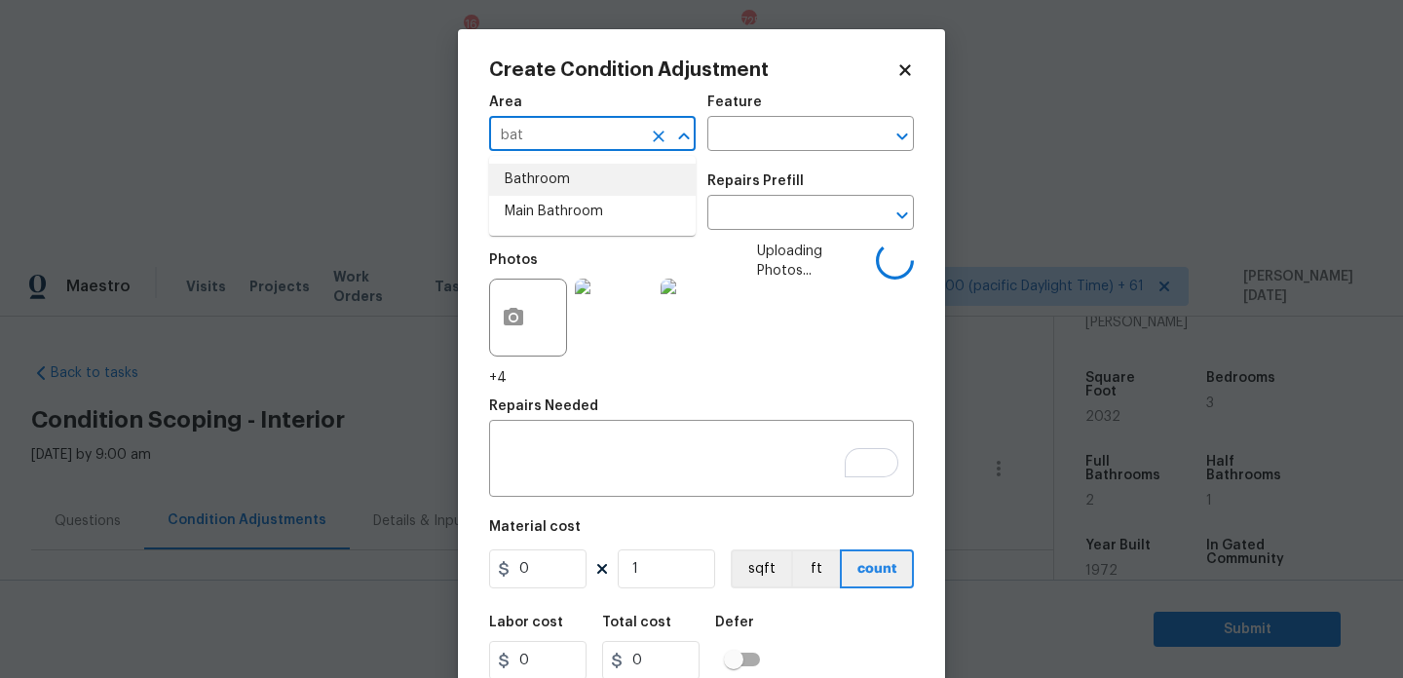
click at [576, 189] on li "Bathroom" at bounding box center [592, 180] width 207 height 32
type input "Bathroom"
click at [734, 146] on input "text" at bounding box center [783, 136] width 152 height 30
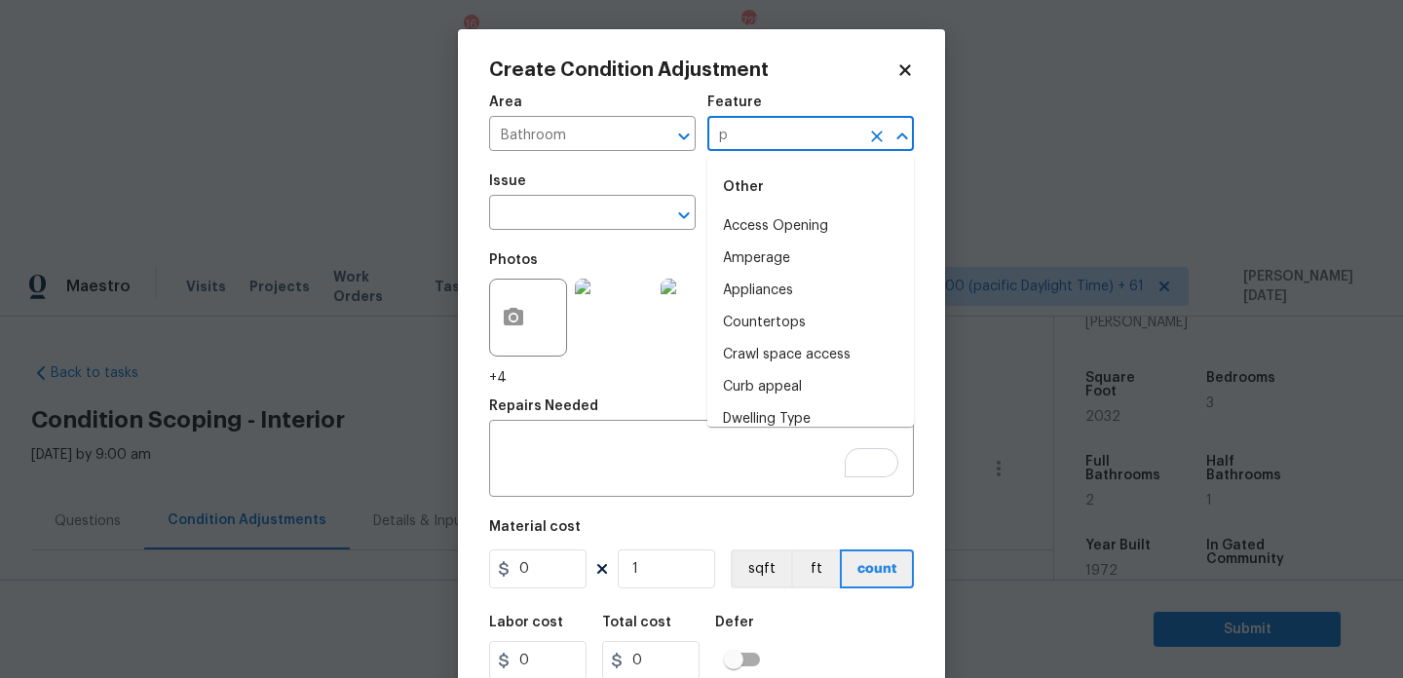
type input "pl"
type input "u"
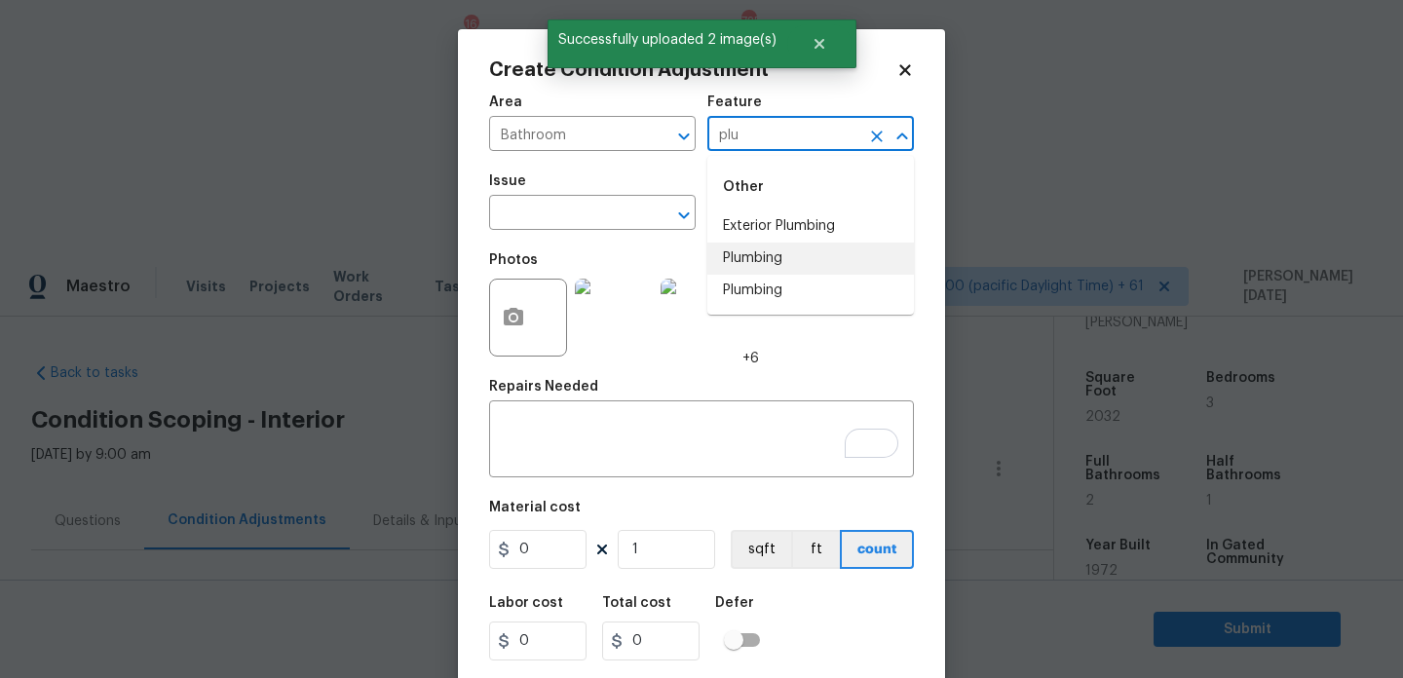
click at [766, 264] on li "Plumbing" at bounding box center [810, 259] width 207 height 32
type input "Plumbing"
click at [522, 204] on input "text" at bounding box center [565, 215] width 152 height 30
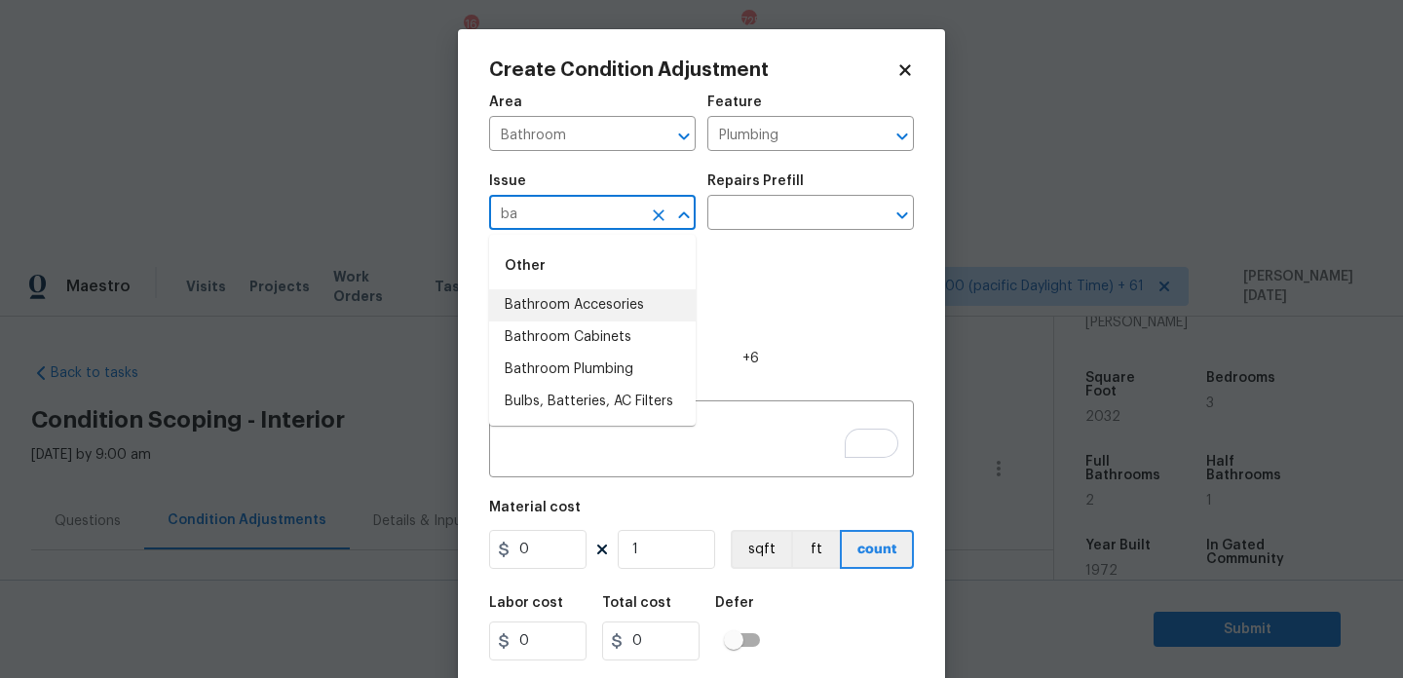
type input "b"
click at [615, 300] on li "Bathroom Plumbing" at bounding box center [592, 305] width 207 height 32
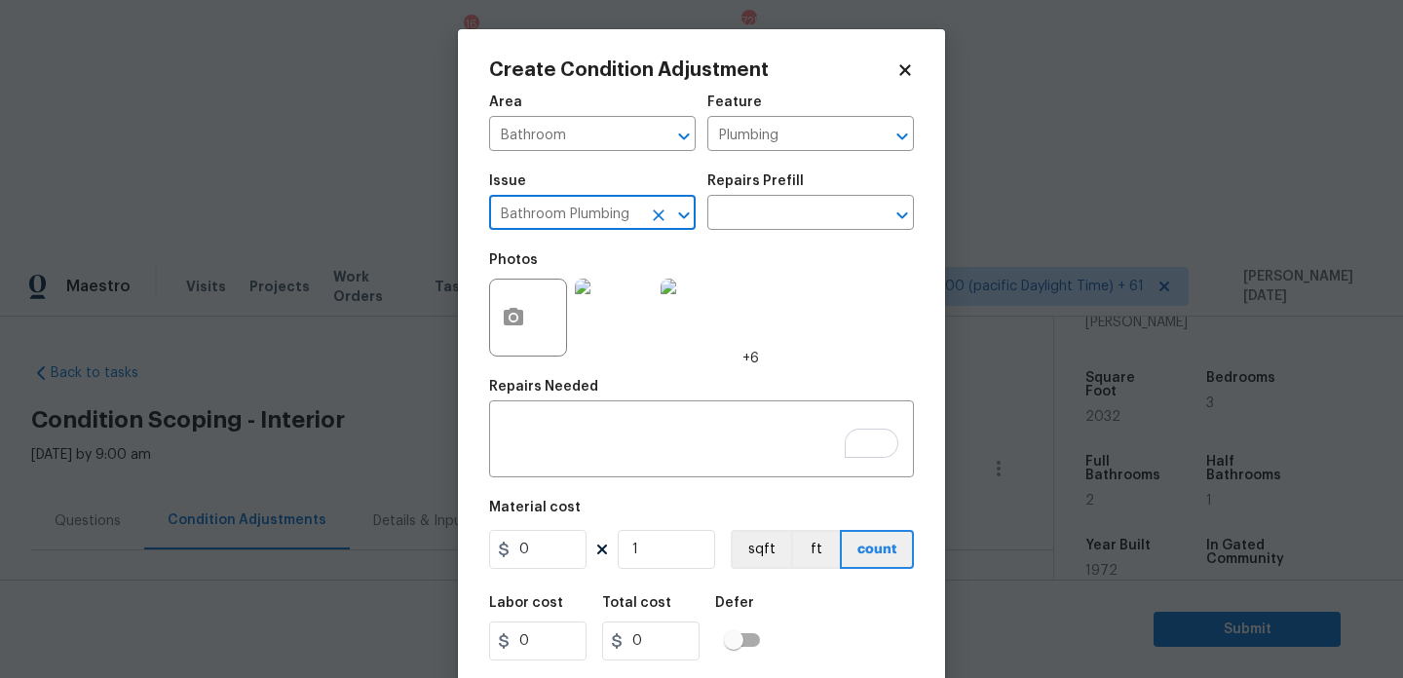
type input "Bathroom Plumbing"
click at [565, 551] on input "0" at bounding box center [537, 549] width 97 height 39
drag, startPoint x: 562, startPoint y: 552, endPoint x: 392, endPoint y: 551, distance: 170.5
click at [392, 551] on div "Create Condition Adjustment Area Bathroom ​ Feature Plumbing ​ Issue Bathroom P…" at bounding box center [701, 339] width 1403 height 678
type input "150"
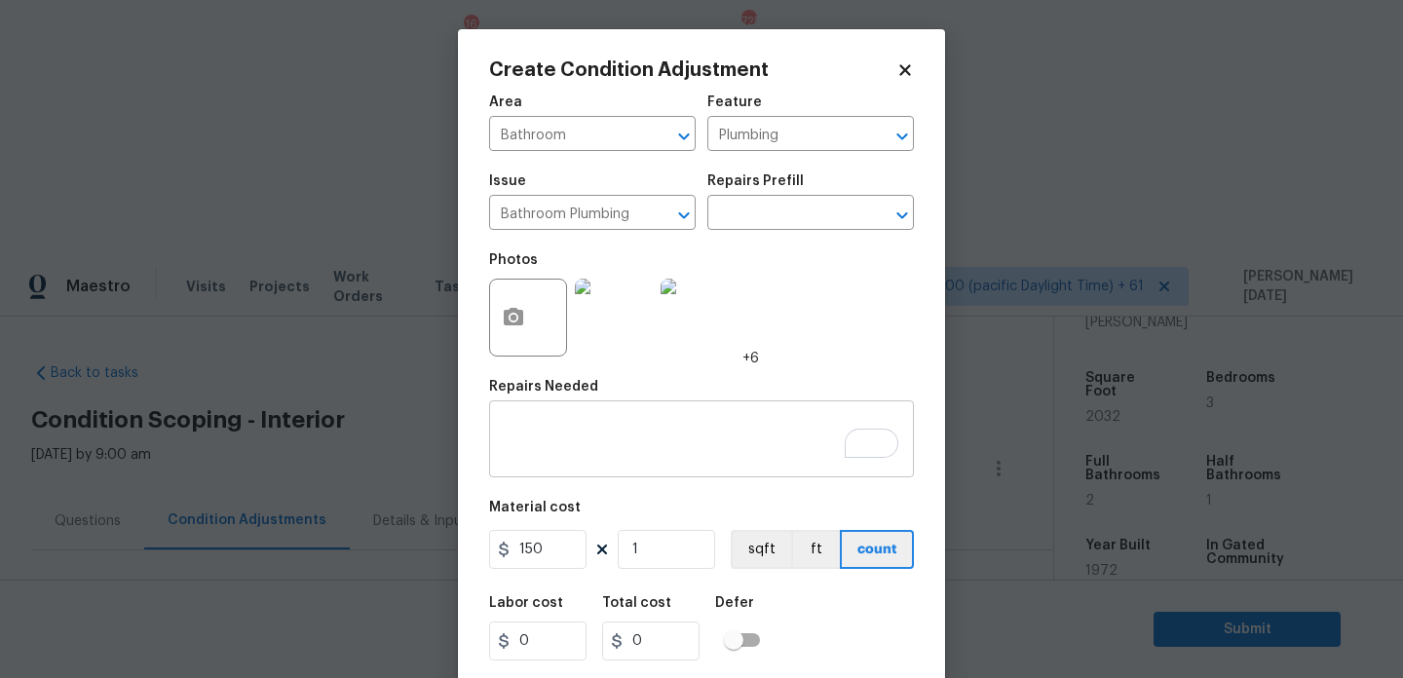
click at [556, 425] on textarea "To enrich screen reader interactions, please activate Accessibility in Grammarl…" at bounding box center [701, 441] width 401 height 41
type input "150"
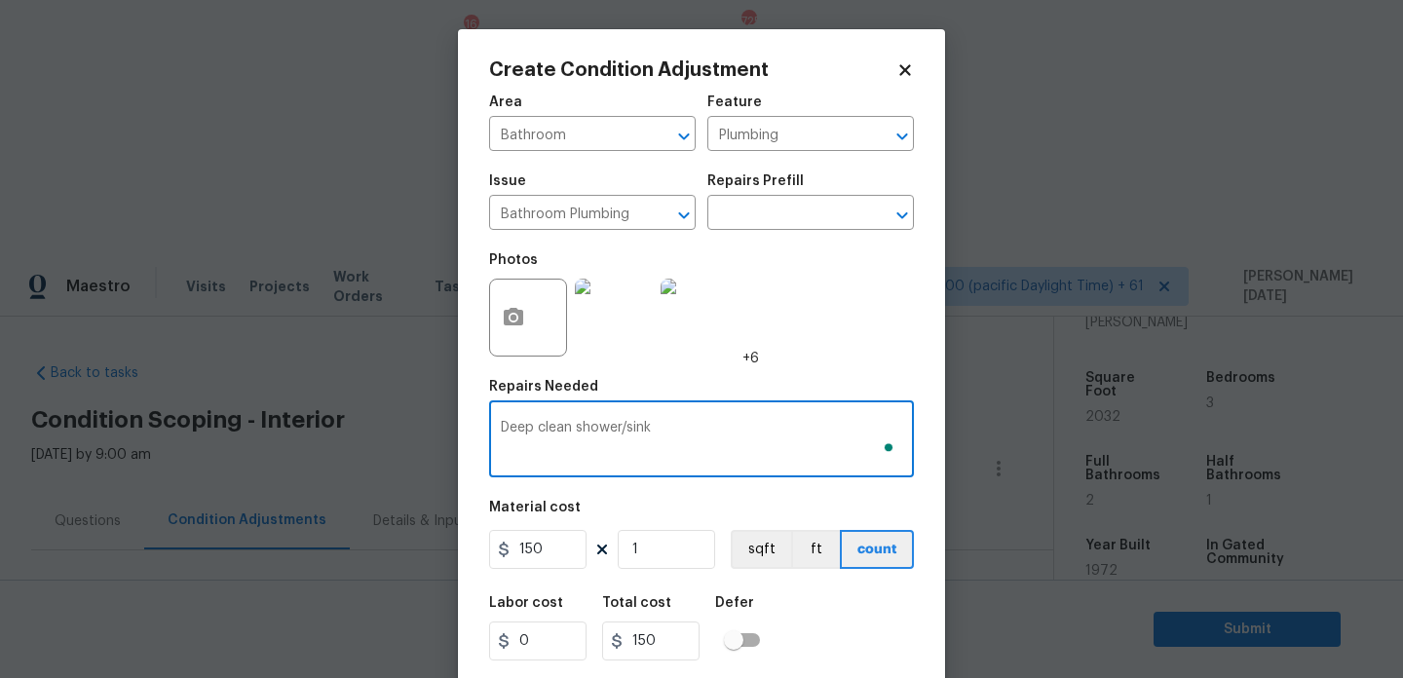
scroll to position [50, 0]
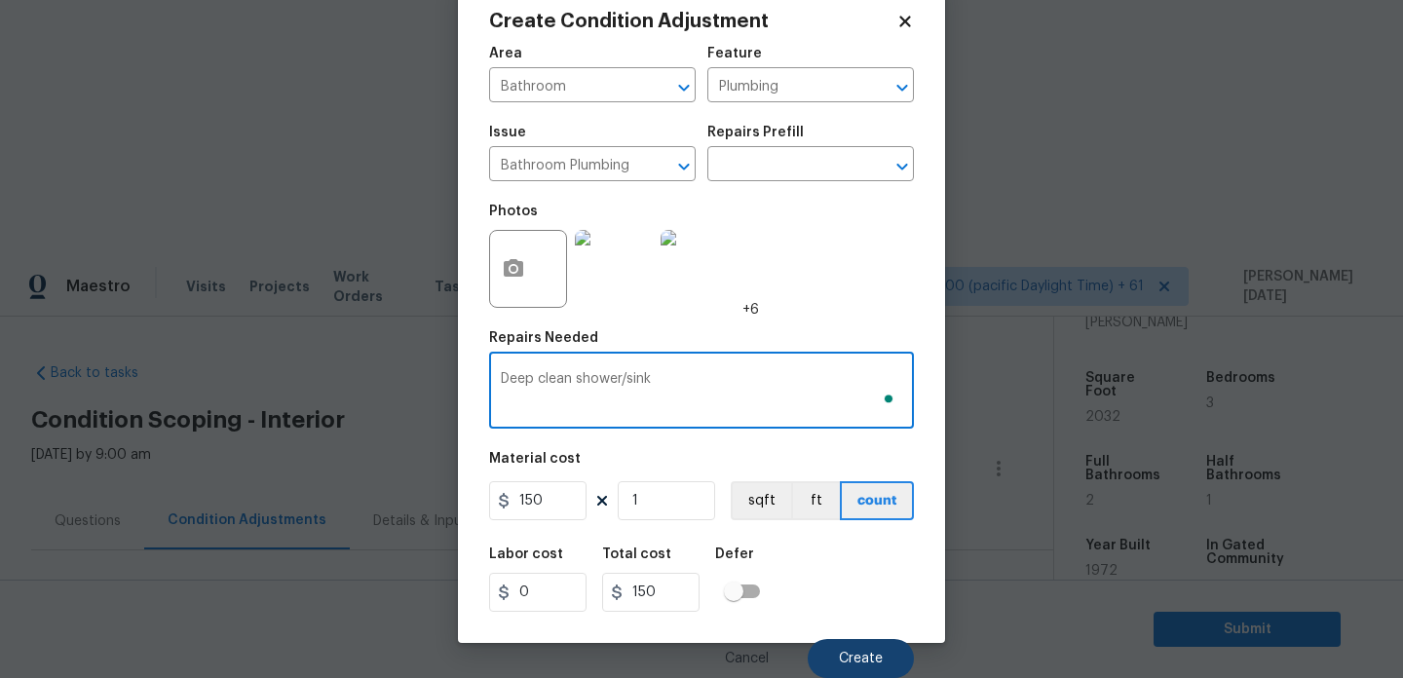
type textarea "Deep clean shower/sink"
click at [889, 661] on button "Create" at bounding box center [861, 658] width 106 height 39
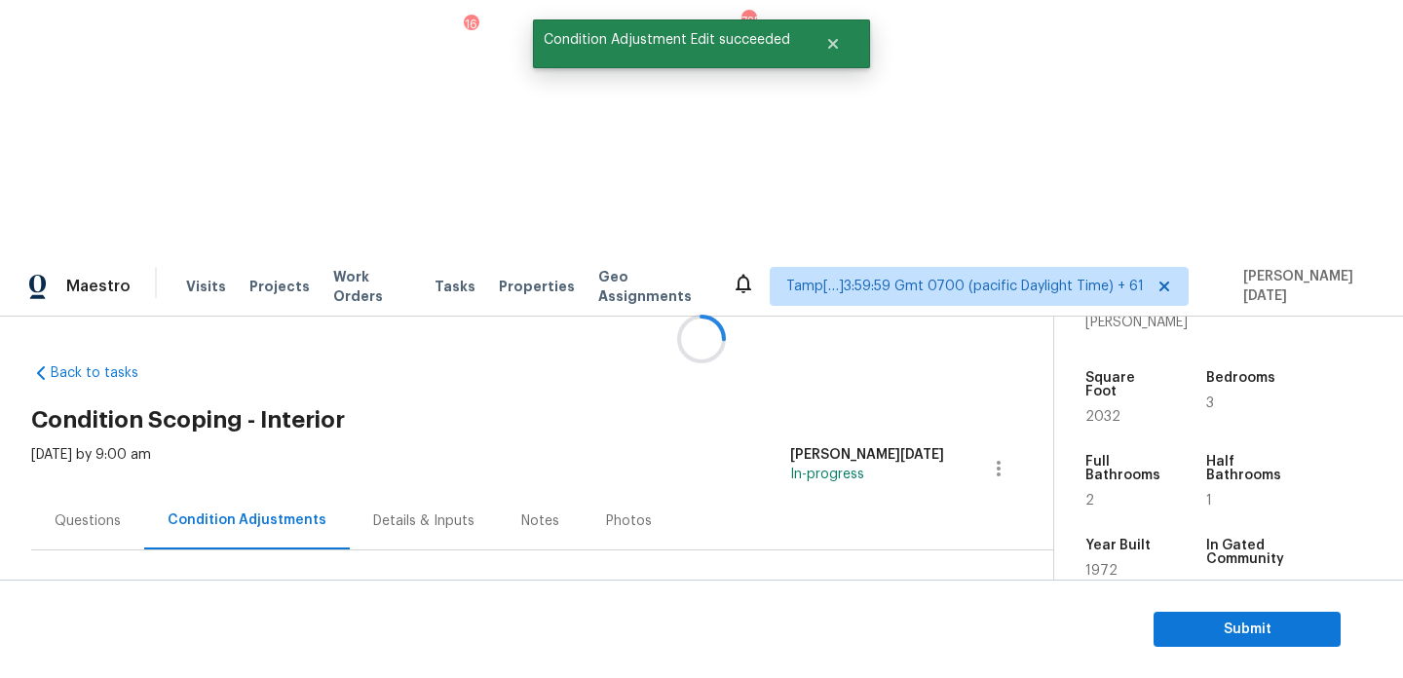
scroll to position [0, 0]
click at [860, 660] on span "Add Condition Adjustment" at bounding box center [896, 669] width 197 height 18
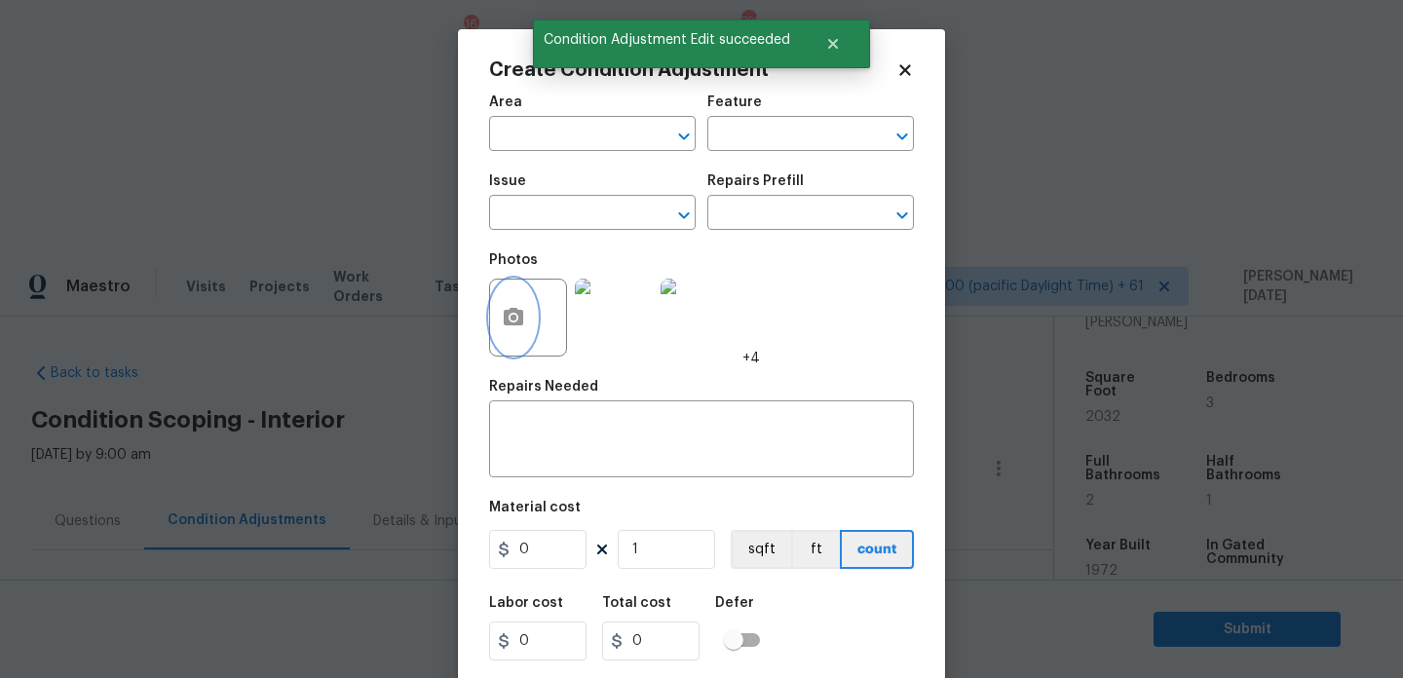
click at [521, 331] on button "button" at bounding box center [513, 318] width 47 height 76
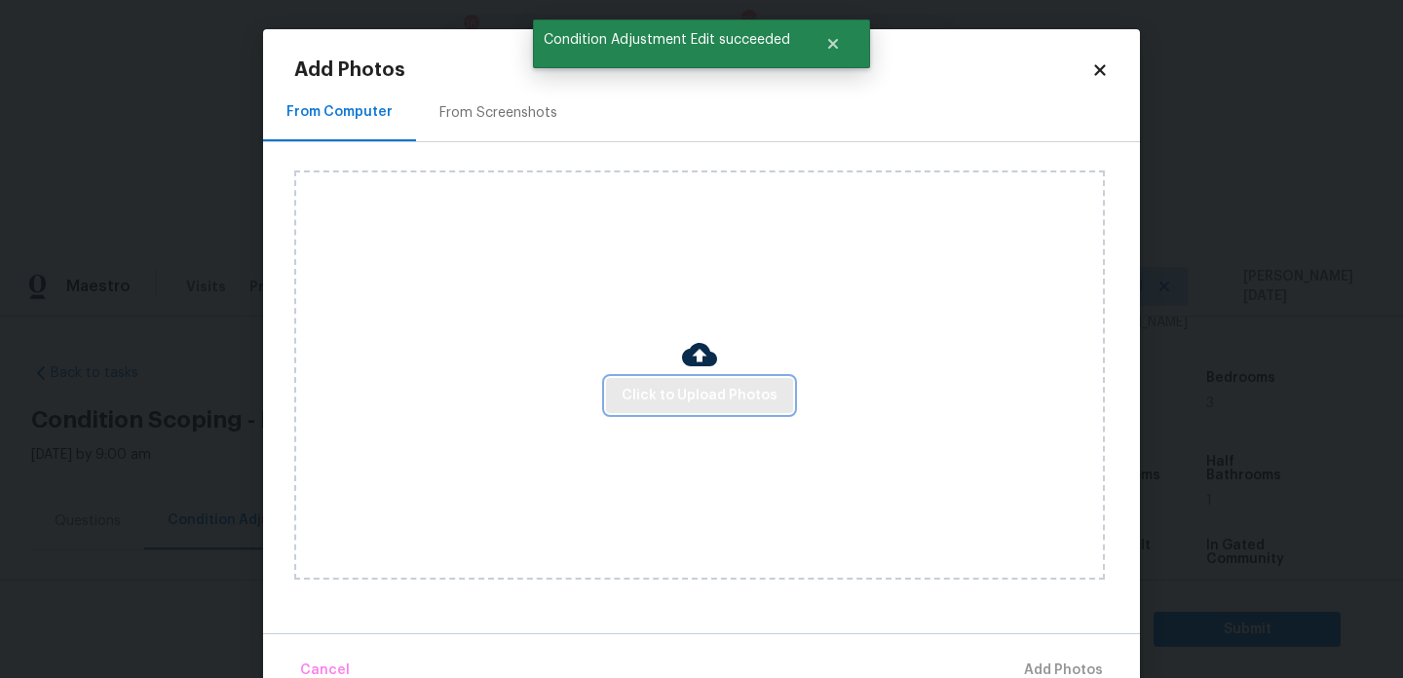
click at [694, 393] on span "Click to Upload Photos" at bounding box center [700, 396] width 156 height 24
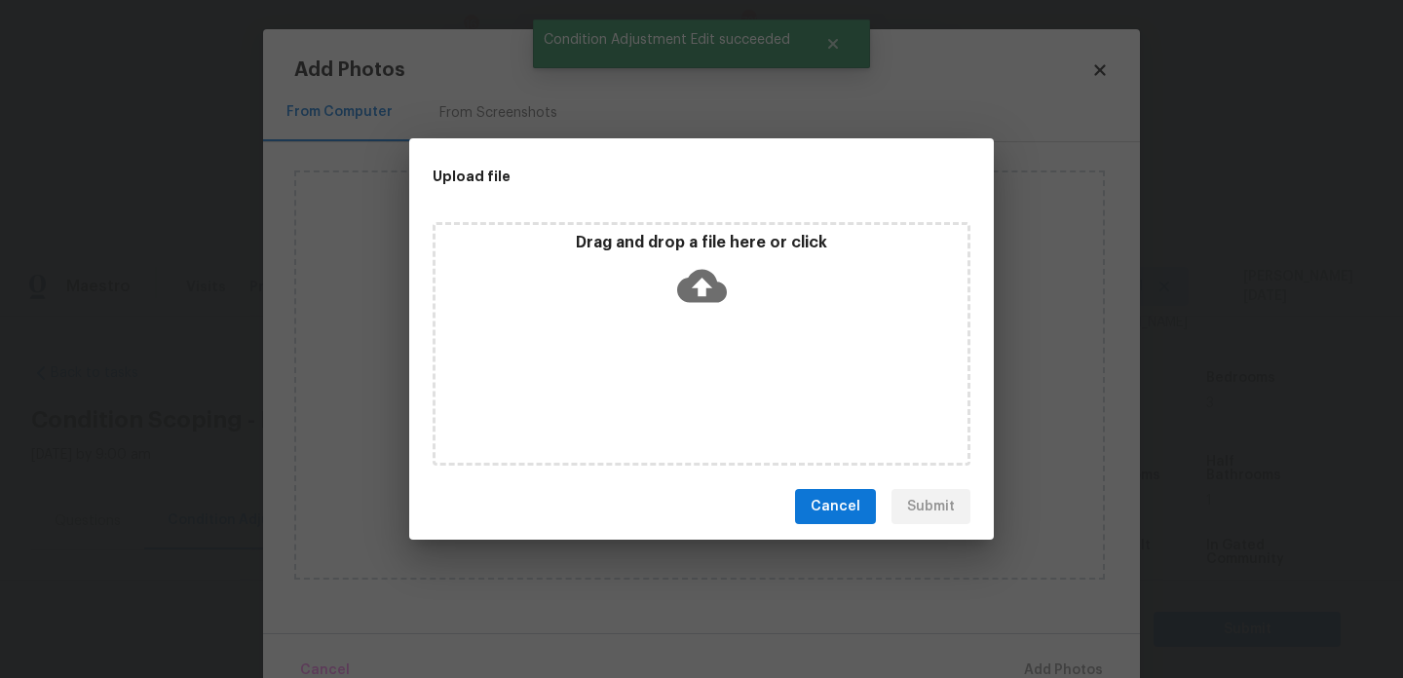
click at [694, 393] on div "Drag and drop a file here or click" at bounding box center [702, 344] width 538 height 244
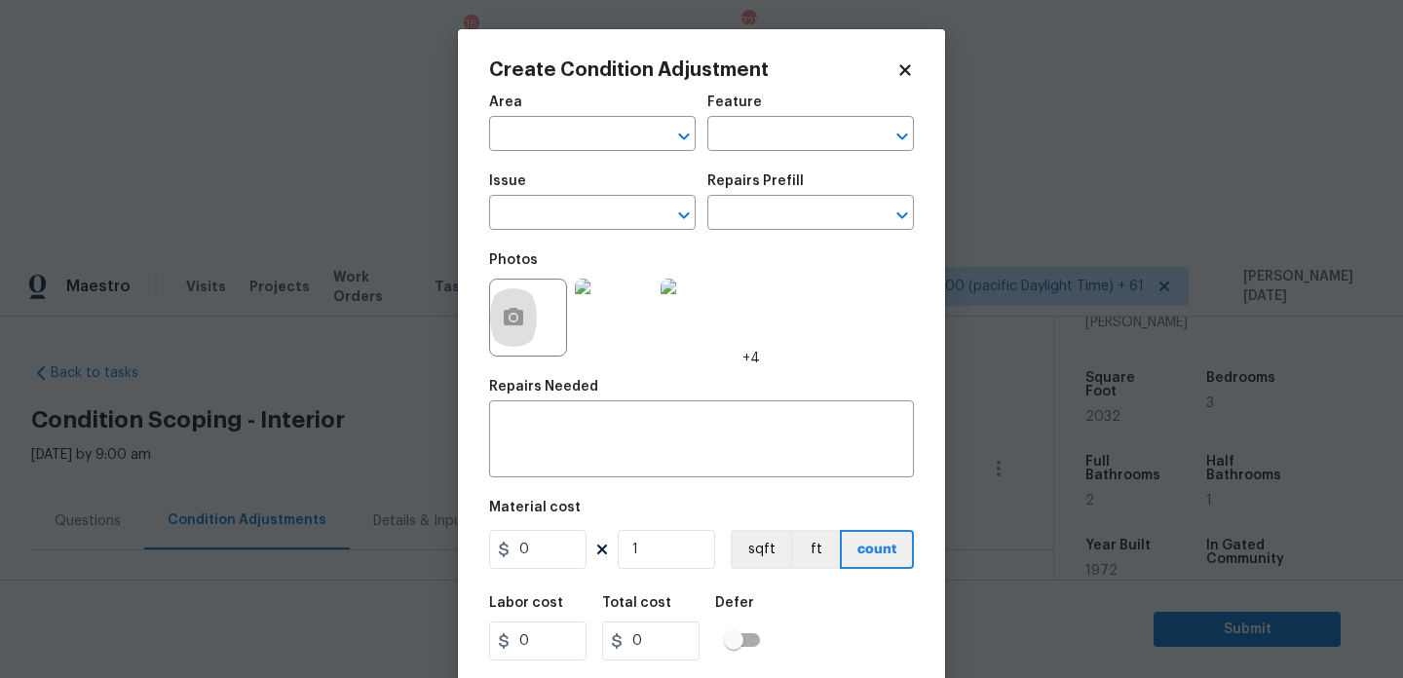
click at [909, 69] on icon at bounding box center [905, 70] width 18 height 18
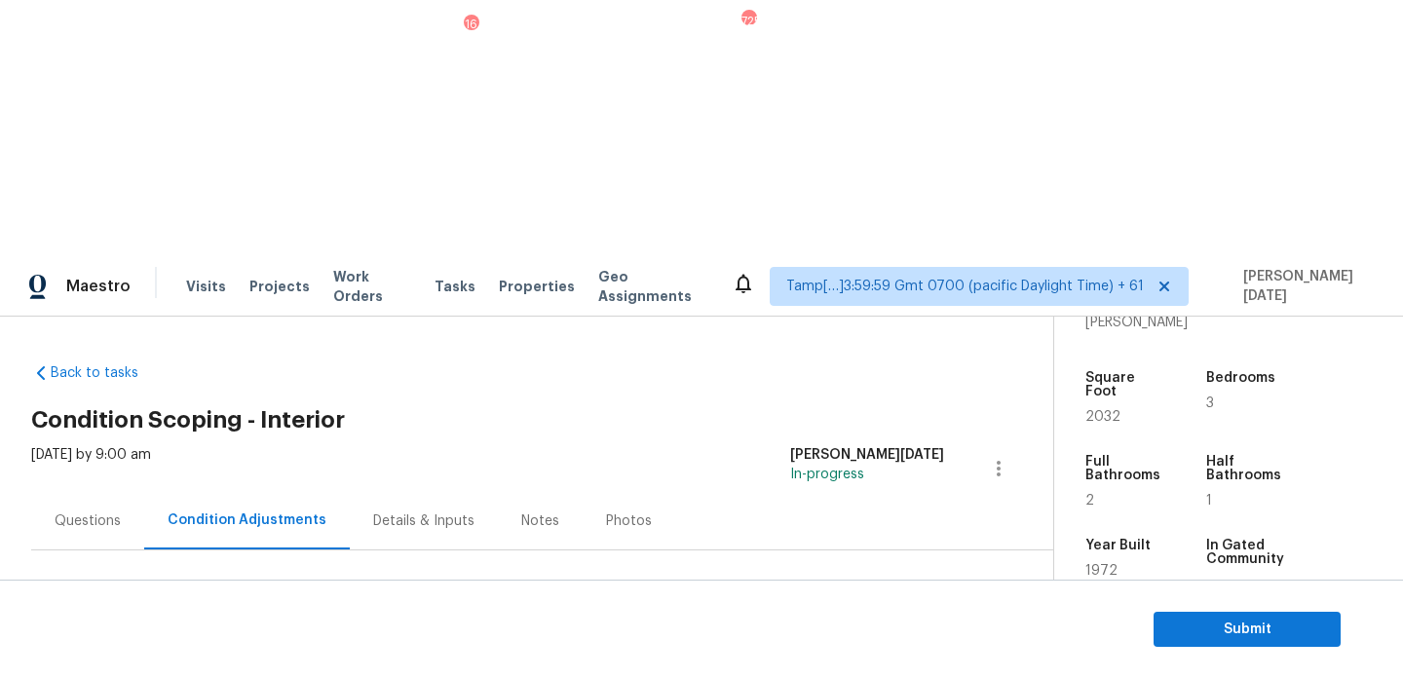
click at [88, 511] on div "Questions" at bounding box center [88, 520] width 66 height 19
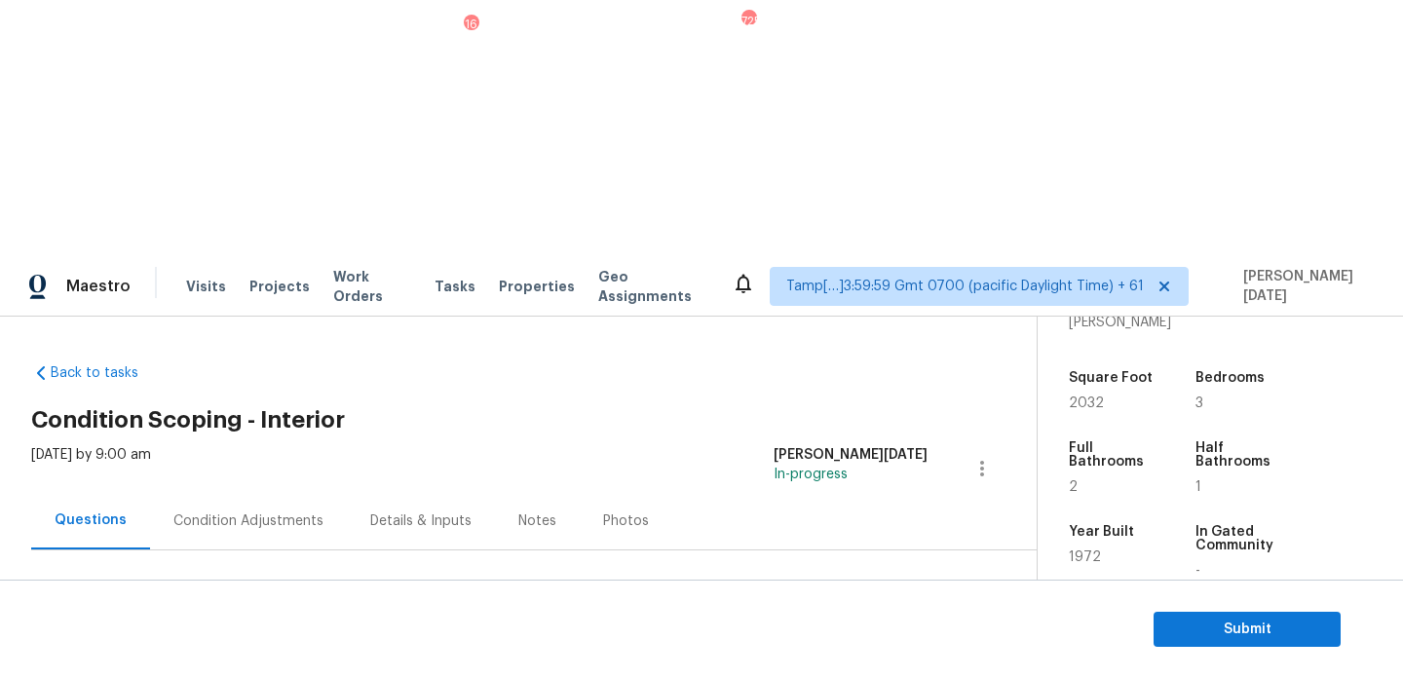
scroll to position [213, 0]
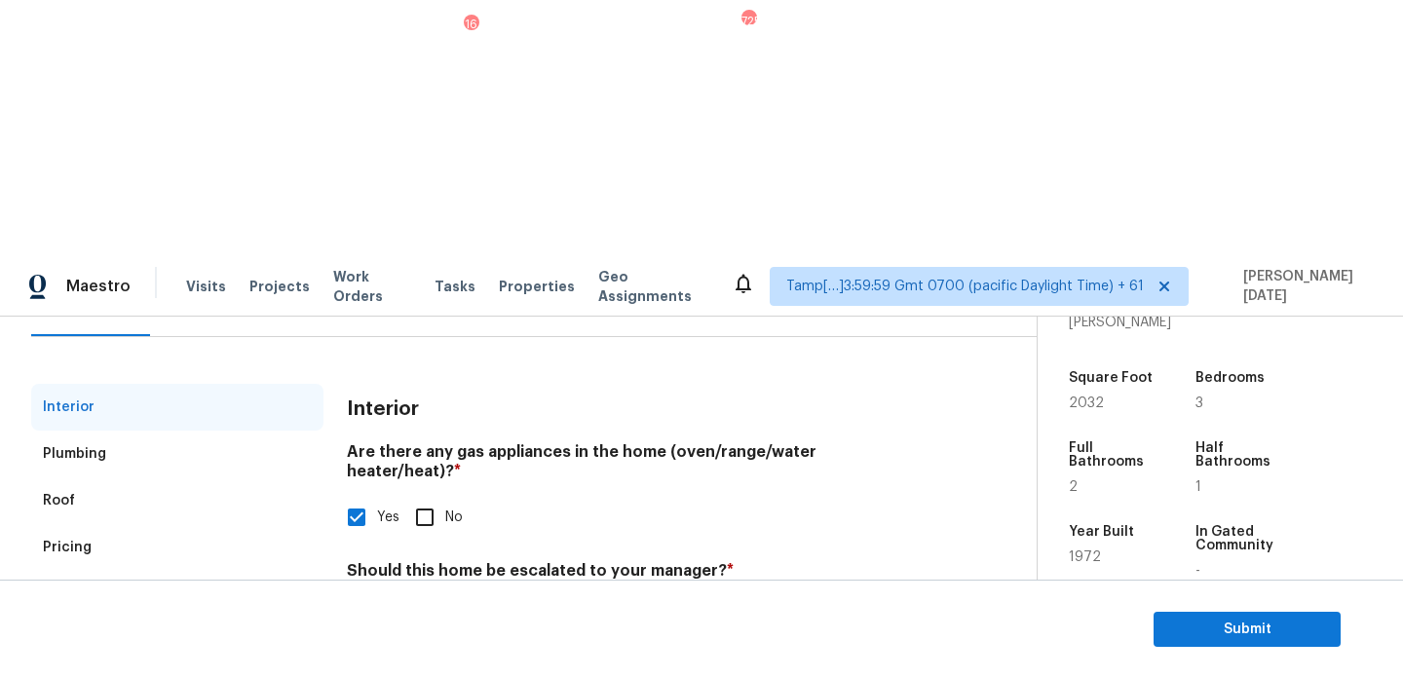
click at [467, 643] on input "The home was not maintained for years.. the HPM did not scope for any exterior …" at bounding box center [637, 666] width 581 height 46
click at [698, 643] on input "The home was not maintained for years.. the HPM did not scope for any exterior …" at bounding box center [637, 666] width 581 height 46
drag, startPoint x: 782, startPoint y: 391, endPoint x: 475, endPoint y: 390, distance: 306.9
click at [475, 643] on input "The home was not maintained for years.. the HPM did not scope for any exterior …" at bounding box center [637, 666] width 581 height 46
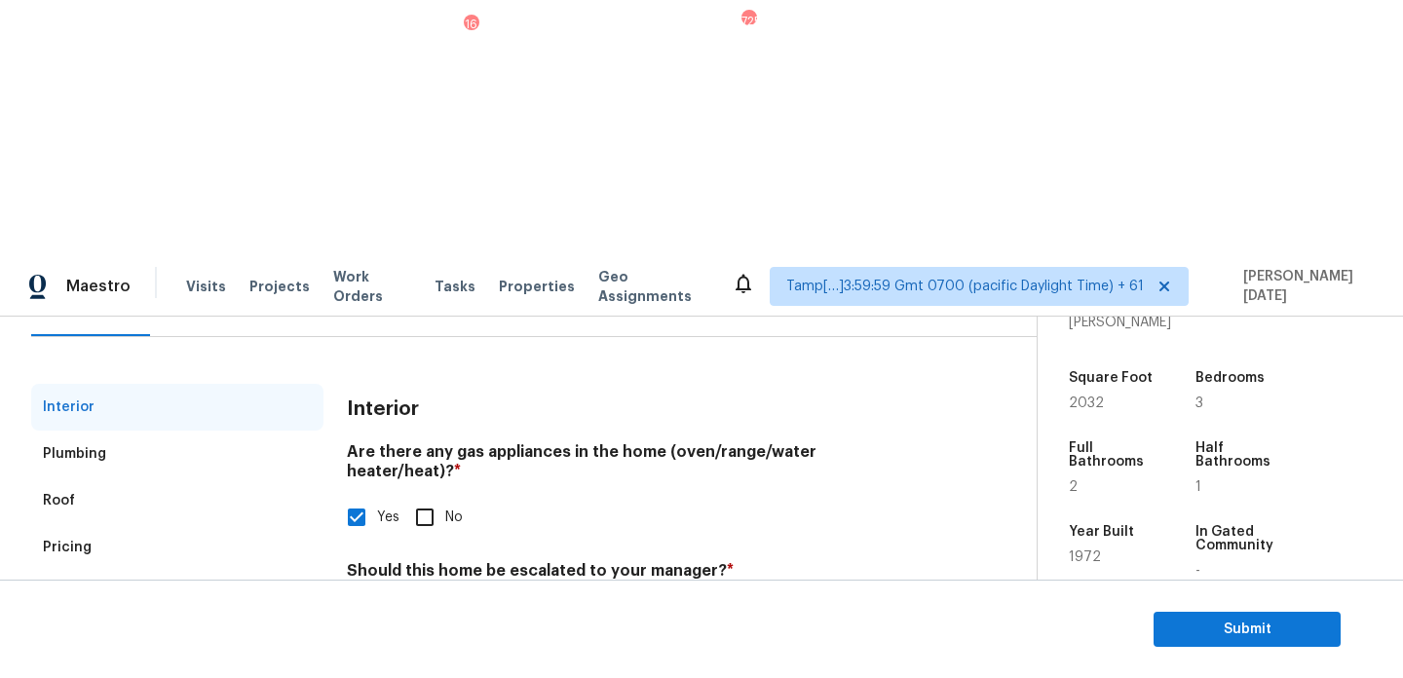
scroll to position [0, 1233]
click at [912, 643] on input "The home was not maintained for years.. the HPM did not scope for any exterior …" at bounding box center [637, 666] width 581 height 46
click at [917, 643] on input "The home was not maintained for years.. the HPM did not scope for any exterior …" at bounding box center [637, 666] width 581 height 46
type input "The home was not maintained for years.. the HPM did not scope for any exterior …"
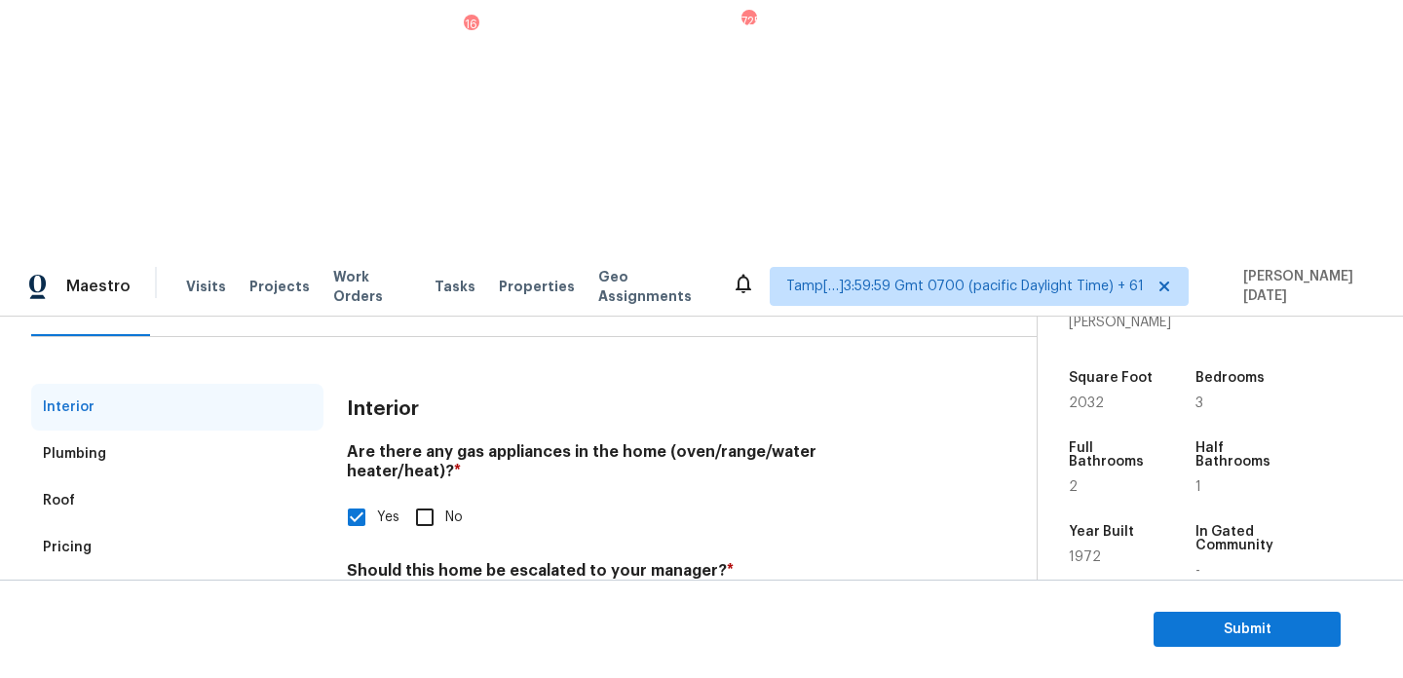
click at [850, 561] on h4 "Should this home be escalated to your manager? *" at bounding box center [637, 574] width 581 height 27
click at [796, 643] on input "The home was not maintained for years.. the HPM did not scope for any exterior …" at bounding box center [637, 666] width 581 height 46
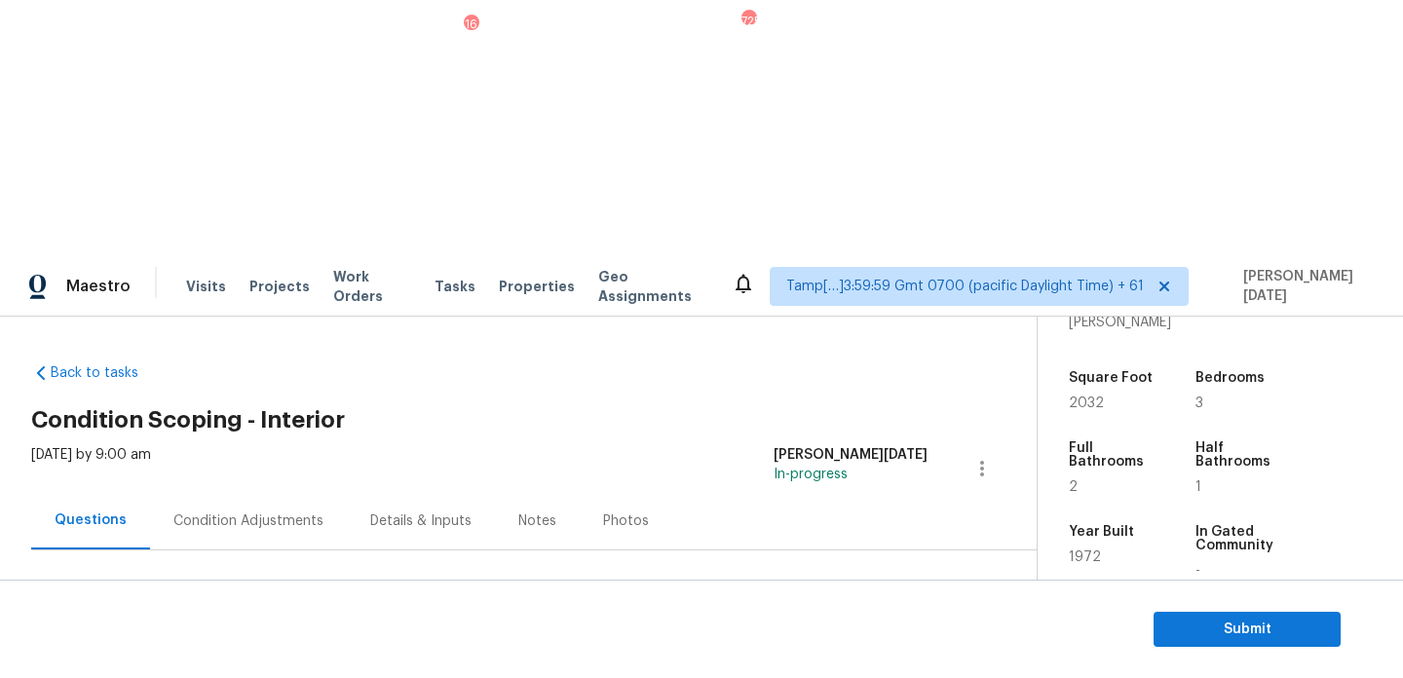
click at [262, 511] on div "Condition Adjustments" at bounding box center [248, 520] width 150 height 19
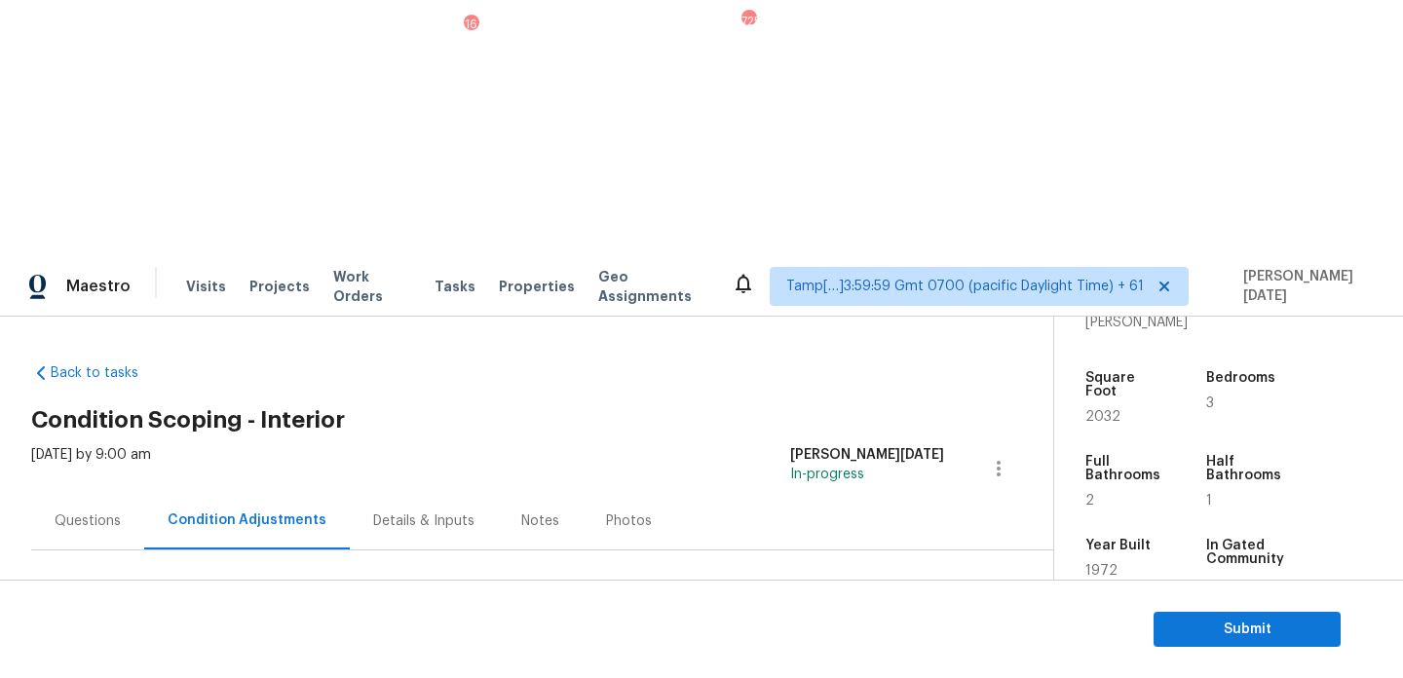
click at [836, 660] on span "Add Condition Adjustment" at bounding box center [896, 669] width 197 height 18
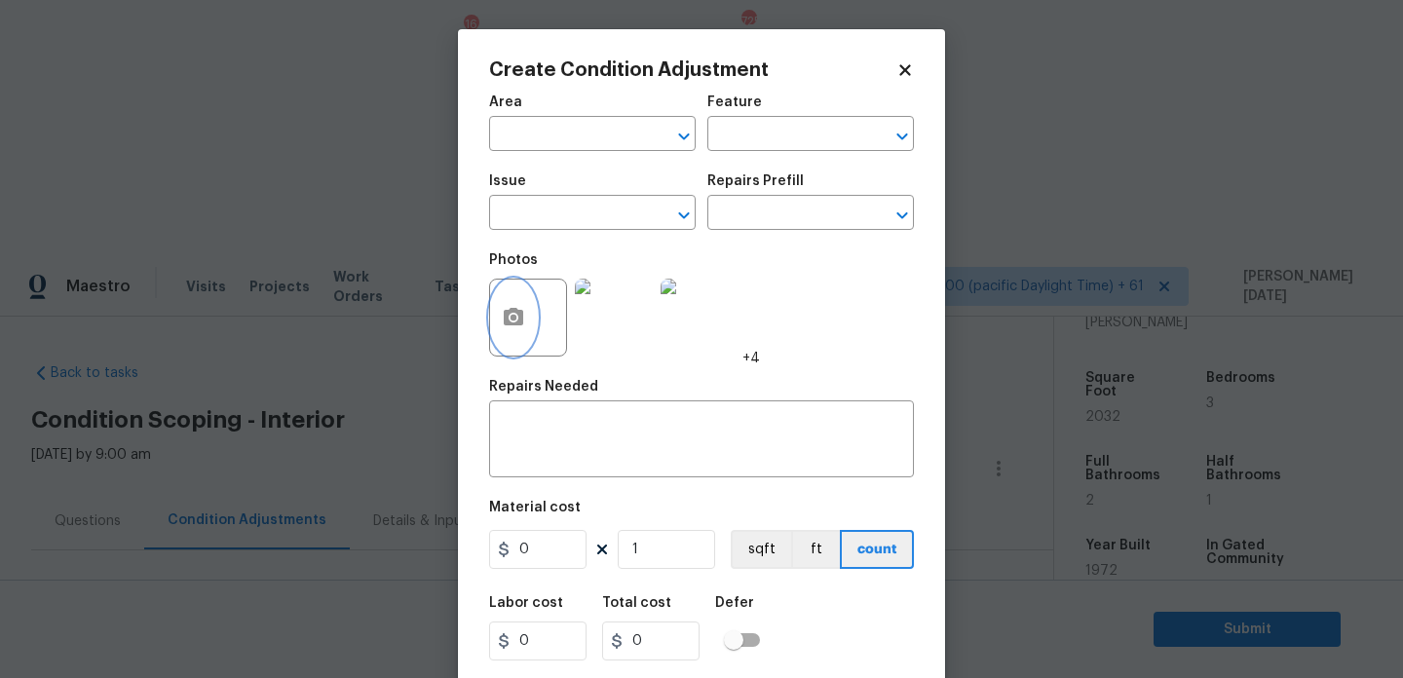
click at [513, 308] on icon "button" at bounding box center [513, 317] width 19 height 18
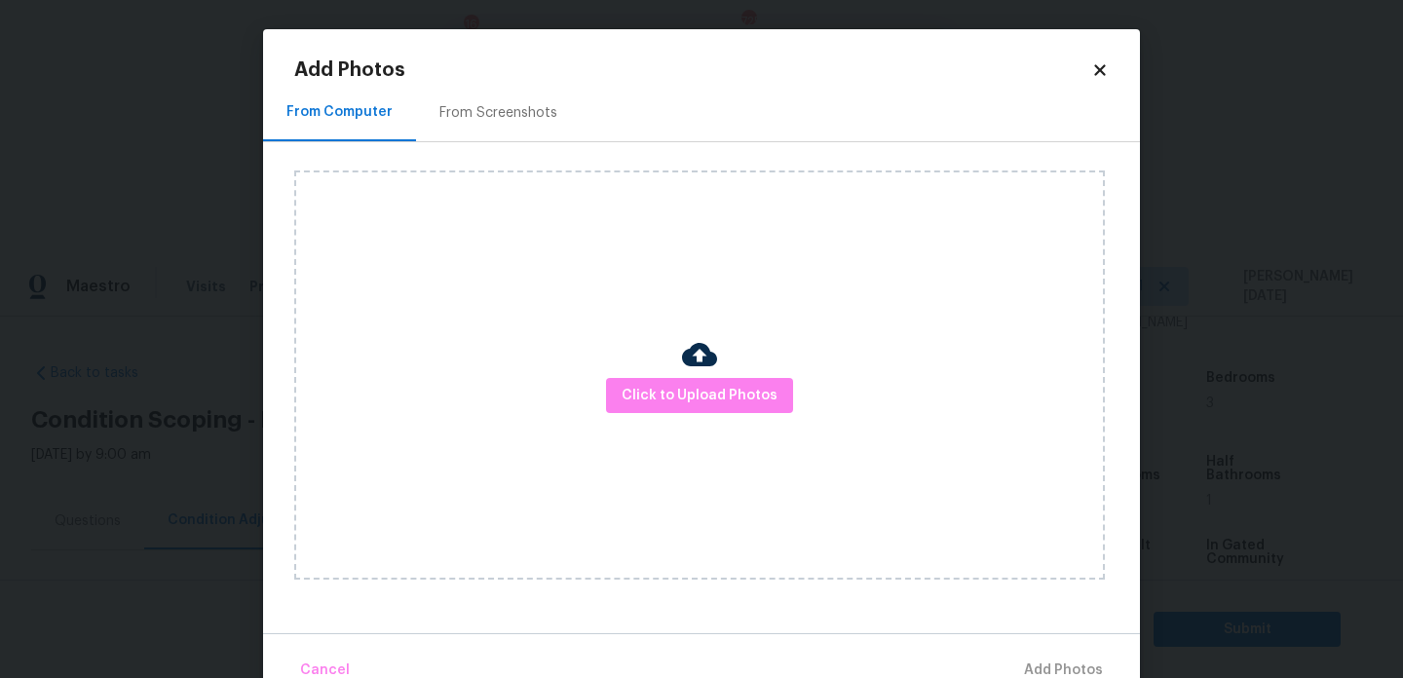
click at [675, 374] on div "Click to Upload Photos" at bounding box center [699, 374] width 811 height 409
click at [682, 393] on span "Click to Upload Photos" at bounding box center [700, 396] width 156 height 24
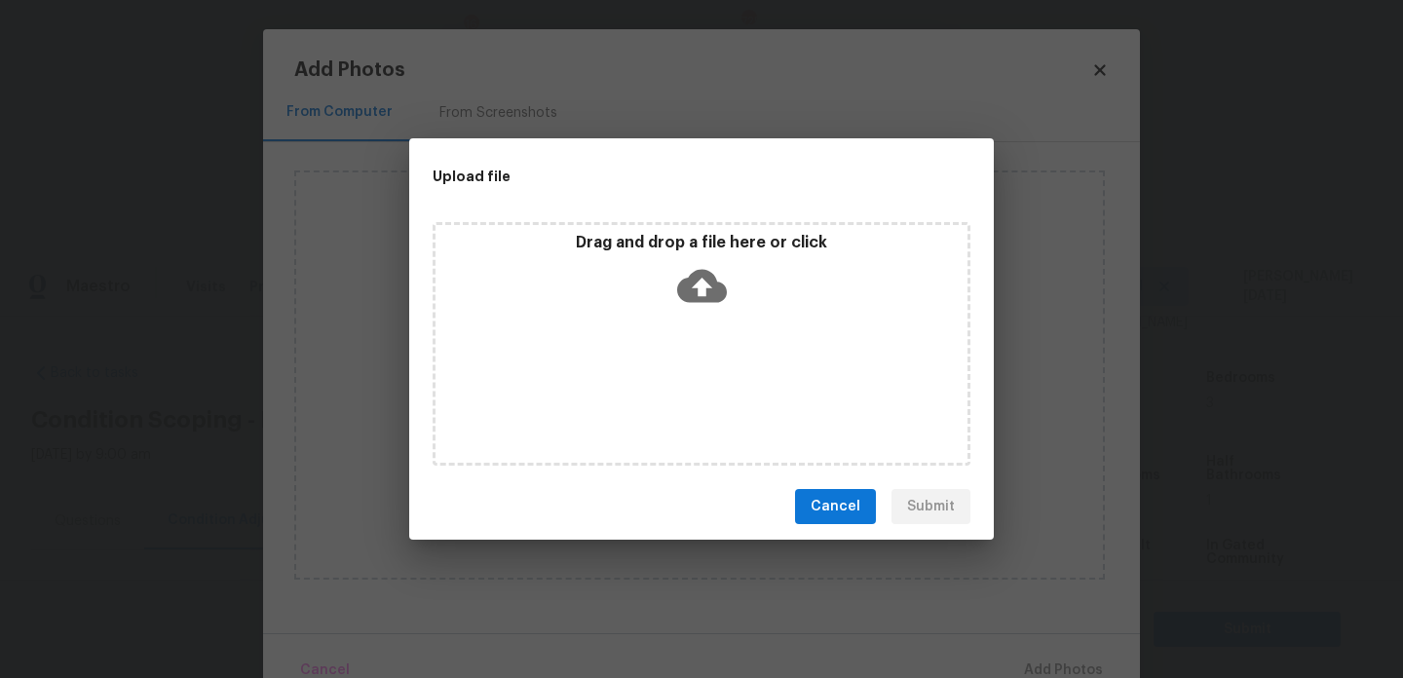
click at [682, 393] on div "Drag and drop a file here or click" at bounding box center [702, 344] width 538 height 244
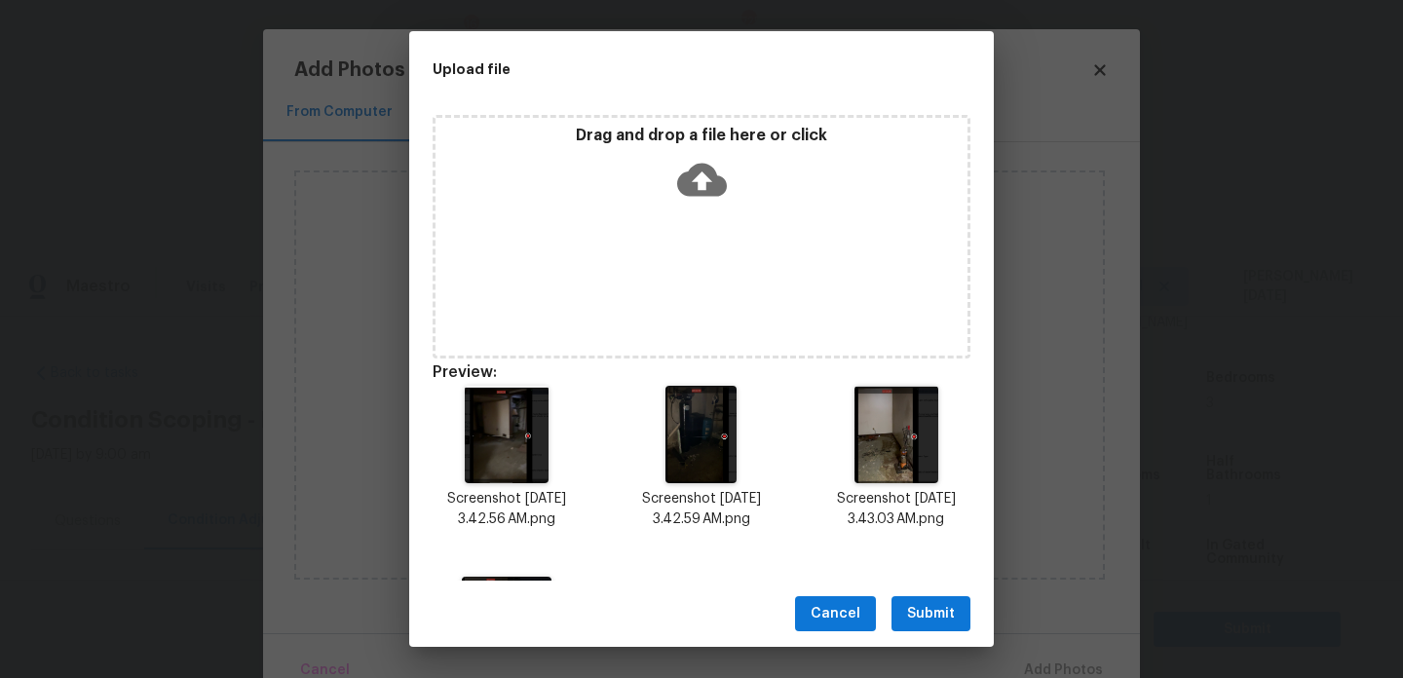
click at [925, 624] on span "Submit" at bounding box center [931, 614] width 48 height 24
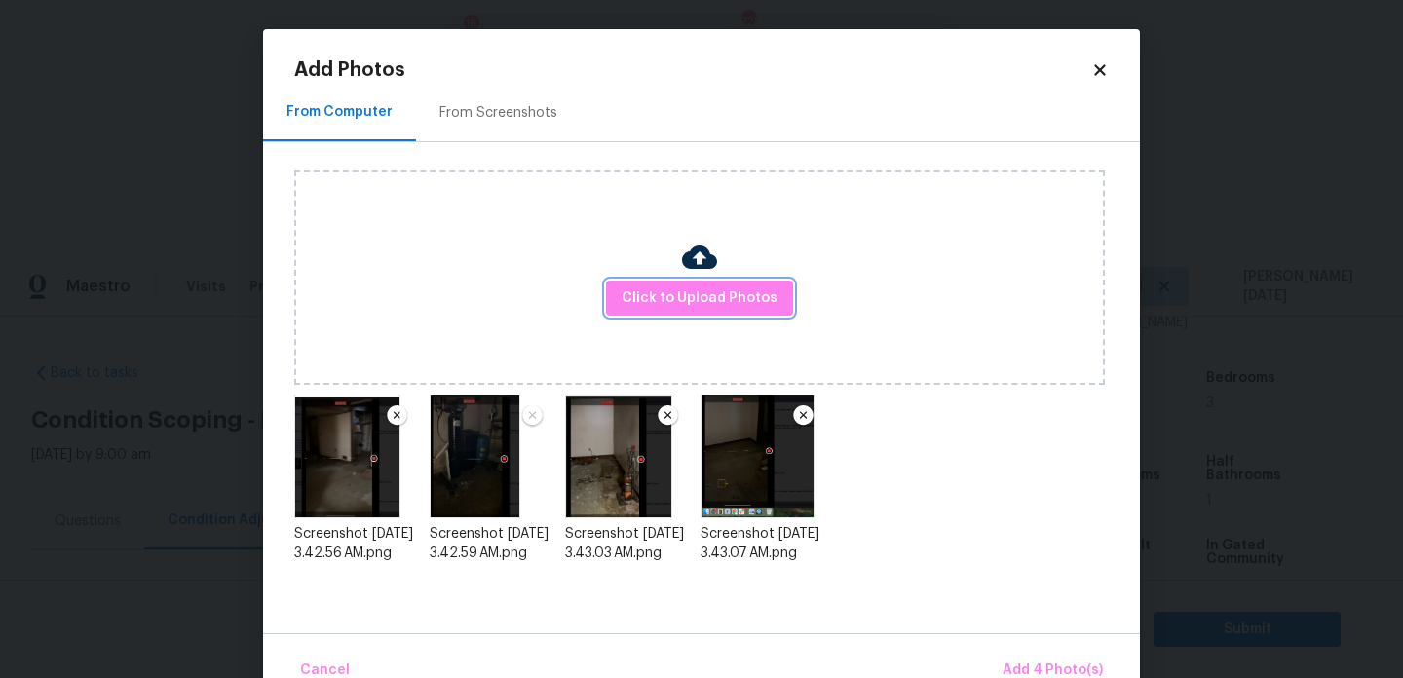
scroll to position [43, 0]
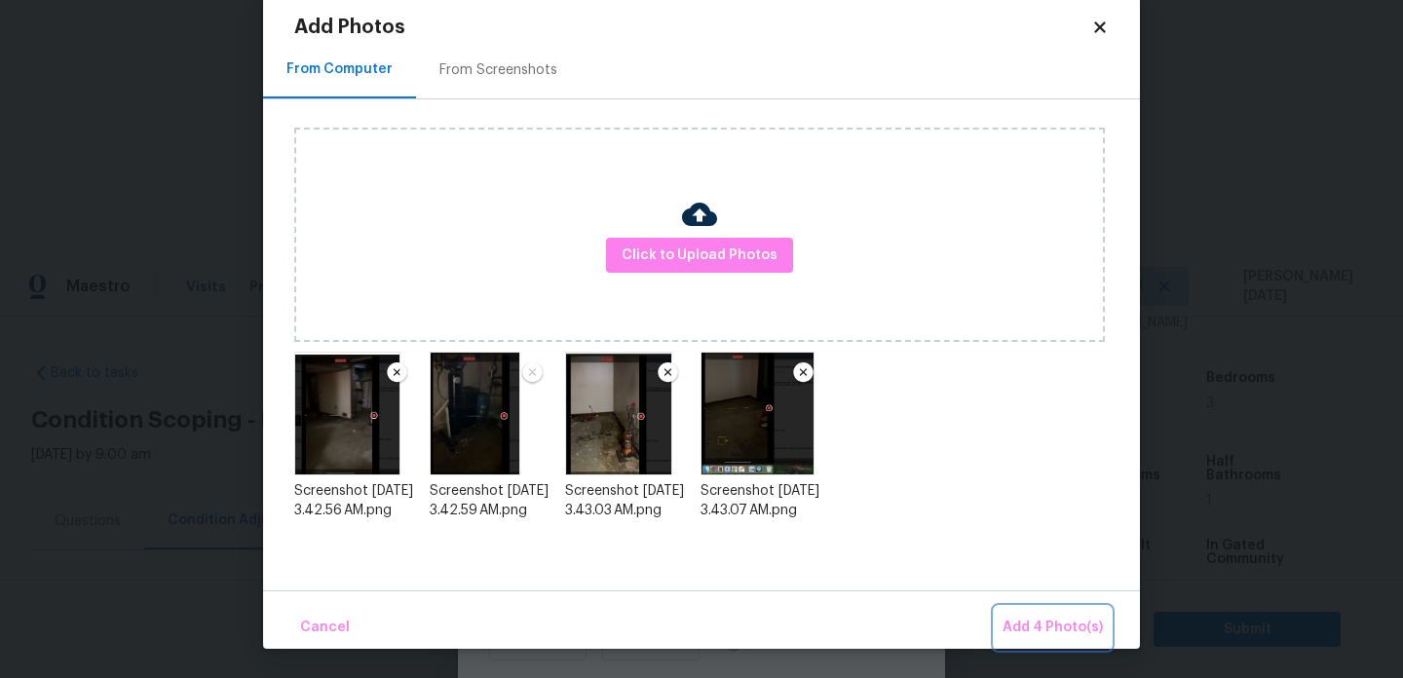
click at [1050, 634] on span "Add 4 Photo(s)" at bounding box center [1052, 628] width 100 height 24
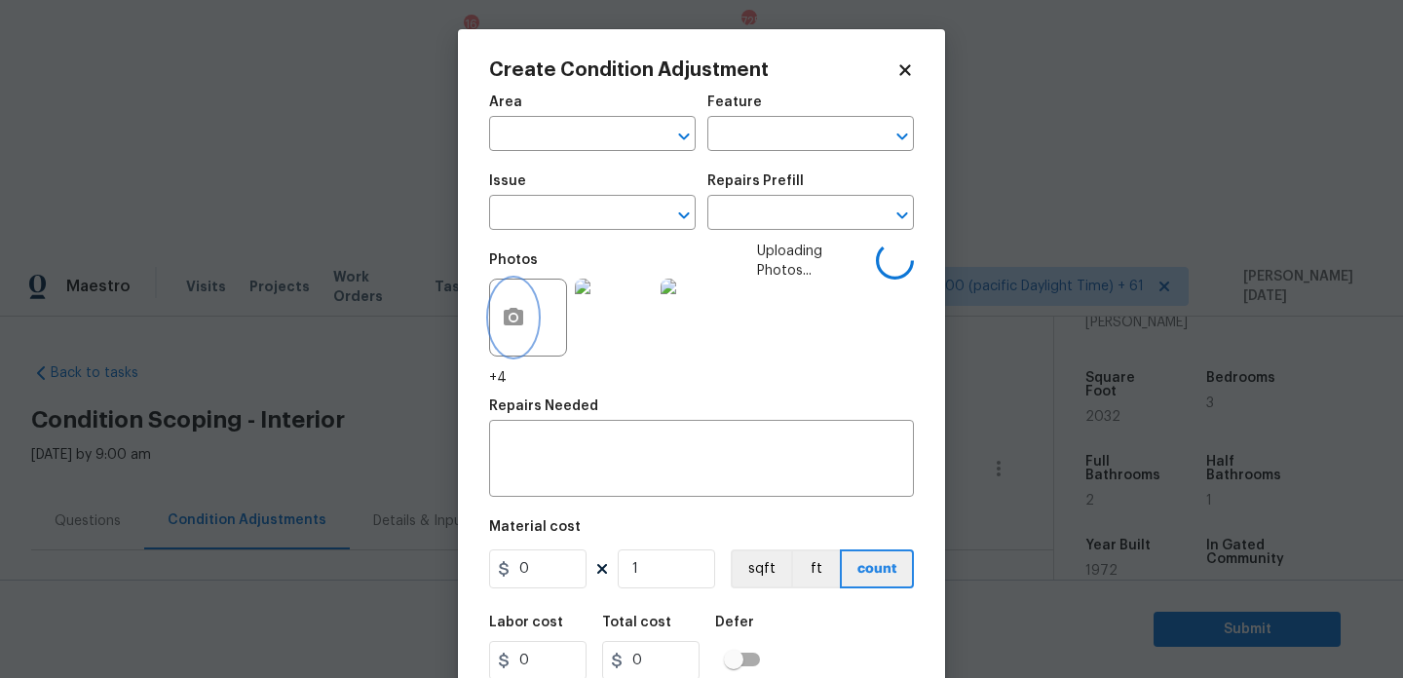
scroll to position [0, 0]
click at [545, 135] on input "text" at bounding box center [565, 136] width 152 height 30
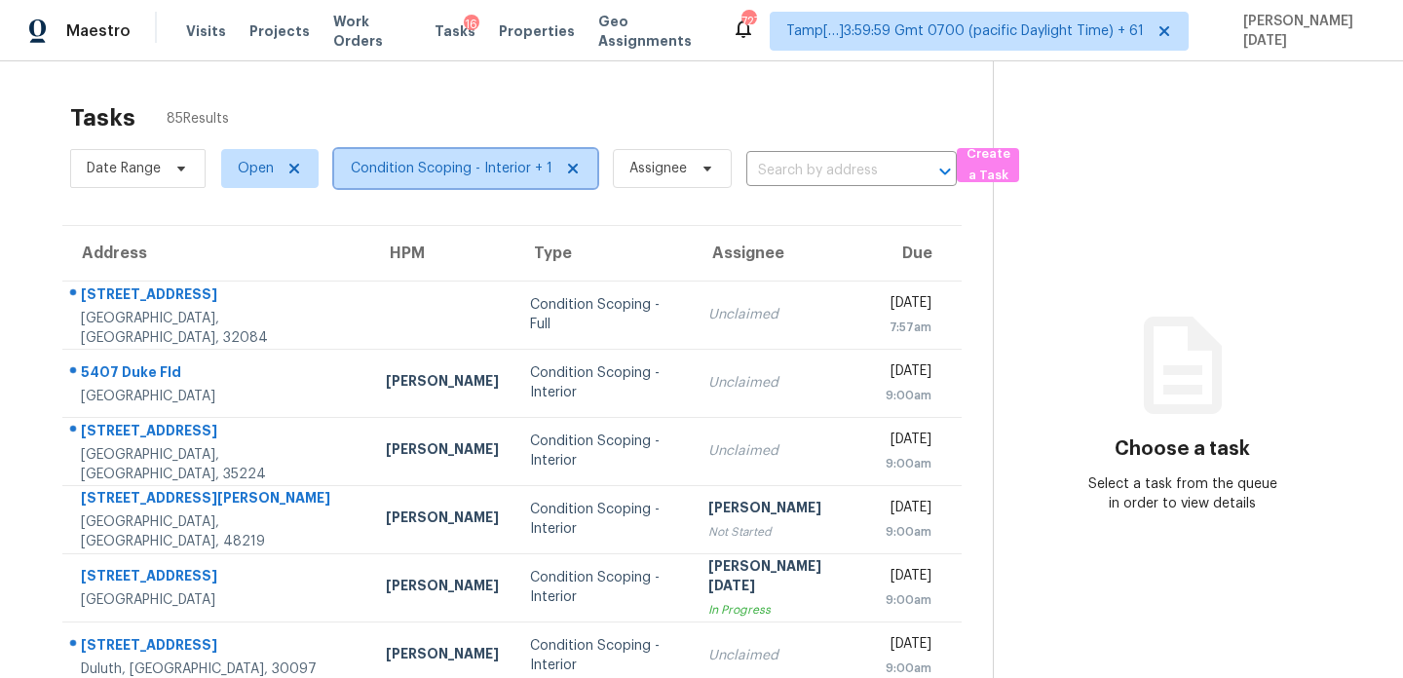
click at [499, 158] on span "Condition Scoping - Interior + 1" at bounding box center [465, 168] width 263 height 39
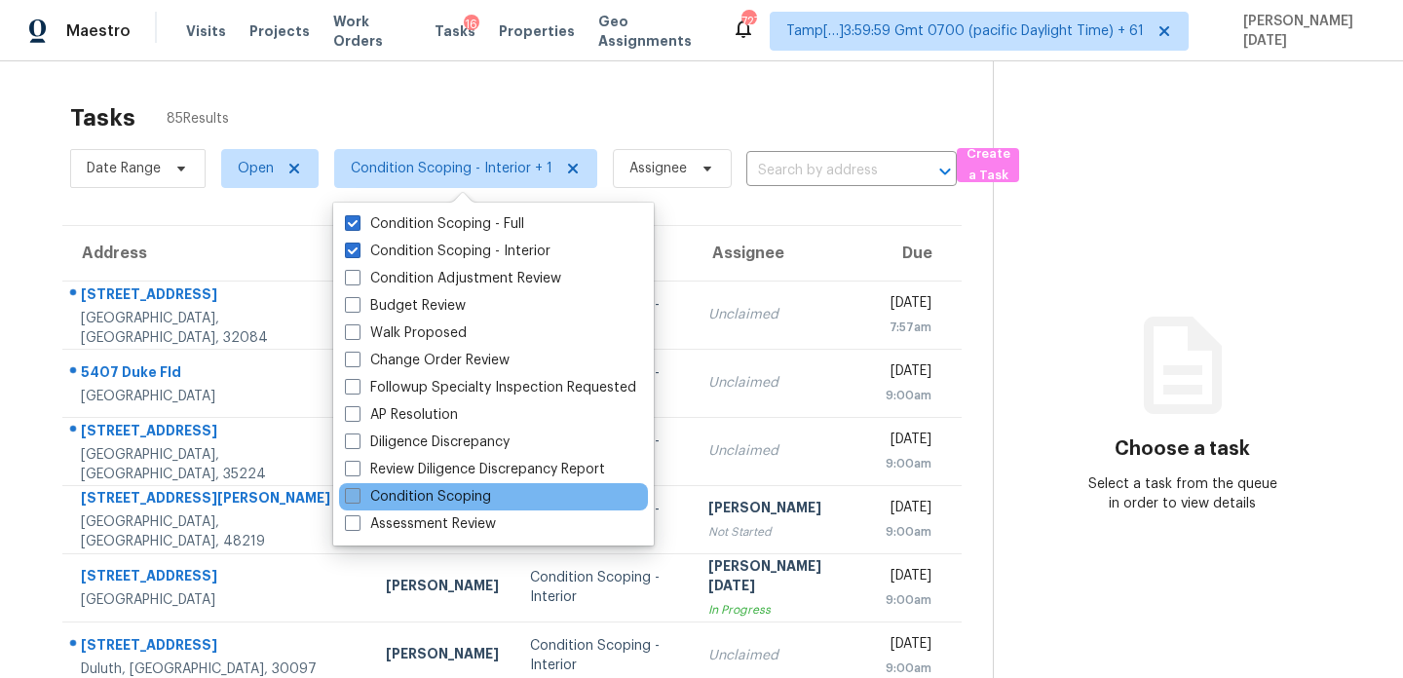
click at [447, 500] on label "Condition Scoping" at bounding box center [418, 496] width 146 height 19
click at [358, 500] on input "Condition Scoping" at bounding box center [351, 493] width 13 height 13
checkbox input "true"
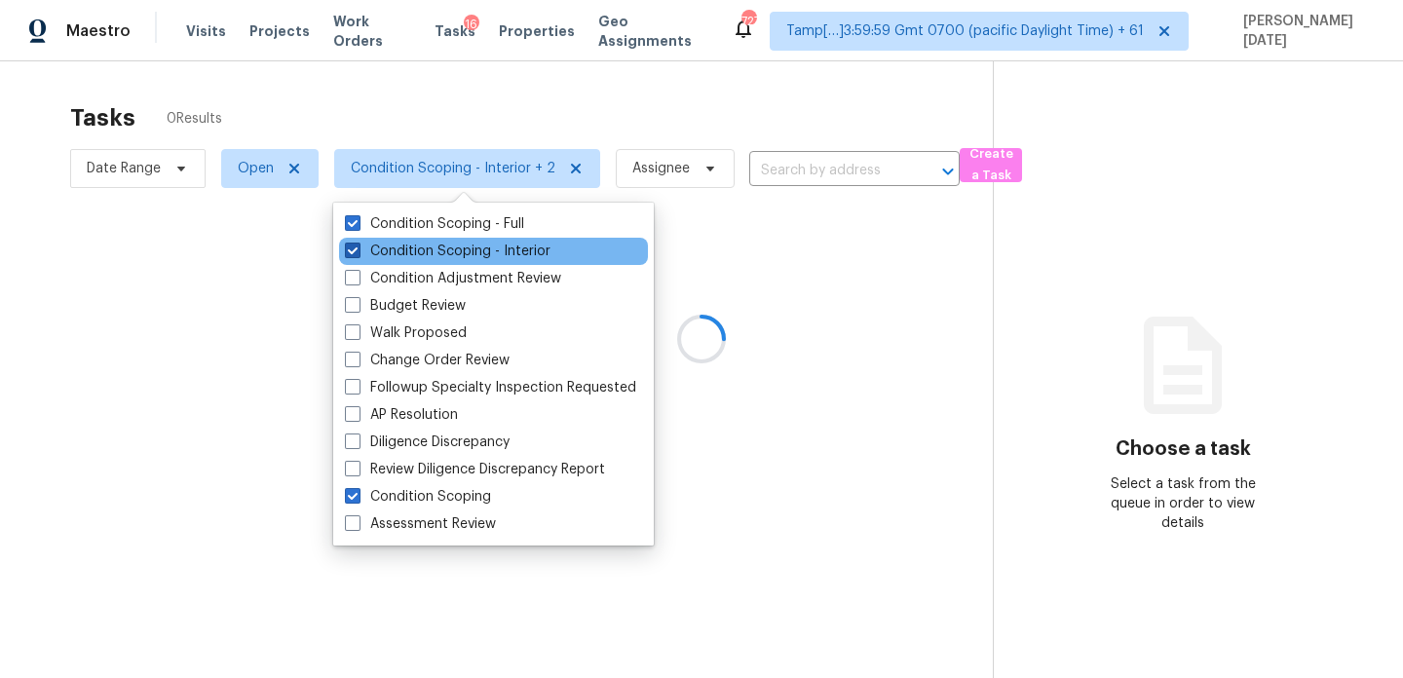
click at [487, 253] on label "Condition Scoping - Interior" at bounding box center [448, 251] width 206 height 19
click at [358, 253] on input "Condition Scoping - Interior" at bounding box center [351, 248] width 13 height 13
checkbox input "false"
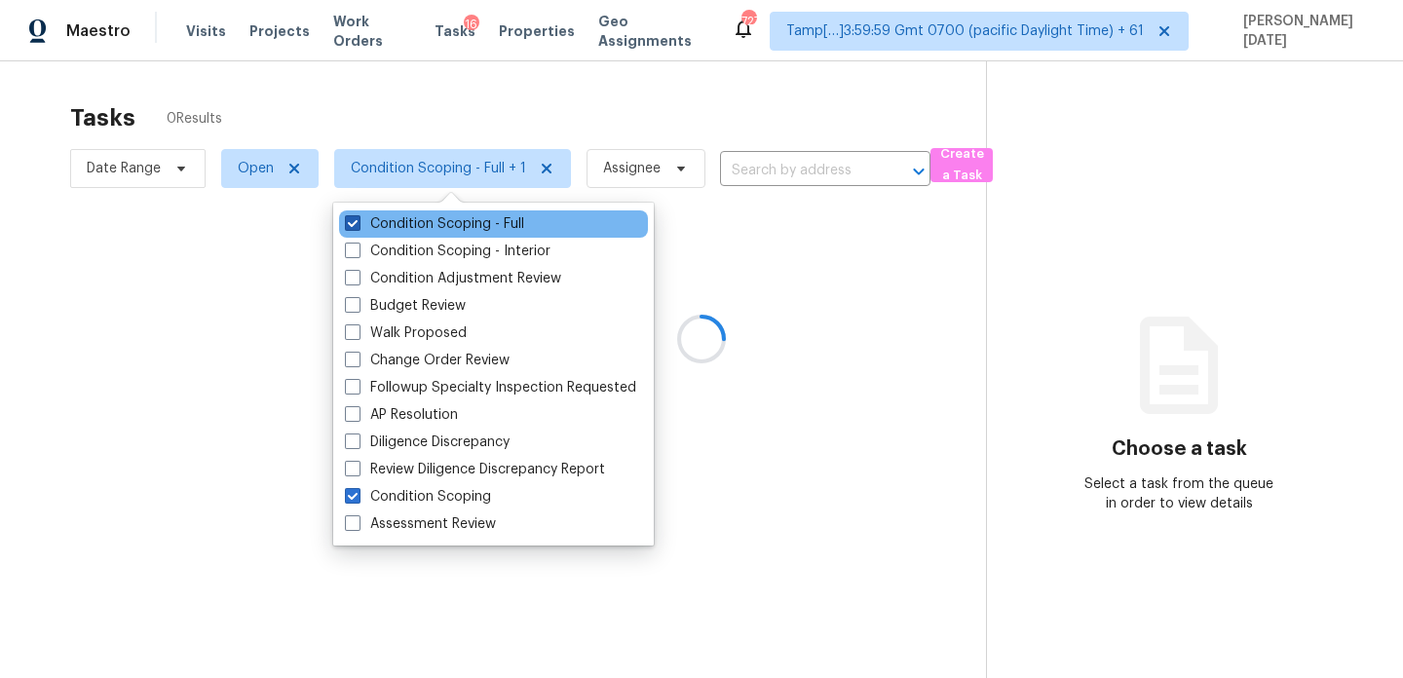
click at [492, 223] on label "Condition Scoping - Full" at bounding box center [434, 223] width 179 height 19
click at [358, 223] on input "Condition Scoping - Full" at bounding box center [351, 220] width 13 height 13
checkbox input "false"
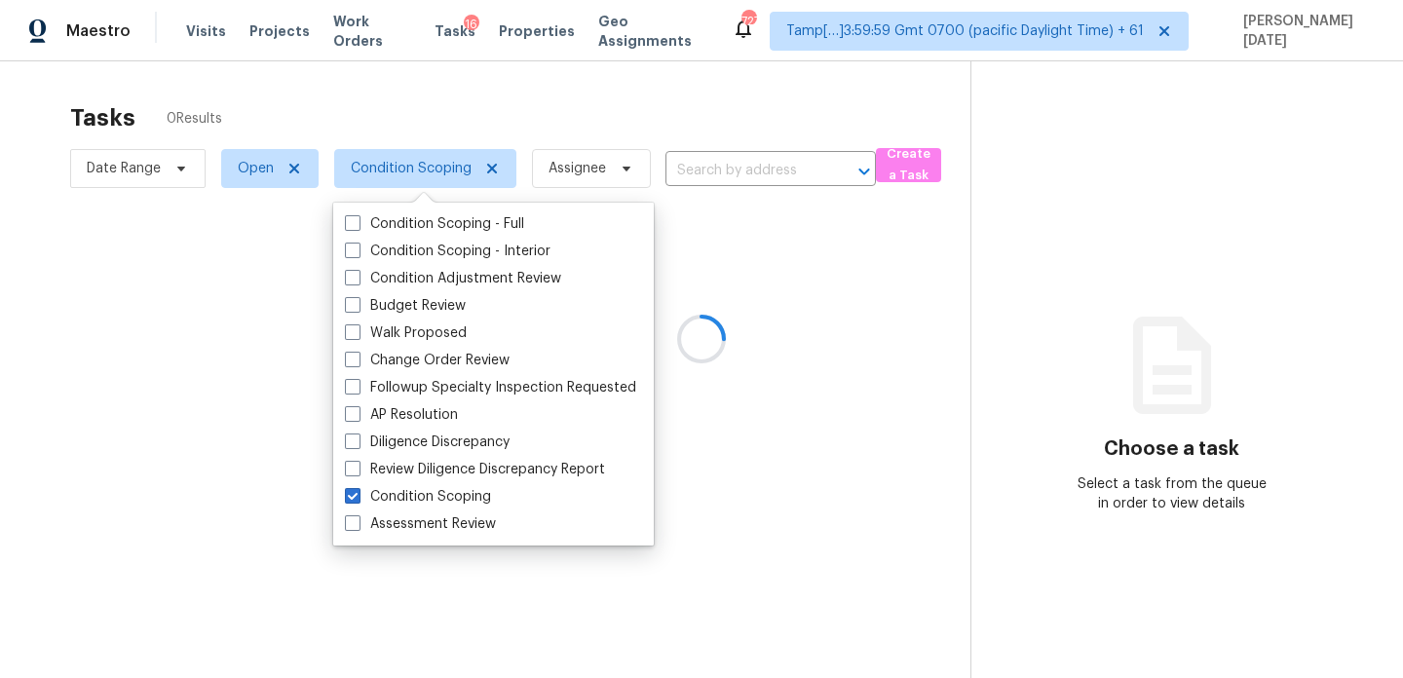
click at [573, 106] on div at bounding box center [701, 339] width 1403 height 678
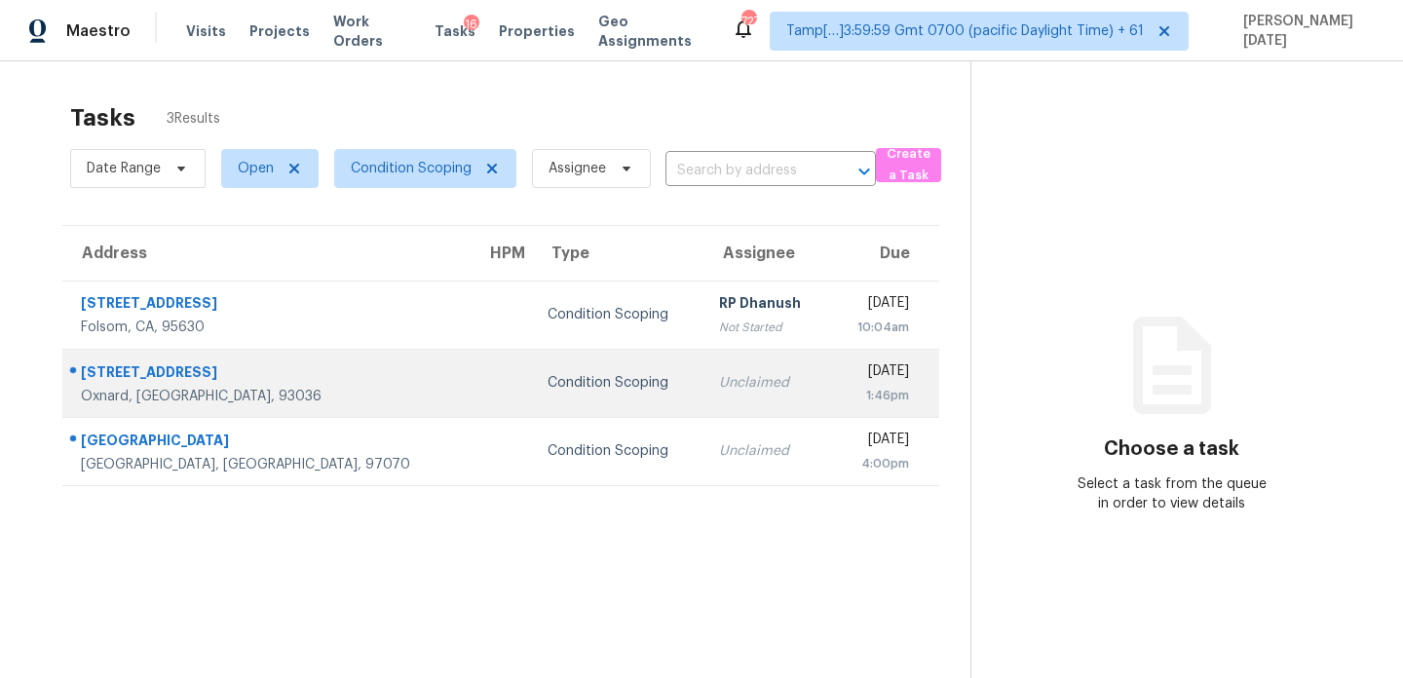
click at [719, 387] on div "Unclaimed" at bounding box center [766, 382] width 95 height 19
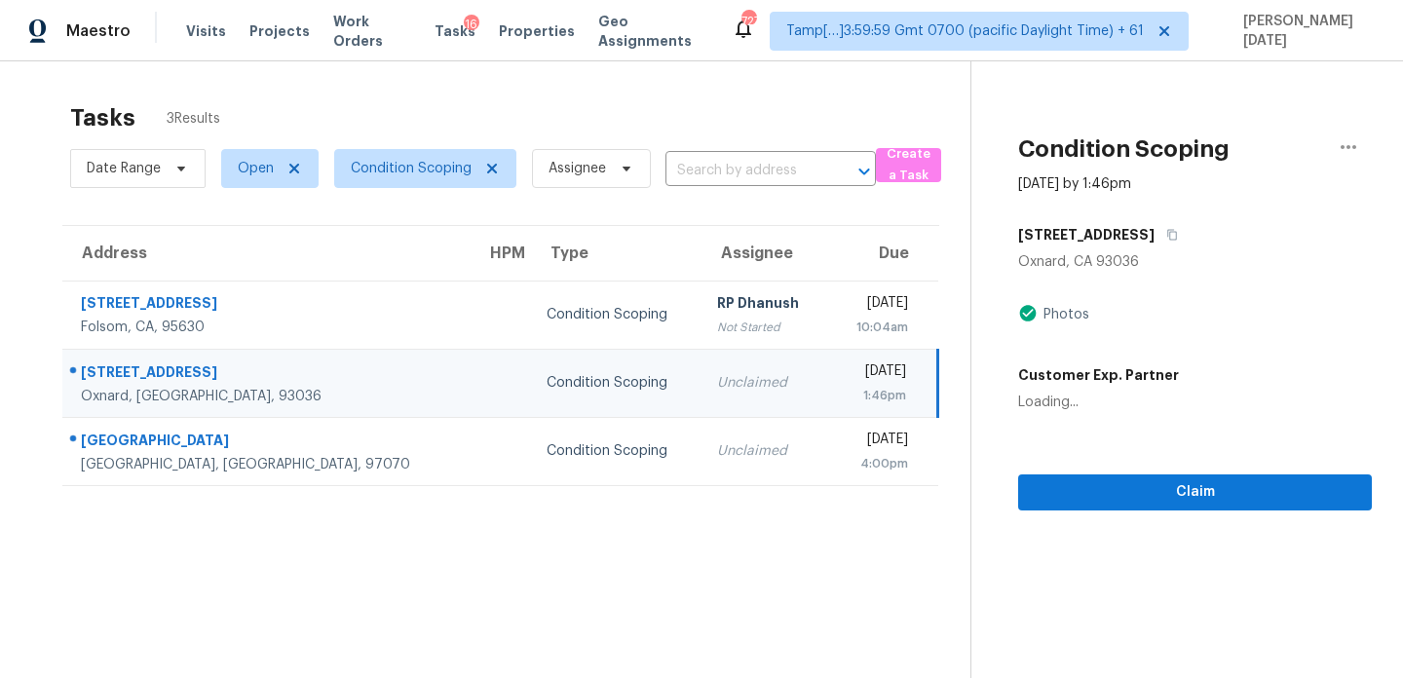
click at [717, 387] on div "Unclaimed" at bounding box center [764, 382] width 95 height 19
click at [845, 361] on div "[DATE]" at bounding box center [876, 373] width 62 height 24
click at [1079, 475] on button "Claim" at bounding box center [1195, 492] width 354 height 36
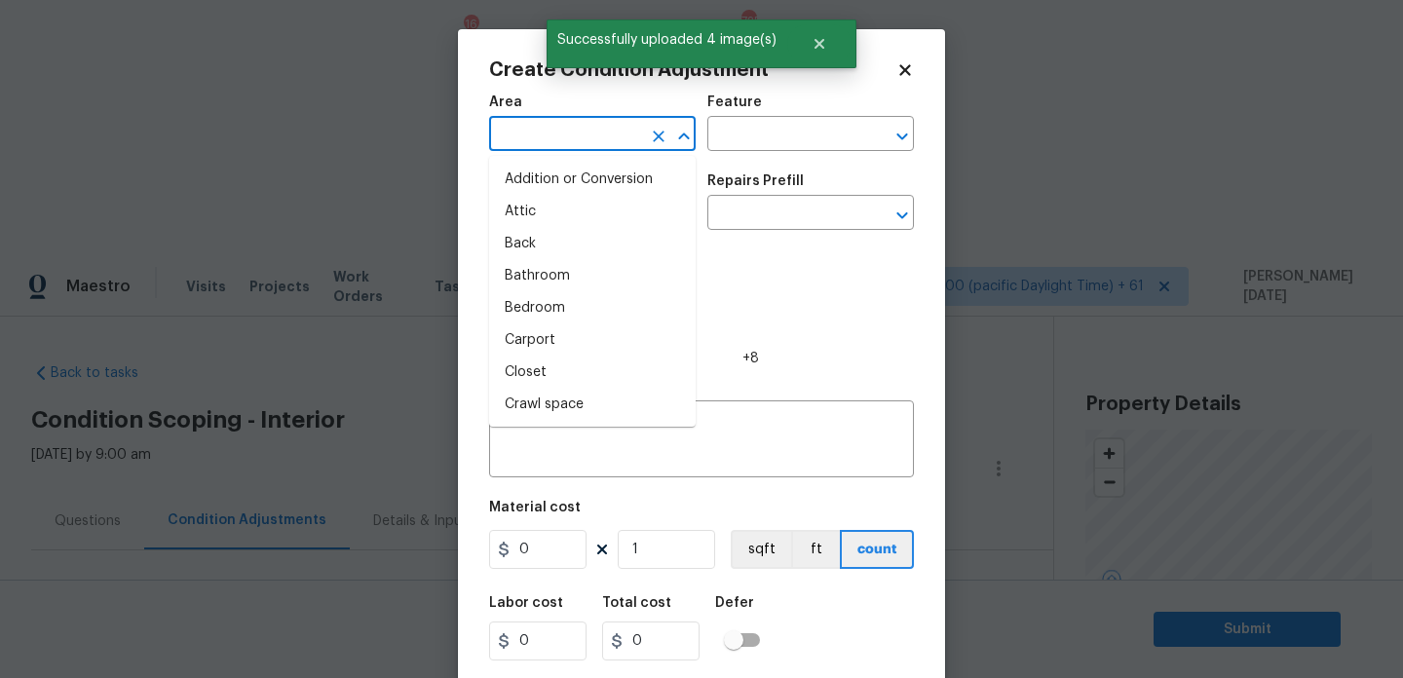
scroll to position [495, 0]
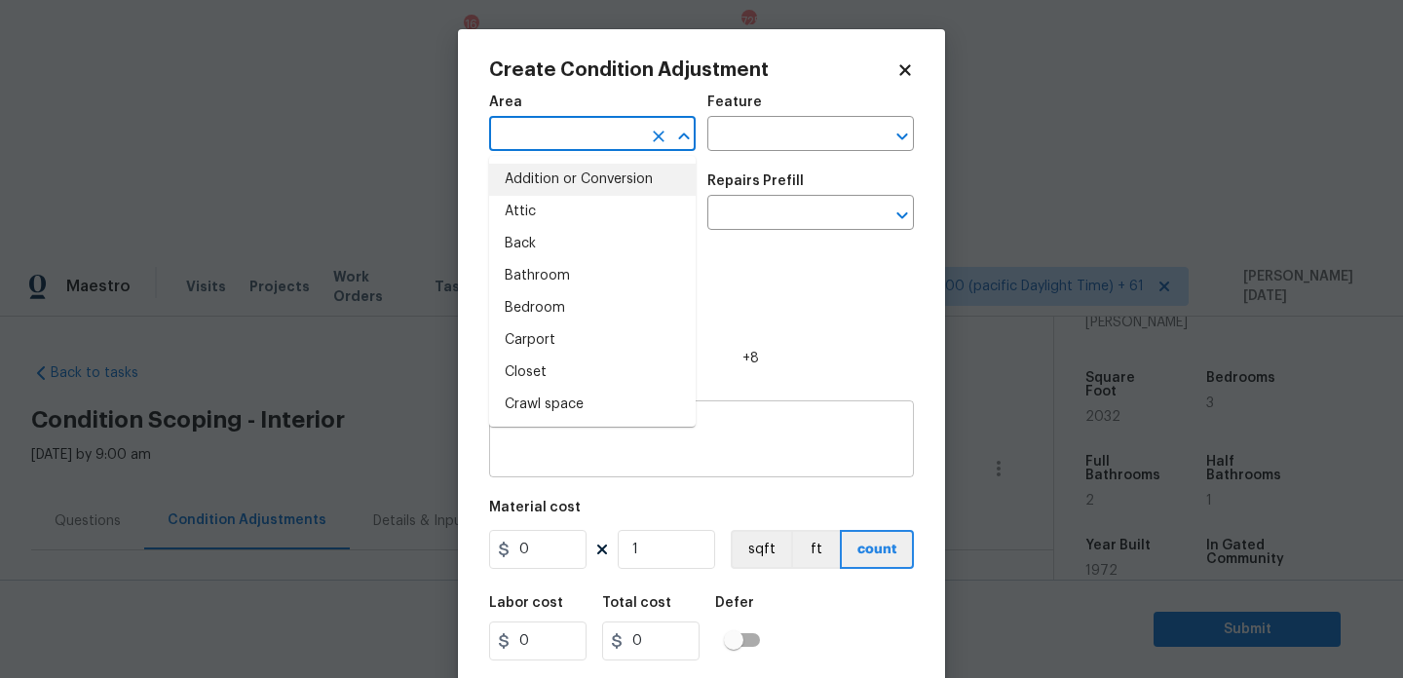
click at [716, 450] on textarea at bounding box center [701, 441] width 401 height 41
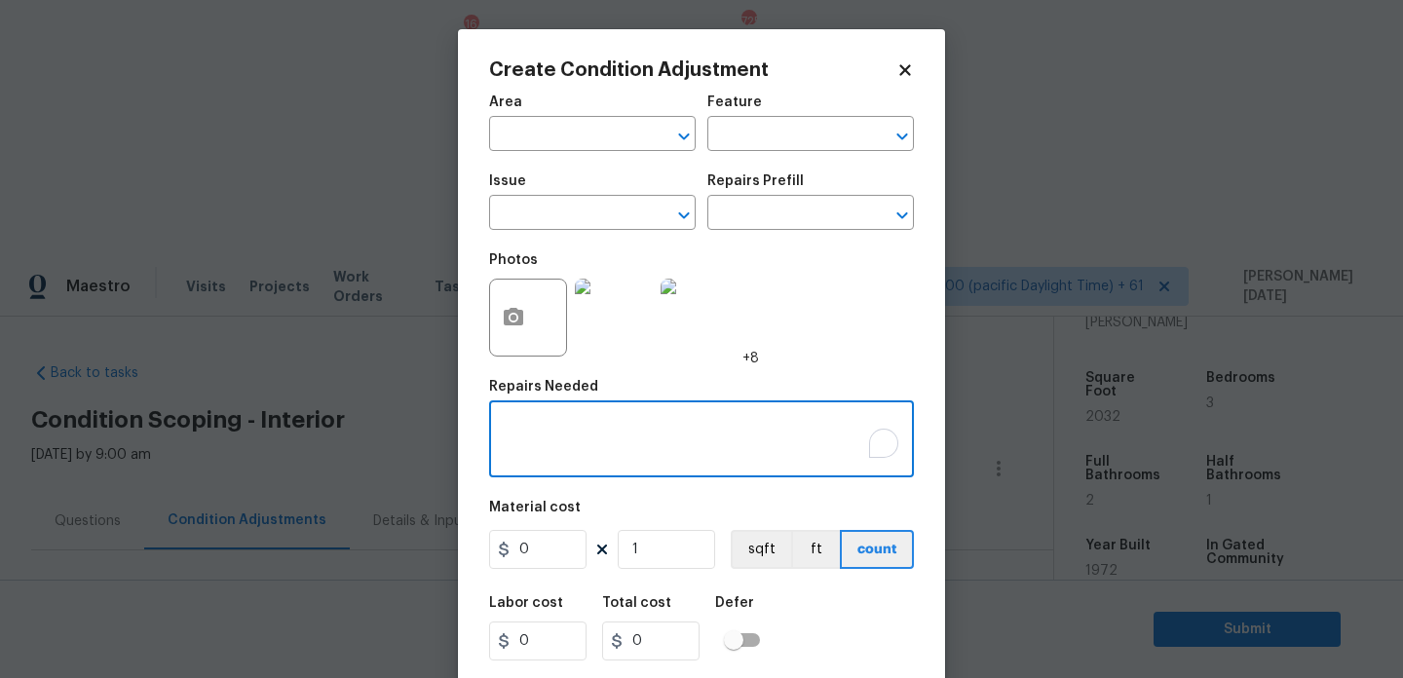
paste textarea "rainage system or sealing process"
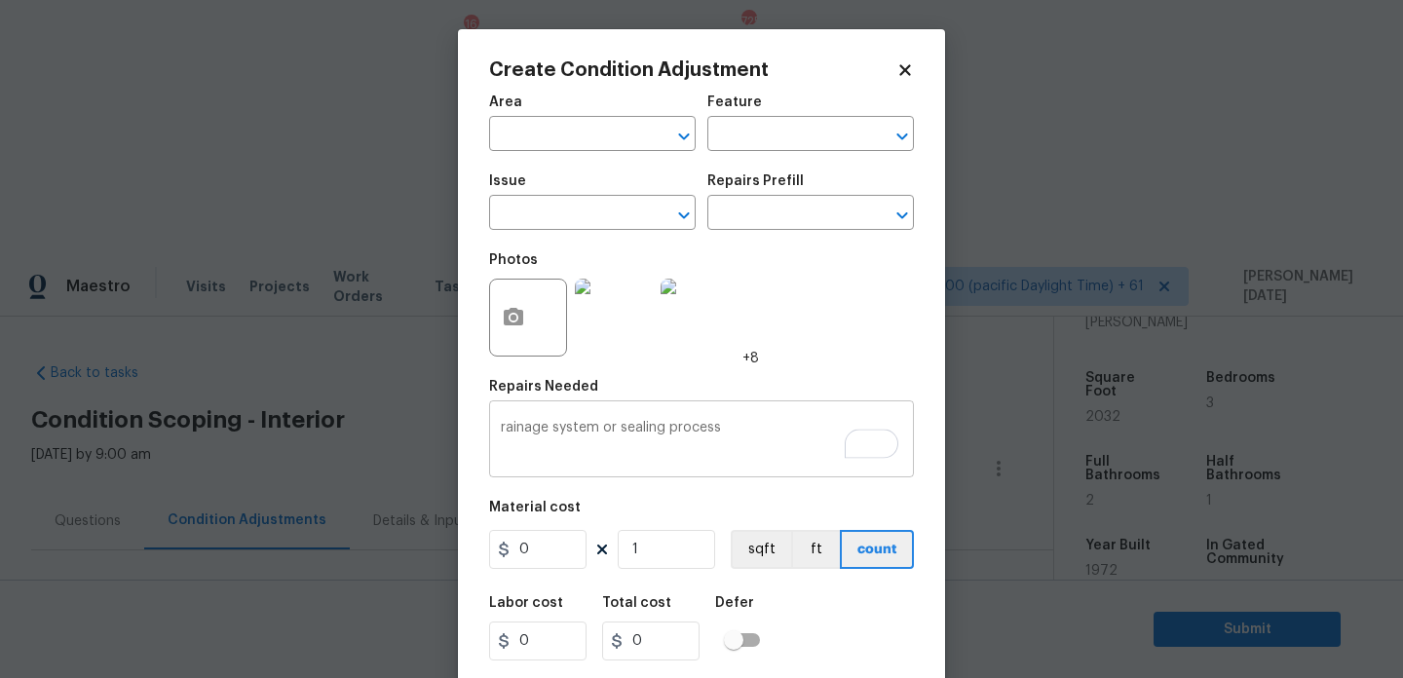
click at [498, 427] on div "rainage system or sealing process x ​" at bounding box center [701, 441] width 425 height 72
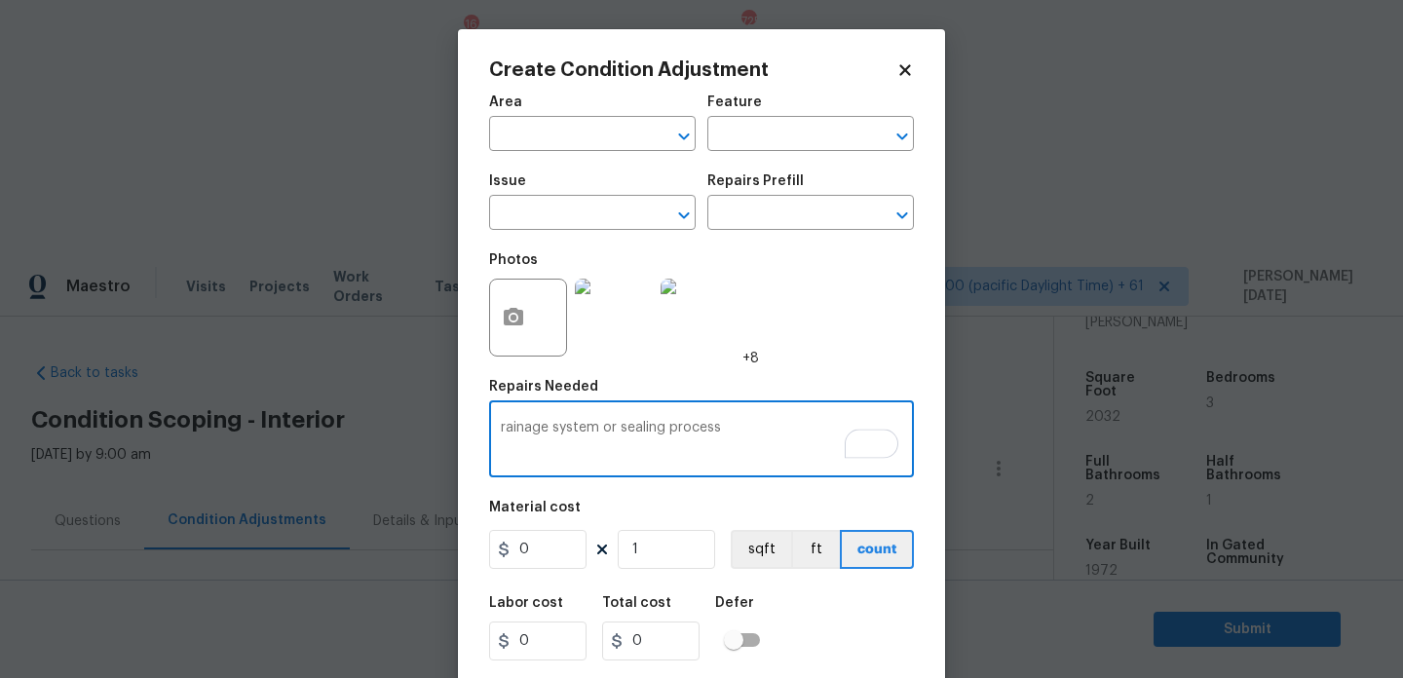
click at [498, 431] on div "rainage system or sealing process x ​" at bounding box center [701, 441] width 425 height 72
click at [509, 430] on textarea "rainage system or sealing process" at bounding box center [701, 441] width 401 height 41
type textarea "Drainage system or sealing process"
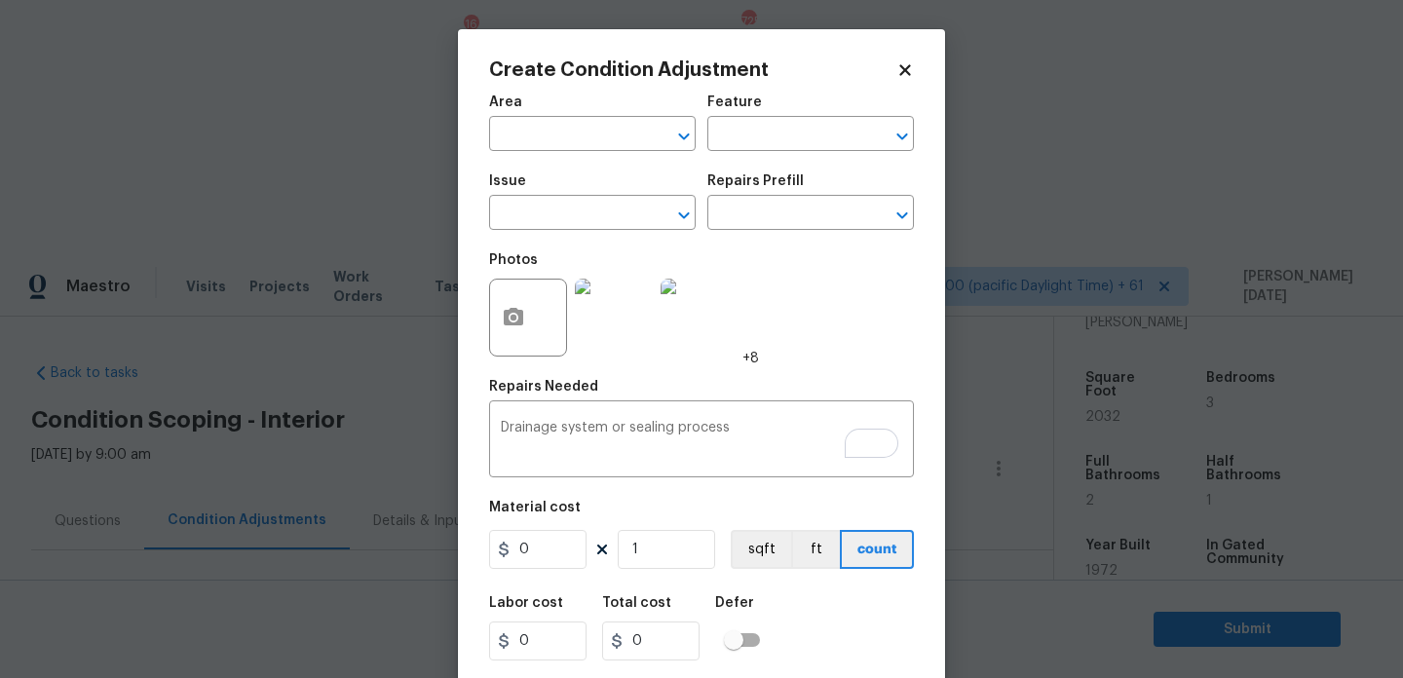
click at [567, 118] on div "Area" at bounding box center [592, 107] width 207 height 25
click at [566, 131] on input "text" at bounding box center [565, 136] width 152 height 30
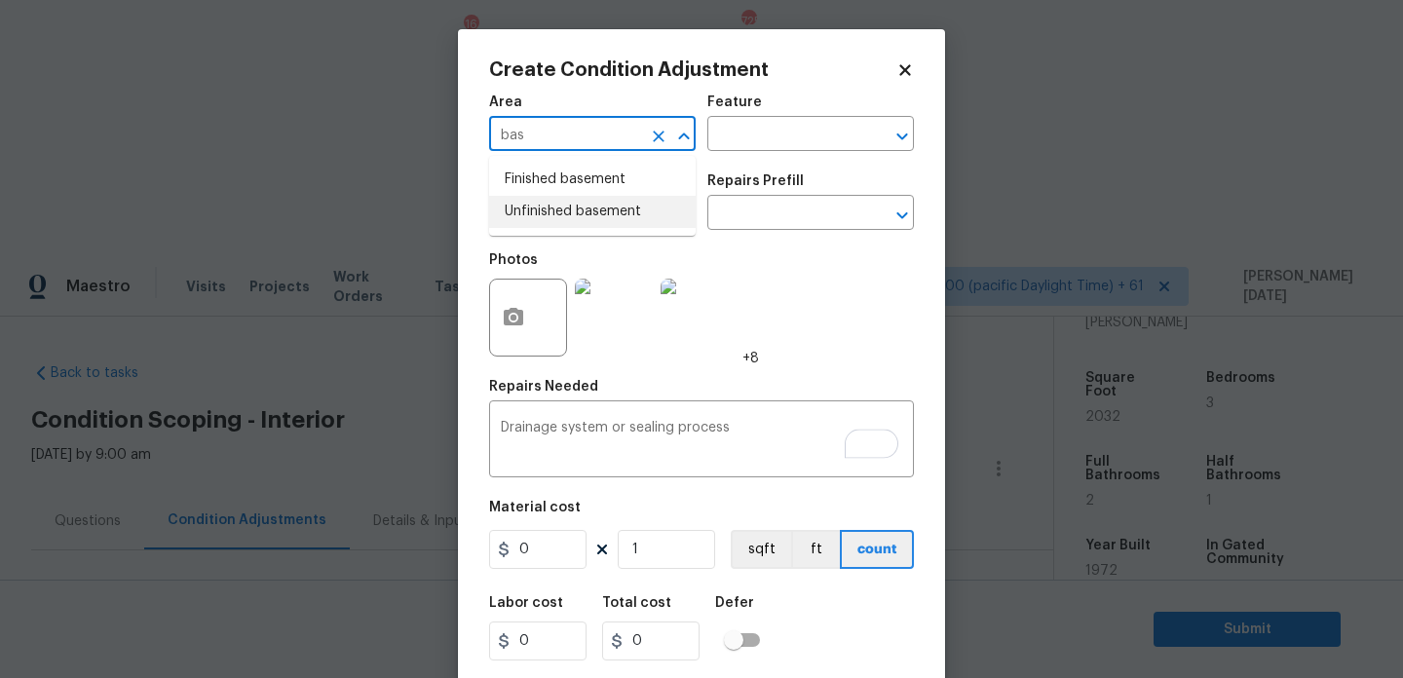
click at [577, 217] on li "Unfinished basement" at bounding box center [592, 212] width 207 height 32
type input "Unfinished basement"
click at [745, 133] on input "text" at bounding box center [783, 136] width 152 height 30
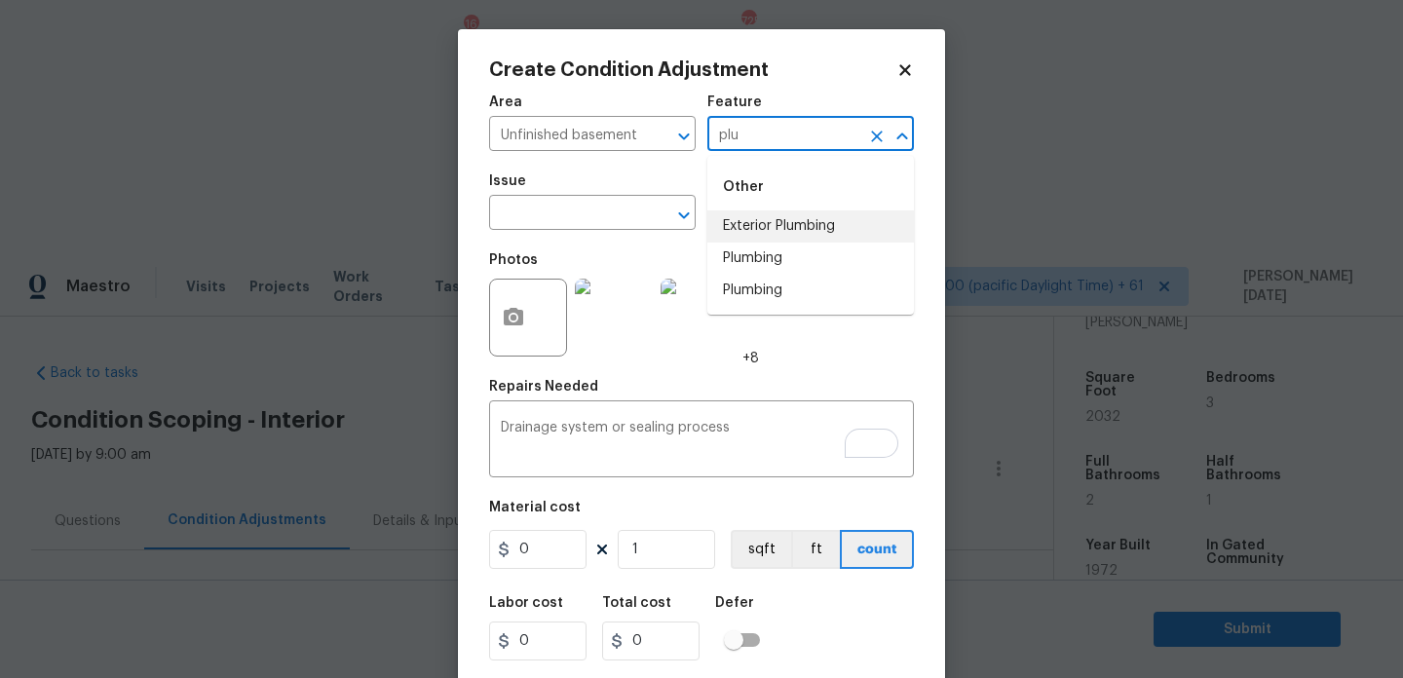
click at [784, 214] on li "Exterior Plumbing" at bounding box center [810, 226] width 207 height 32
type input "Exterior Plumbing"
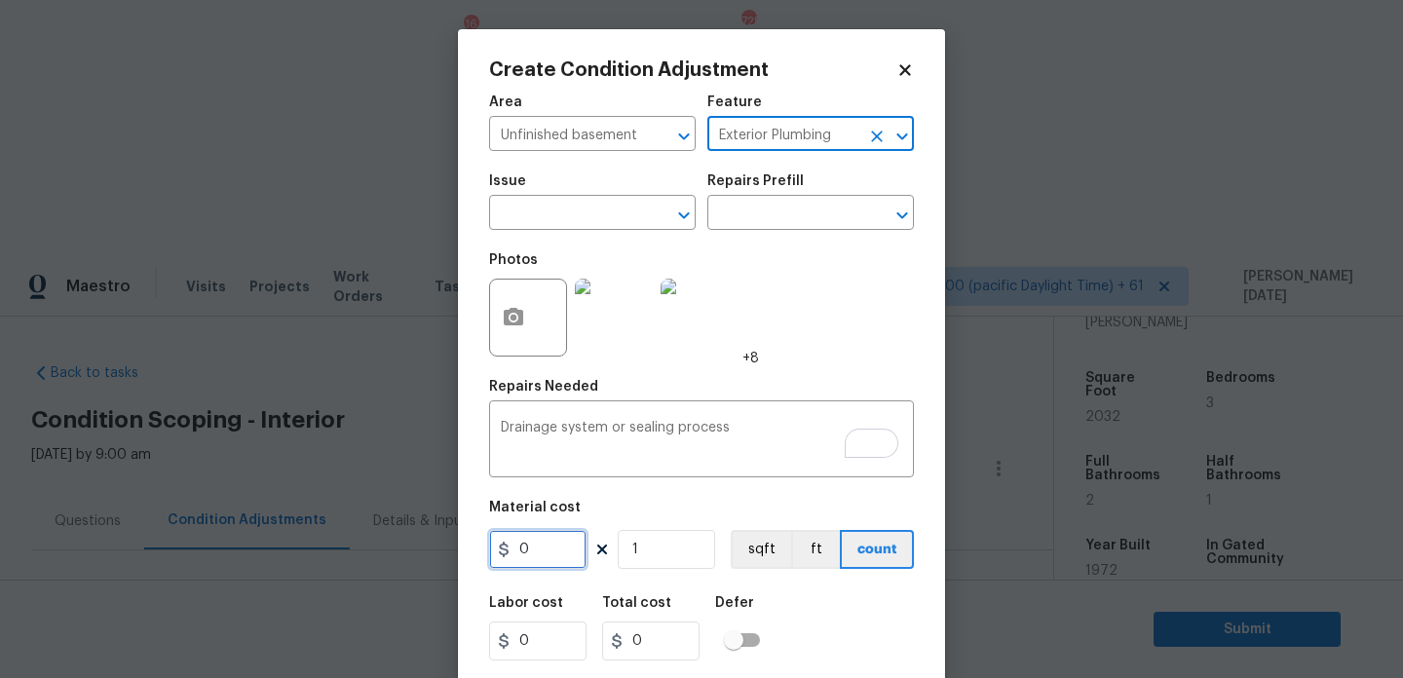
click at [565, 548] on input "0" at bounding box center [537, 549] width 97 height 39
type input "4000"
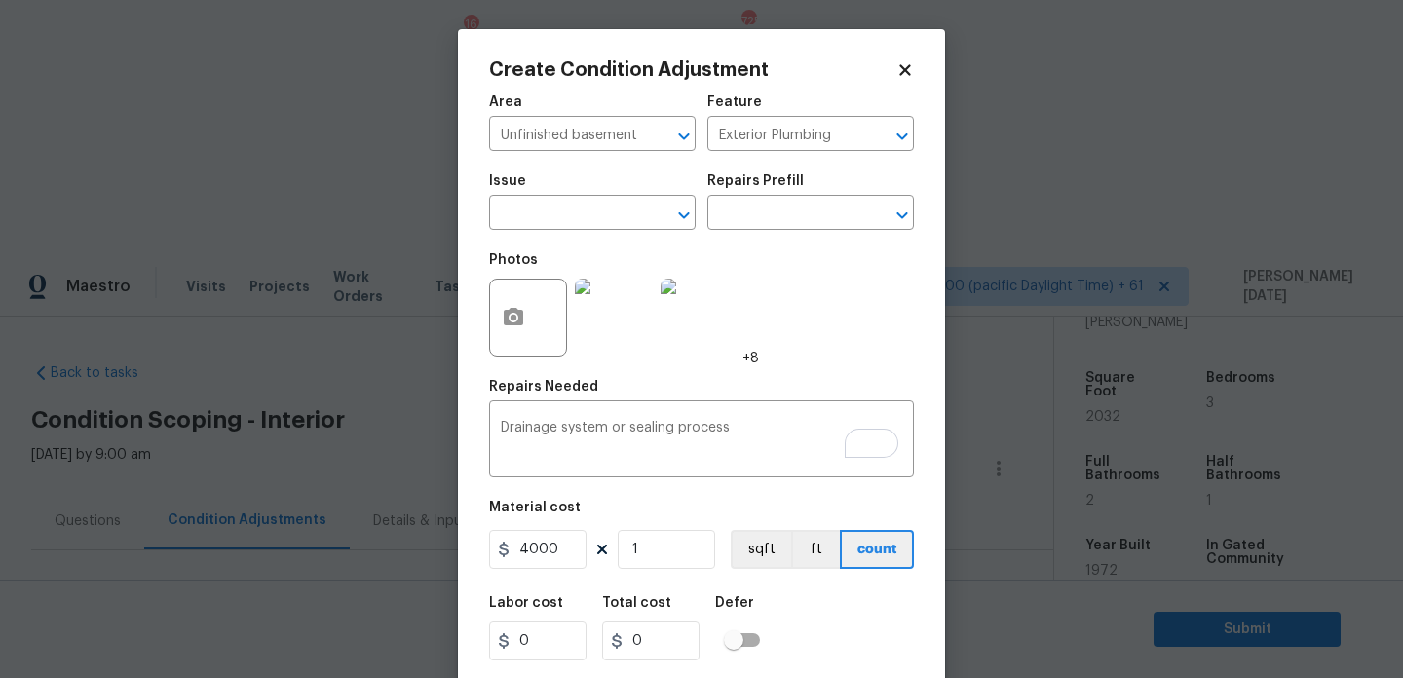
click at [803, 365] on div "Photos +8" at bounding box center [701, 305] width 425 height 127
type input "4000"
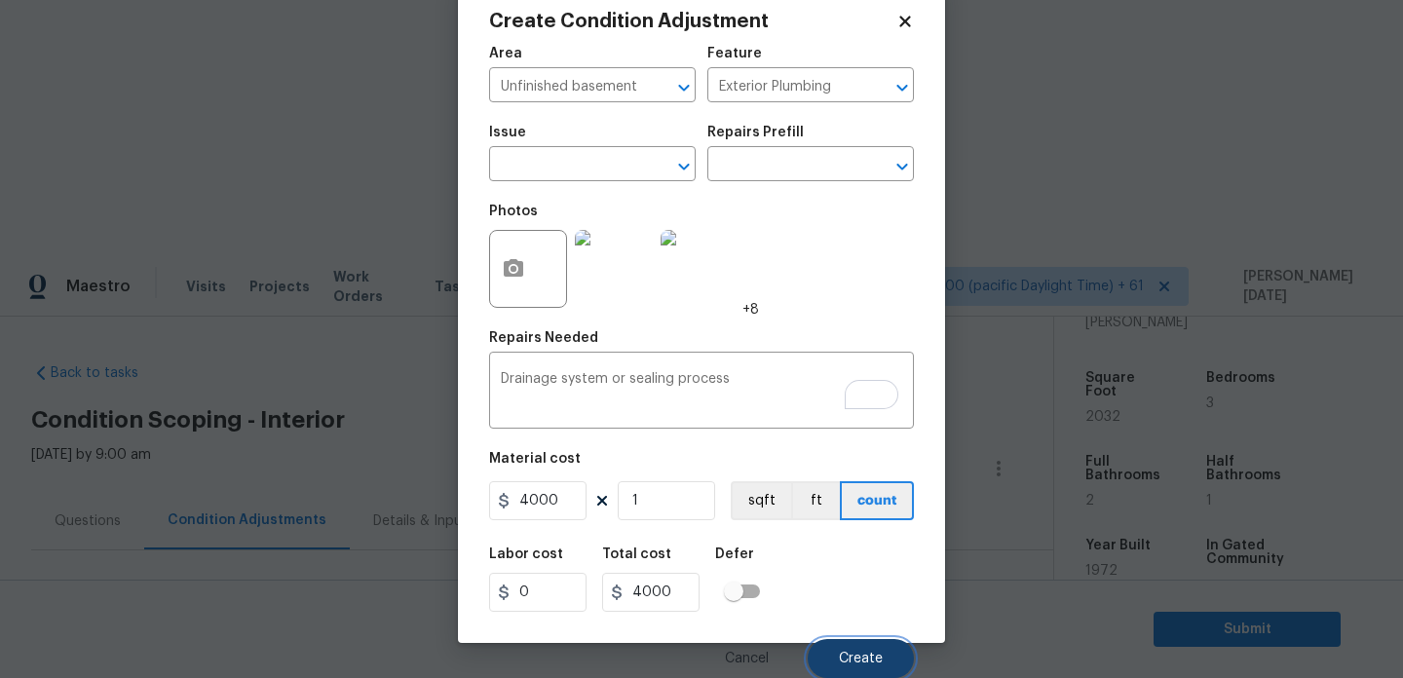
click at [846, 655] on span "Create" at bounding box center [861, 659] width 44 height 15
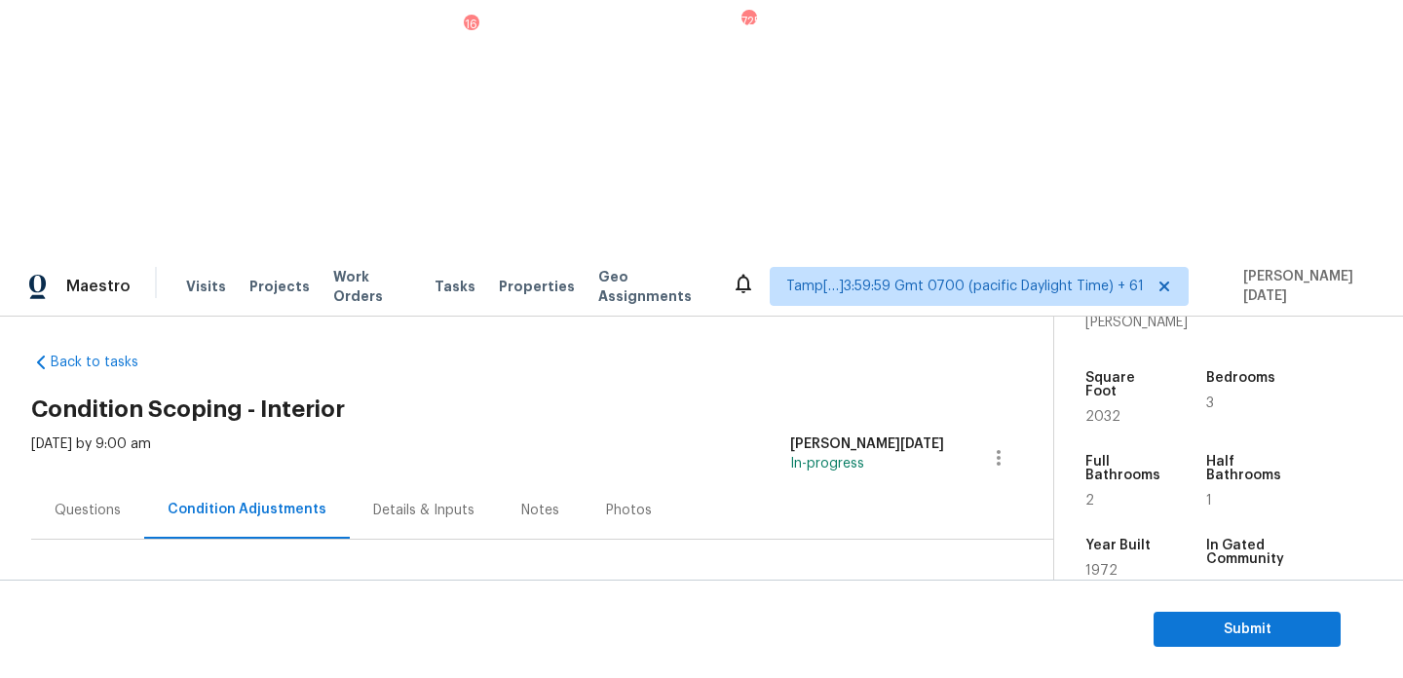
scroll to position [133, 0]
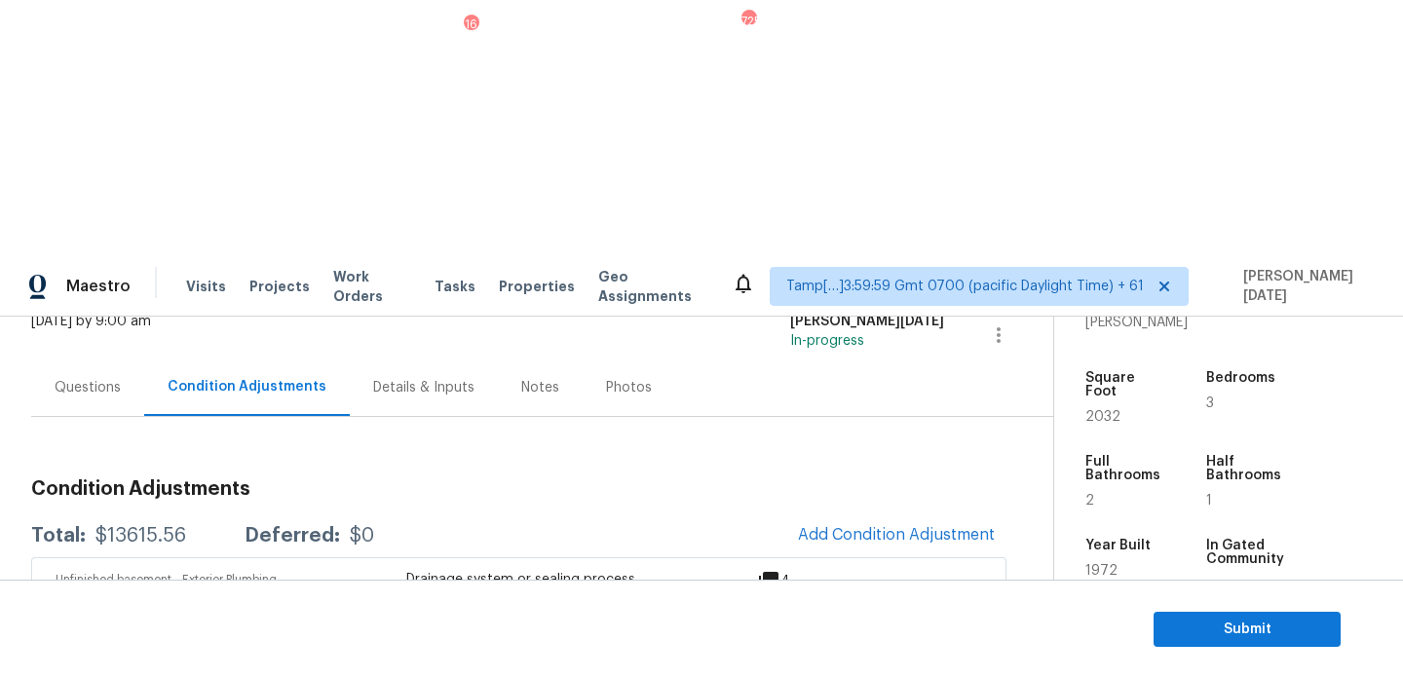
click at [1031, 490] on link "Edit" at bounding box center [1070, 476] width 166 height 29
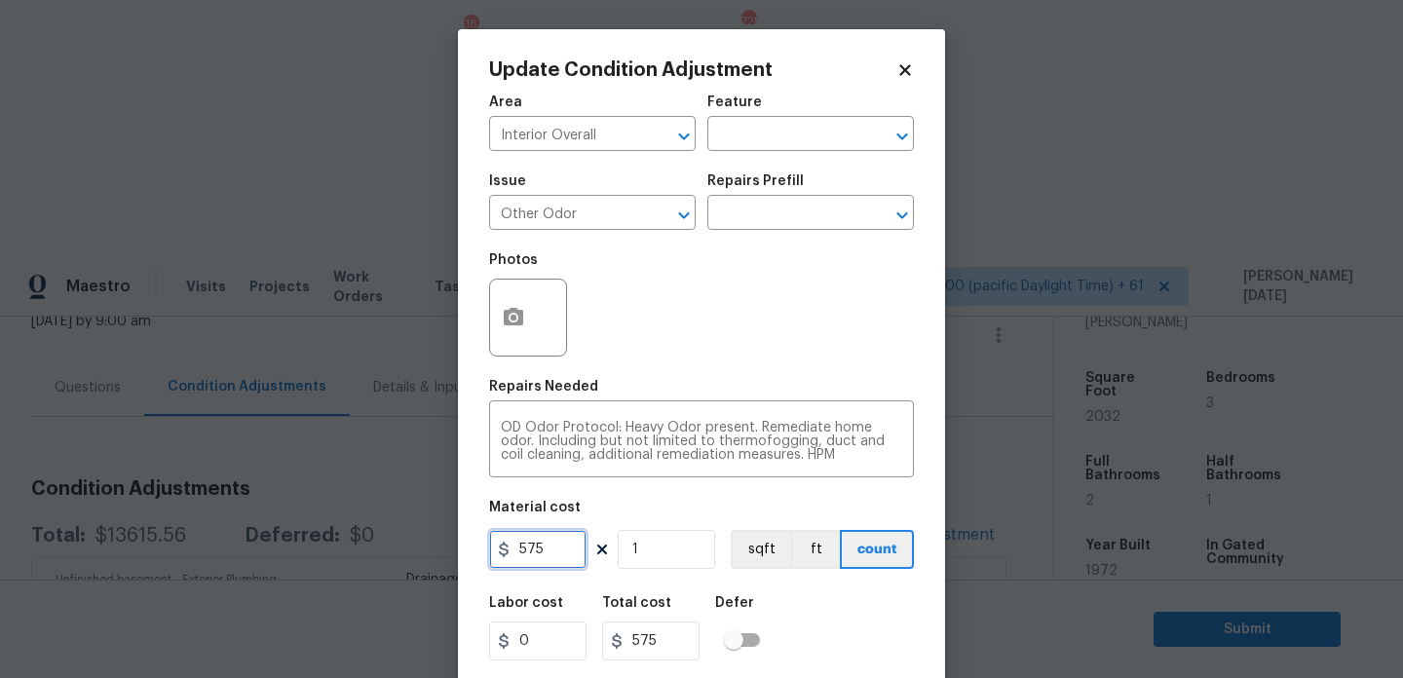
drag, startPoint x: 558, startPoint y: 557, endPoint x: 444, endPoint y: 556, distance: 114.0
click at [444, 556] on div "Update Condition Adjustment Area Interior Overall ​ Feature ​ Issue Other Odor …" at bounding box center [701, 339] width 1403 height 678
type input "1000"
click at [777, 303] on div "Photos" at bounding box center [701, 305] width 425 height 127
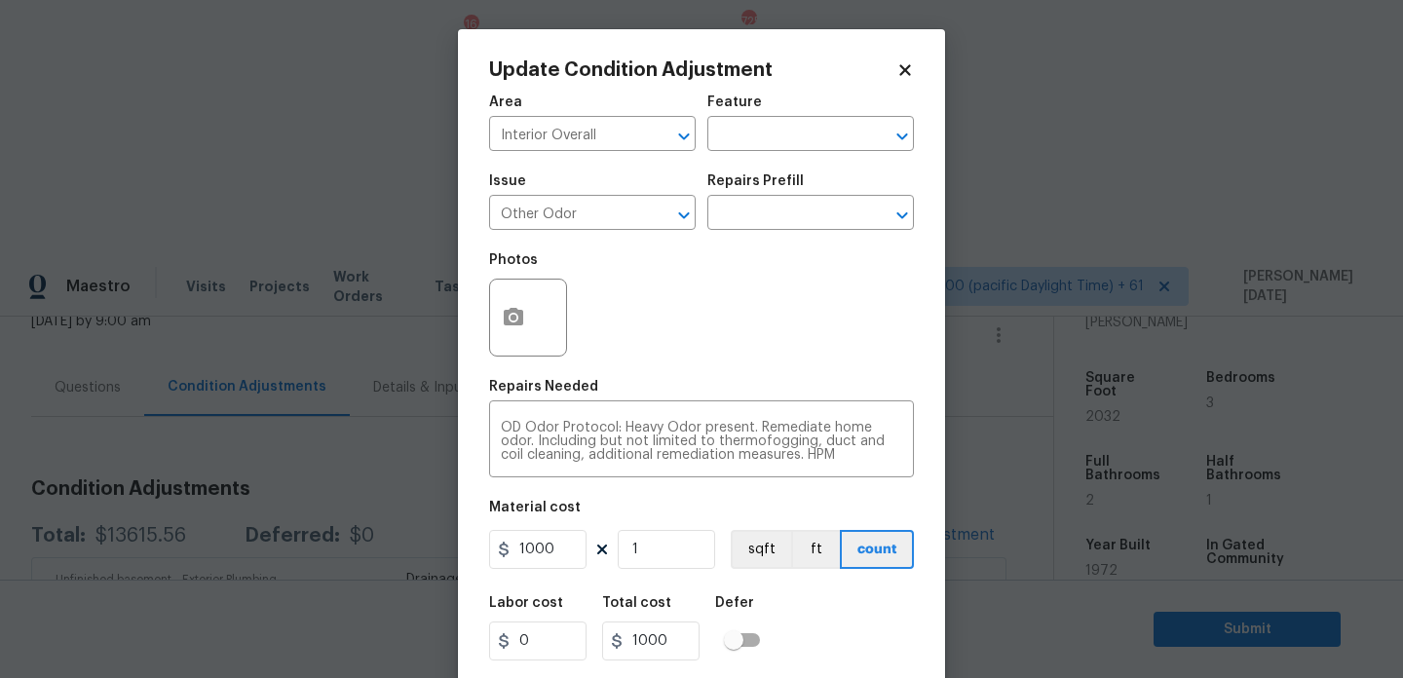
scroll to position [50, 0]
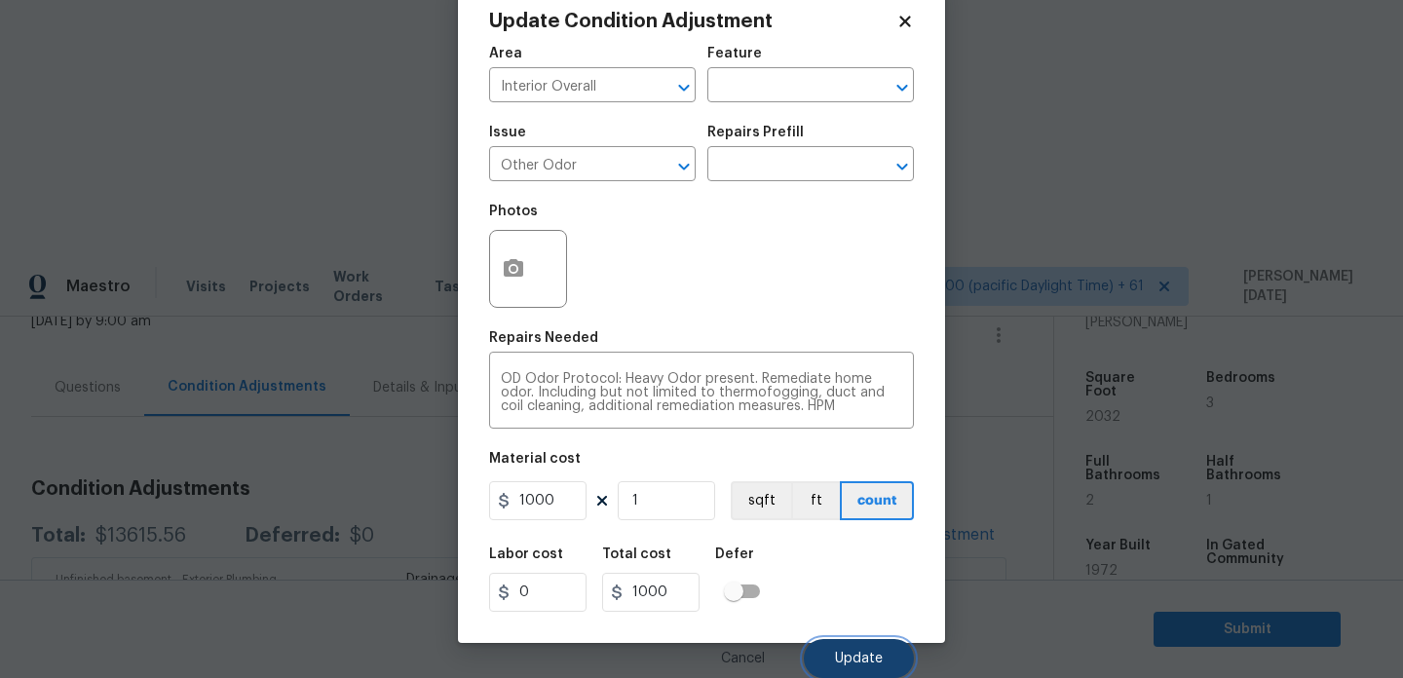
click at [844, 663] on span "Update" at bounding box center [859, 659] width 48 height 15
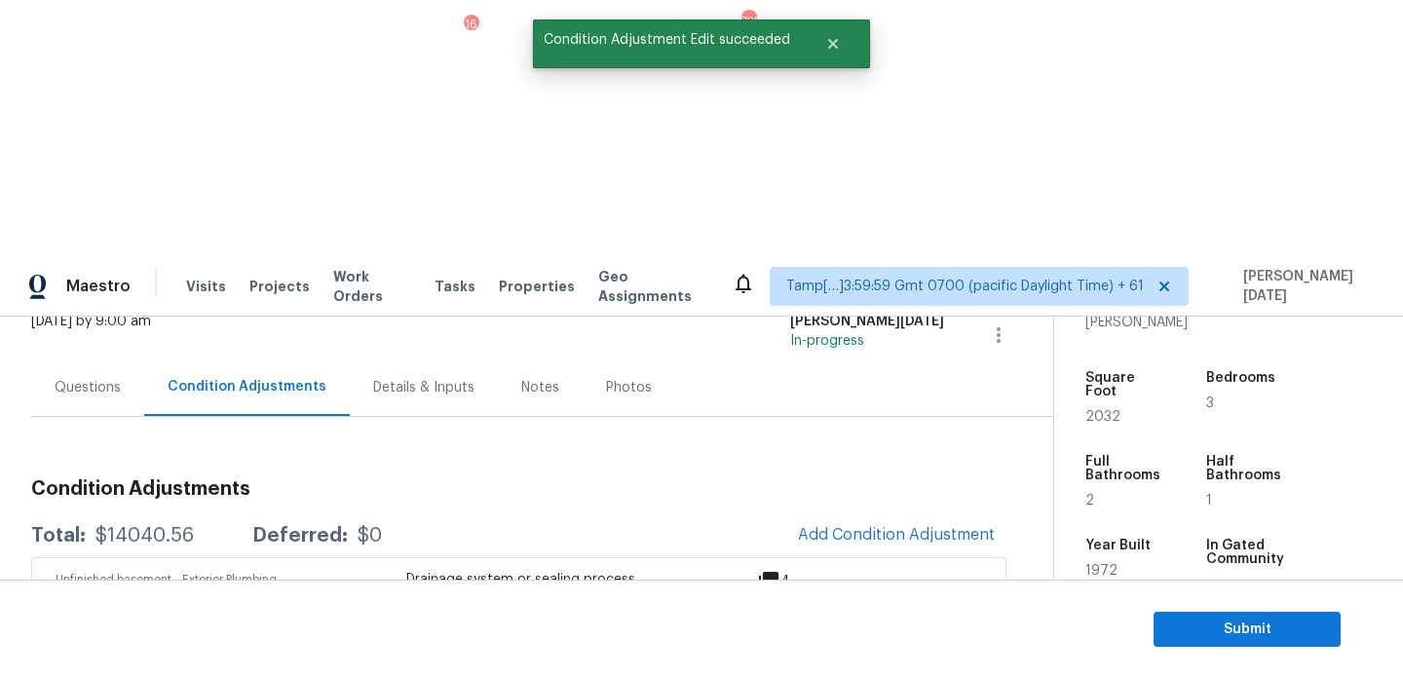
scroll to position [0, 0]
click at [858, 514] on button "Add Condition Adjustment" at bounding box center [896, 534] width 220 height 41
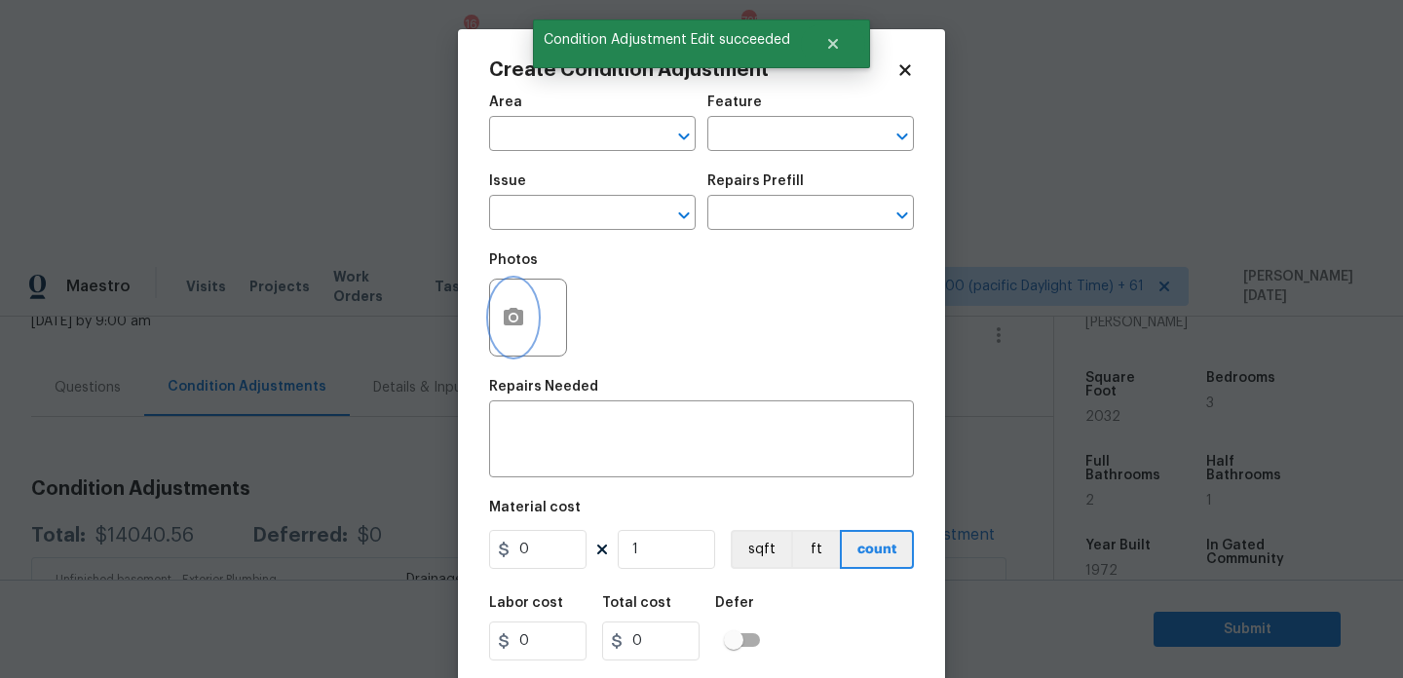
click at [534, 321] on button "button" at bounding box center [513, 318] width 47 height 76
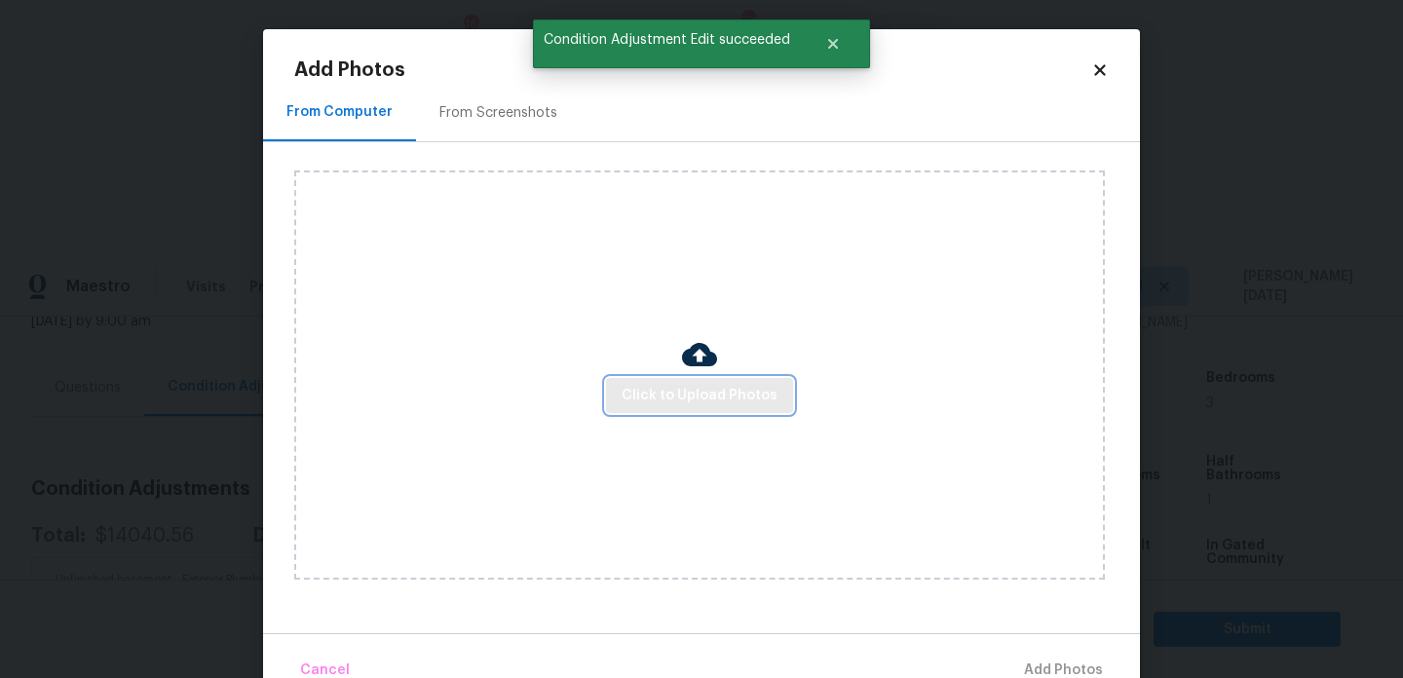
click at [655, 409] on button "Click to Upload Photos" at bounding box center [699, 396] width 187 height 36
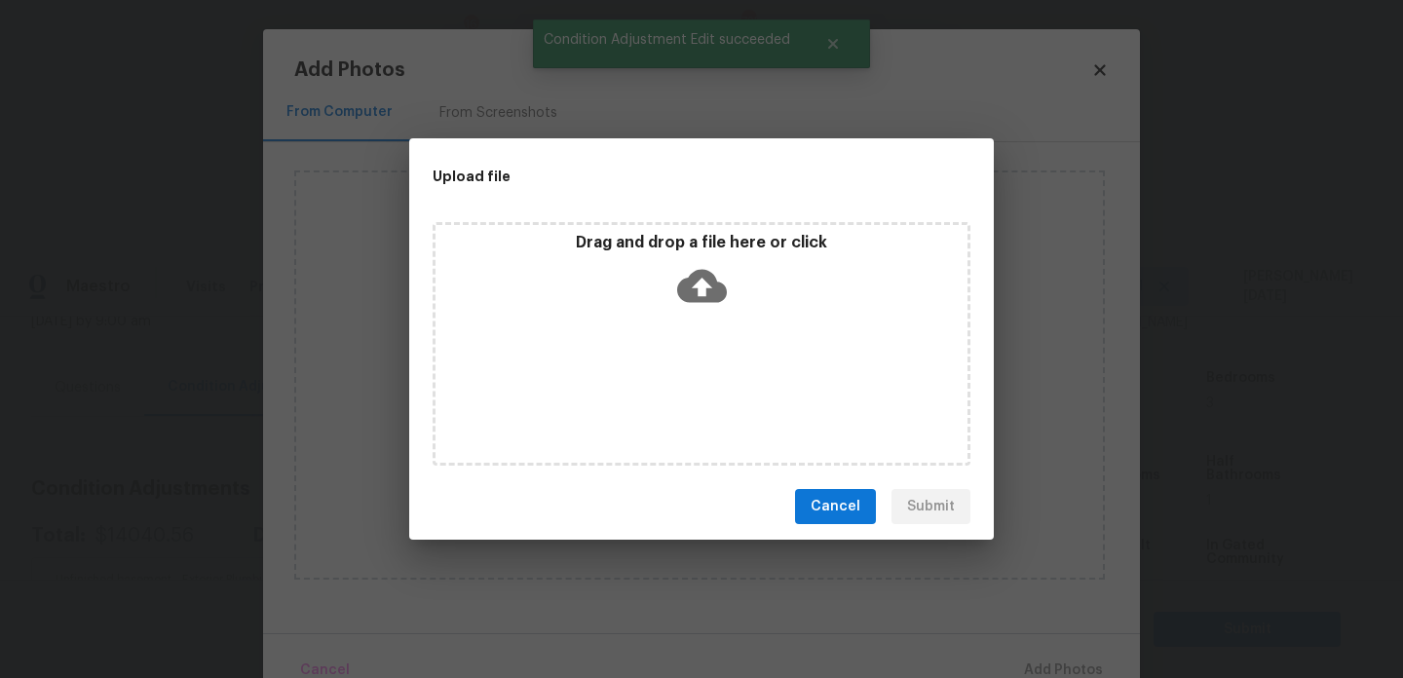
click at [655, 409] on div "Drag and drop a file here or click" at bounding box center [702, 344] width 538 height 244
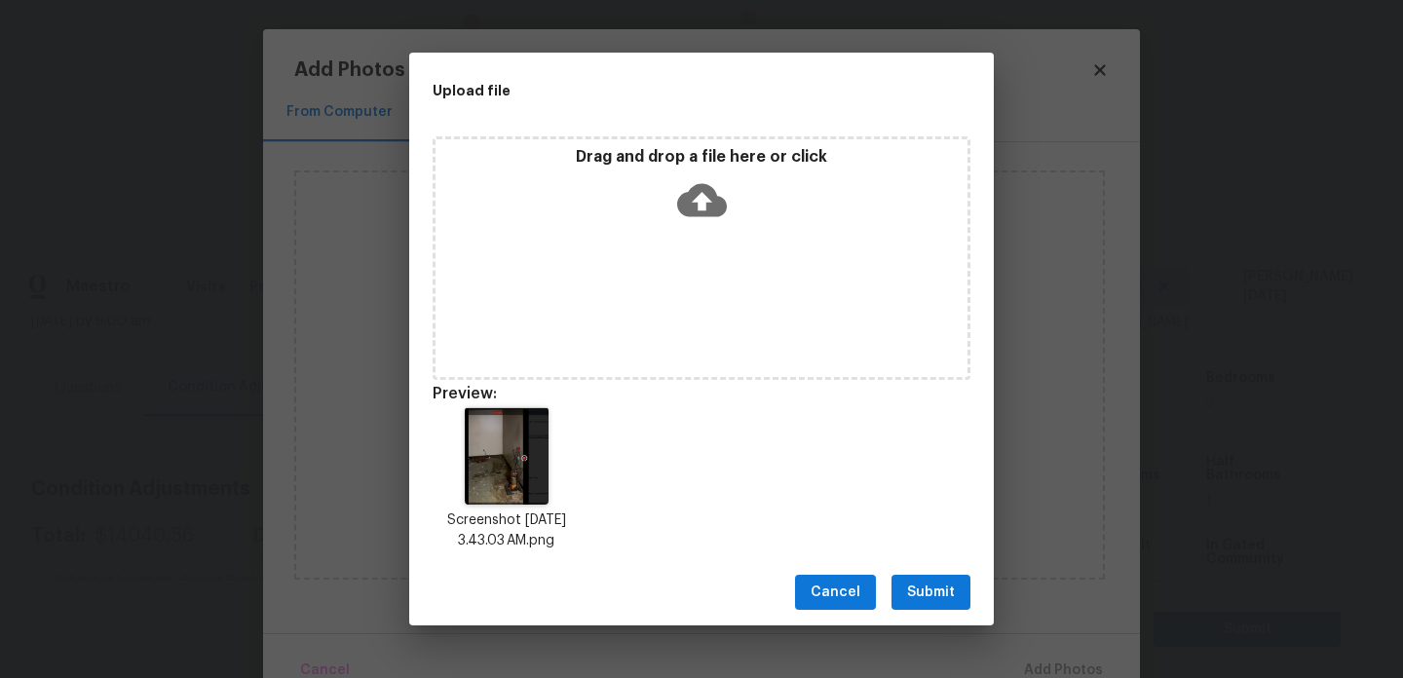
click at [932, 598] on span "Submit" at bounding box center [931, 593] width 48 height 24
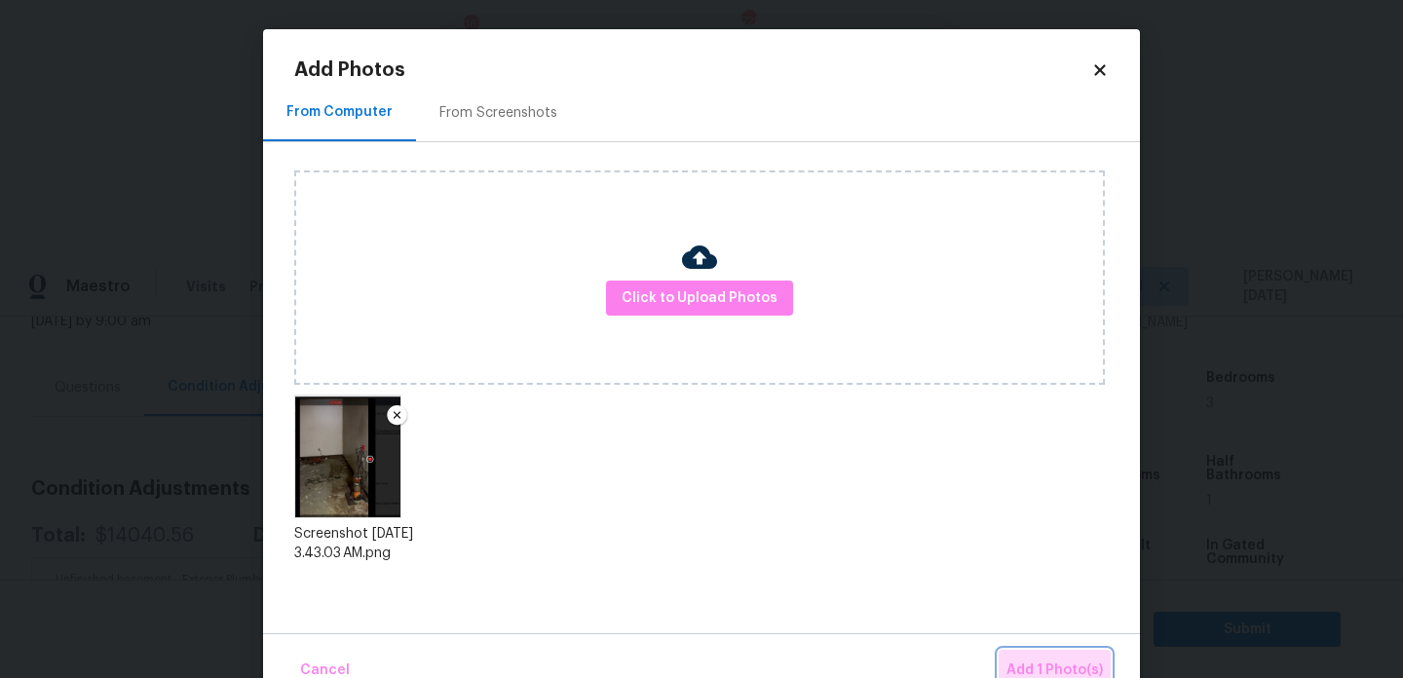
click at [1064, 653] on button "Add 1 Photo(s)" at bounding box center [1055, 671] width 112 height 42
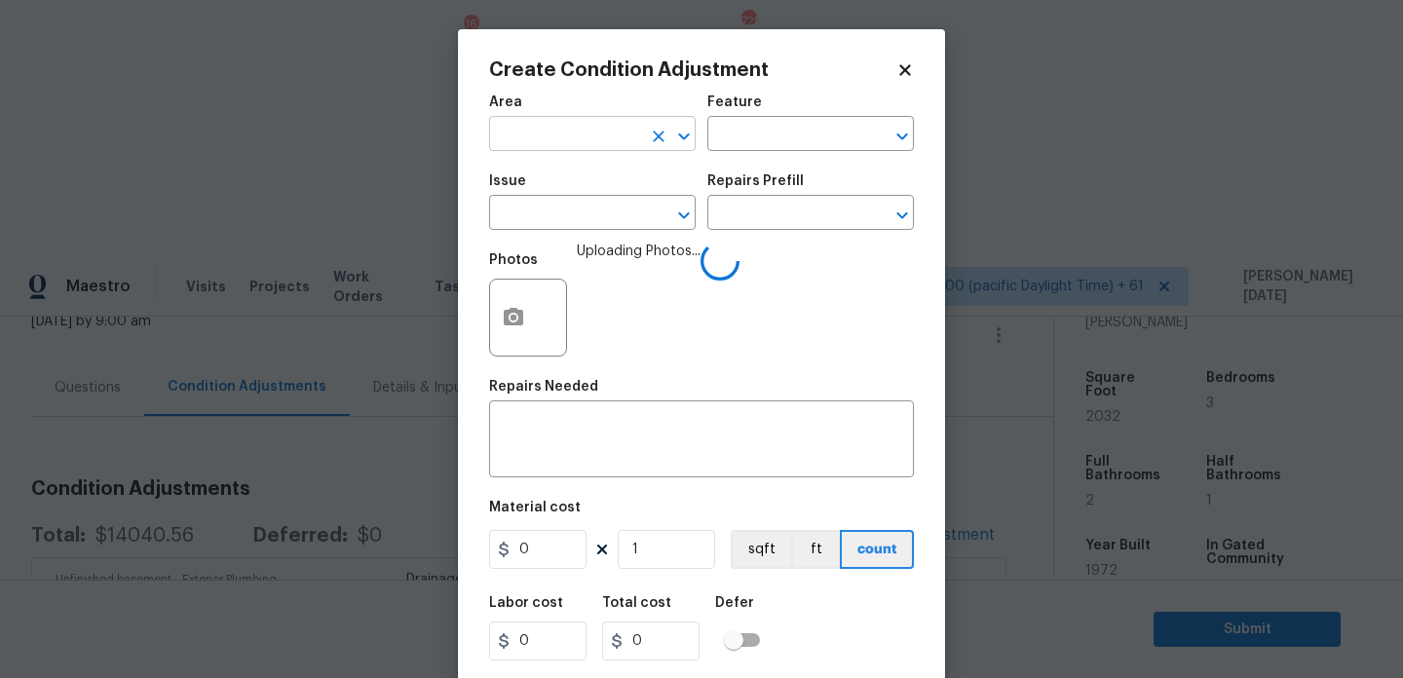
click at [546, 146] on input "text" at bounding box center [565, 136] width 152 height 30
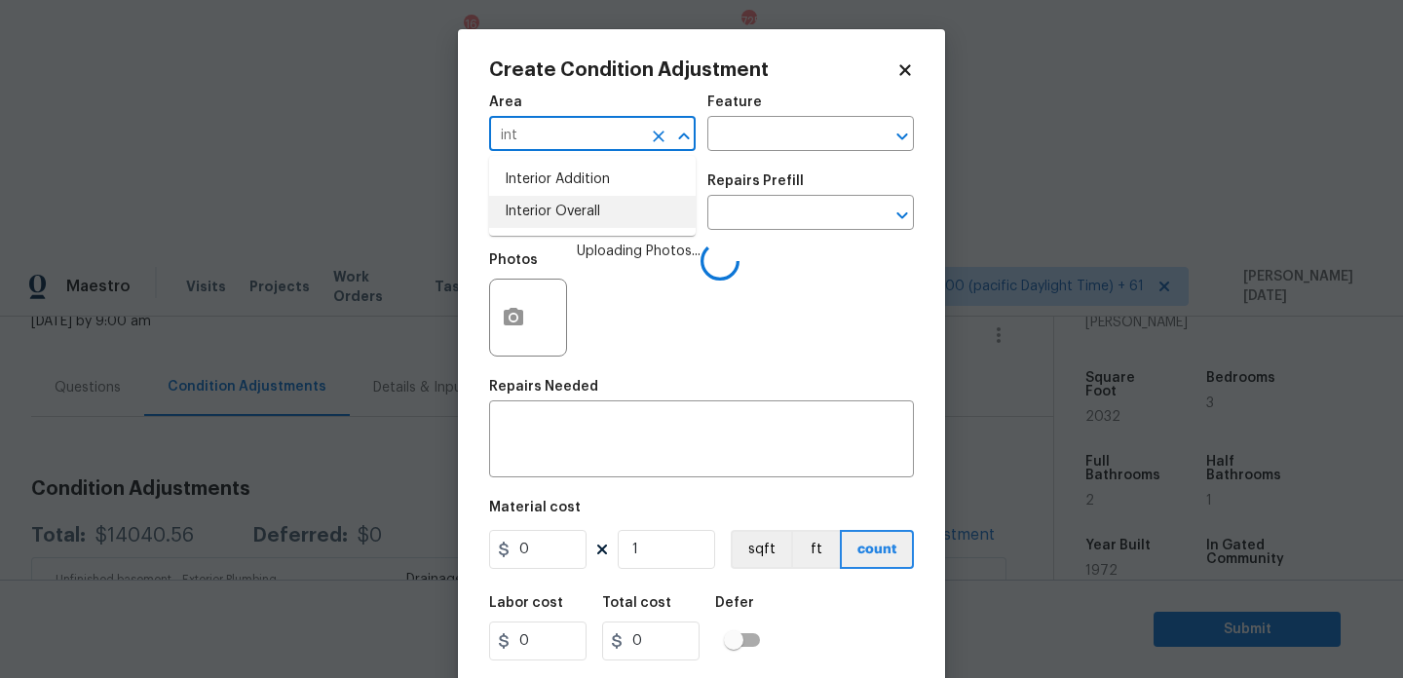
click at [558, 208] on li "Interior Overall" at bounding box center [592, 212] width 207 height 32
type input "Interior Overall"
click at [558, 208] on input "text" at bounding box center [565, 215] width 152 height 30
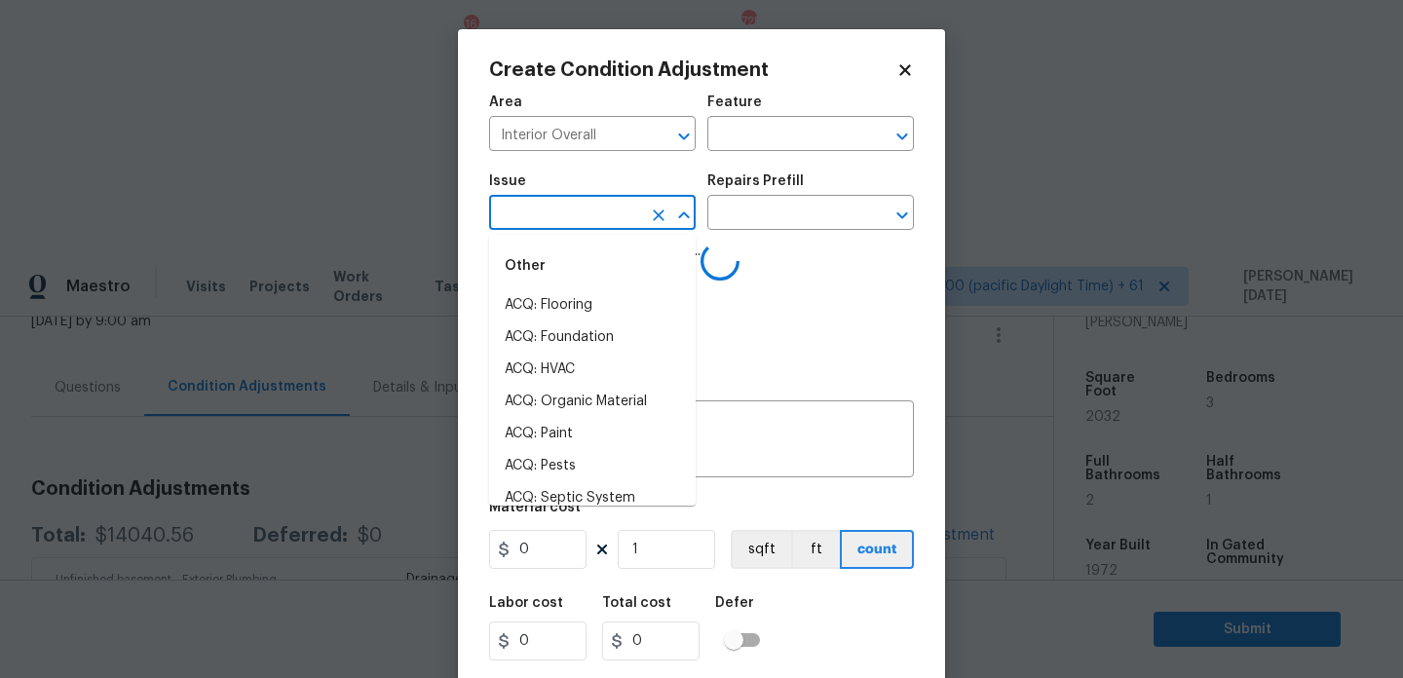
type input "o"
type input "rg"
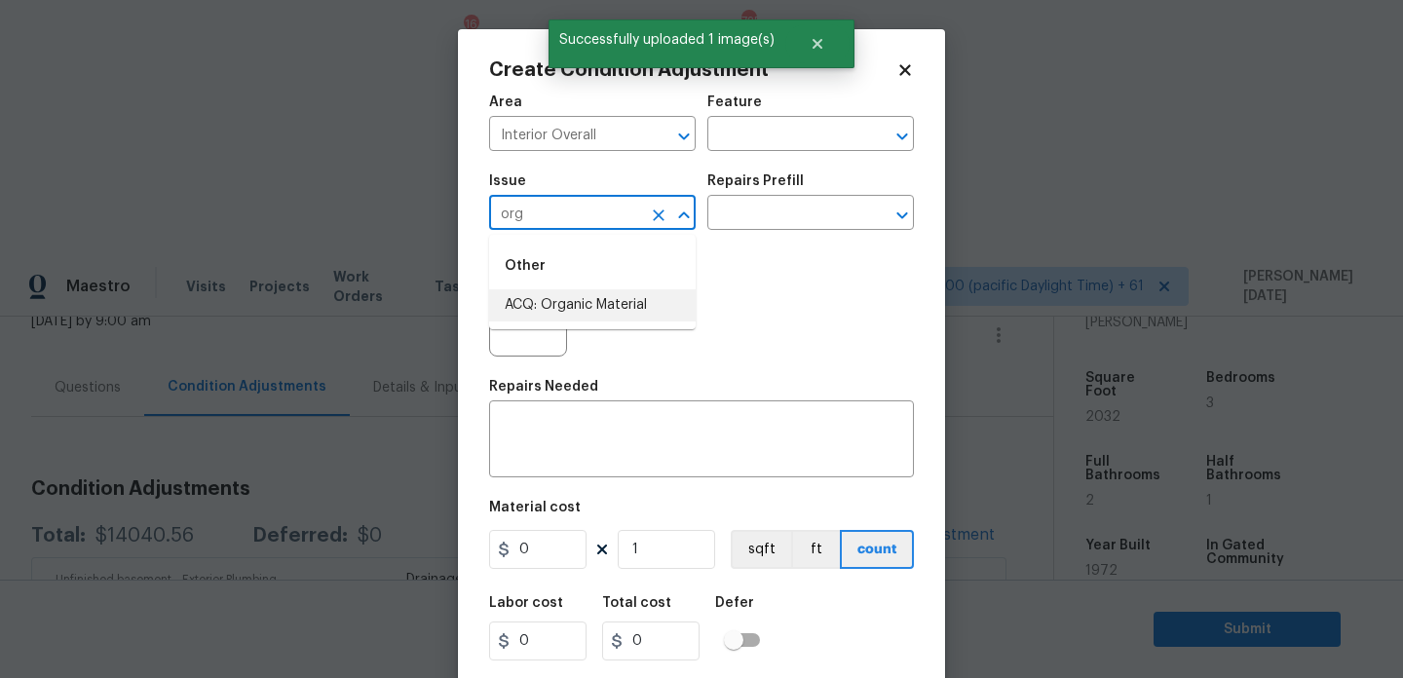
click at [584, 295] on li "ACQ: Organic Material" at bounding box center [592, 305] width 207 height 32
type input "ACQ: Organic Material"
click at [763, 207] on input "text" at bounding box center [783, 215] width 152 height 30
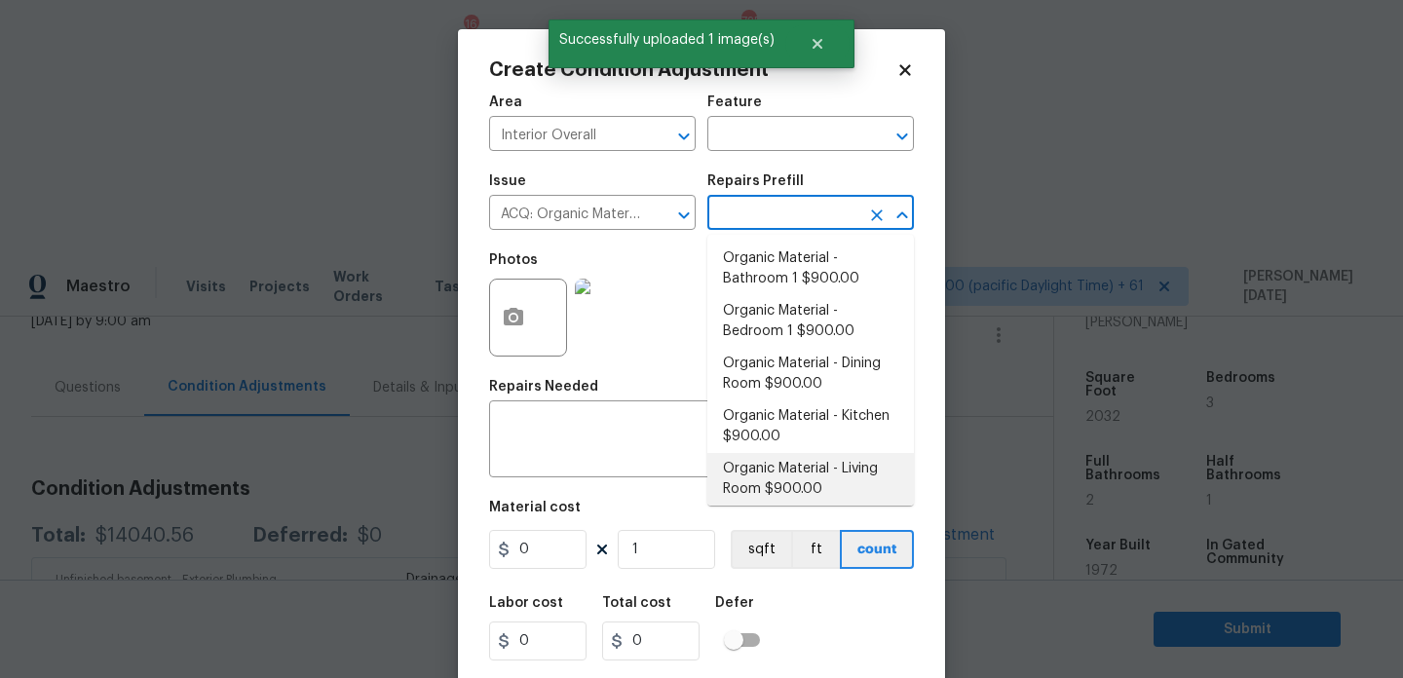
click at [783, 459] on li "Organic Material - Living Room $900.00" at bounding box center [810, 479] width 207 height 53
type input "Acquisition"
type textarea "Acquisition Scope: Conditions Conducive to Organic Material - Living Room Discl…"
type input "900"
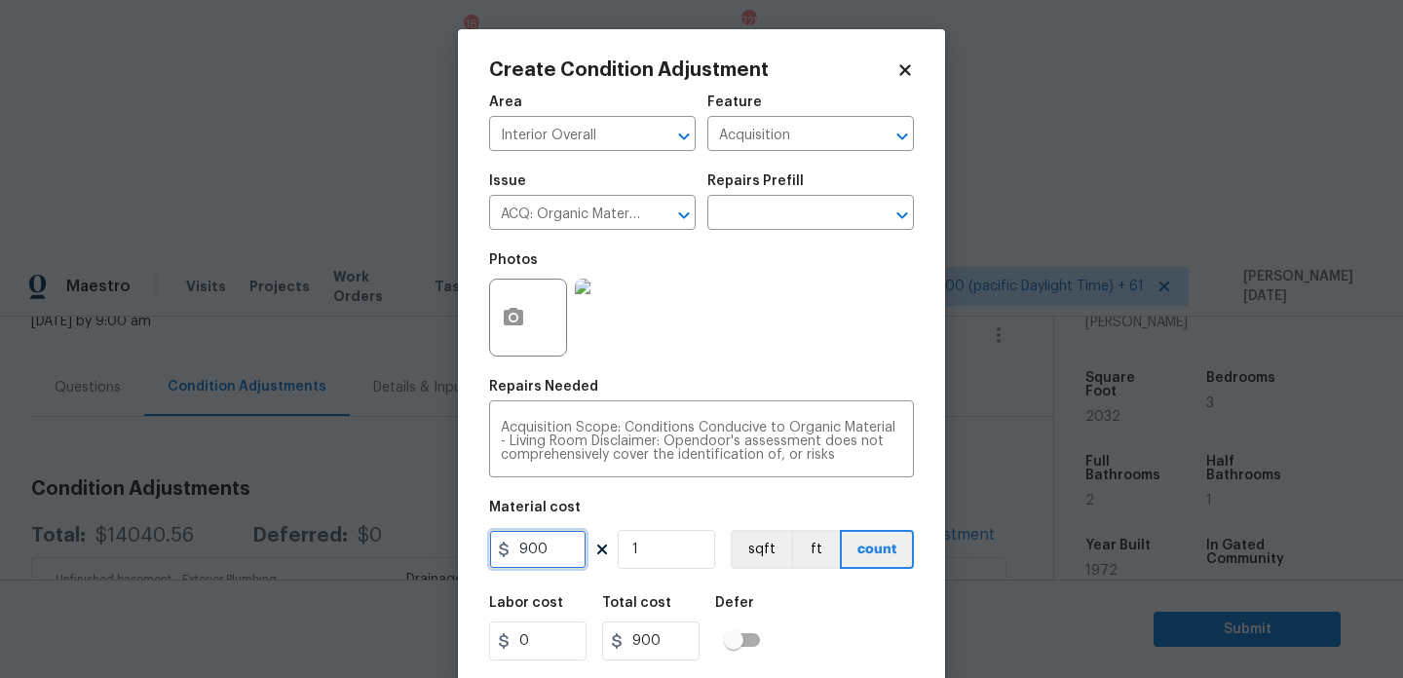
drag, startPoint x: 551, startPoint y: 561, endPoint x: 487, endPoint y: 561, distance: 64.3
click at [487, 561] on div "Create Condition Adjustment Area Interior Overall ​ Feature Acquisition ​ Issue…" at bounding box center [701, 360] width 487 height 662
type input "2500"
click at [811, 321] on div "Photos" at bounding box center [701, 305] width 425 height 127
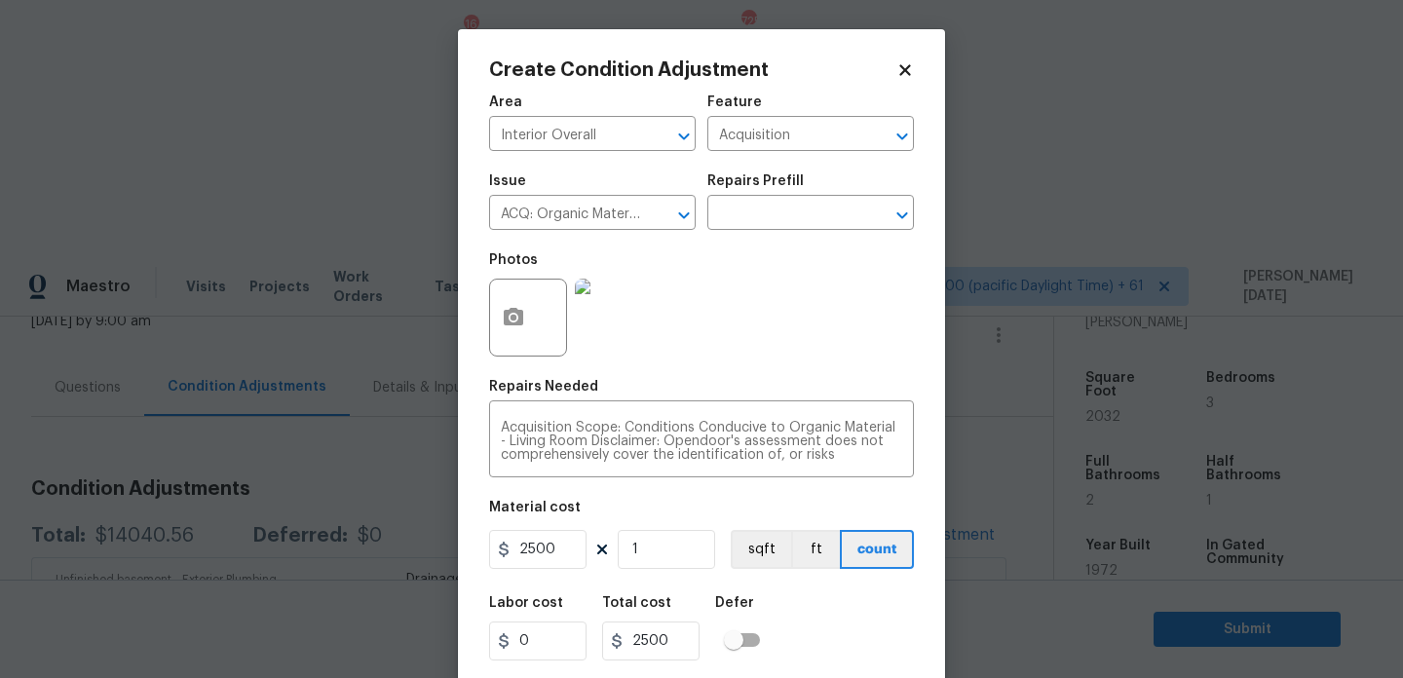
scroll to position [50, 0]
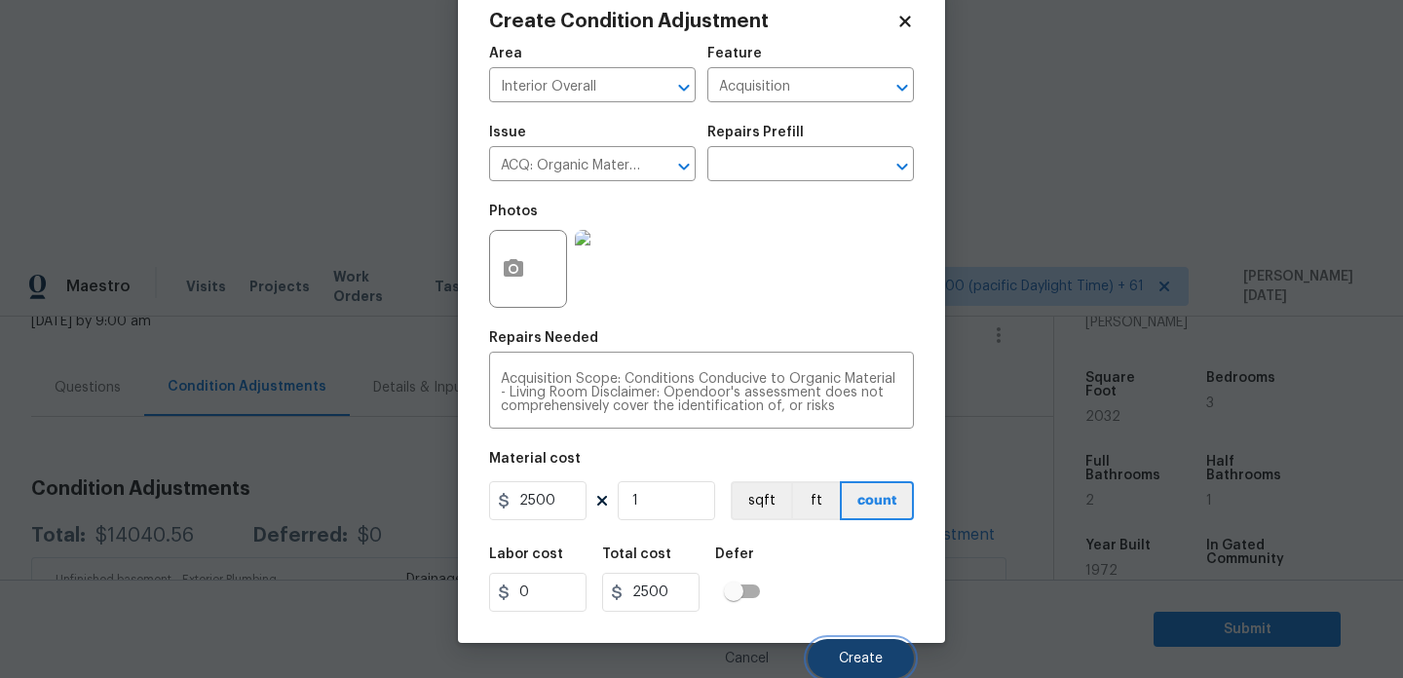
click at [837, 661] on button "Create" at bounding box center [861, 658] width 106 height 39
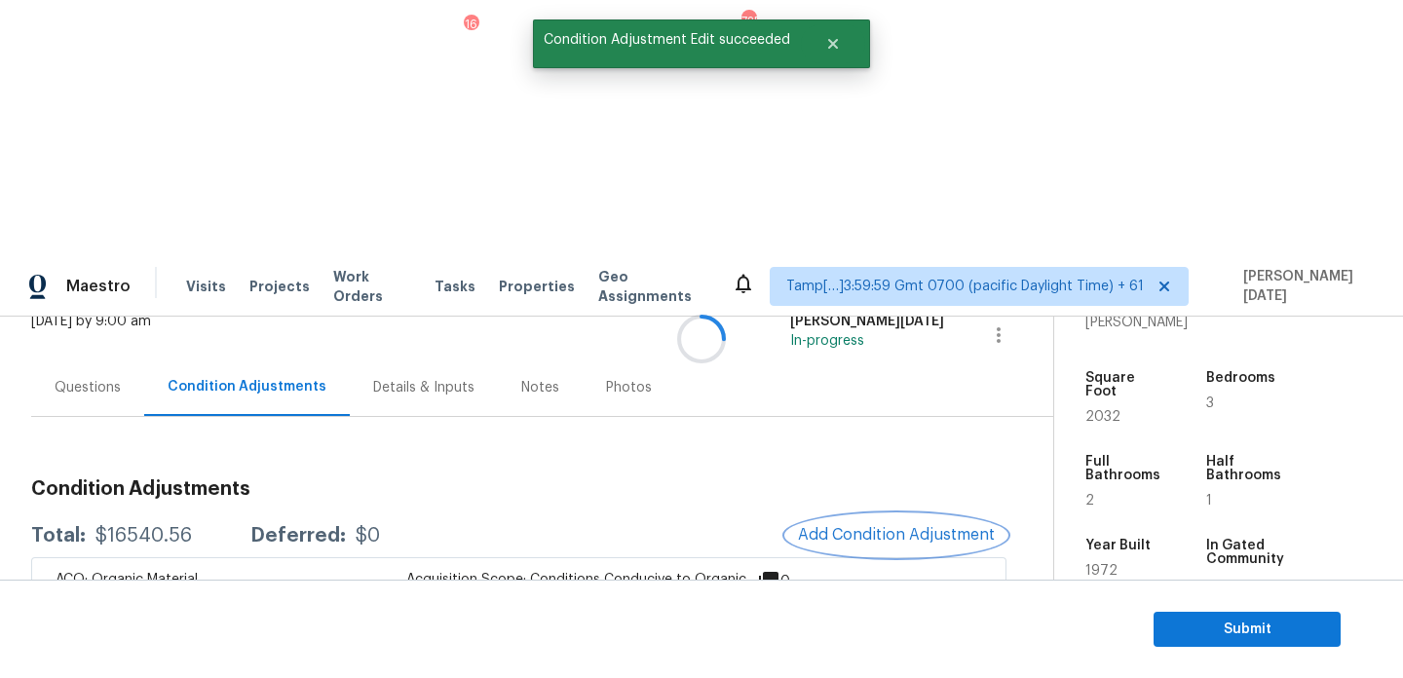
scroll to position [0, 0]
drag, startPoint x: 94, startPoint y: 278, endPoint x: 191, endPoint y: 282, distance: 96.5
click at [191, 526] on div "Total: $16540.56 Deferred: $0" at bounding box center [205, 535] width 349 height 19
copy div "$16540.56"
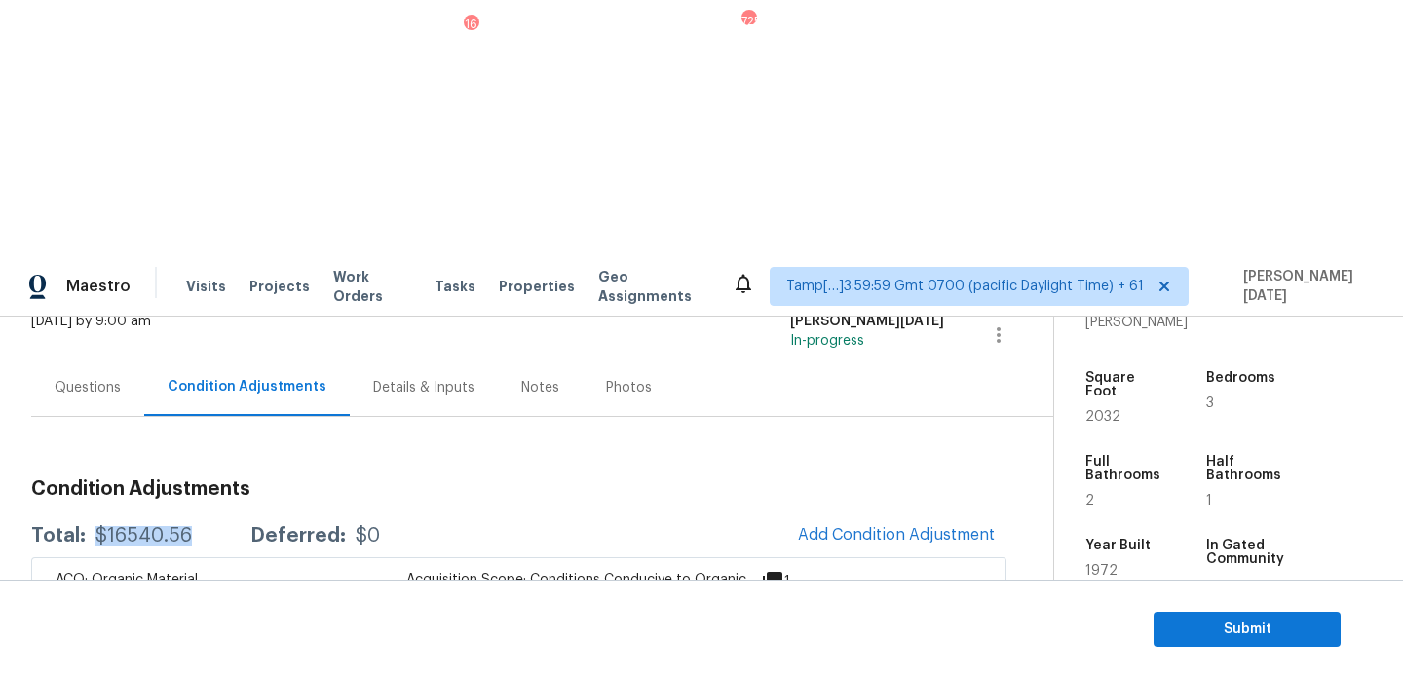
click at [99, 359] on div "Questions" at bounding box center [87, 387] width 113 height 57
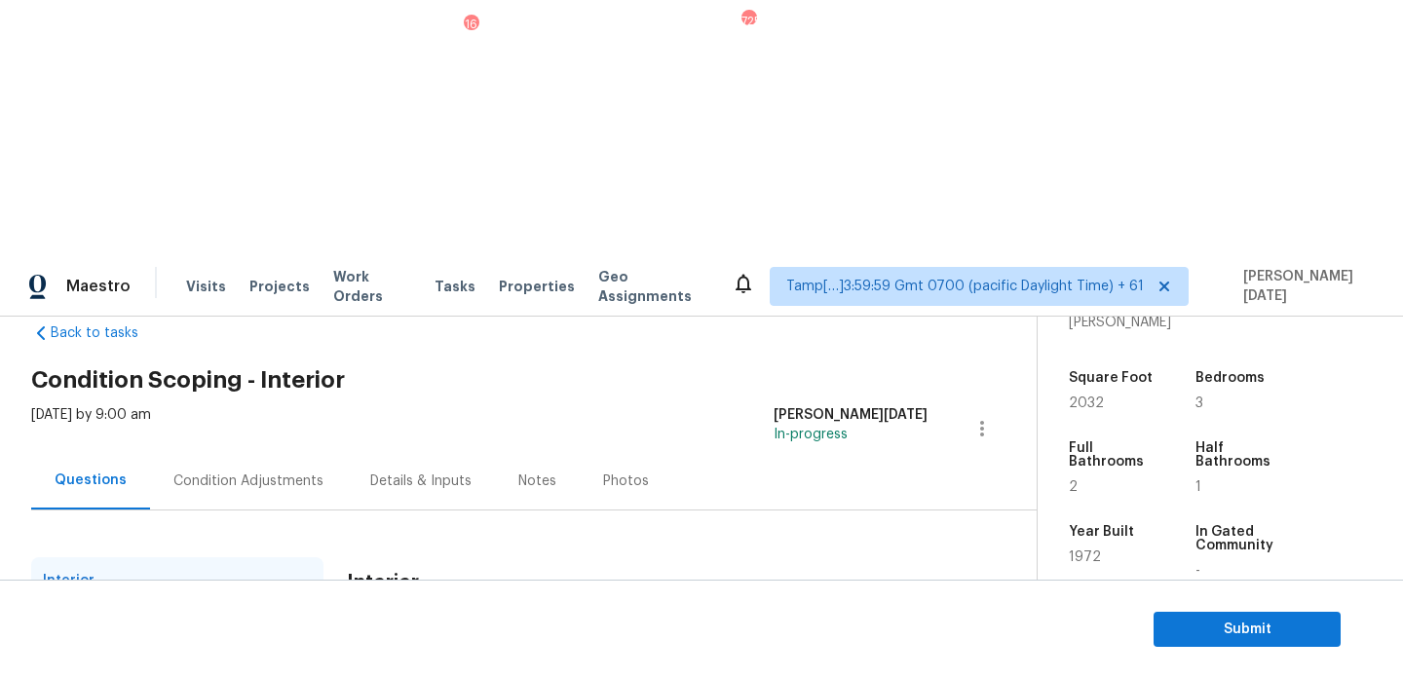
scroll to position [206, 0]
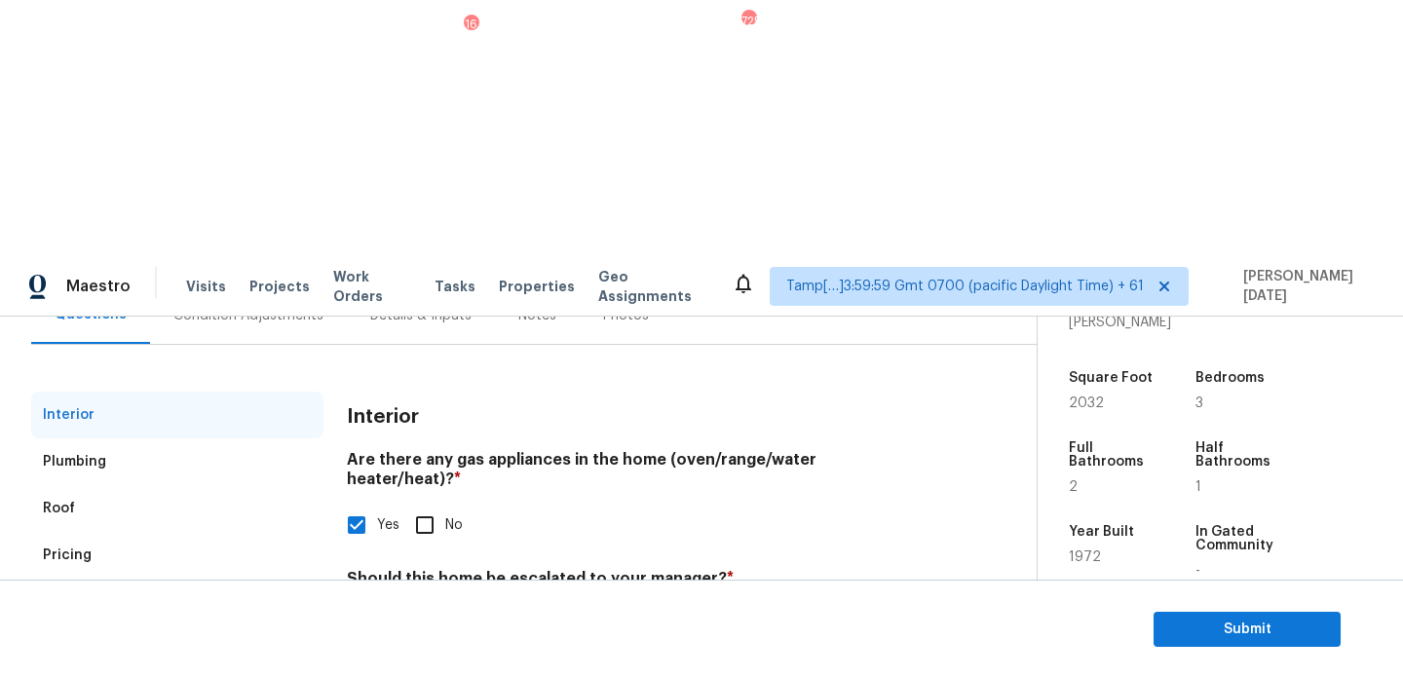
click at [770, 651] on input "The home was not maintained for years.. the HPM did not scope for any exterior …" at bounding box center [637, 674] width 581 height 46
click at [831, 604] on div "Yes No" at bounding box center [637, 624] width 581 height 41
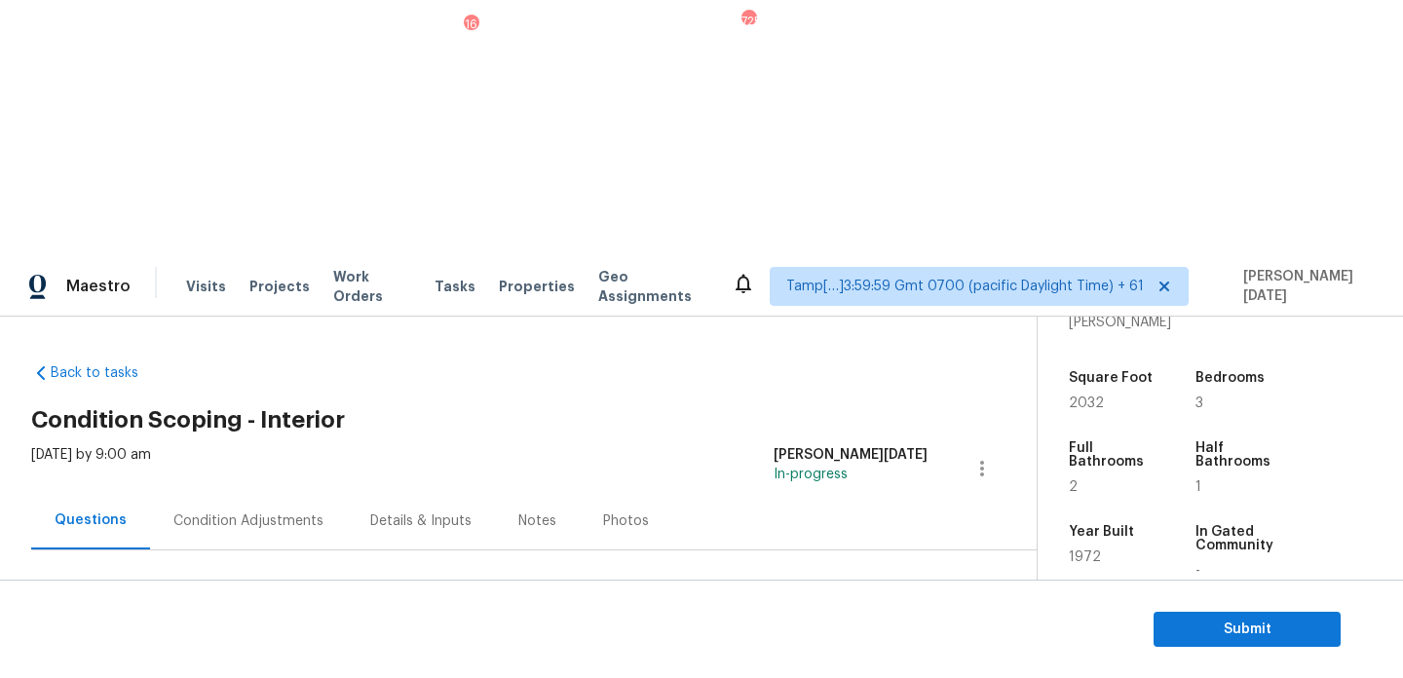
click at [295, 511] on div "Condition Adjustments" at bounding box center [248, 520] width 150 height 19
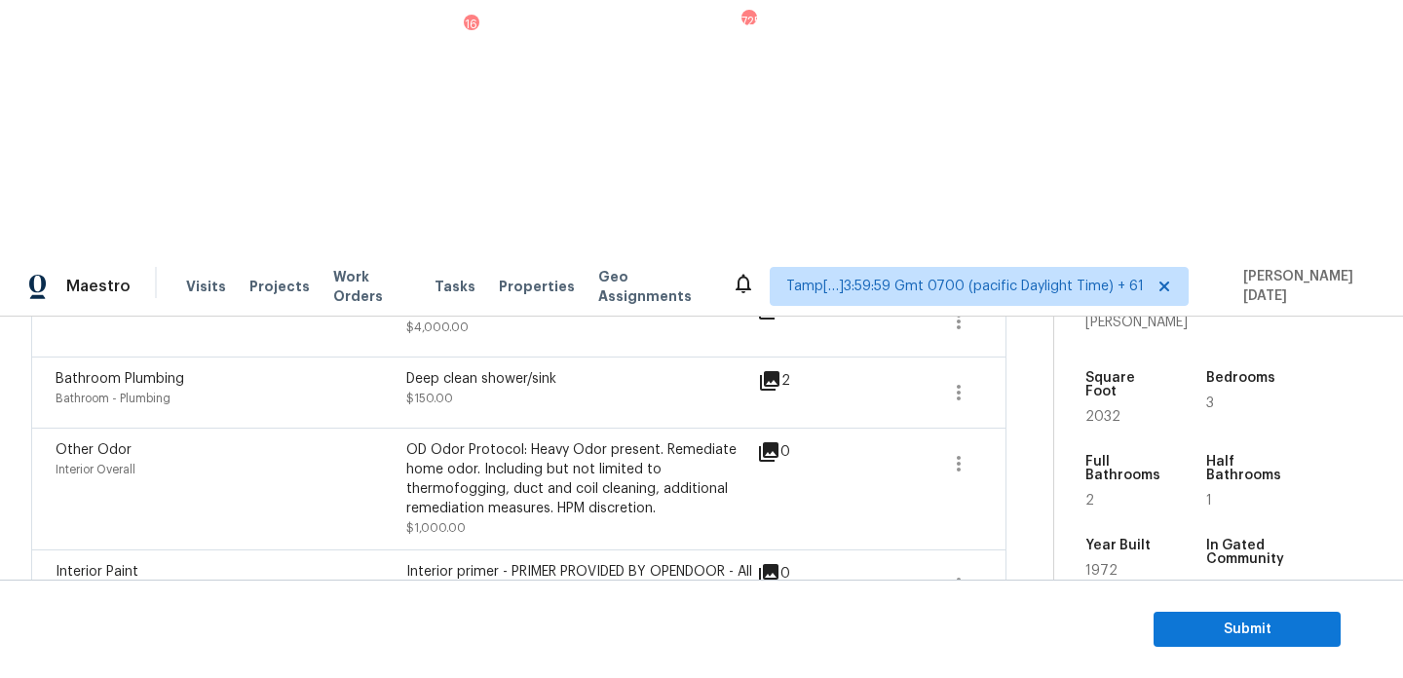
scroll to position [627, 0]
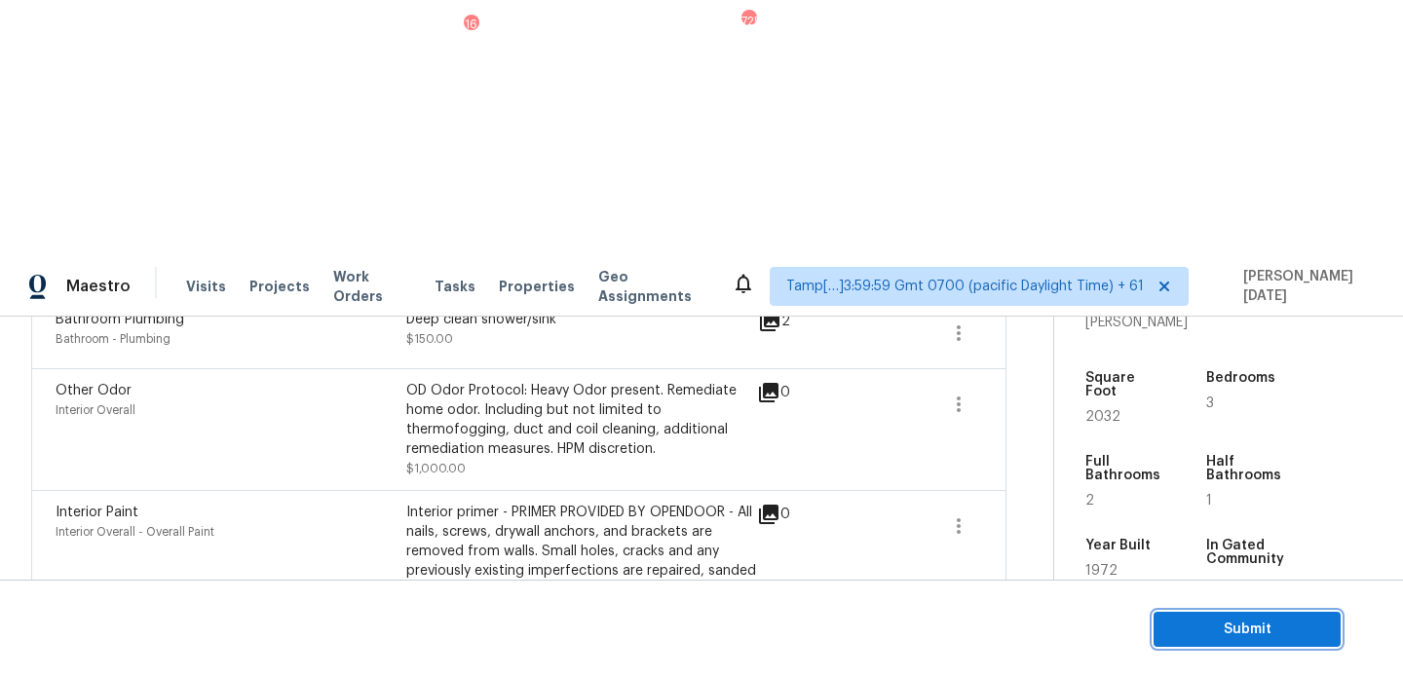
click at [1192, 626] on span "Submit" at bounding box center [1247, 630] width 156 height 24
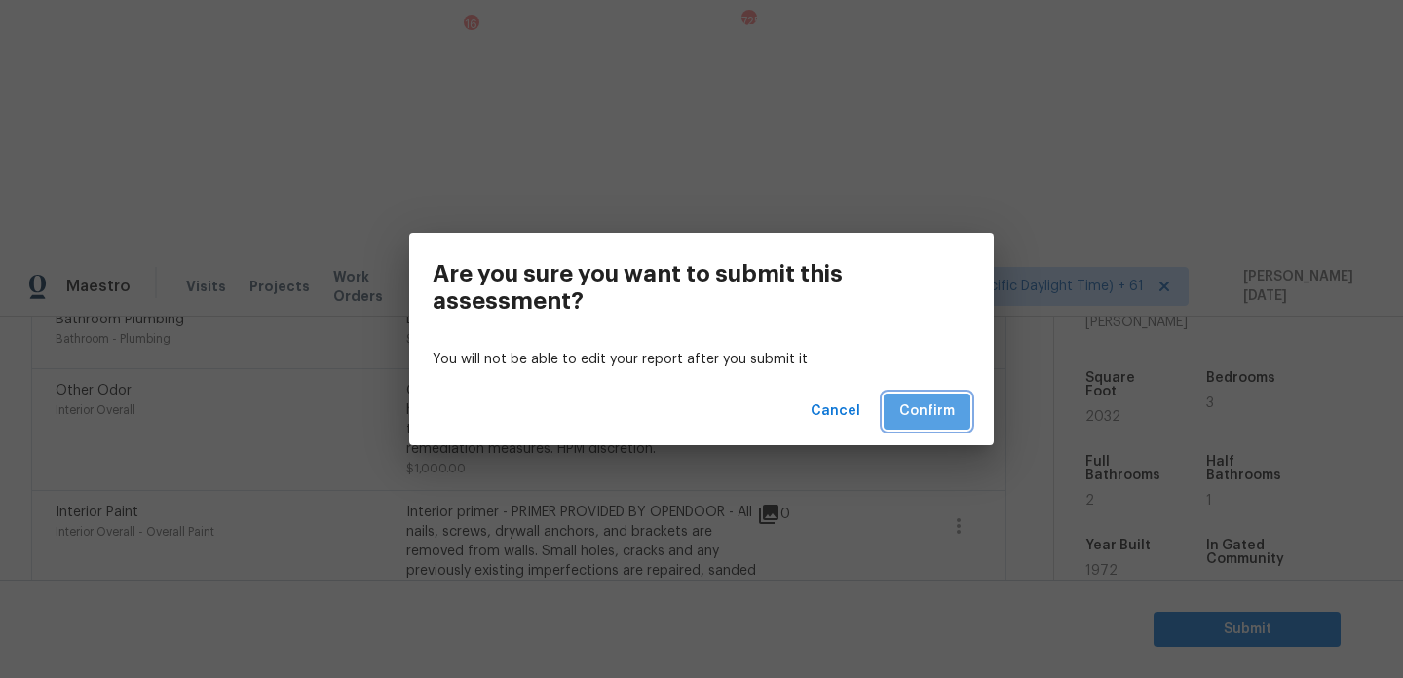
click at [951, 410] on span "Confirm" at bounding box center [927, 411] width 56 height 24
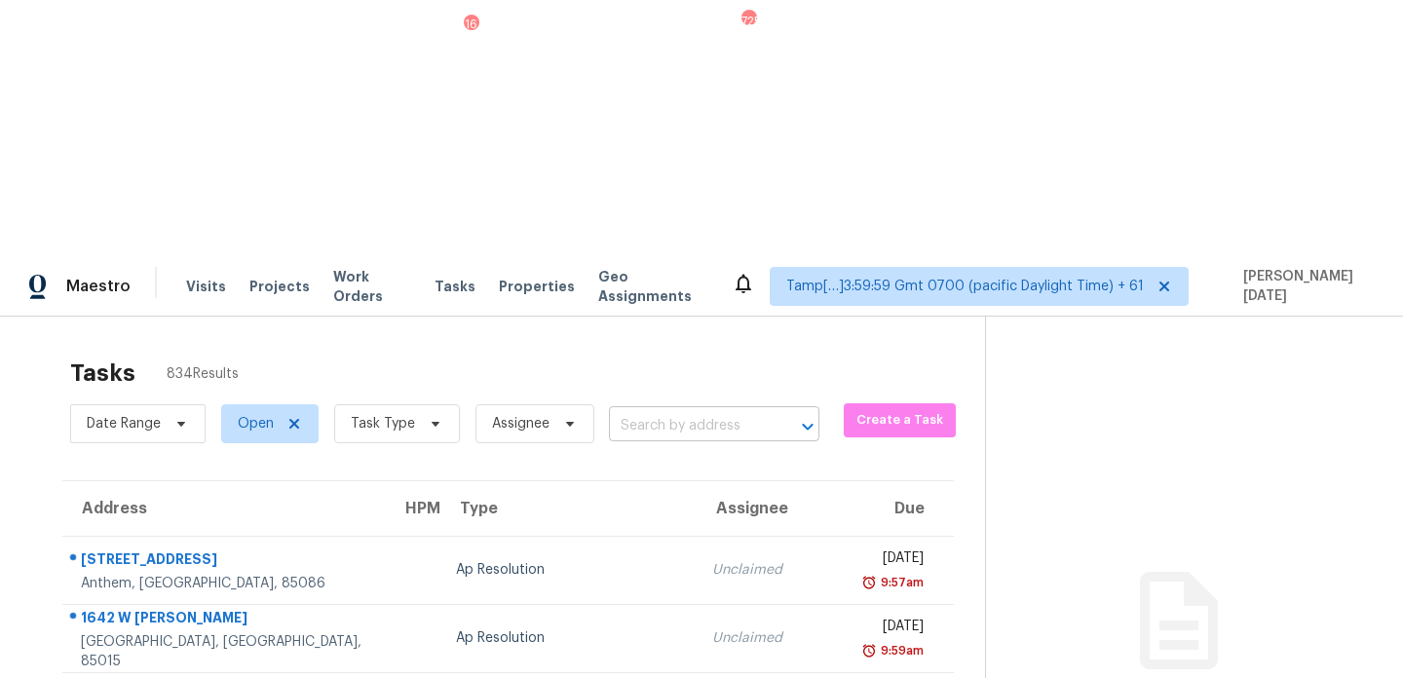
click at [678, 411] on input "text" at bounding box center [687, 426] width 156 height 30
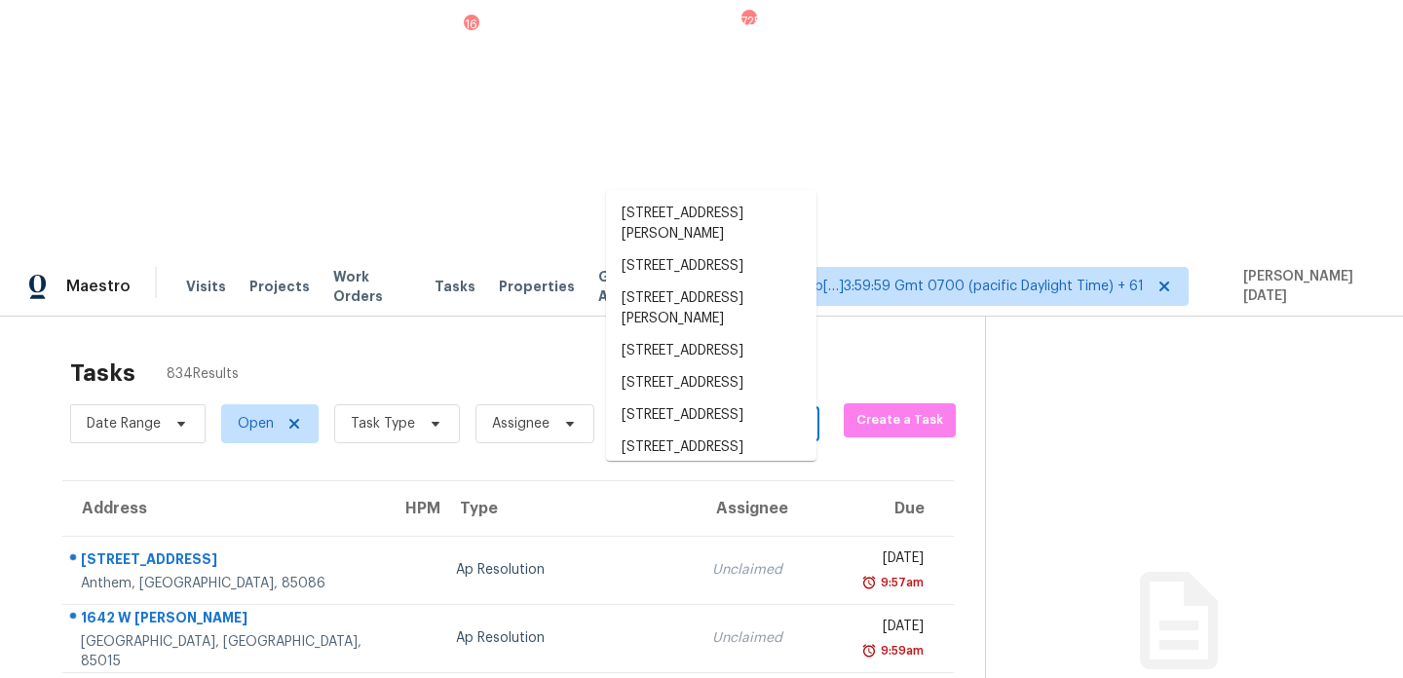
paste input "5365 SW 111th Lane Rd, Ocala, FL, 34476"
type input "5365 SW 111th Lane Rd, Ocala, FL, 34476"
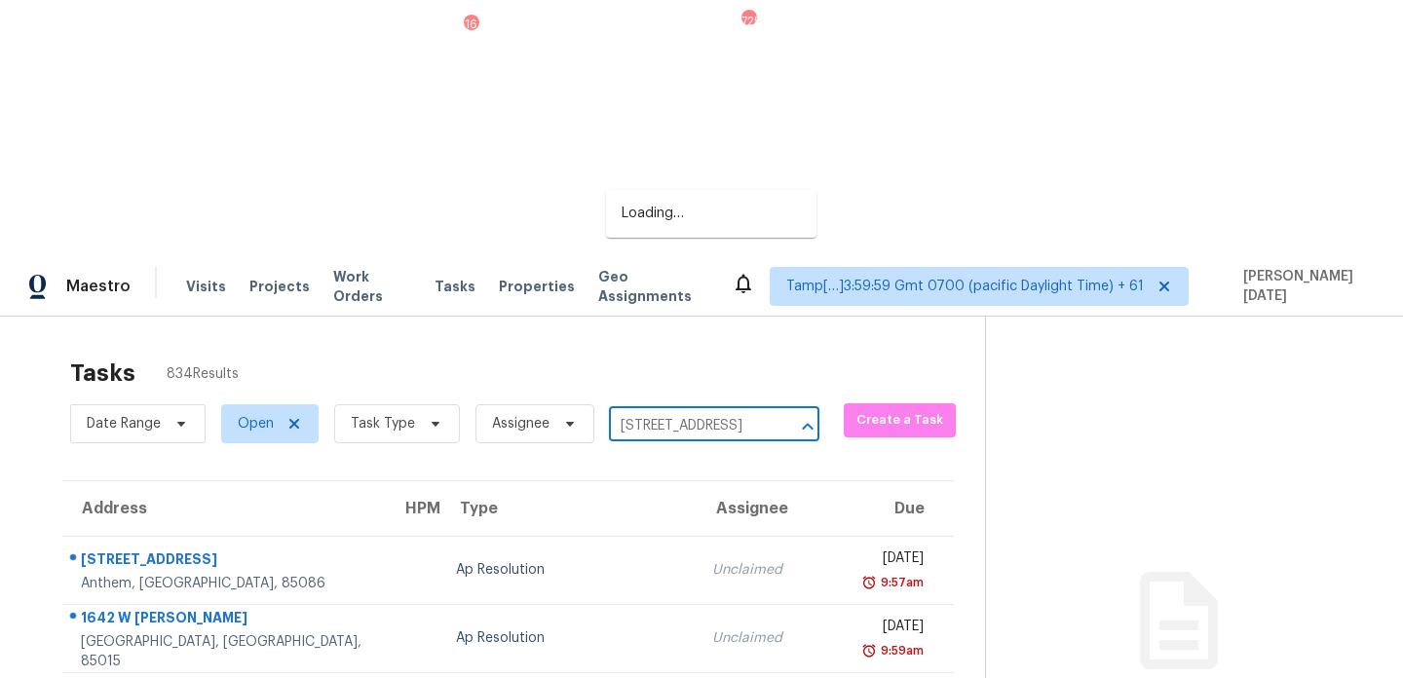
scroll to position [0, 119]
click at [706, 230] on li "5365 SW 111th Lane Rd, Ocala, FL 34476" at bounding box center [711, 214] width 210 height 32
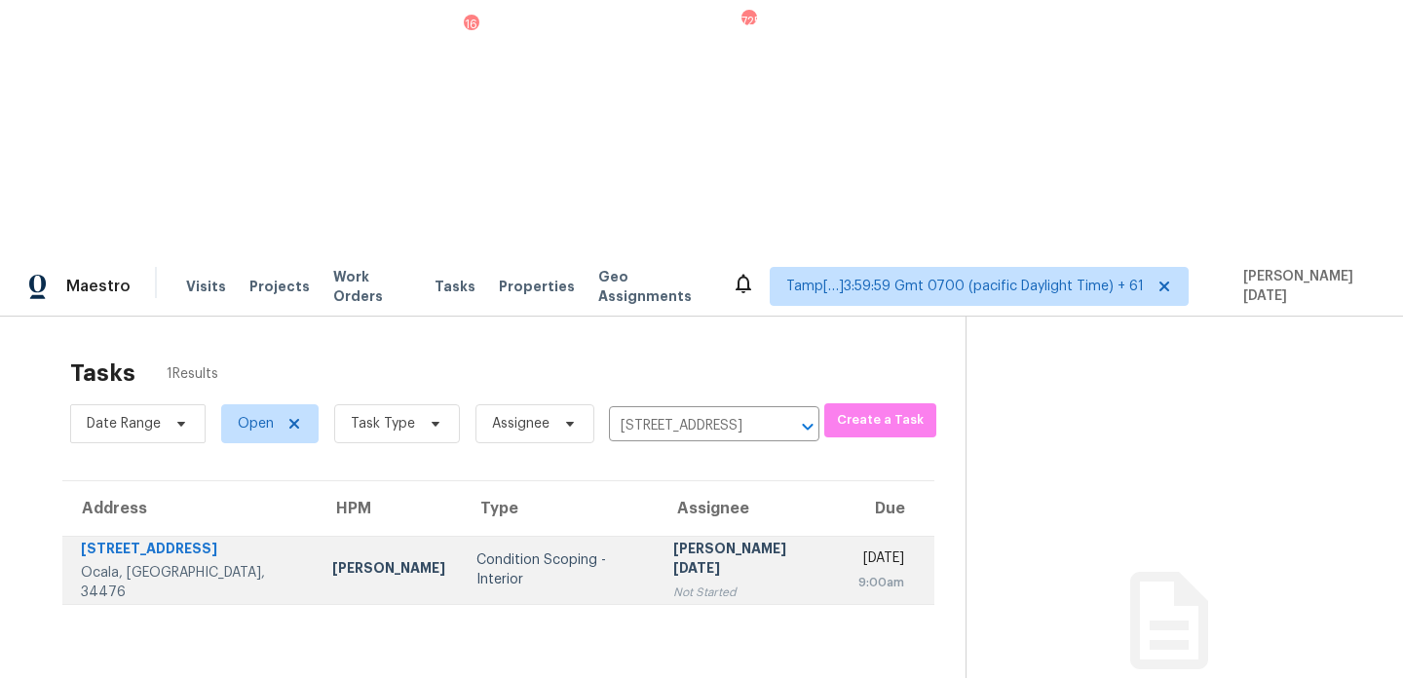
click at [860, 548] on div "Fri, Sep 26th 2025" at bounding box center [881, 560] width 46 height 24
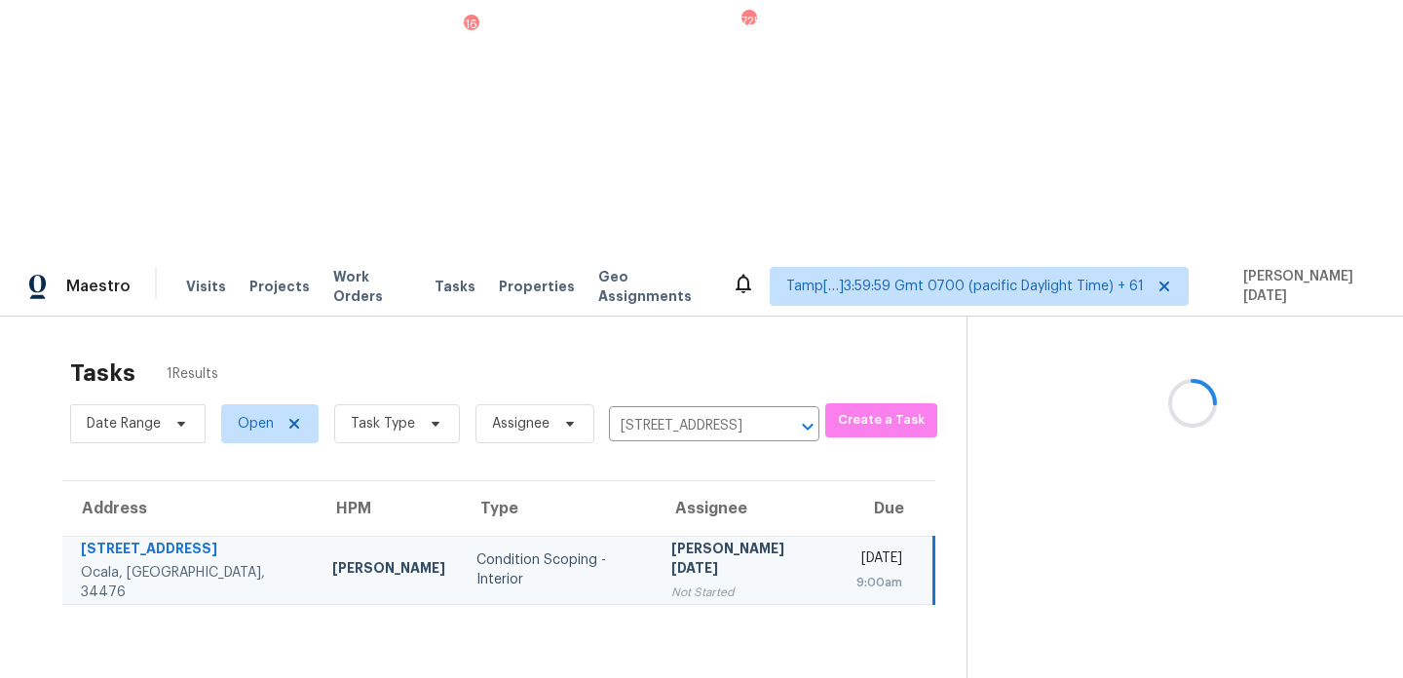
click at [860, 548] on div "Fri, Sep 26th 2025" at bounding box center [879, 560] width 46 height 24
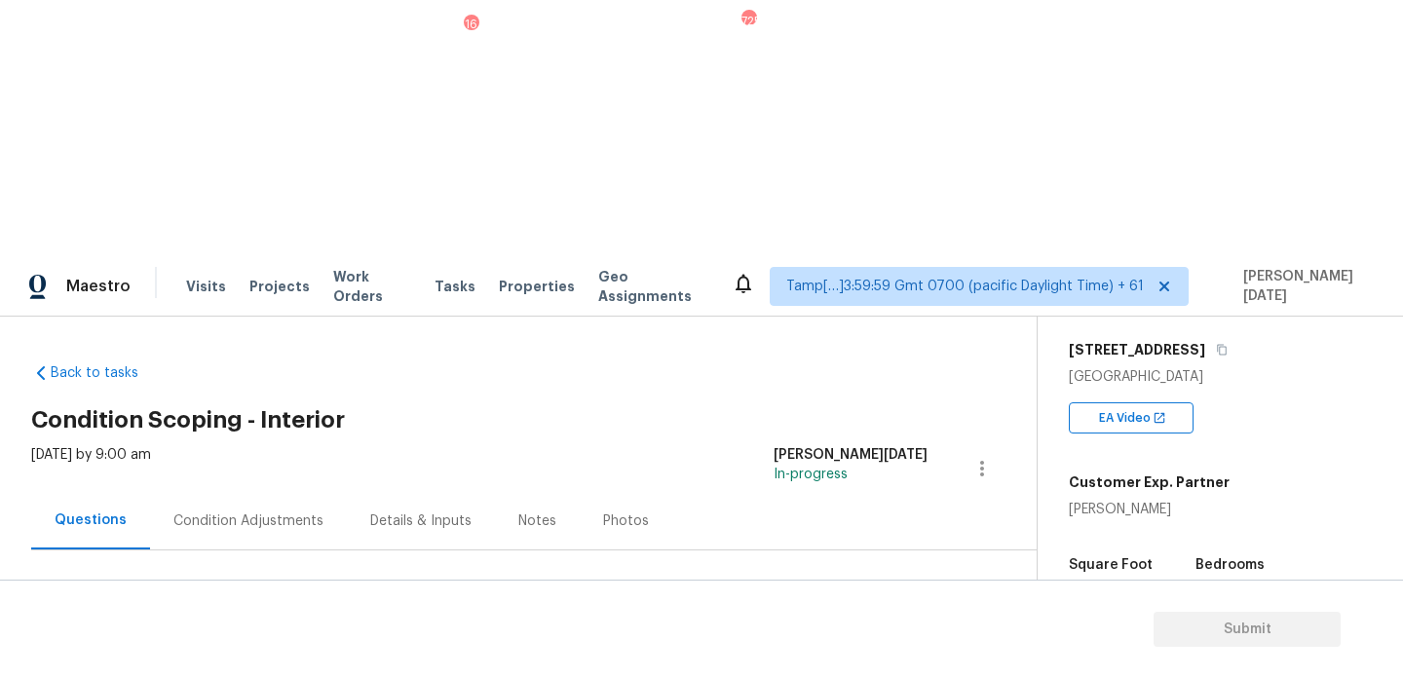
scroll to position [311, 0]
click at [283, 511] on div "Condition Adjustments" at bounding box center [248, 520] width 150 height 19
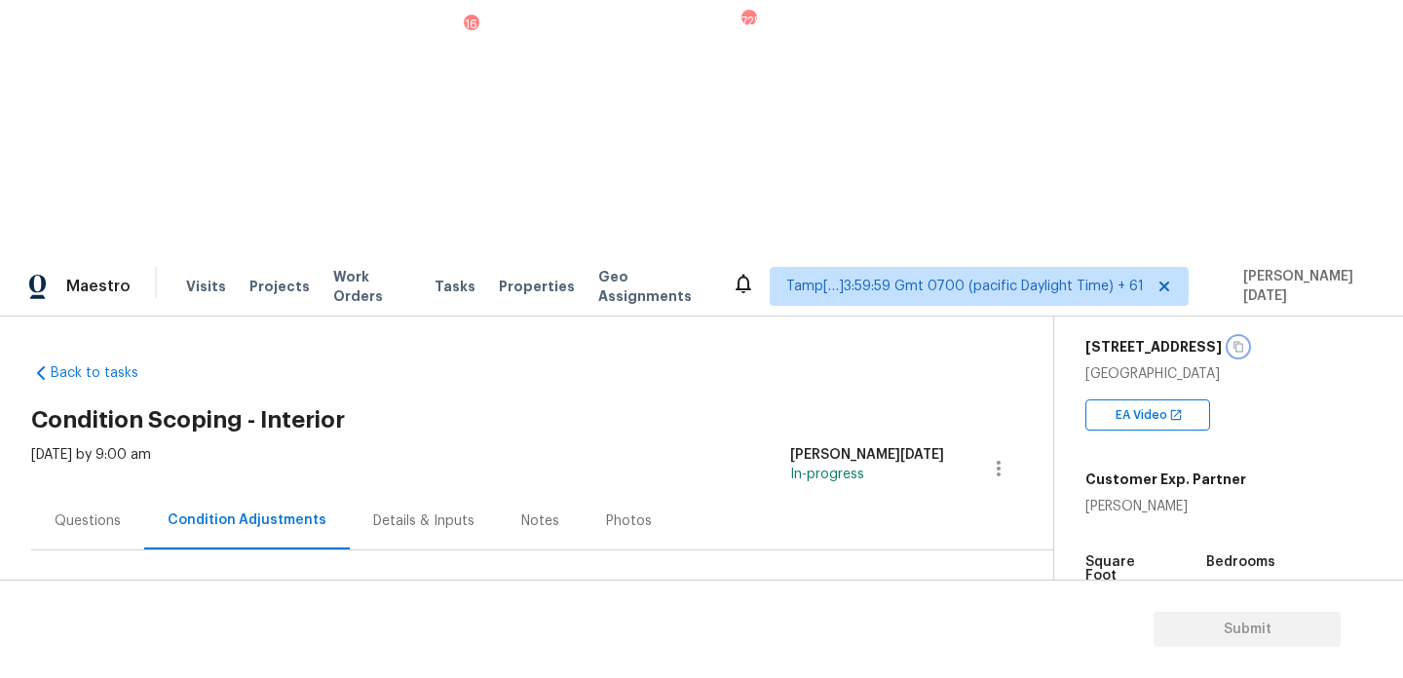
click at [1244, 341] on icon "button" at bounding box center [1238, 347] width 12 height 12
click at [97, 511] on div "Questions" at bounding box center [88, 520] width 66 height 19
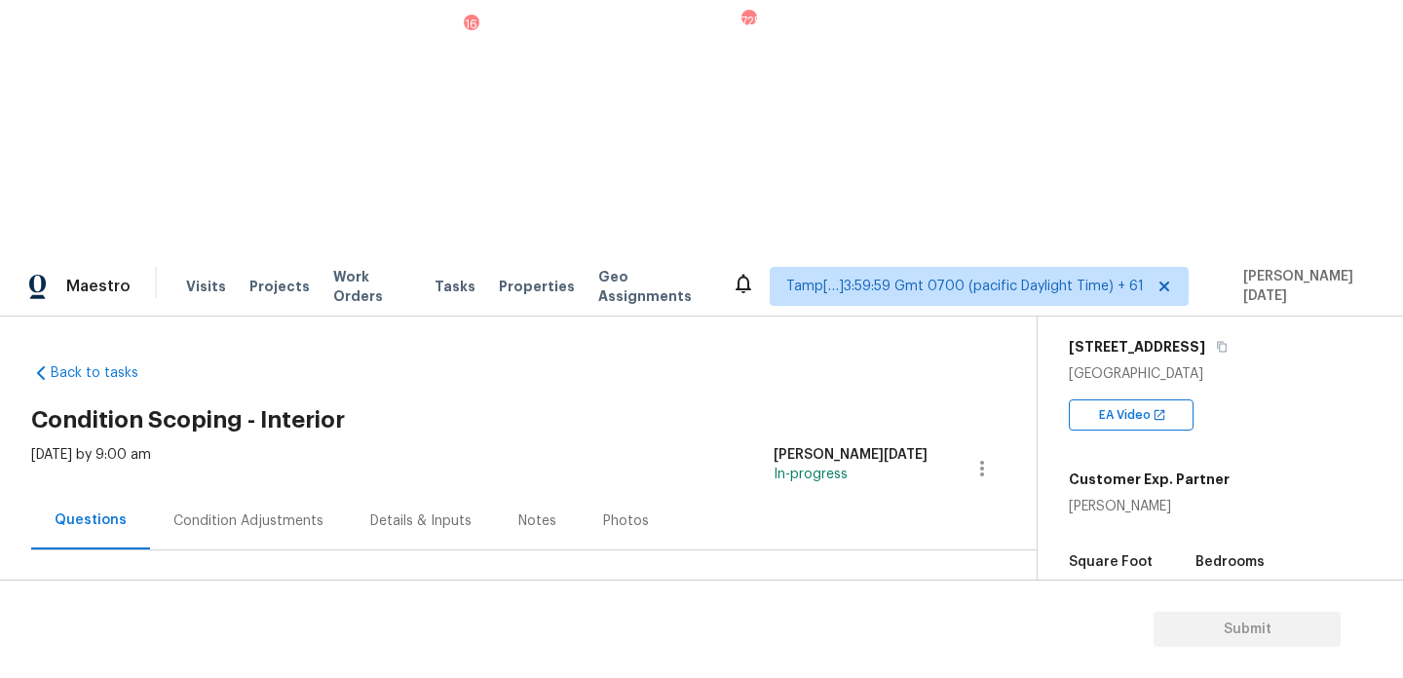
scroll to position [53, 0]
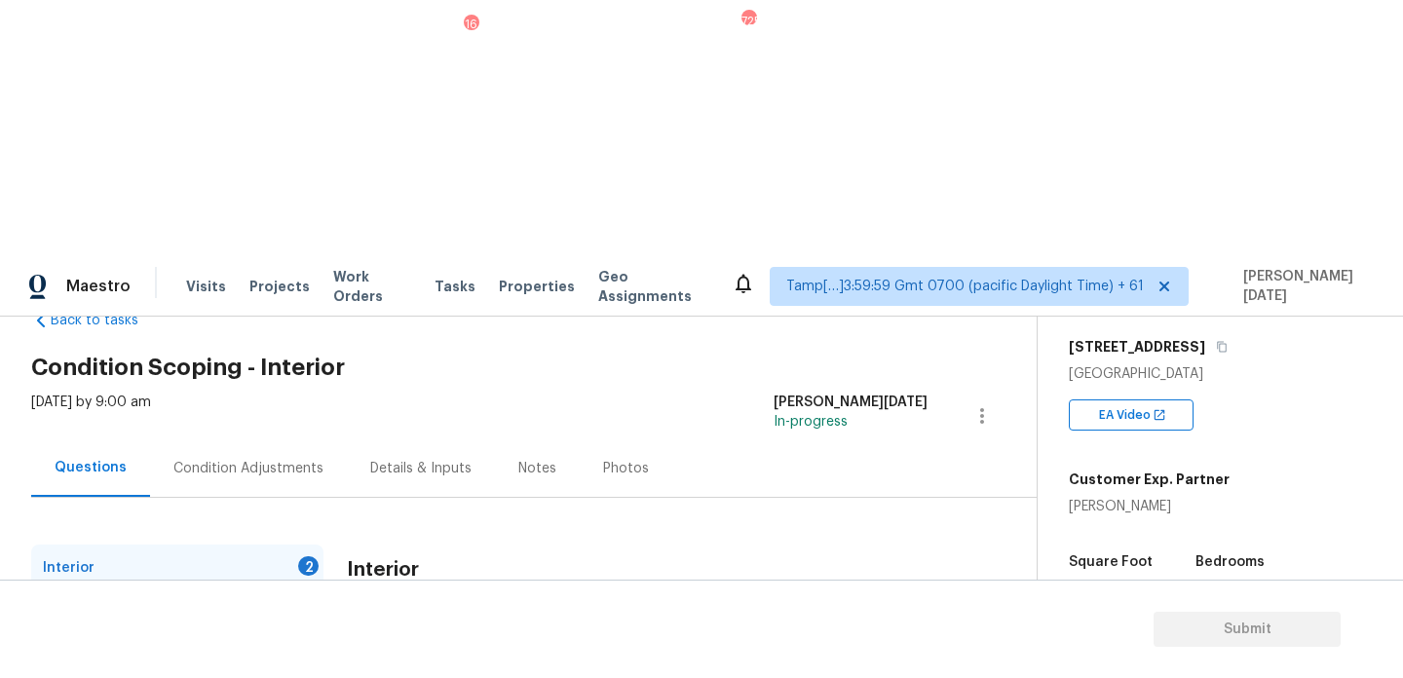
click at [361, 658] on input "Yes" at bounding box center [356, 678] width 41 height 41
checkbox input "true"
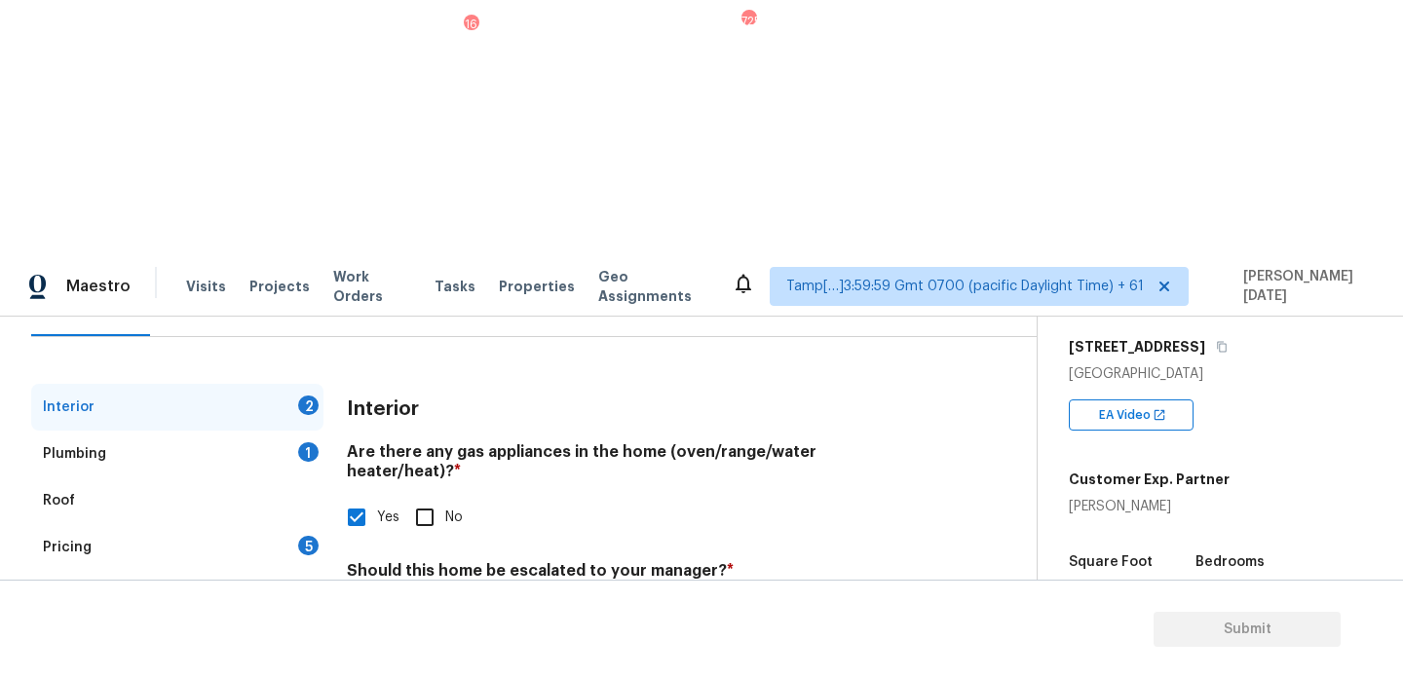
click at [412, 643] on input "text" at bounding box center [637, 666] width 581 height 46
paste input "5365 SW 111th Lane Rd, Ocala, FL 34476"
type input "5365 SW 111th Lane Rd, Ocala, FL 34476"
paste input "This property is adjacent to a home with stabilized foundations in Marion Count…"
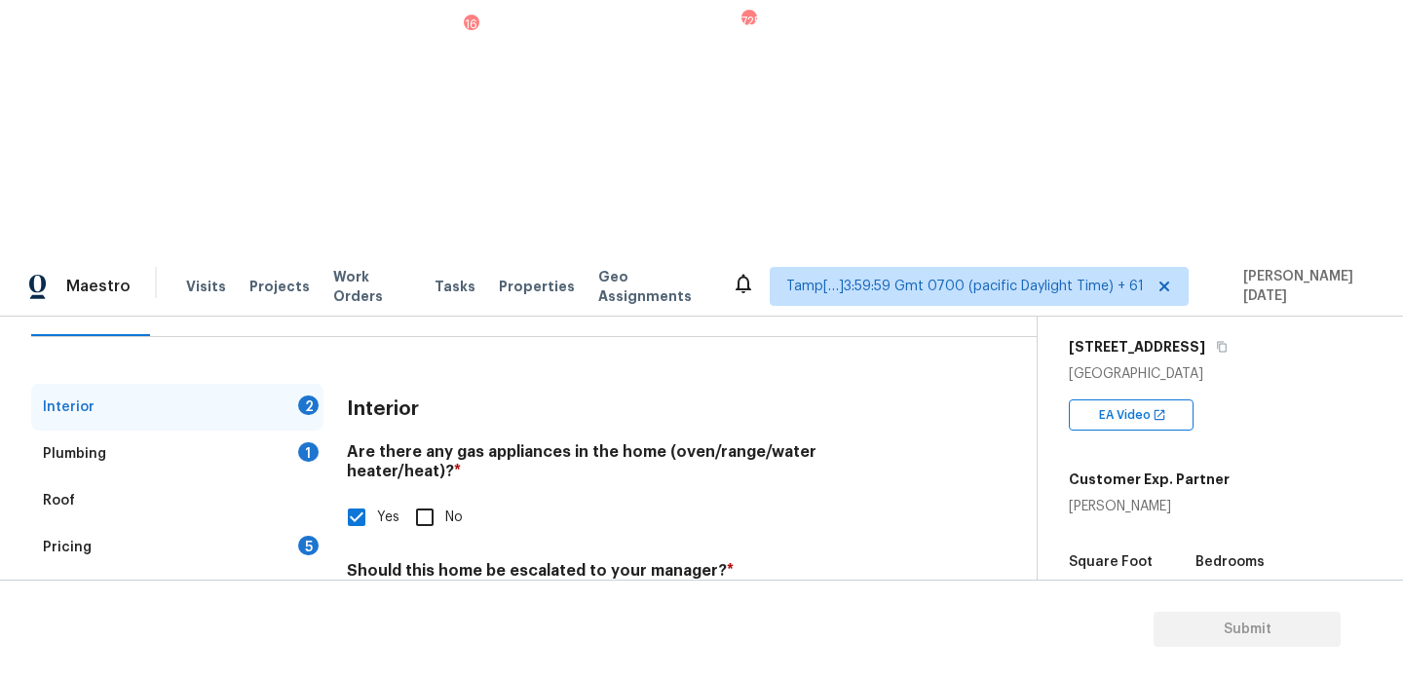
type input "This property is adjacent to a home with stabilized foundations in Marion Count…"
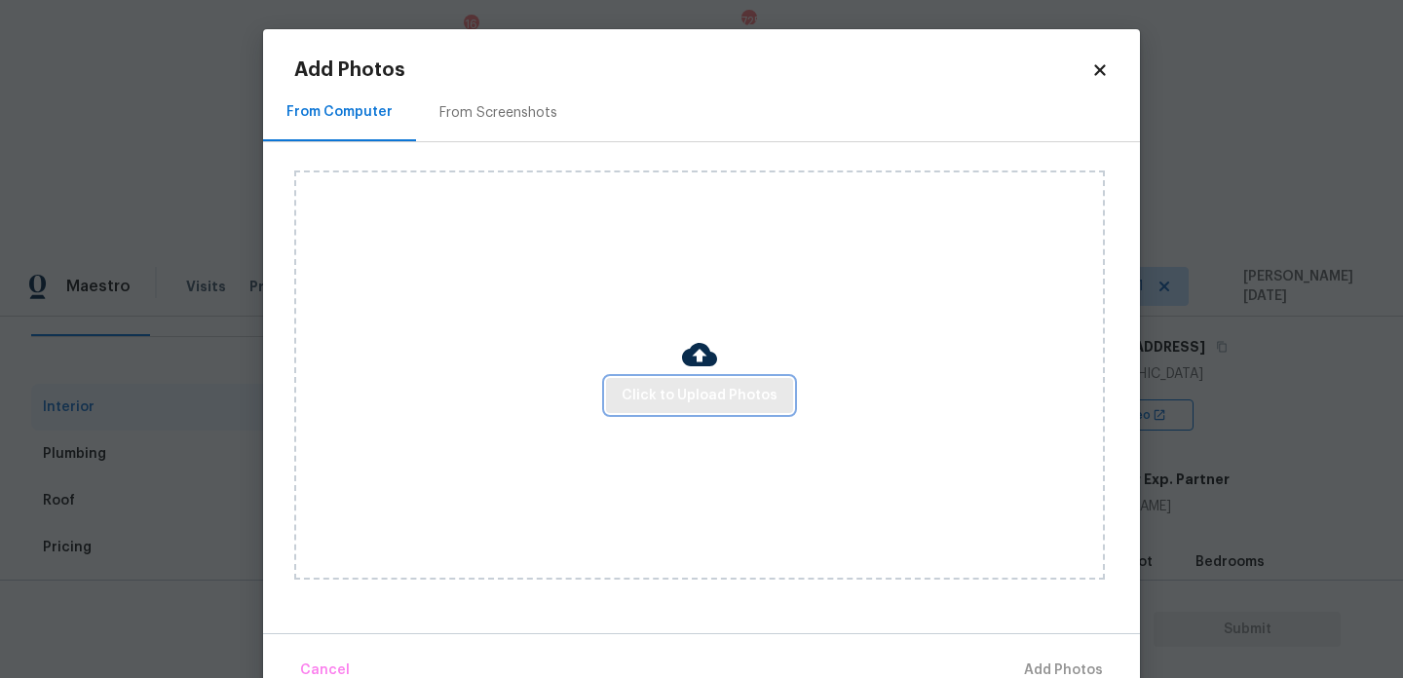
click at [693, 387] on span "Click to Upload Photos" at bounding box center [700, 396] width 156 height 24
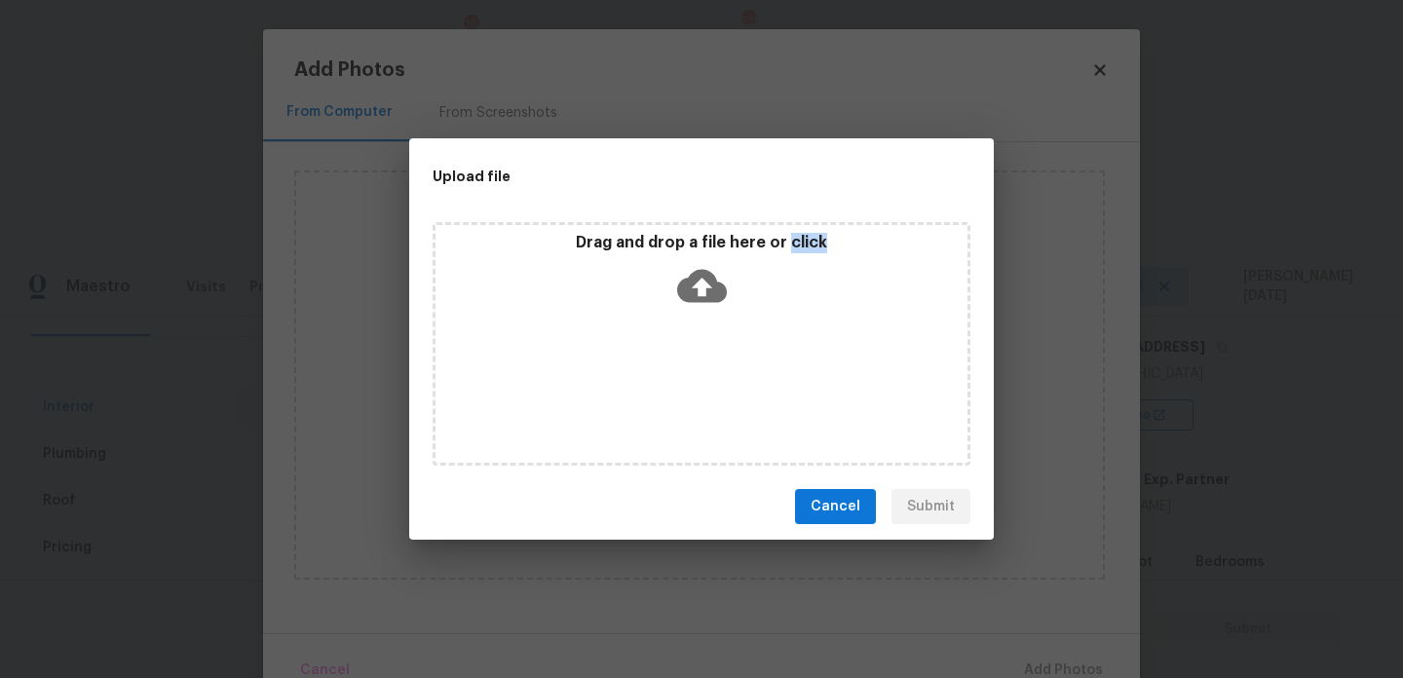
click at [693, 387] on div "Drag and drop a file here or click" at bounding box center [702, 344] width 538 height 244
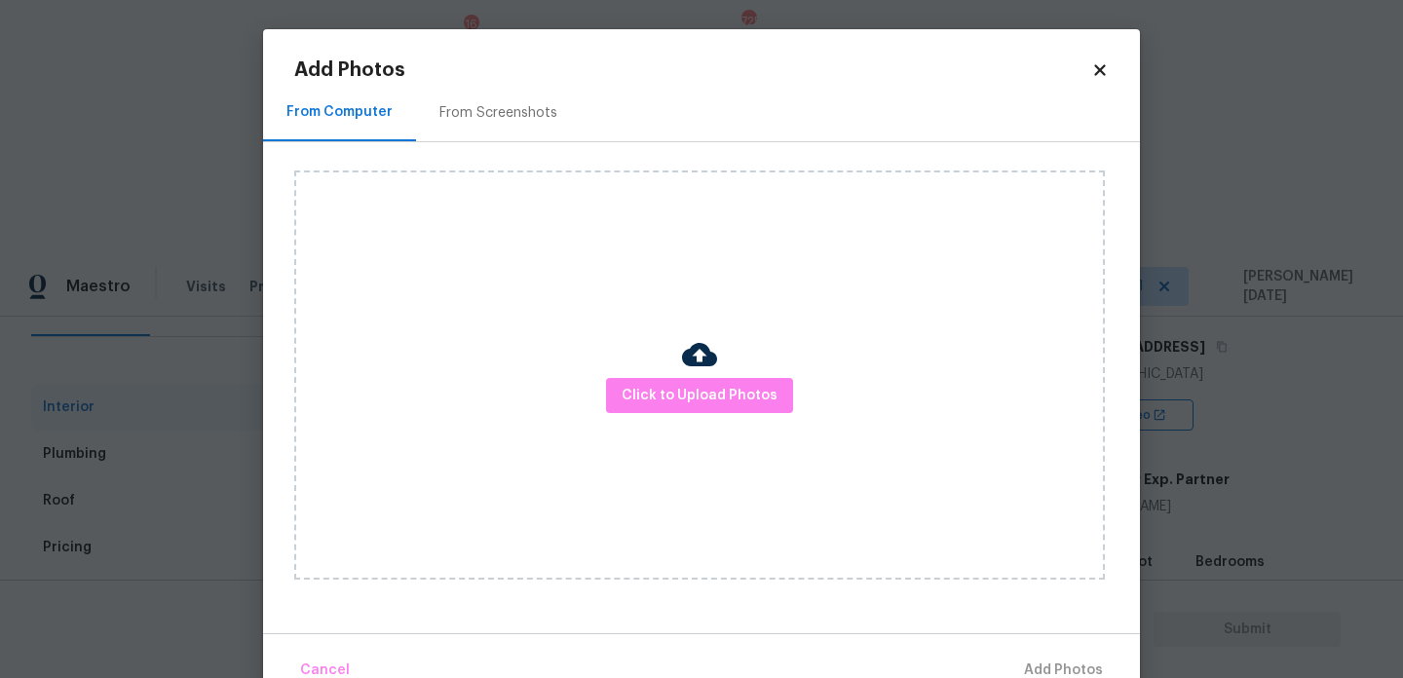
click at [712, 376] on div at bounding box center [699, 357] width 35 height 41
click at [712, 405] on span "Click to Upload Photos" at bounding box center [700, 396] width 156 height 24
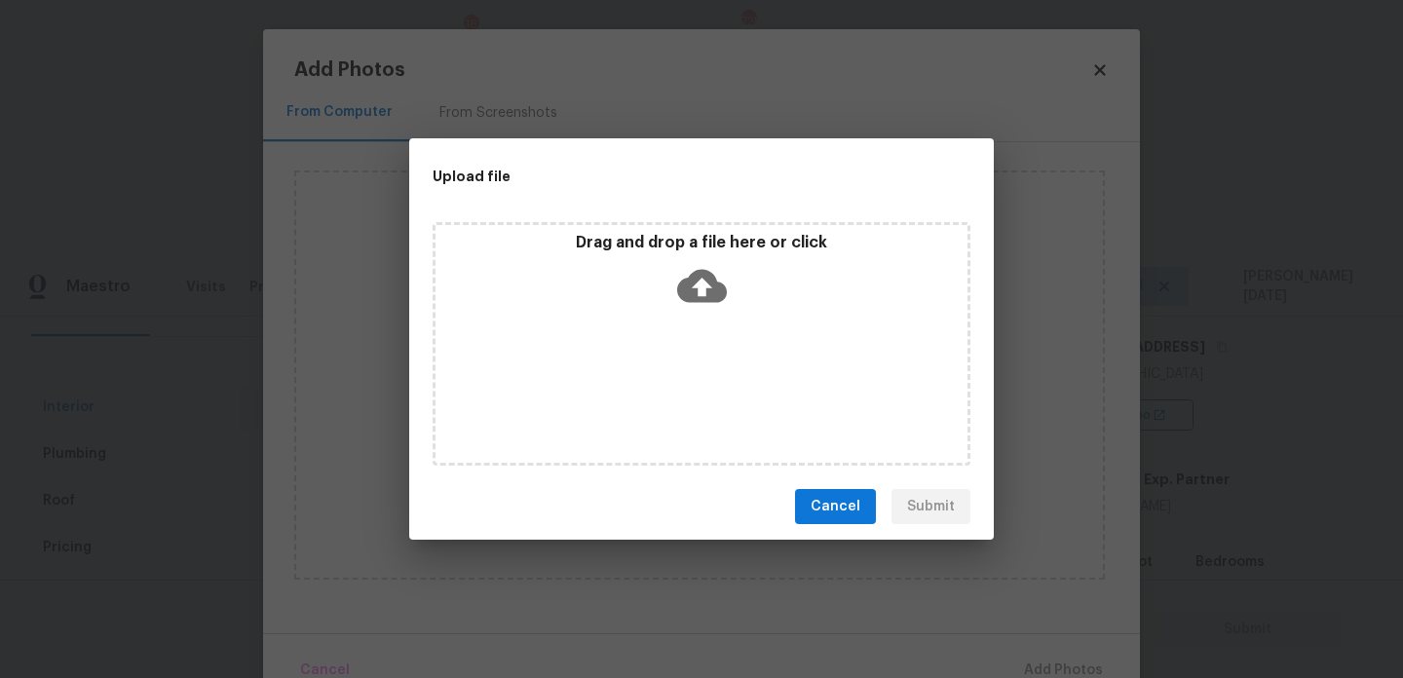
click at [712, 405] on div "Drag and drop a file here or click" at bounding box center [702, 344] width 538 height 244
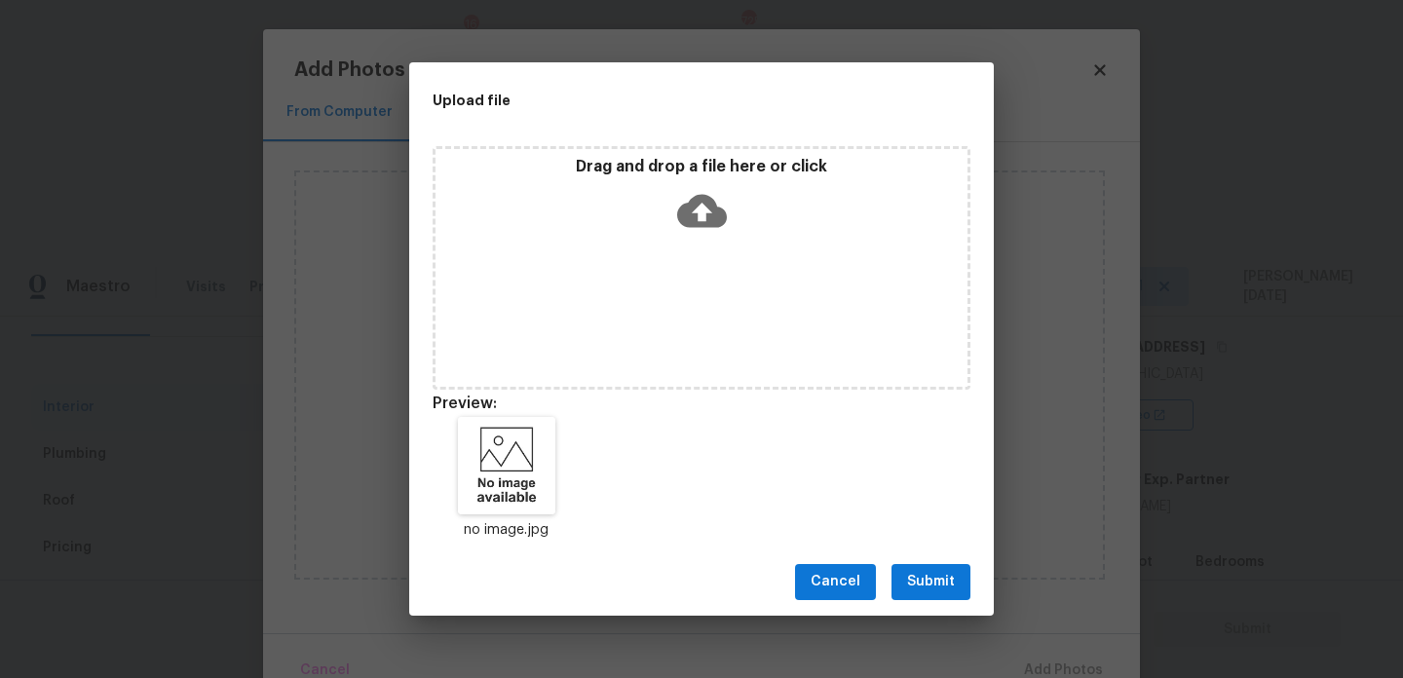
click at [926, 587] on span "Submit" at bounding box center [931, 582] width 48 height 24
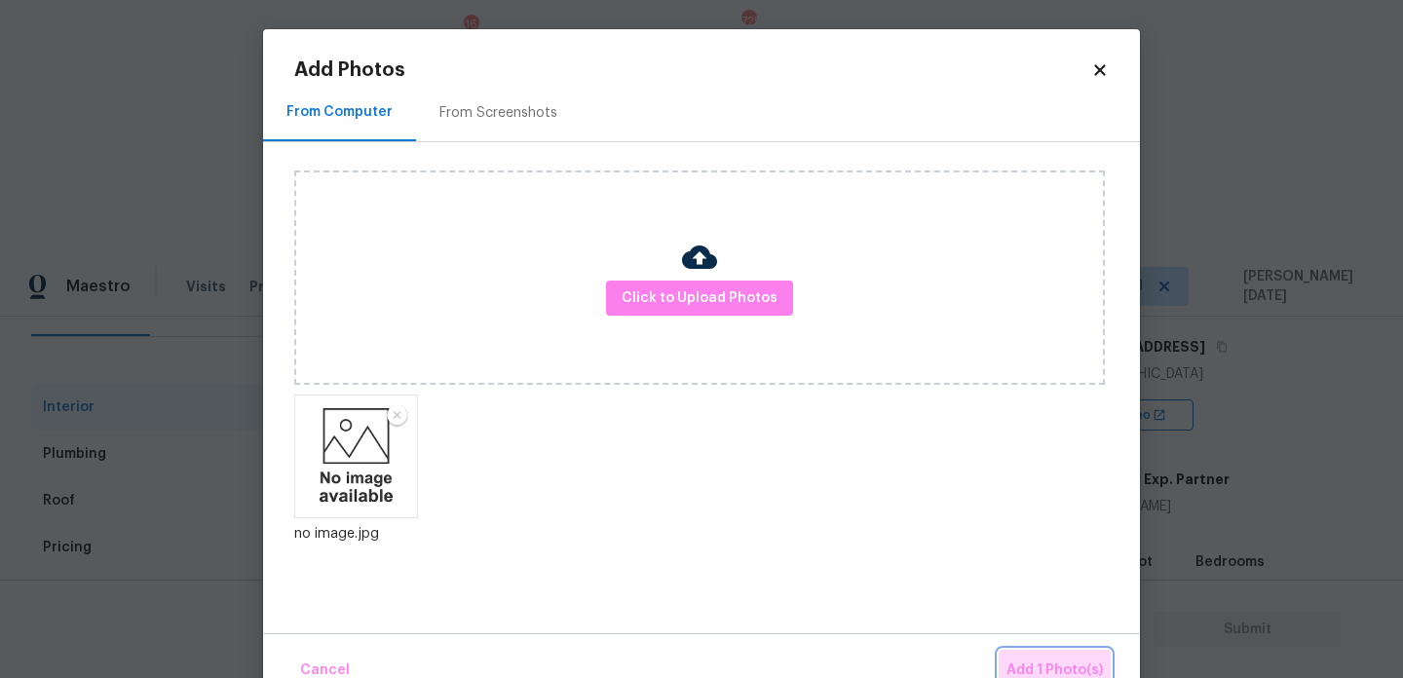
click at [1020, 650] on button "Add 1 Photo(s)" at bounding box center [1055, 671] width 112 height 42
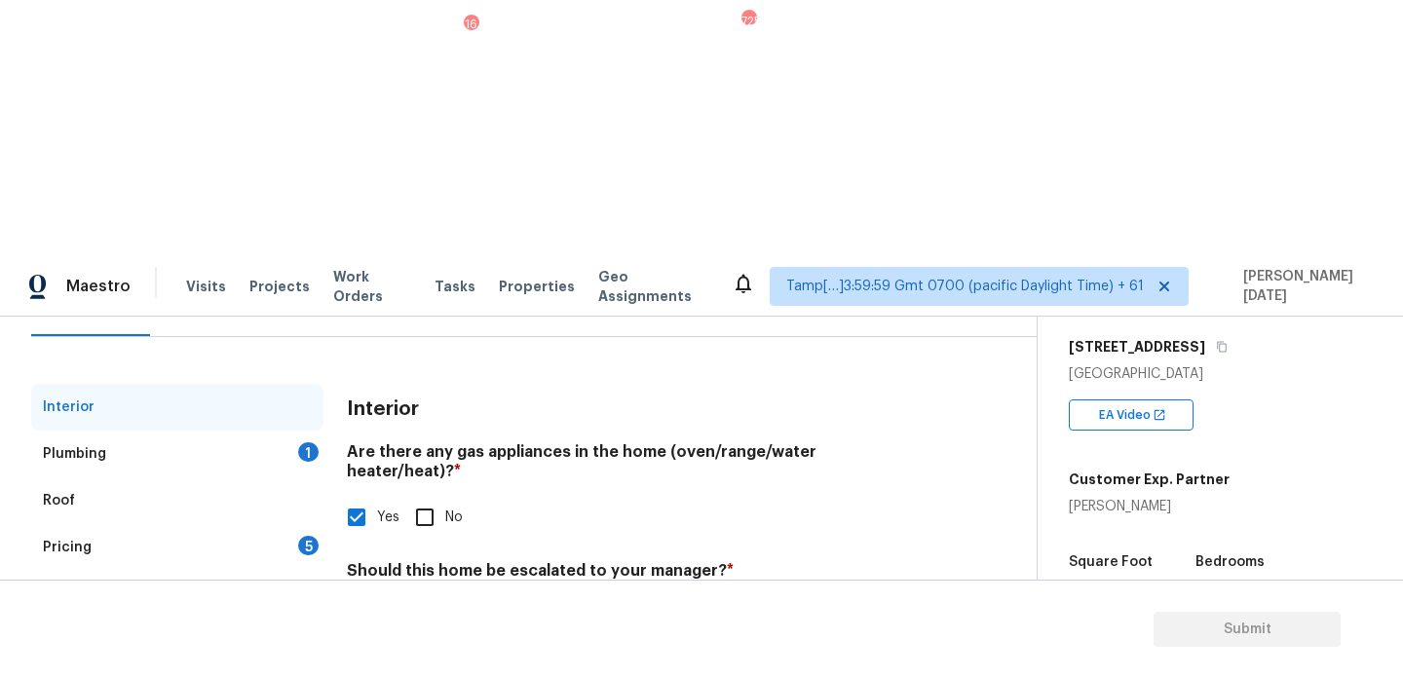
click at [291, 431] on div "Plumbing 1" at bounding box center [177, 454] width 292 height 47
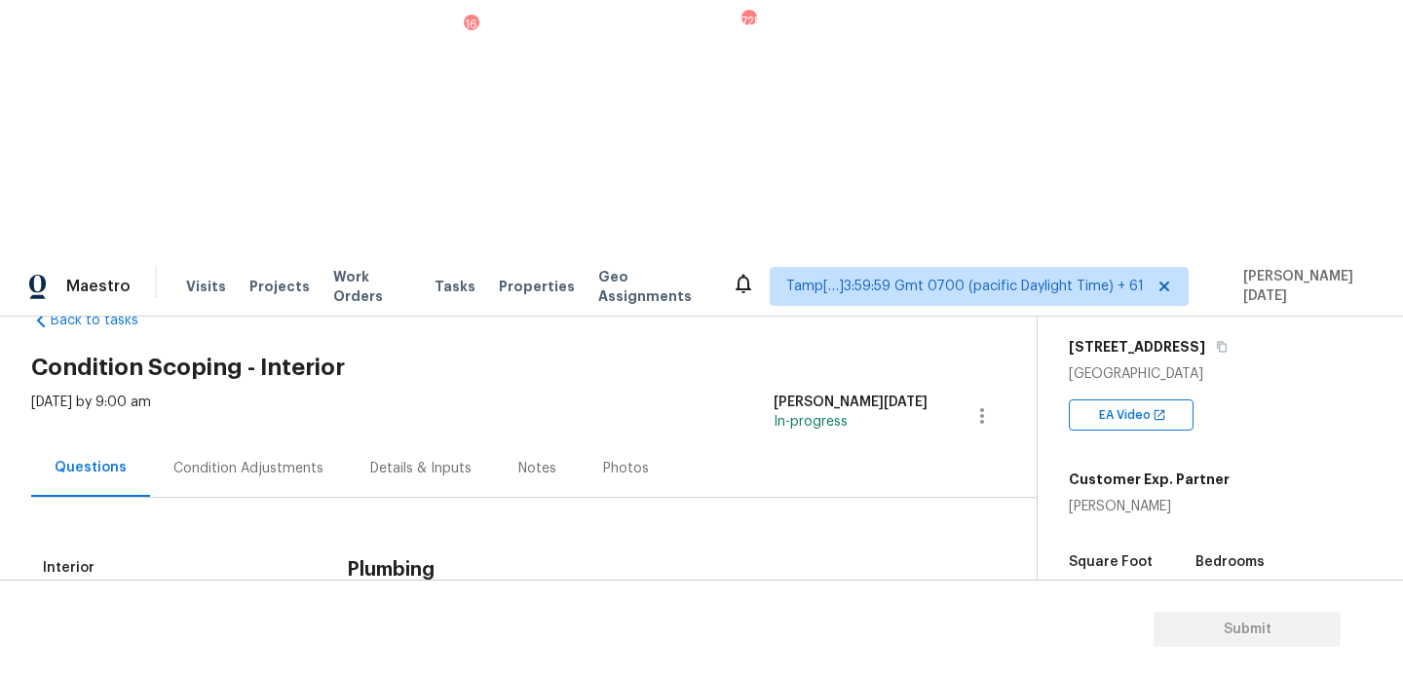
scroll to position [53, 0]
checkbox input "true"
click at [416, 638] on input "No" at bounding box center [424, 658] width 41 height 41
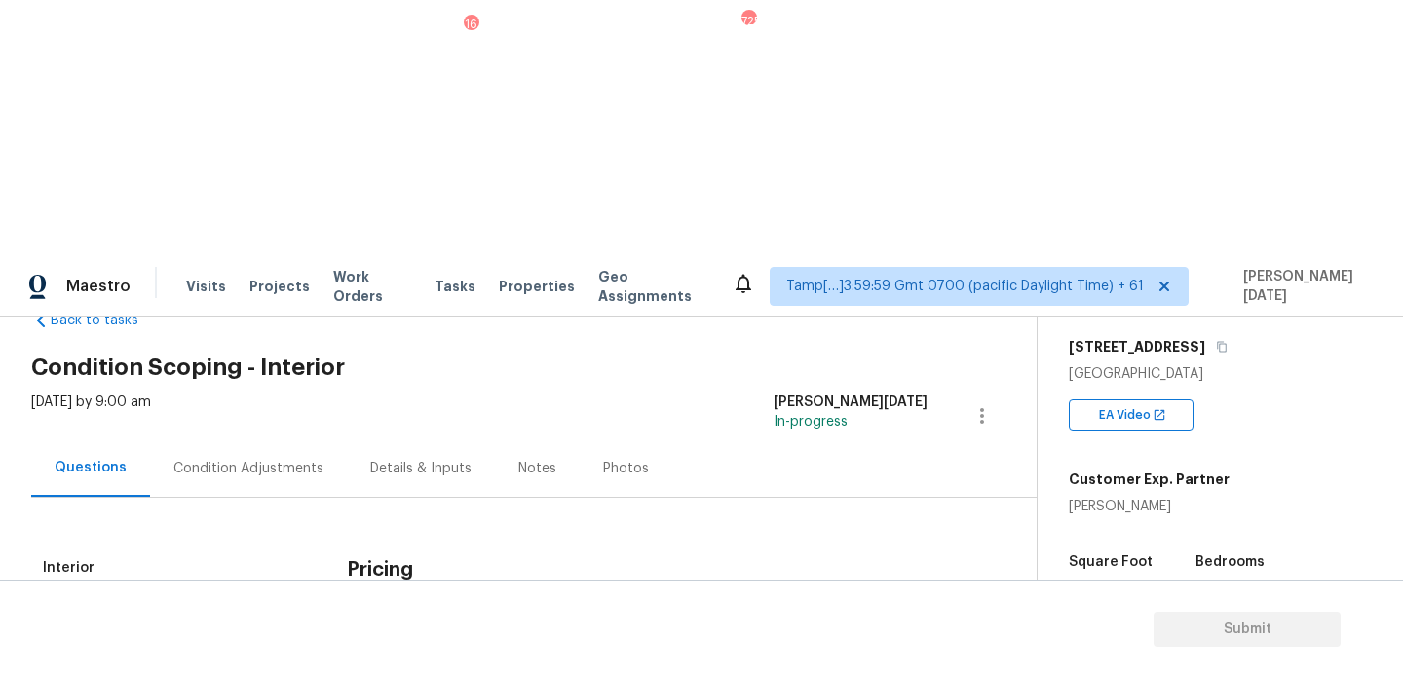
checkbox input "true"
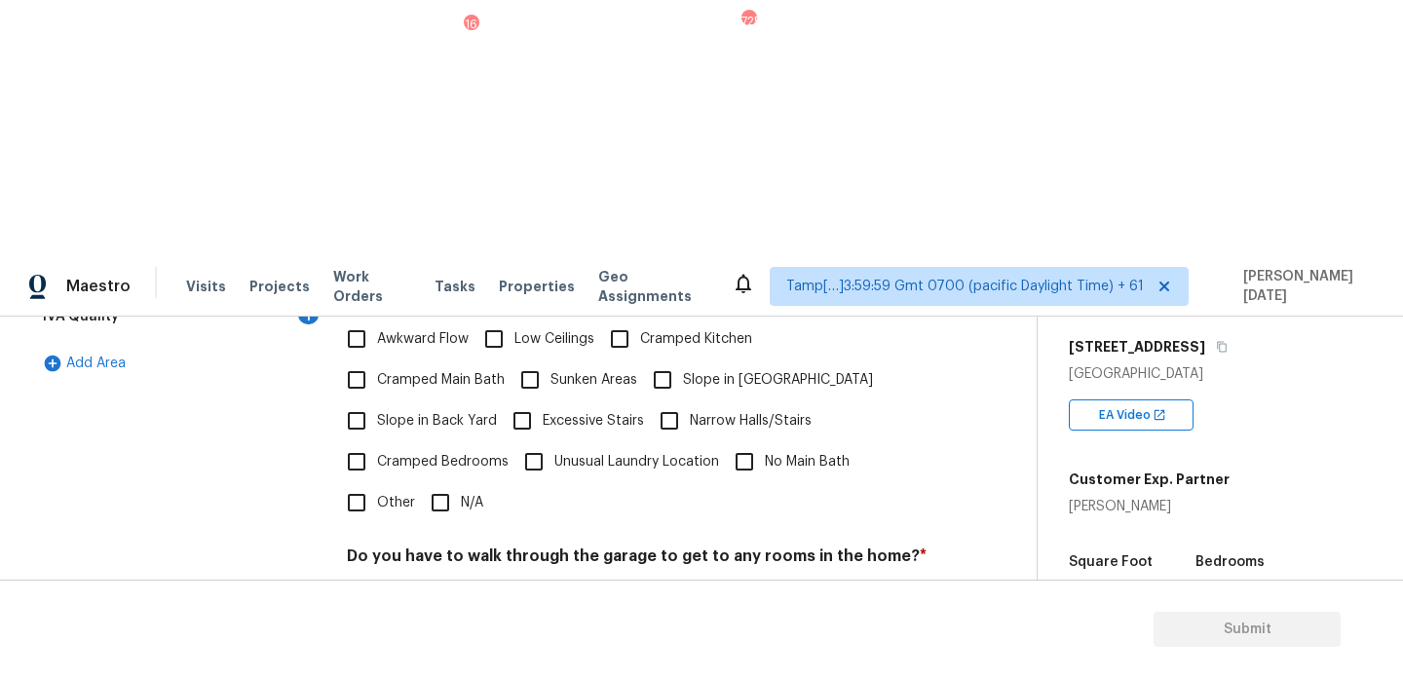
click at [445, 482] on input "N/A" at bounding box center [440, 502] width 41 height 41
checkbox input "true"
click at [433, 584] on input "No" at bounding box center [424, 604] width 41 height 41
checkbox input "true"
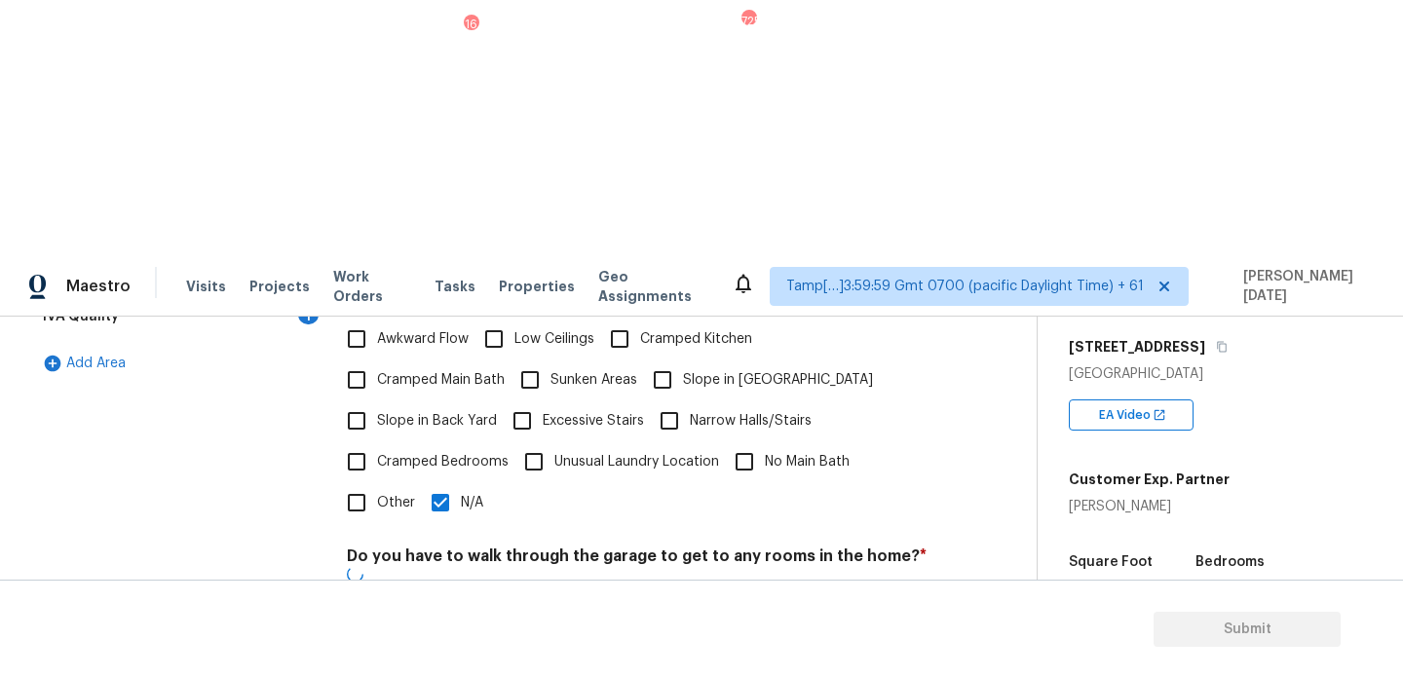
checkbox input "true"
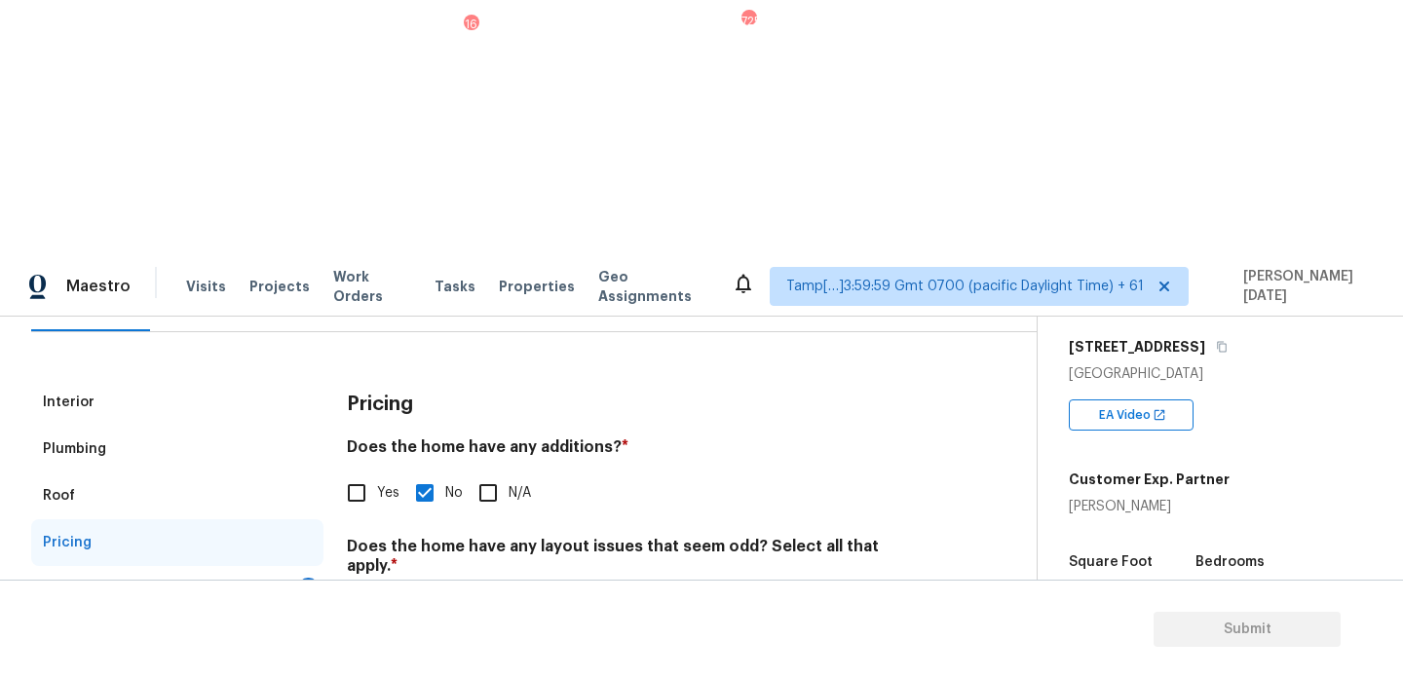
scroll to position [0, 0]
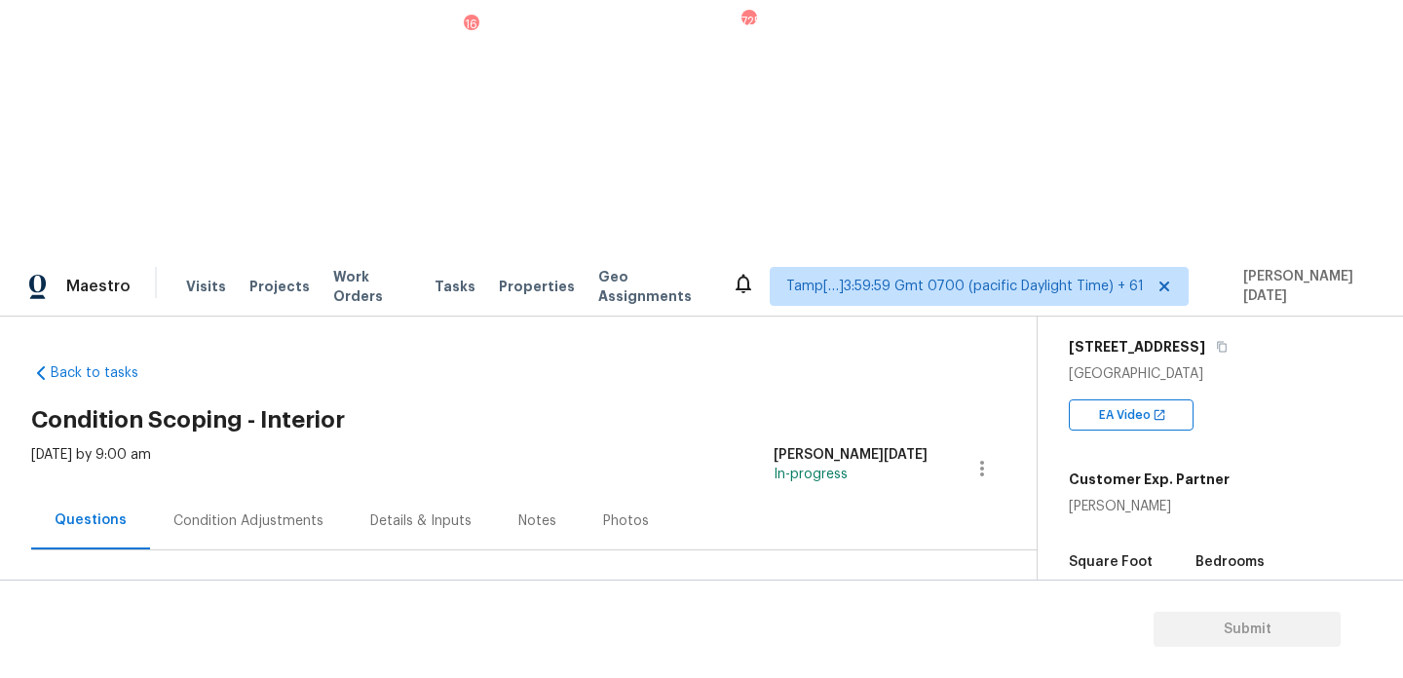
checkbox input "true"
click at [254, 492] on div "Condition Adjustments" at bounding box center [248, 520] width 197 height 57
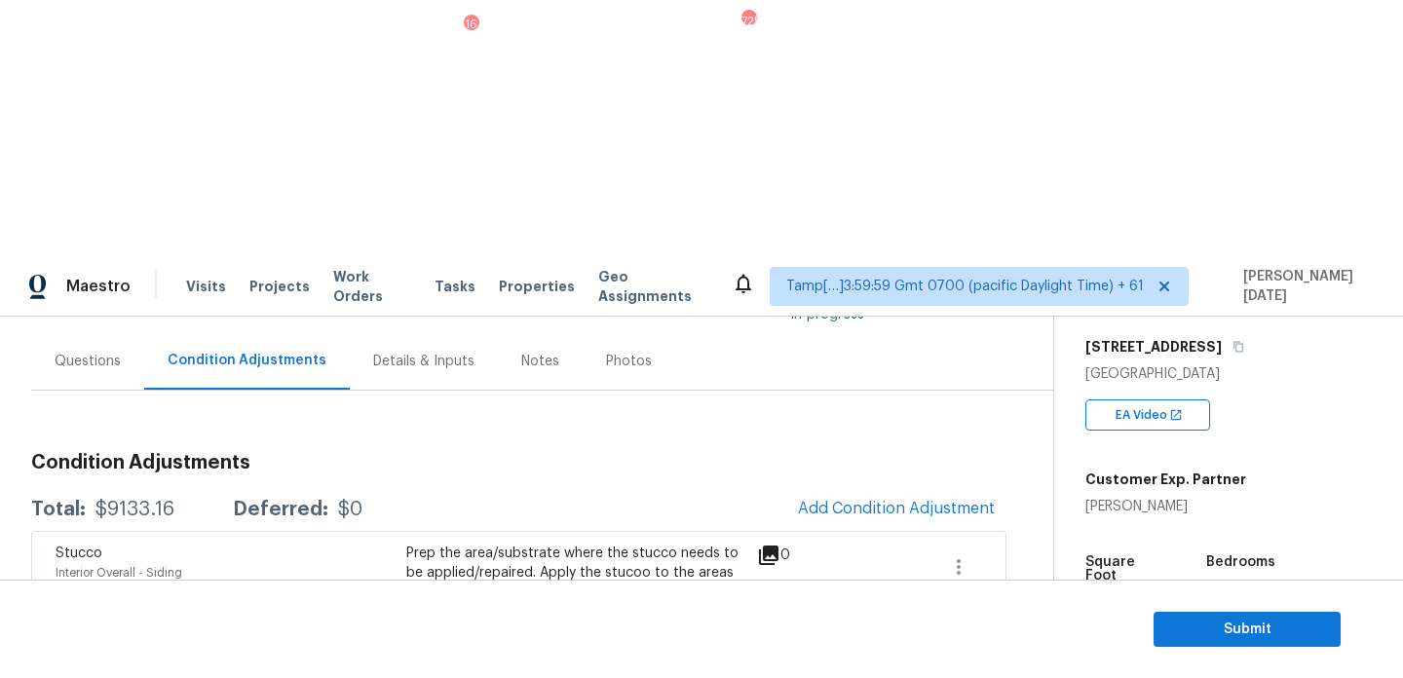
scroll to position [159, 0]
click at [878, 501] on span "Add Condition Adjustment" at bounding box center [896, 510] width 197 height 18
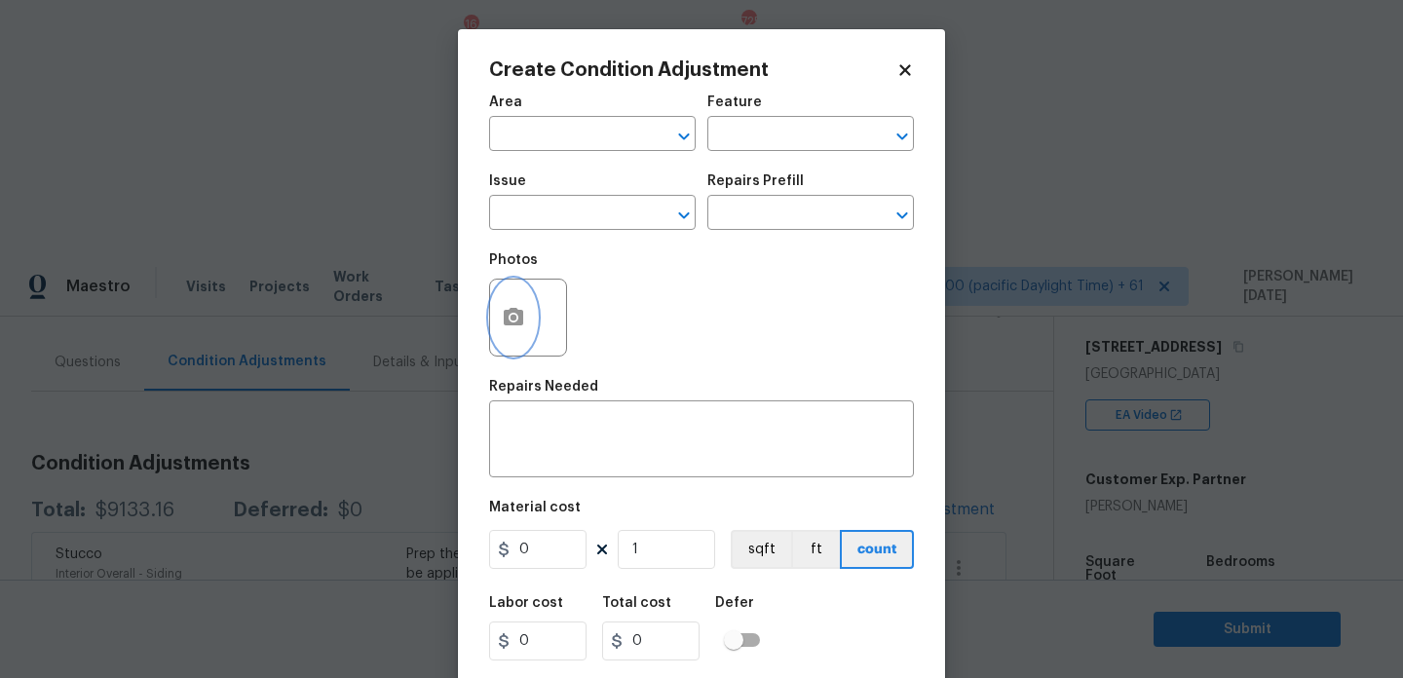
click at [496, 328] on button "button" at bounding box center [513, 318] width 47 height 76
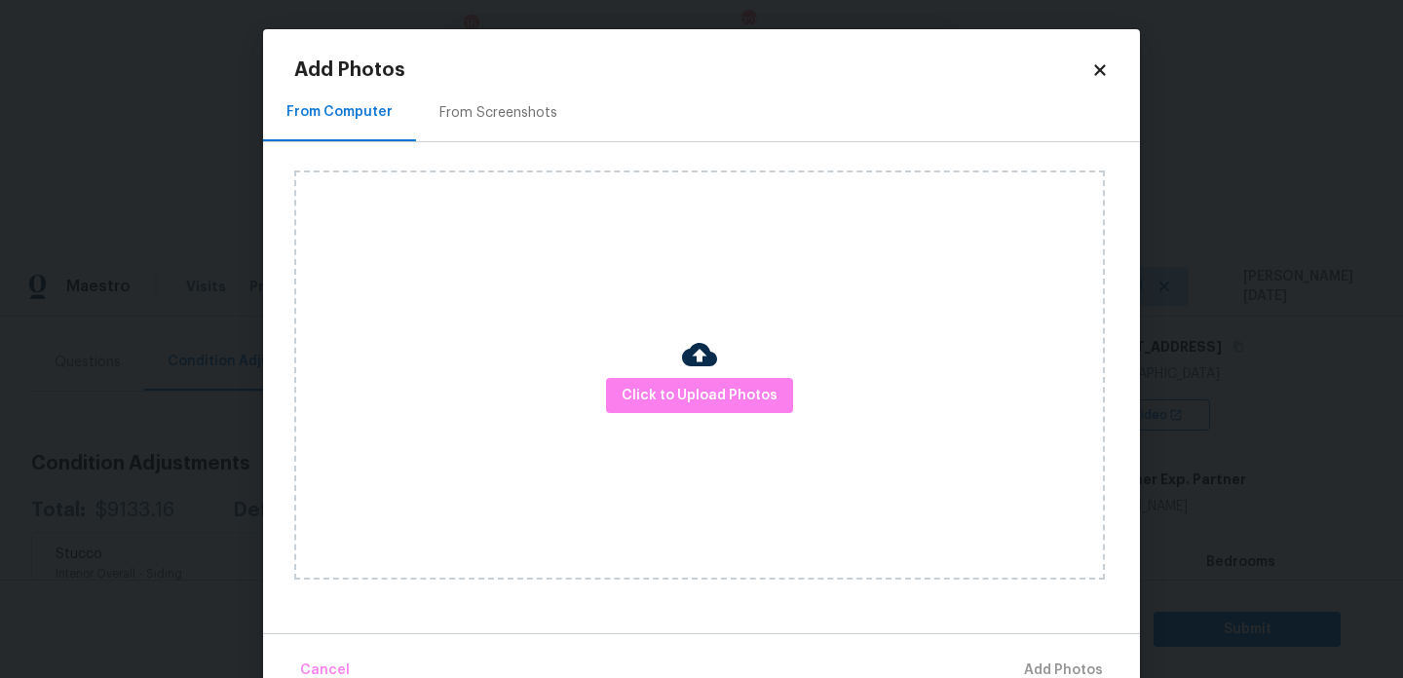
click at [745, 435] on div "Click to Upload Photos" at bounding box center [699, 374] width 811 height 409
click at [720, 405] on span "Click to Upload Photos" at bounding box center [700, 396] width 156 height 24
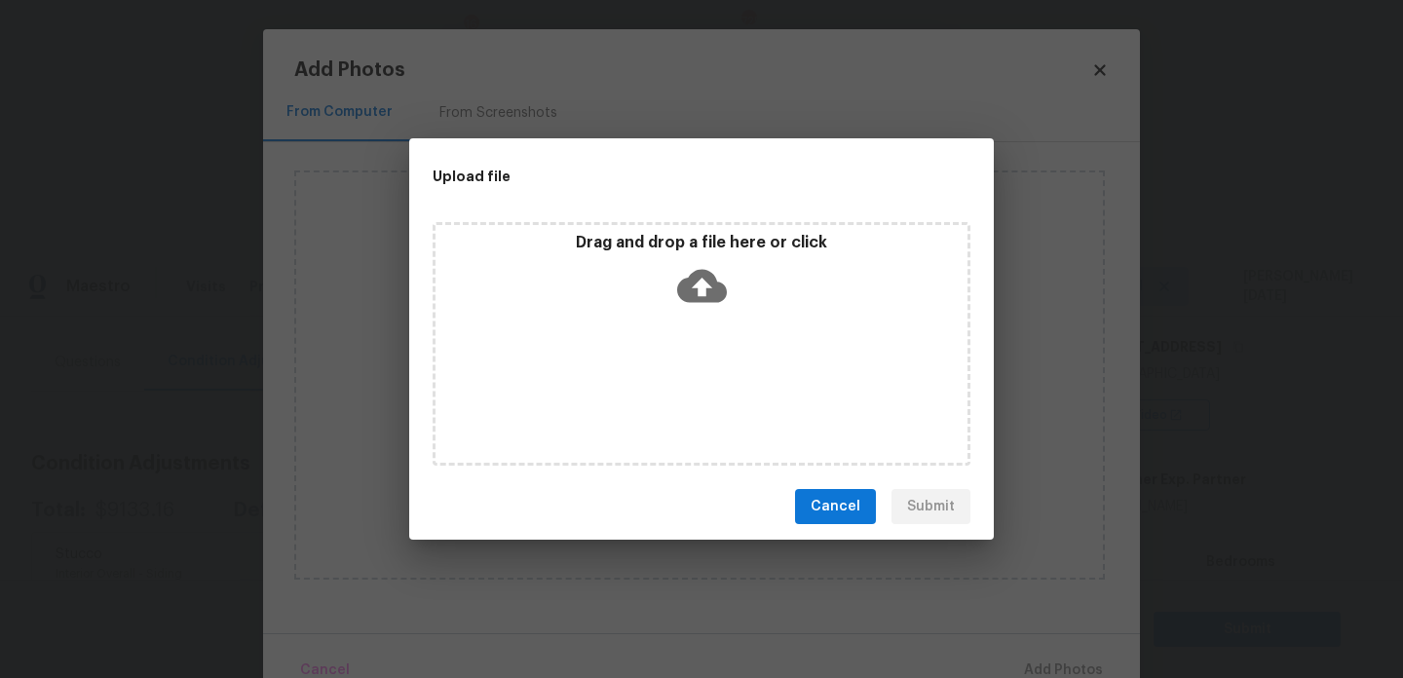
click at [720, 405] on div "Drag and drop a file here or click" at bounding box center [702, 344] width 538 height 244
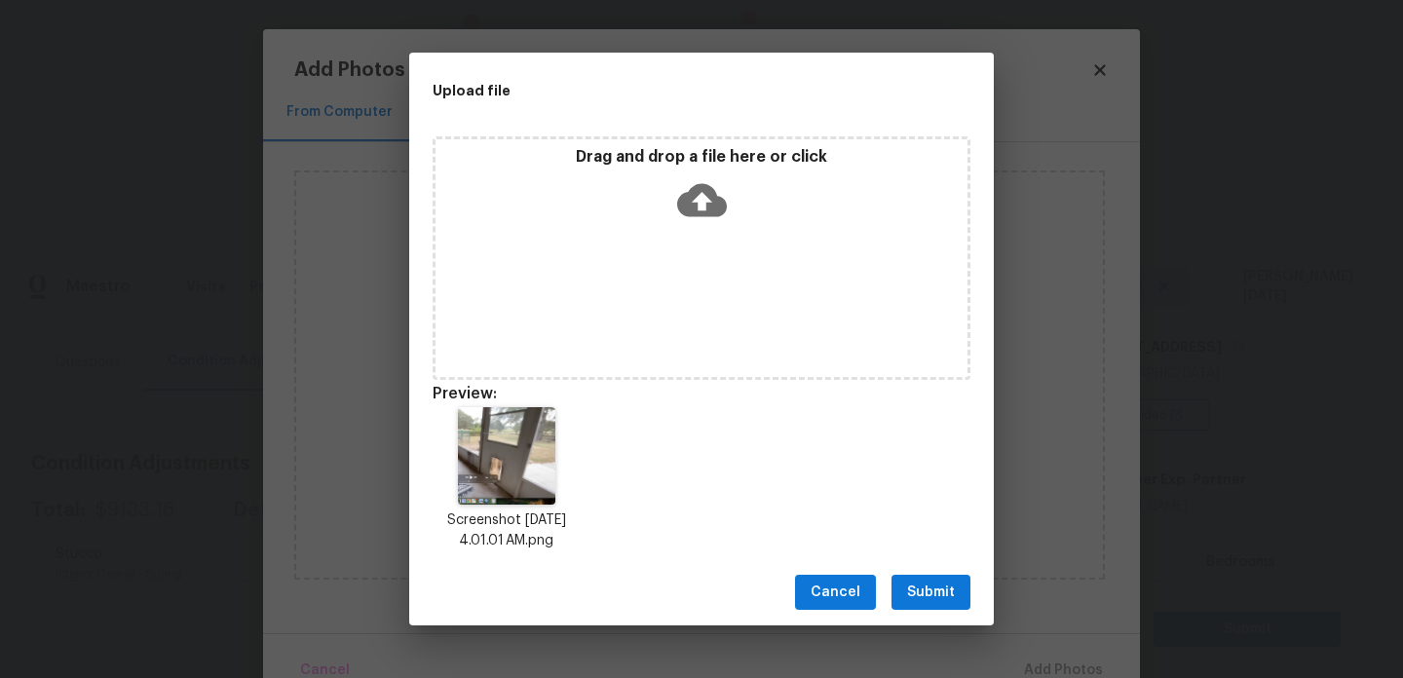
click at [936, 592] on span "Submit" at bounding box center [931, 593] width 48 height 24
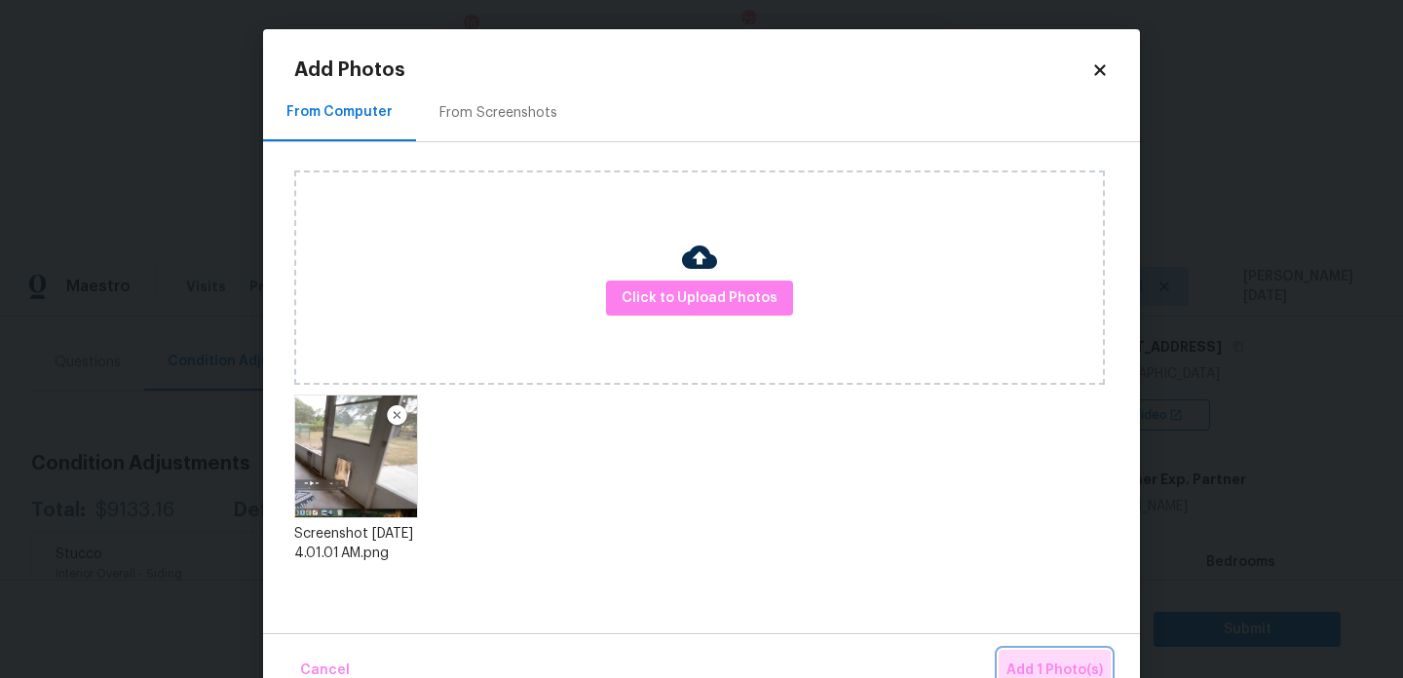
click at [1048, 665] on span "Add 1 Photo(s)" at bounding box center [1054, 671] width 96 height 24
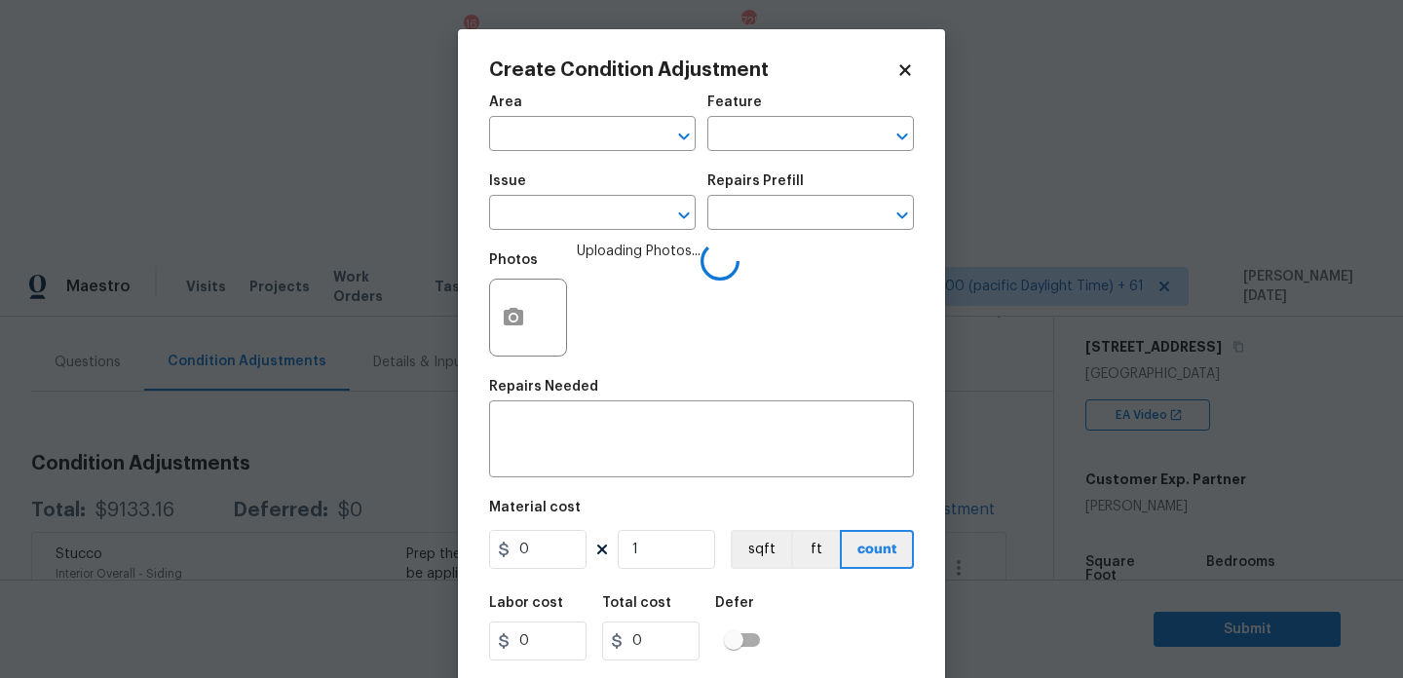
click at [556, 119] on div "Area" at bounding box center [592, 107] width 207 height 25
click at [546, 131] on input "text" at bounding box center [565, 136] width 152 height 30
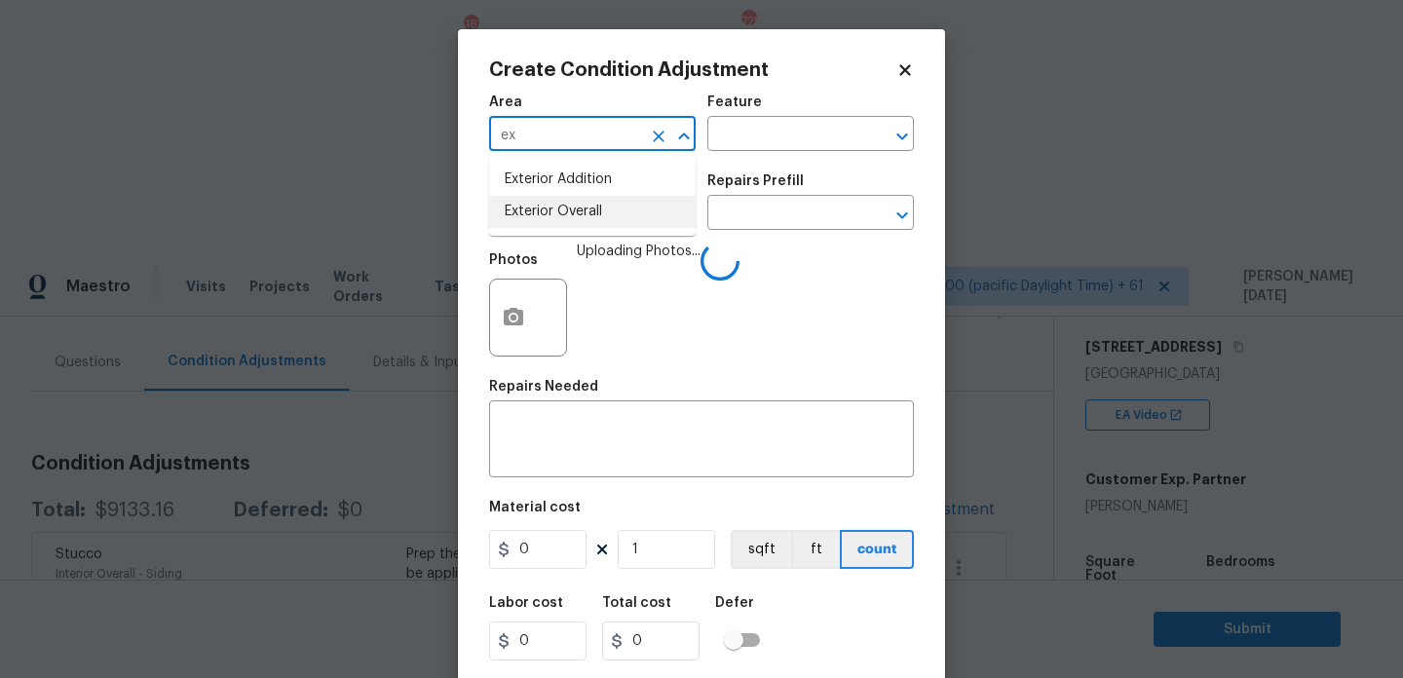
click at [587, 222] on li "Exterior Overall" at bounding box center [592, 212] width 207 height 32
type input "Exterior Overall"
click at [766, 144] on input "text" at bounding box center [783, 136] width 152 height 30
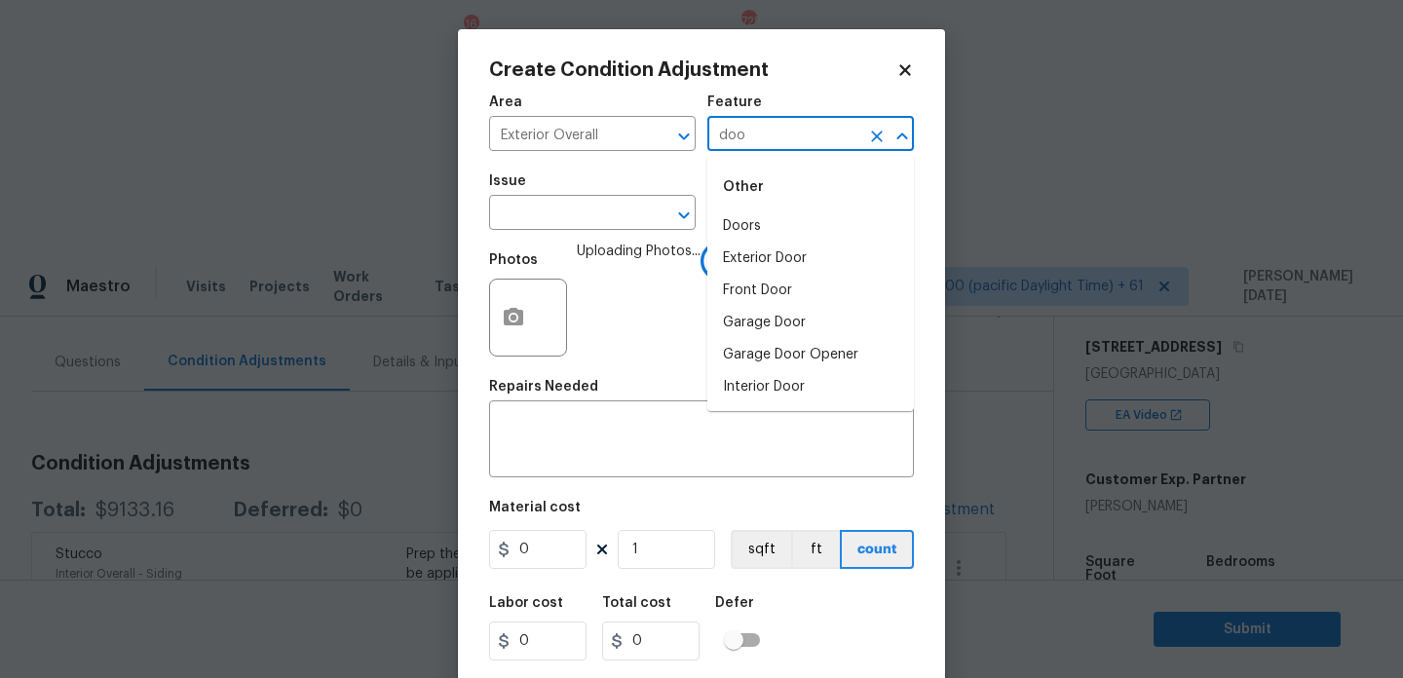
type input "door"
click at [553, 224] on input "text" at bounding box center [565, 215] width 152 height 30
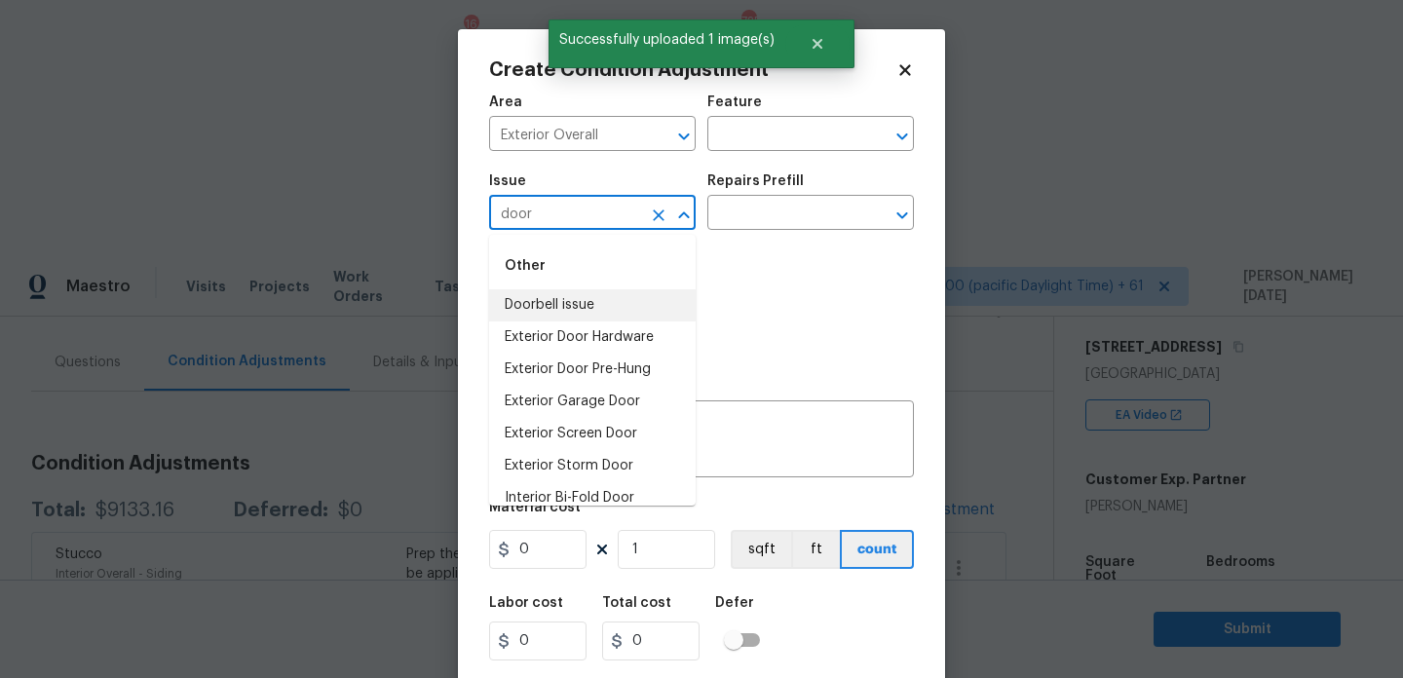
scroll to position [144, 0]
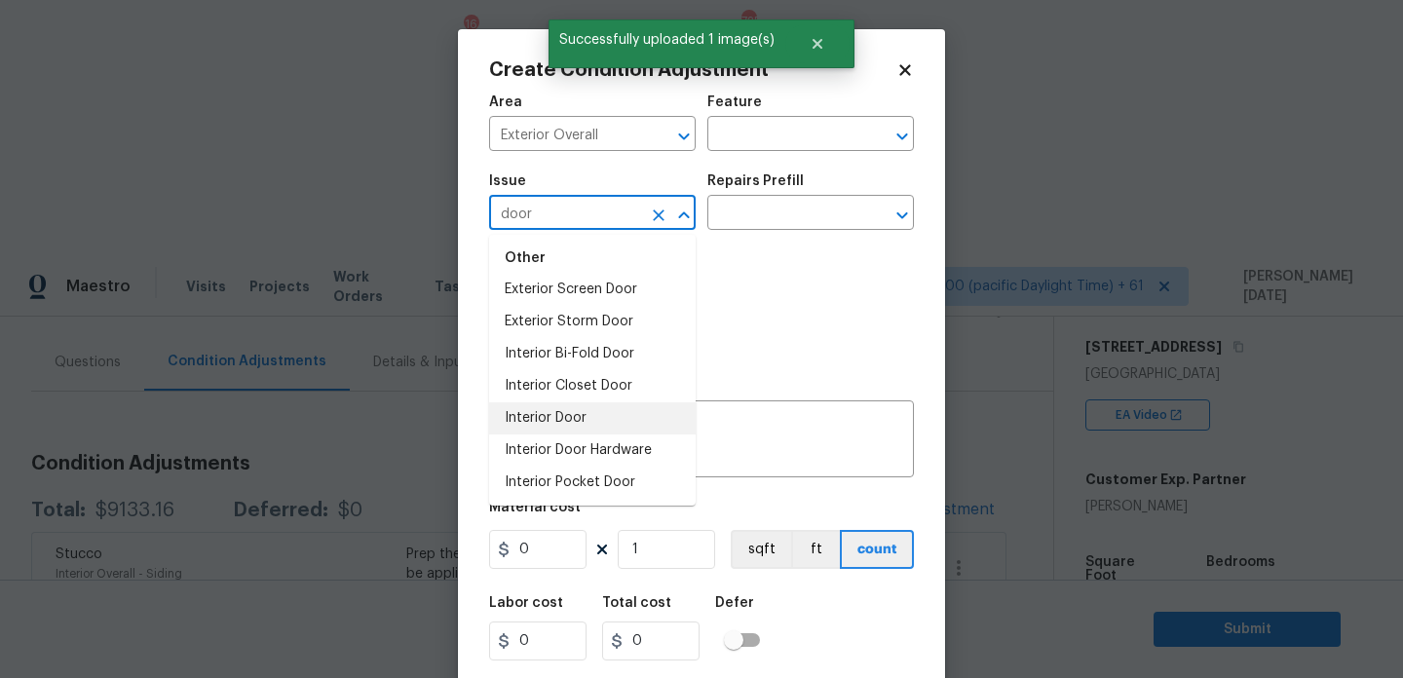
click at [599, 432] on li "Interior Door" at bounding box center [592, 418] width 207 height 32
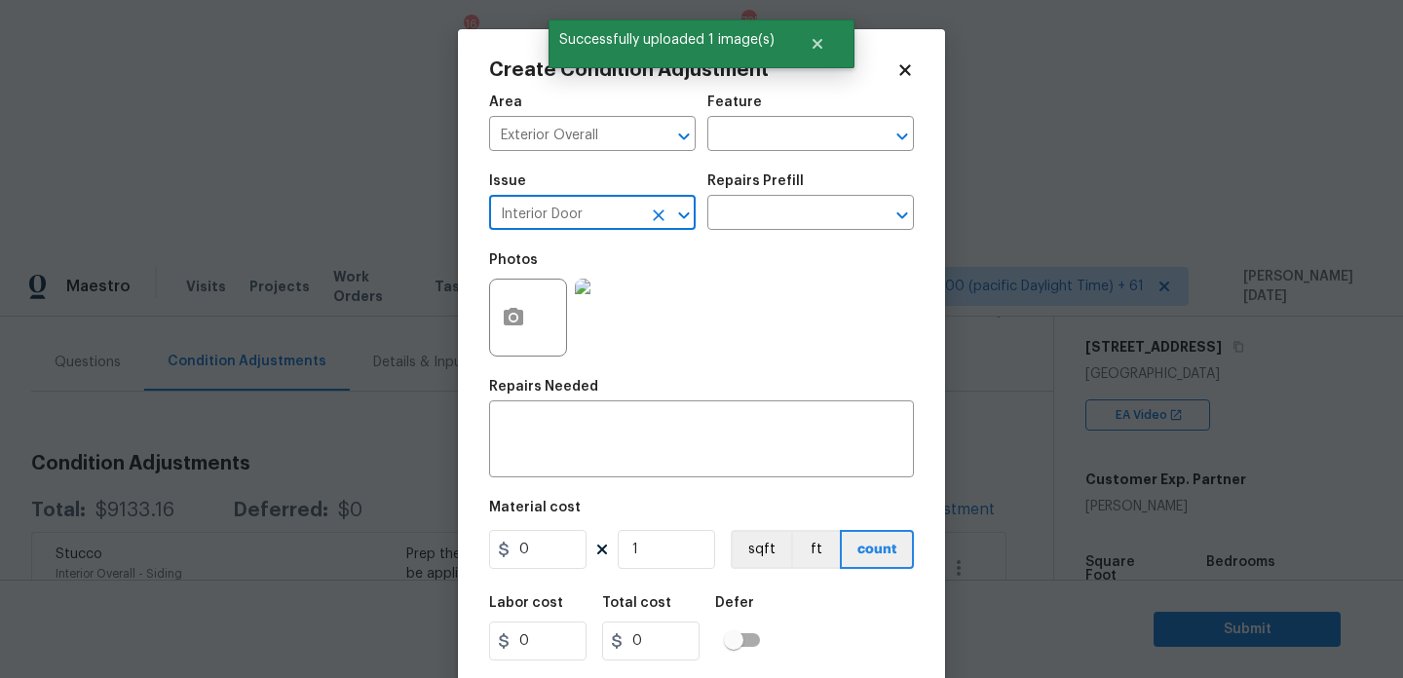
type input "Interior Door"
click at [550, 553] on input "0" at bounding box center [537, 549] width 97 height 39
type input "650"
click at [571, 452] on textarea at bounding box center [701, 441] width 401 height 41
type input "650"
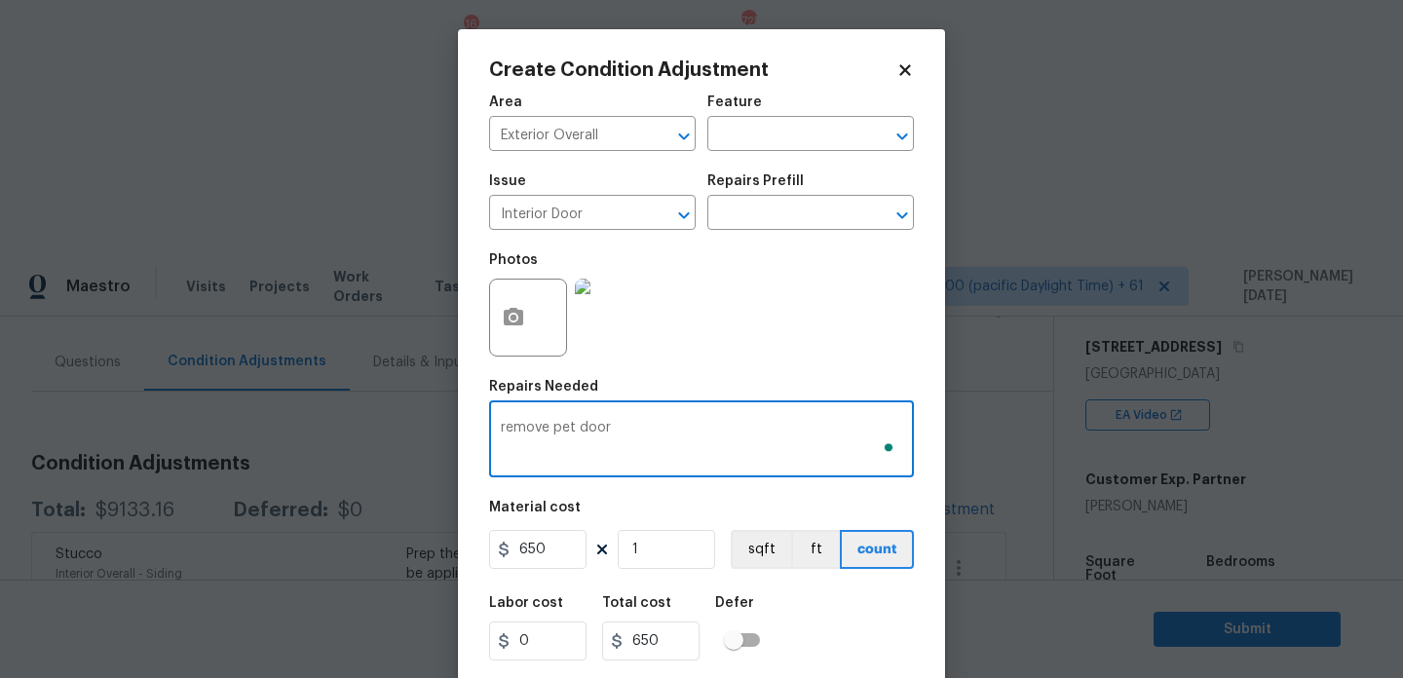
scroll to position [50, 0]
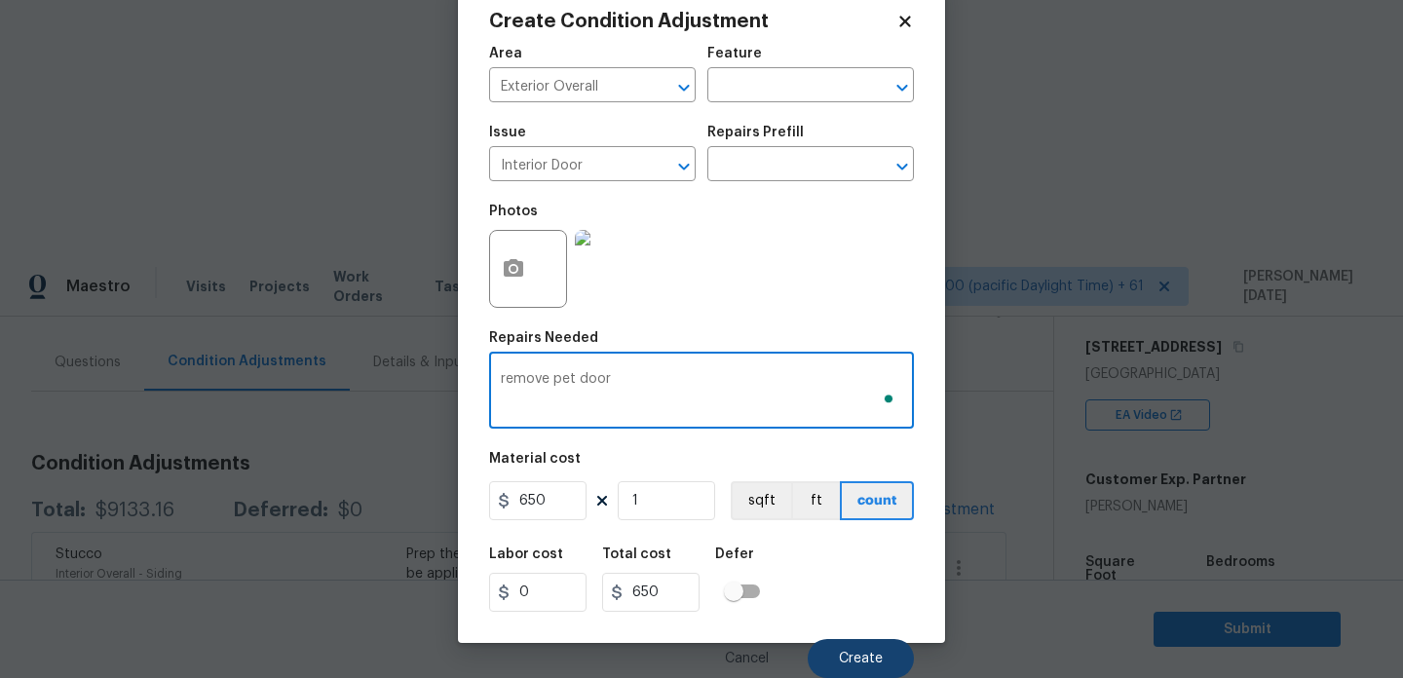
type textarea "remove pet door"
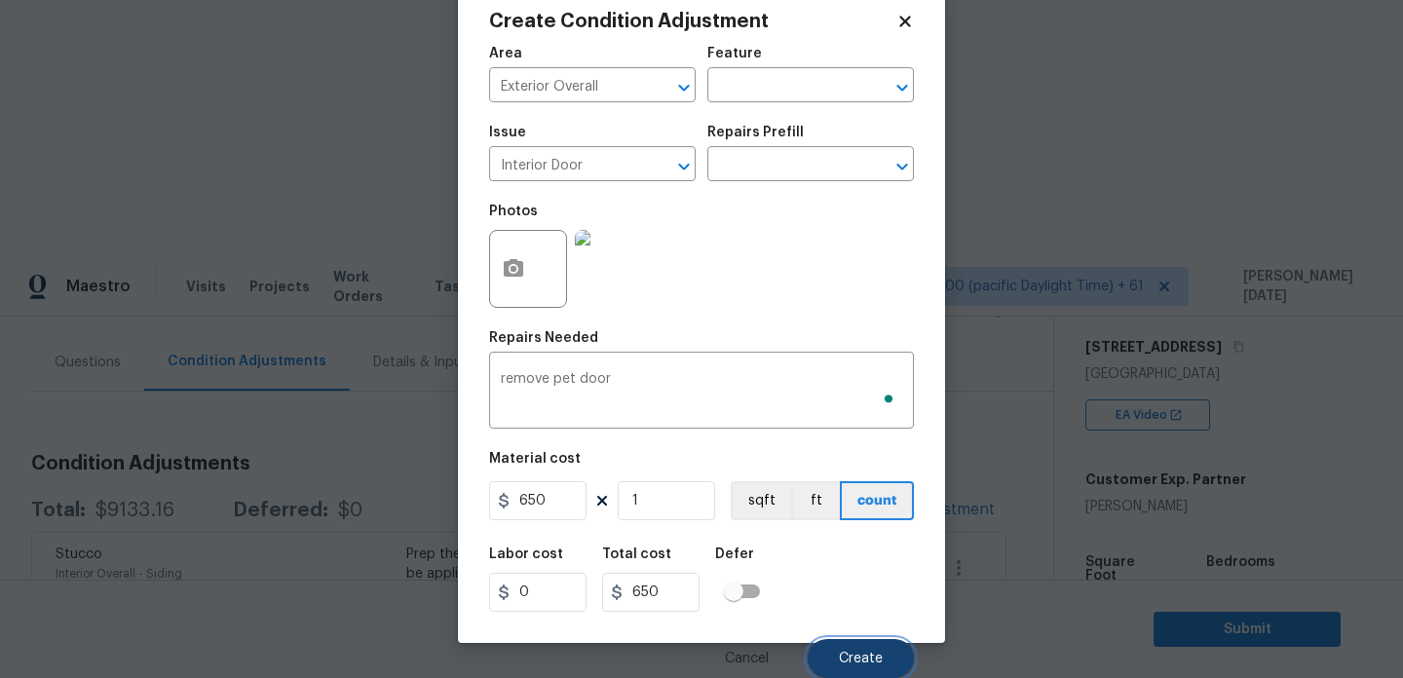
click at [839, 659] on button "Create" at bounding box center [861, 658] width 106 height 39
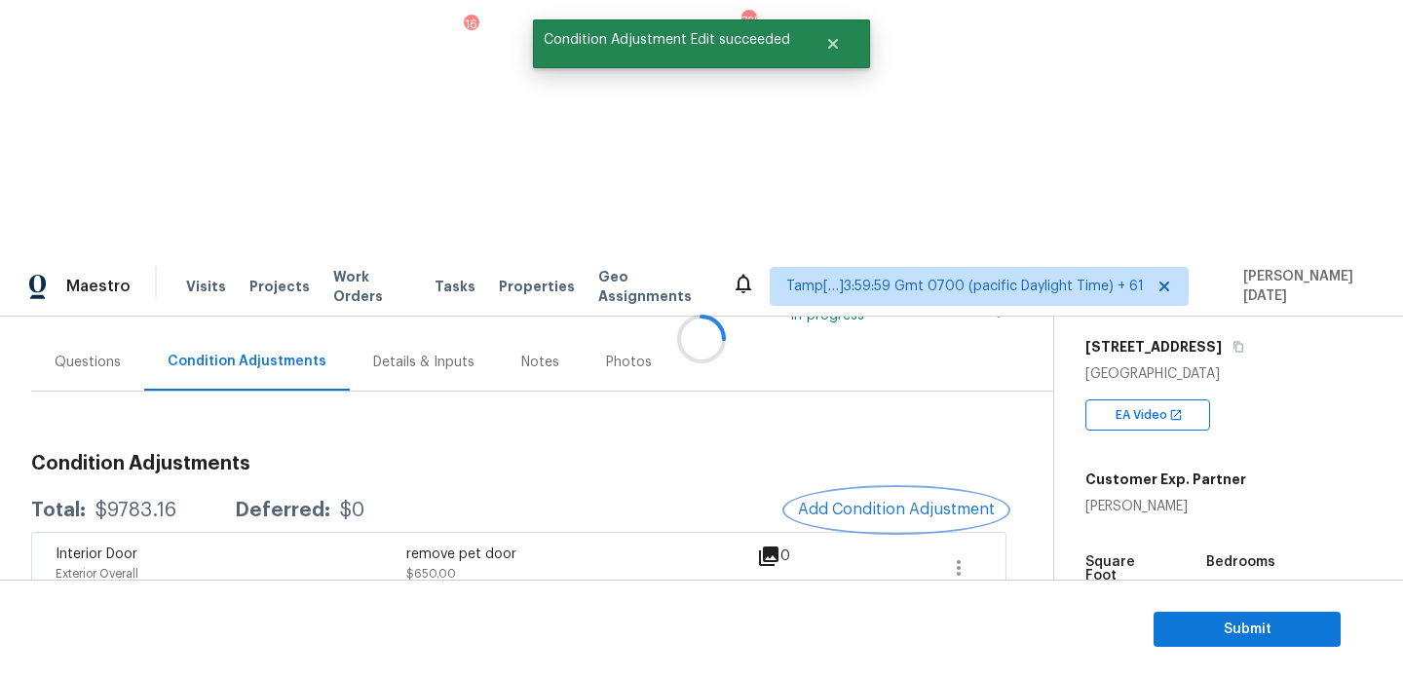
scroll to position [0, 0]
click at [1103, 594] on span "1884" at bounding box center [1101, 601] width 33 height 14
copy span "1884"
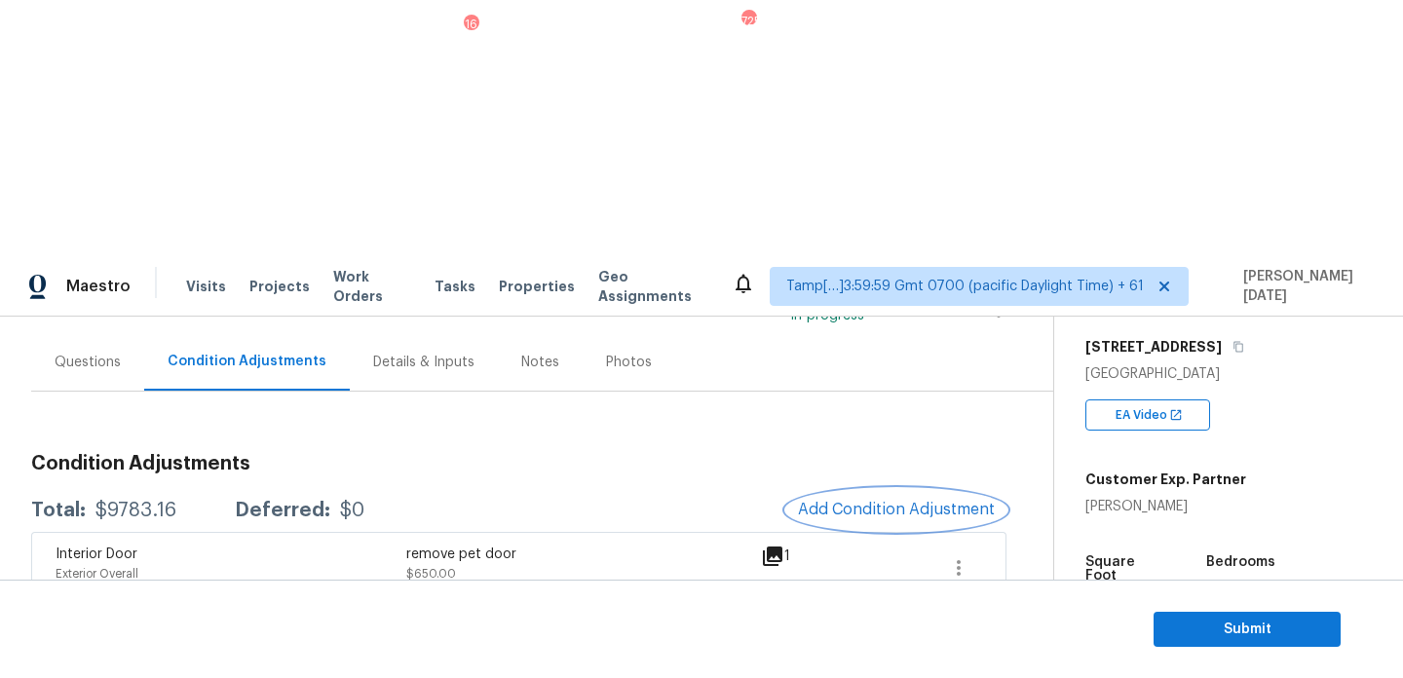
click at [849, 501] on span "Add Condition Adjustment" at bounding box center [896, 510] width 197 height 18
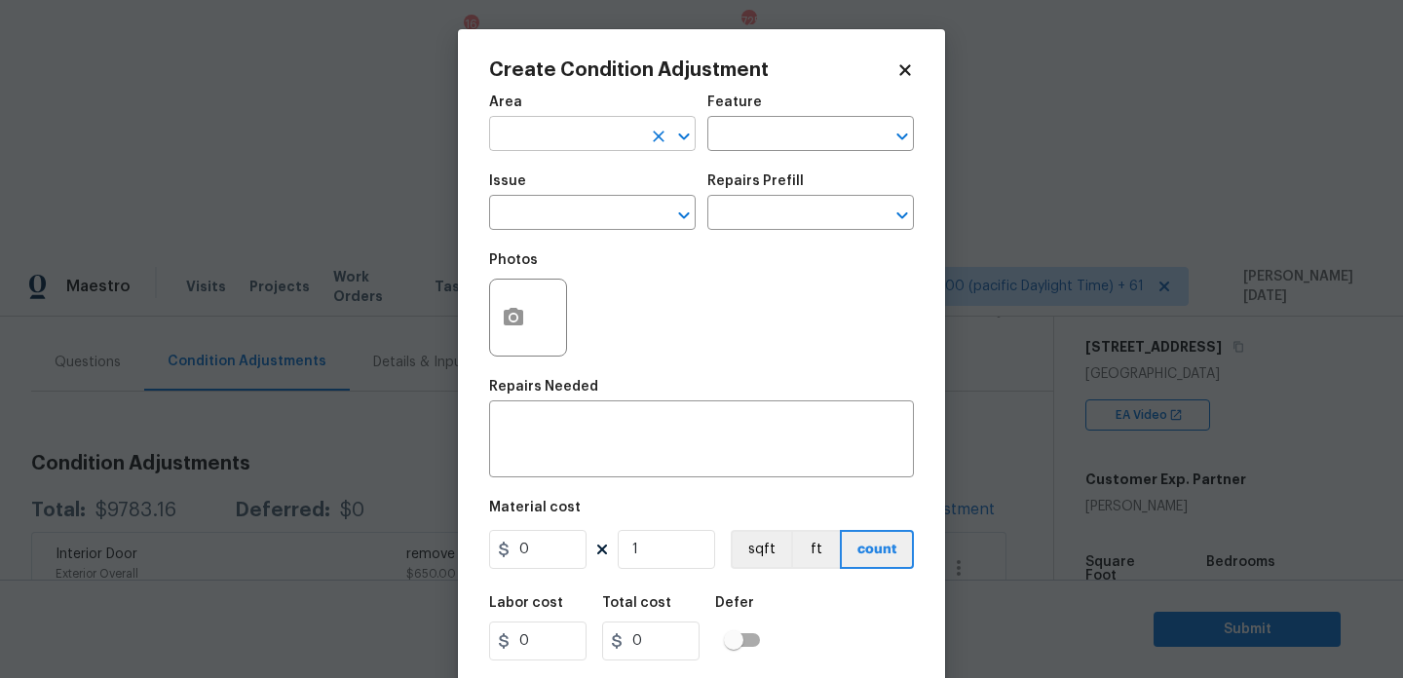
click at [530, 129] on input "text" at bounding box center [565, 136] width 152 height 30
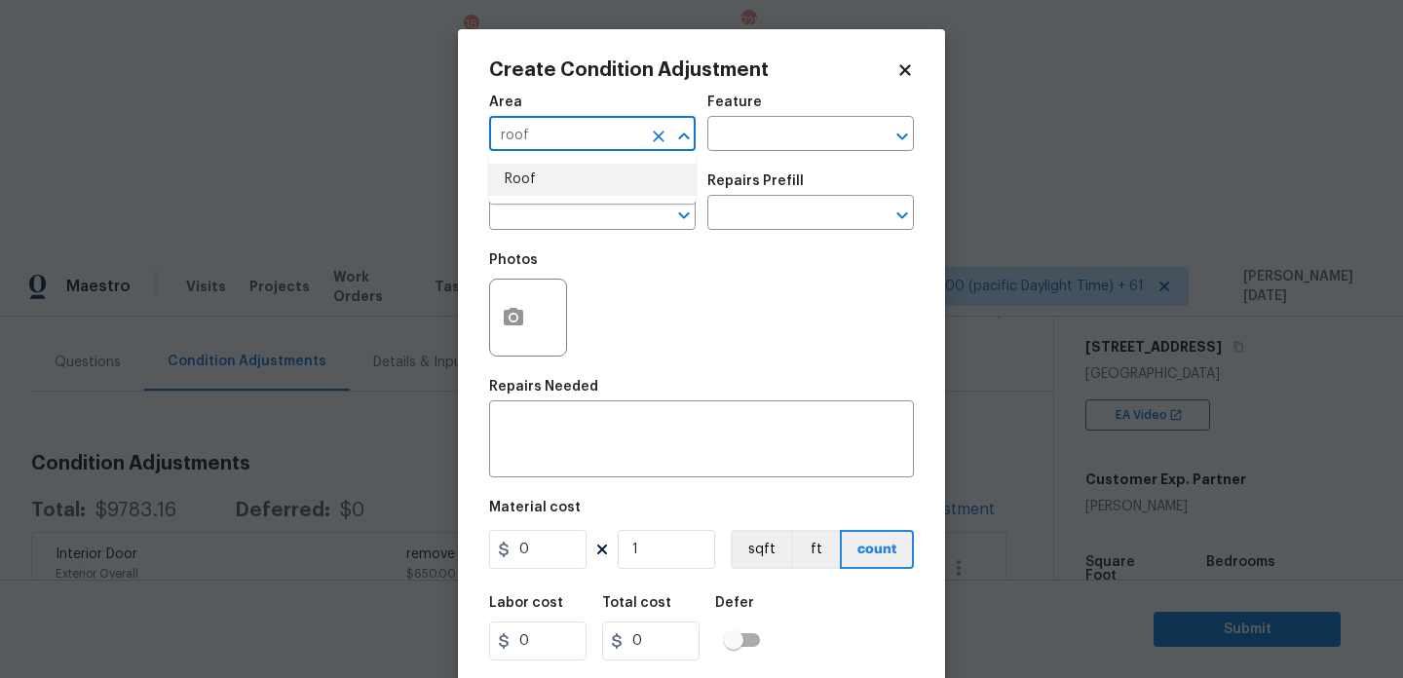
click at [542, 187] on li "Roof" at bounding box center [592, 180] width 207 height 32
type input "Roof"
click at [554, 211] on input "text" at bounding box center [565, 215] width 152 height 30
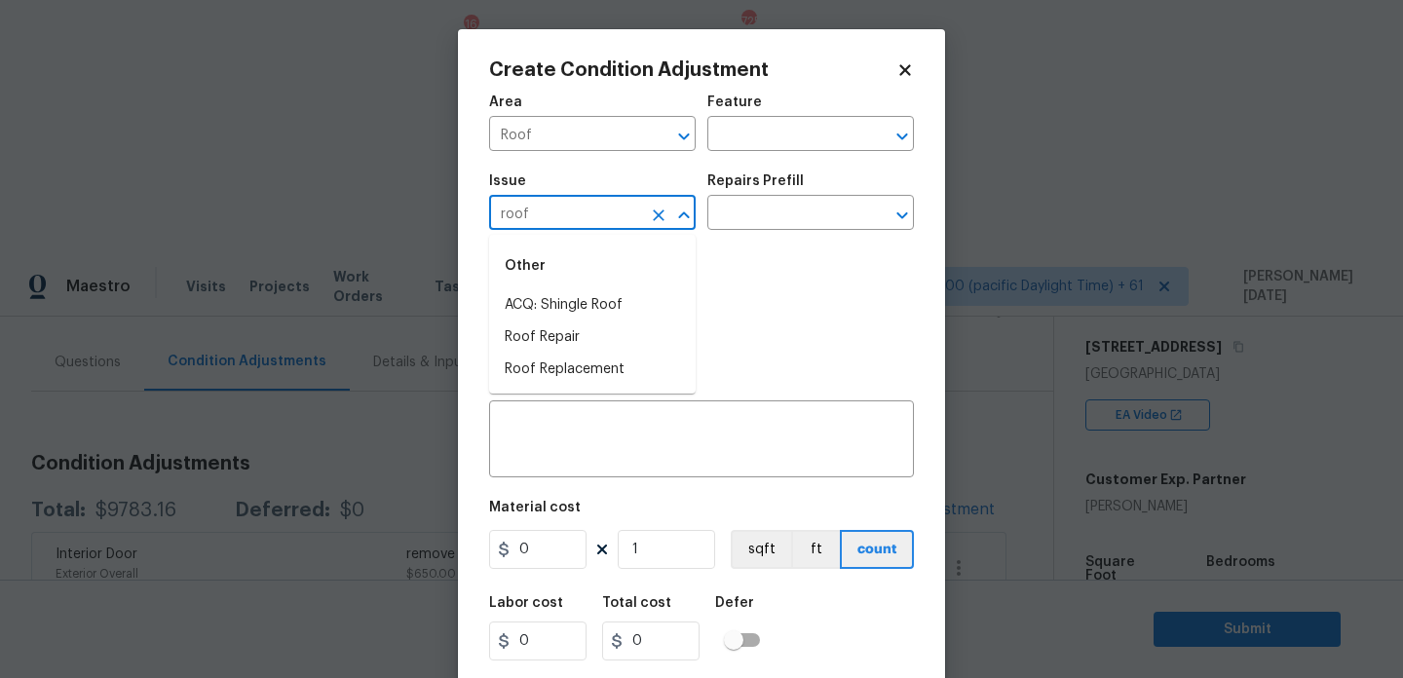
click at [574, 294] on li "ACQ: Shingle Roof" at bounding box center [592, 305] width 207 height 32
type input "ACQ: Shingle Roof"
click at [703, 245] on div "Photos" at bounding box center [701, 305] width 425 height 127
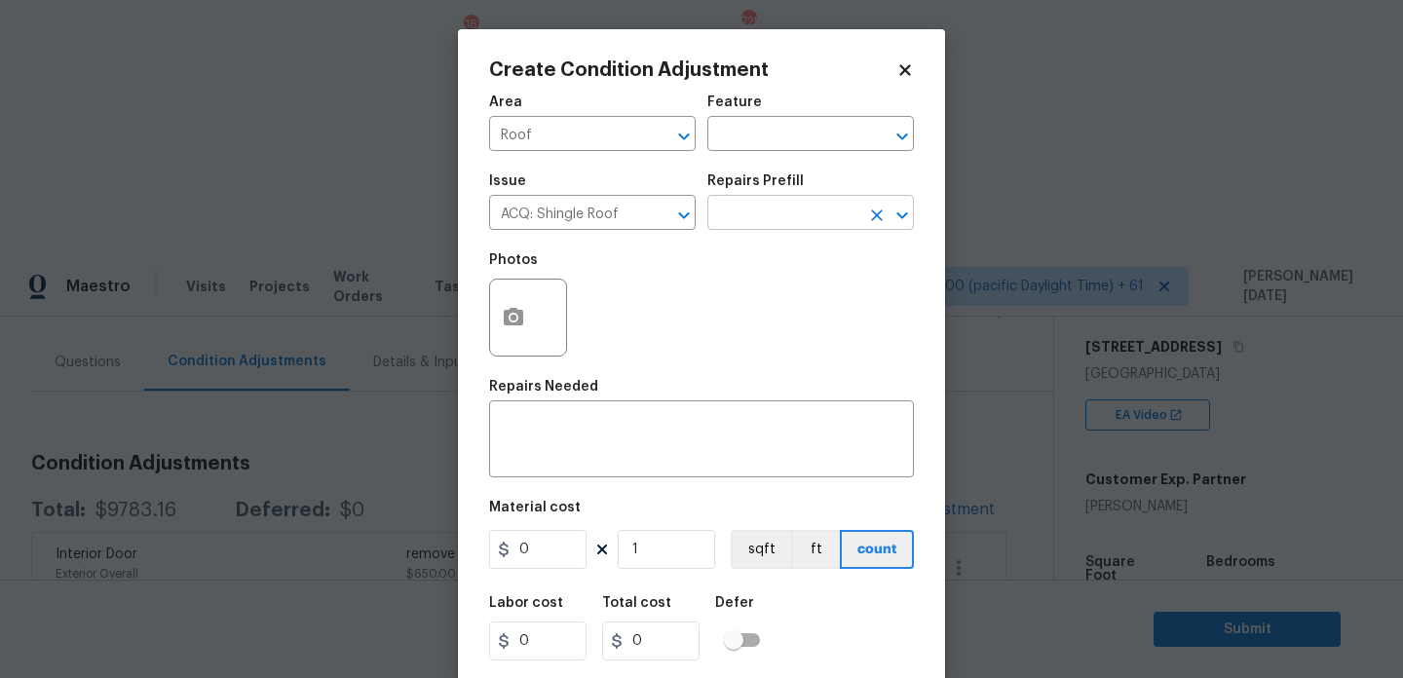
click at [753, 221] on input "text" at bounding box center [783, 215] width 152 height 30
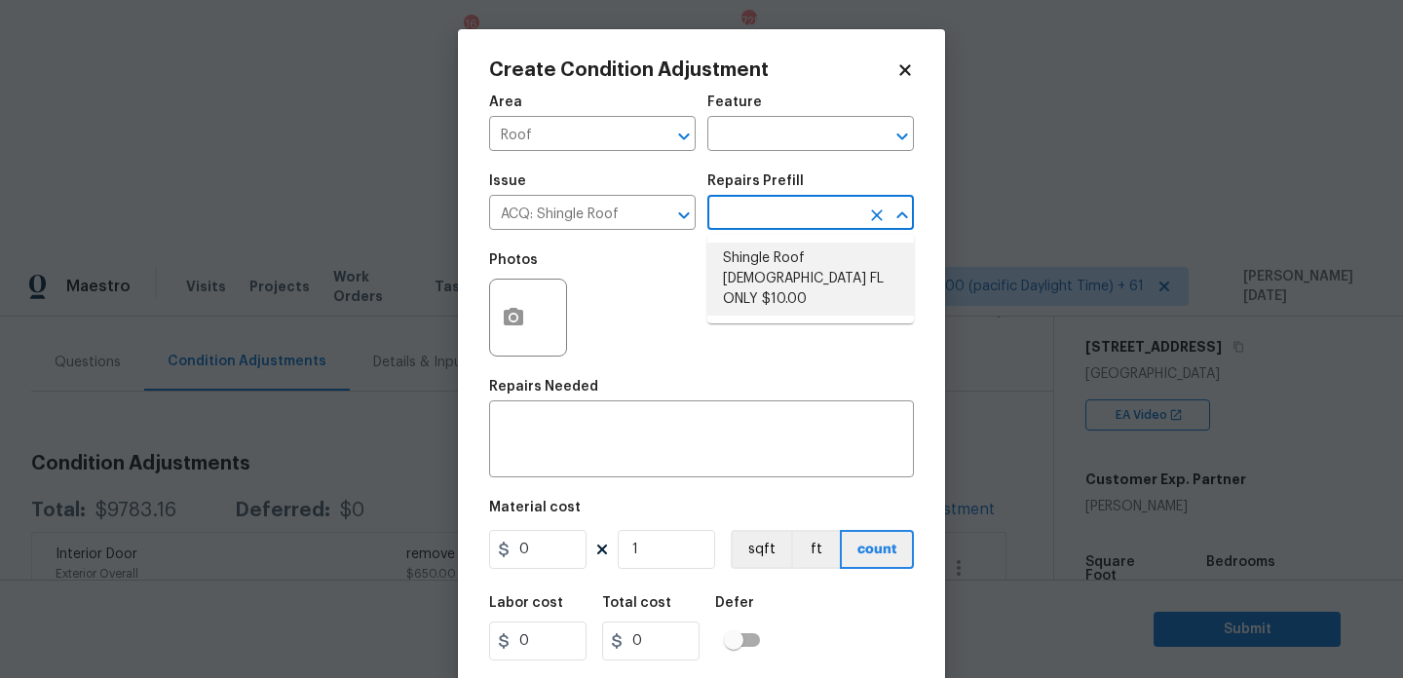
click at [772, 267] on li "Shingle Roof 15+ Years Old FL ONLY $10.00" at bounding box center [810, 279] width 207 height 73
type input "Acquisition"
type textarea "Acquisition Scope (Florida Only): Shingle Roof 15+ years in age maintenance."
type input "10"
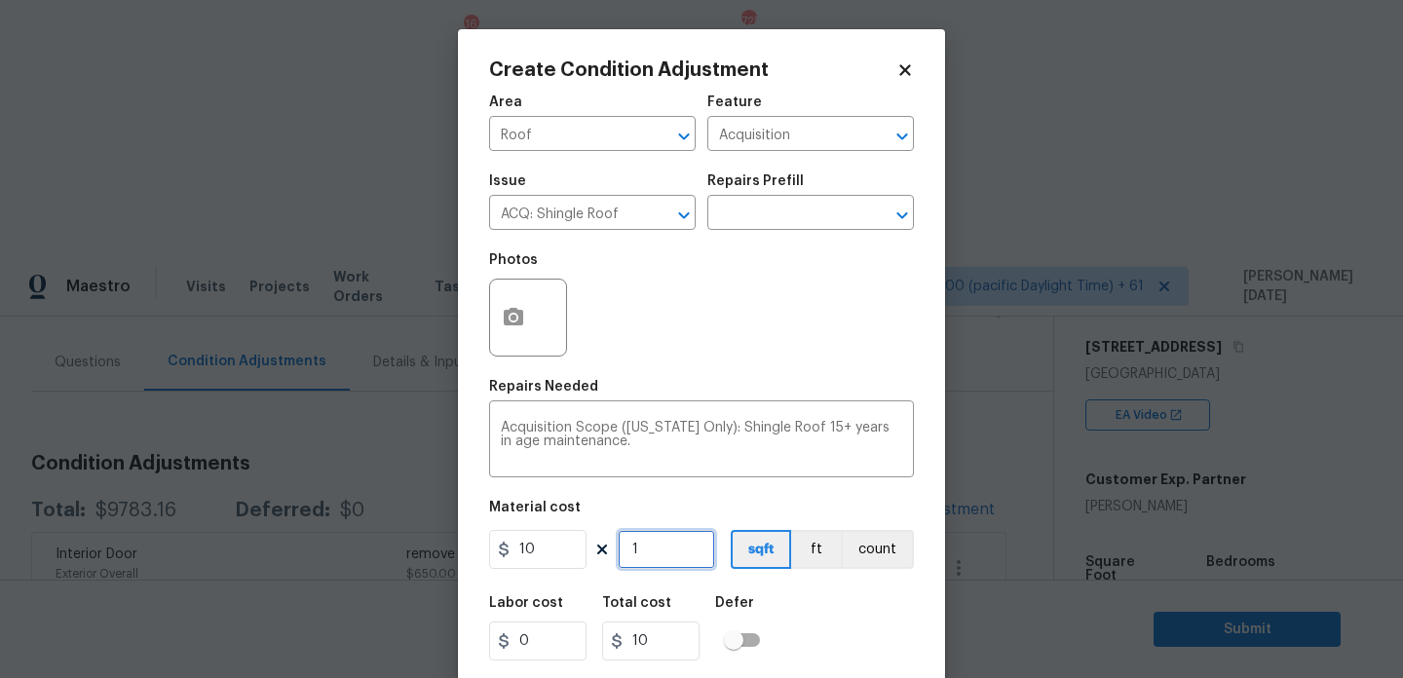
click at [666, 548] on input "1" at bounding box center [666, 549] width 97 height 39
type input "0"
paste input "1884"
type input "1884"
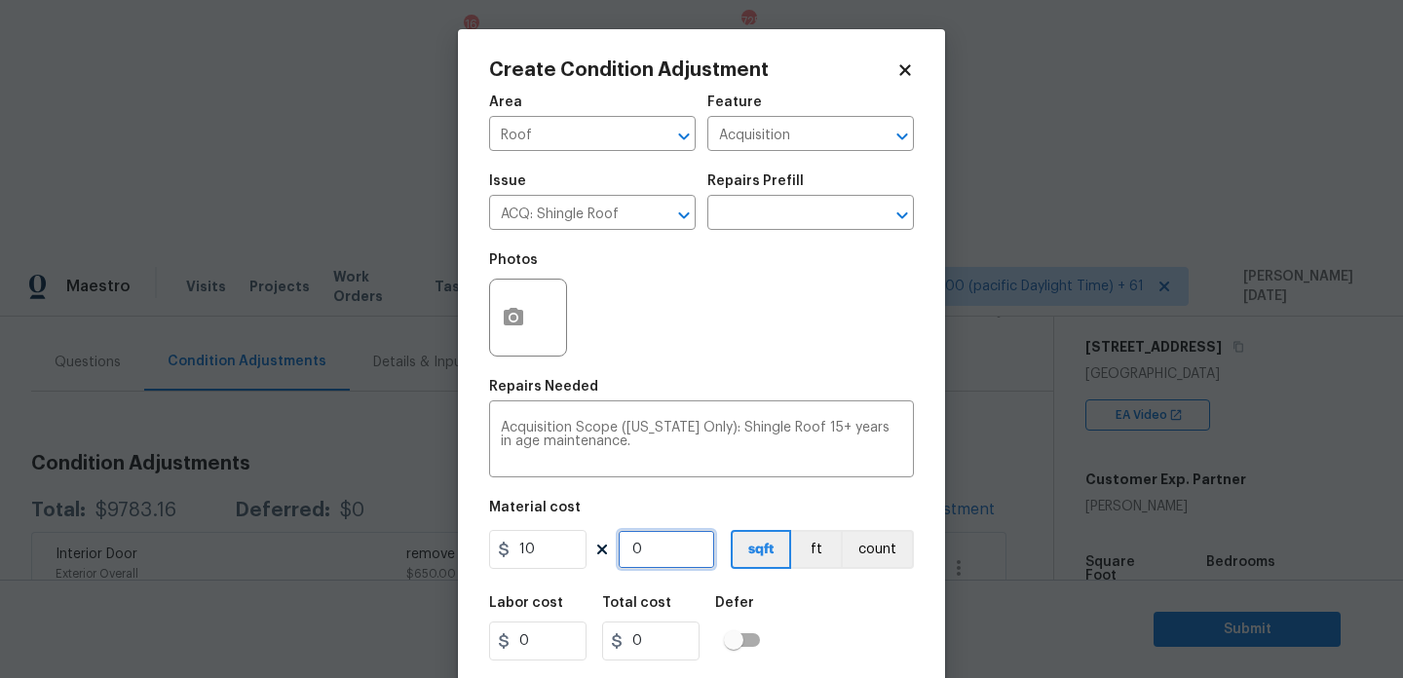
type input "18840"
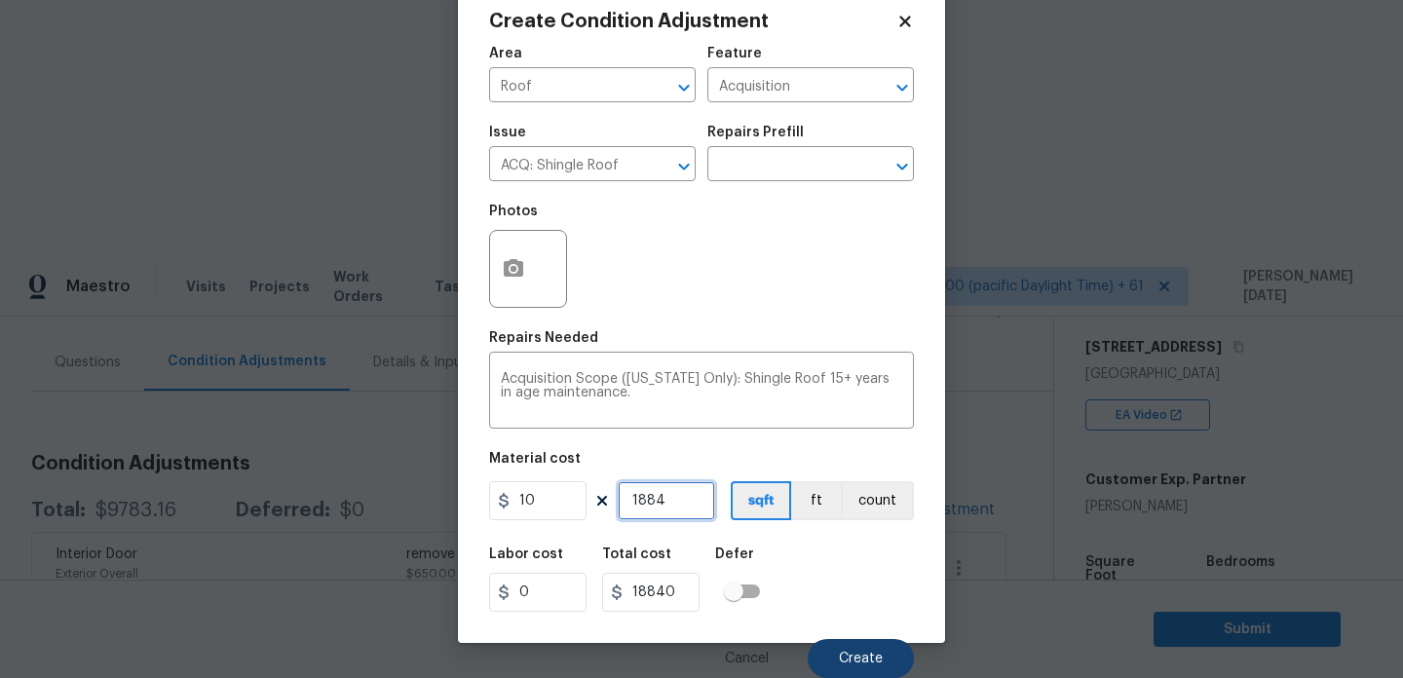
type input "1884"
click at [867, 658] on span "Create" at bounding box center [861, 659] width 44 height 15
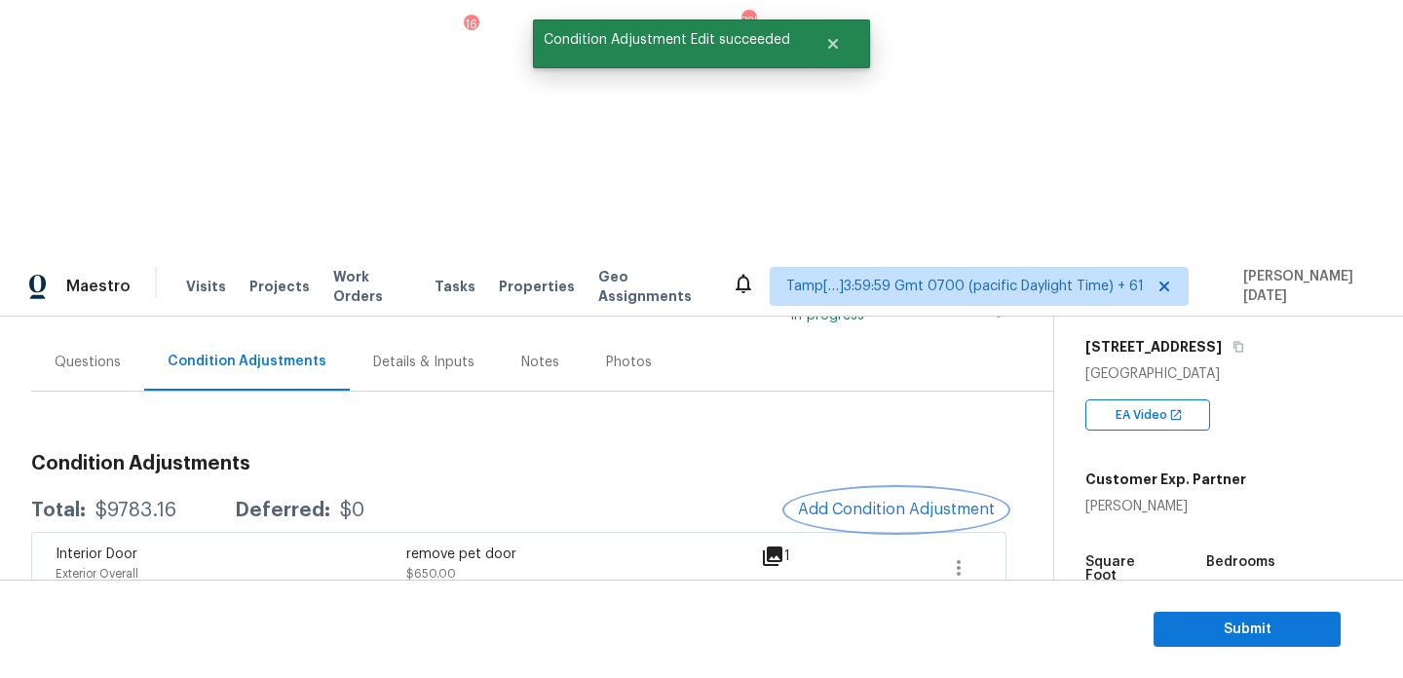
scroll to position [0, 0]
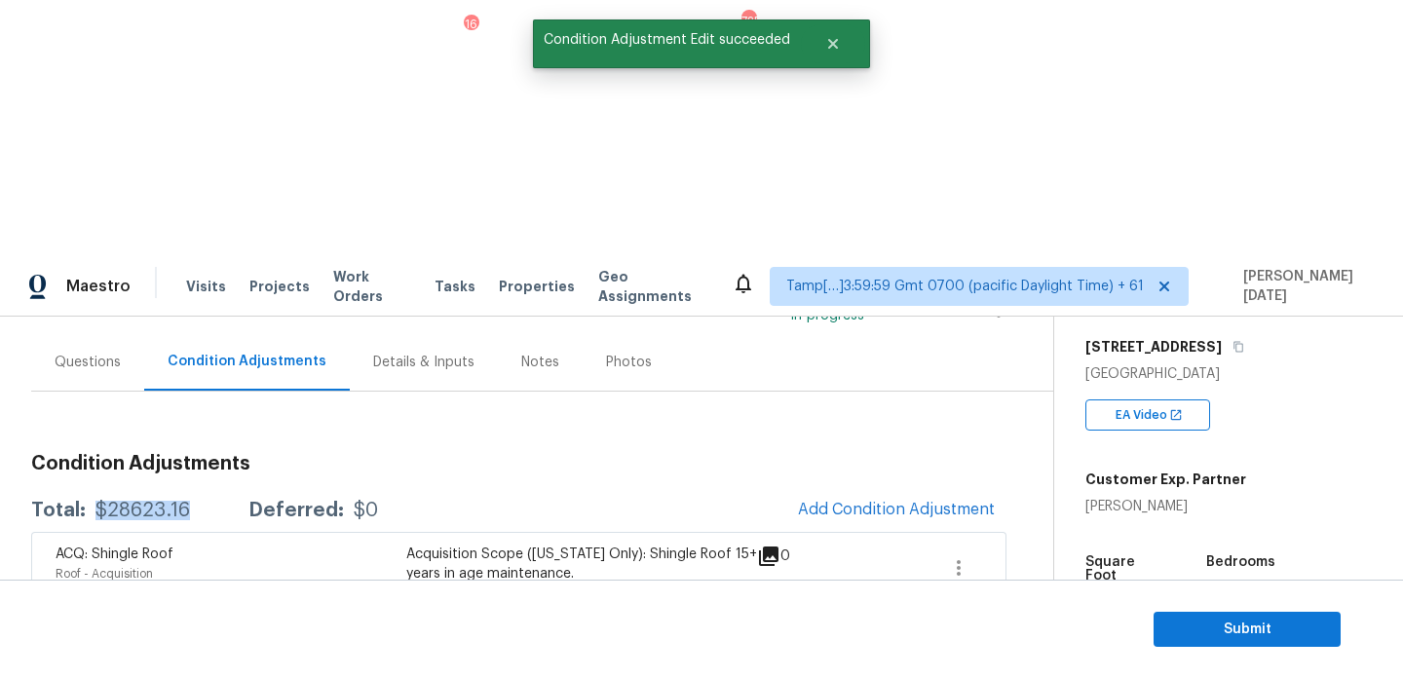
drag, startPoint x: 94, startPoint y: 251, endPoint x: 179, endPoint y: 251, distance: 84.8
click at [179, 501] on div "$28623.16" at bounding box center [142, 510] width 94 height 19
copy div "$28623.16"
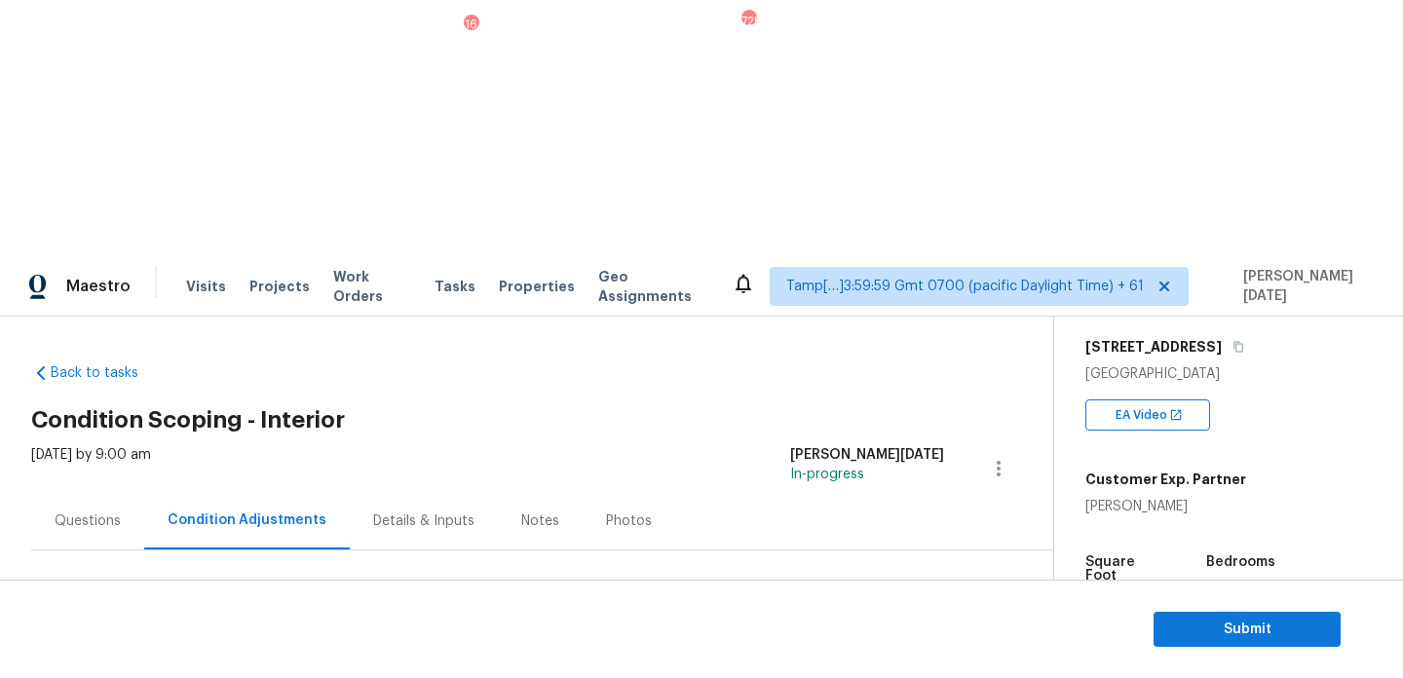
scroll to position [175, 0]
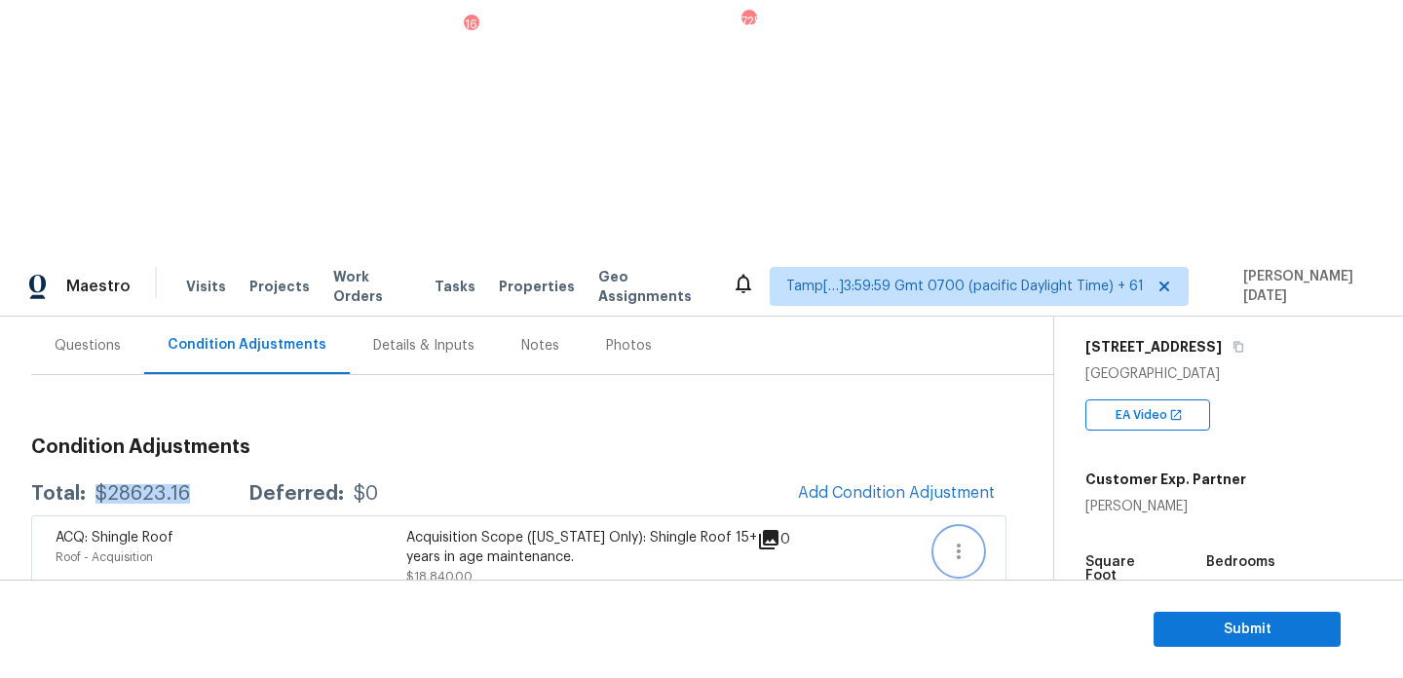
click at [961, 540] on icon "button" at bounding box center [958, 551] width 23 height 23
click at [1016, 294] on div "Edit" at bounding box center [1070, 292] width 152 height 19
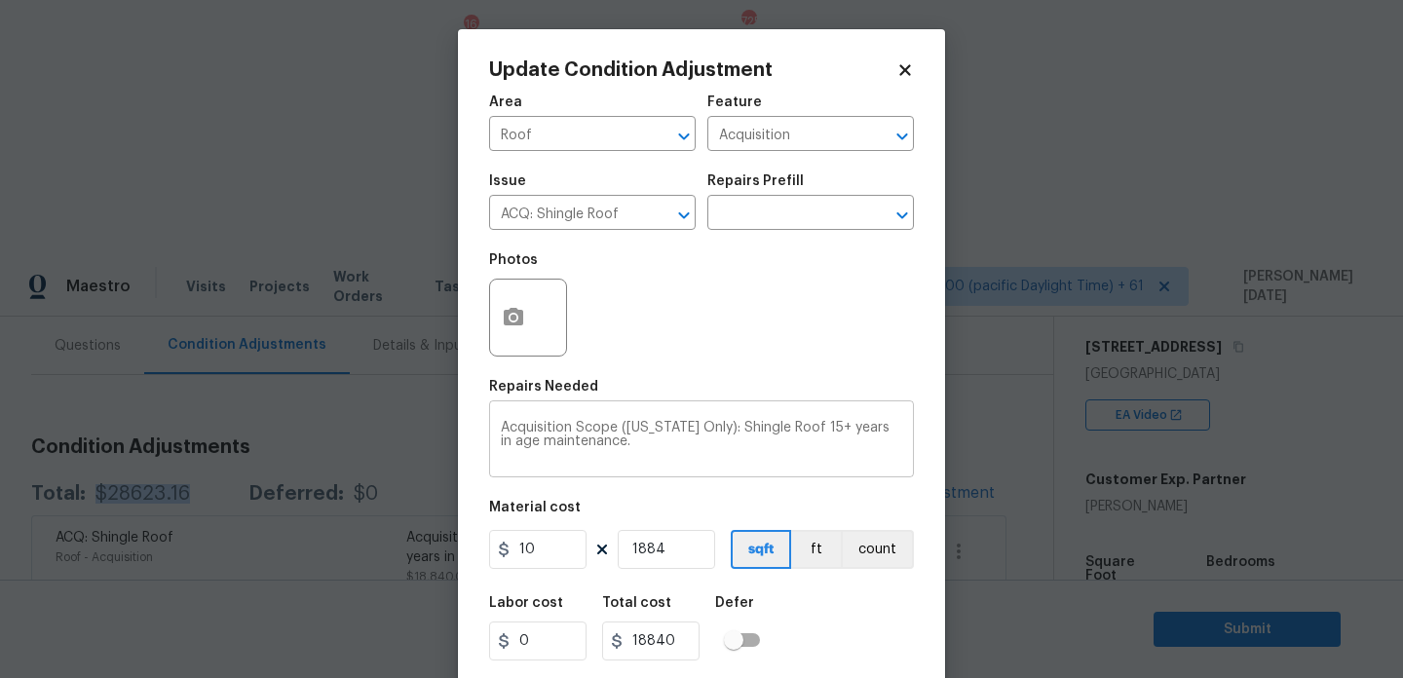
click at [646, 447] on textarea "Acquisition Scope (Florida Only): Shingle Roof 15+ years in age maintenance." at bounding box center [701, 441] width 401 height 41
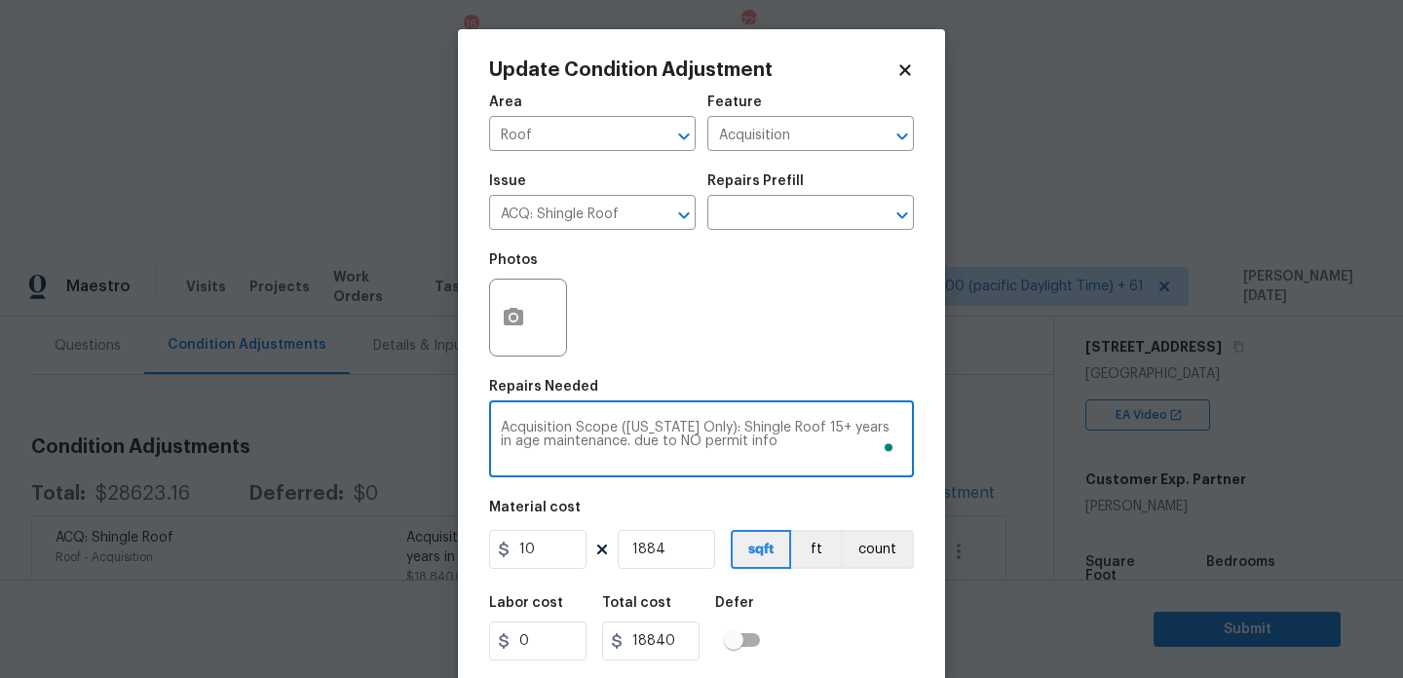
scroll to position [50, 0]
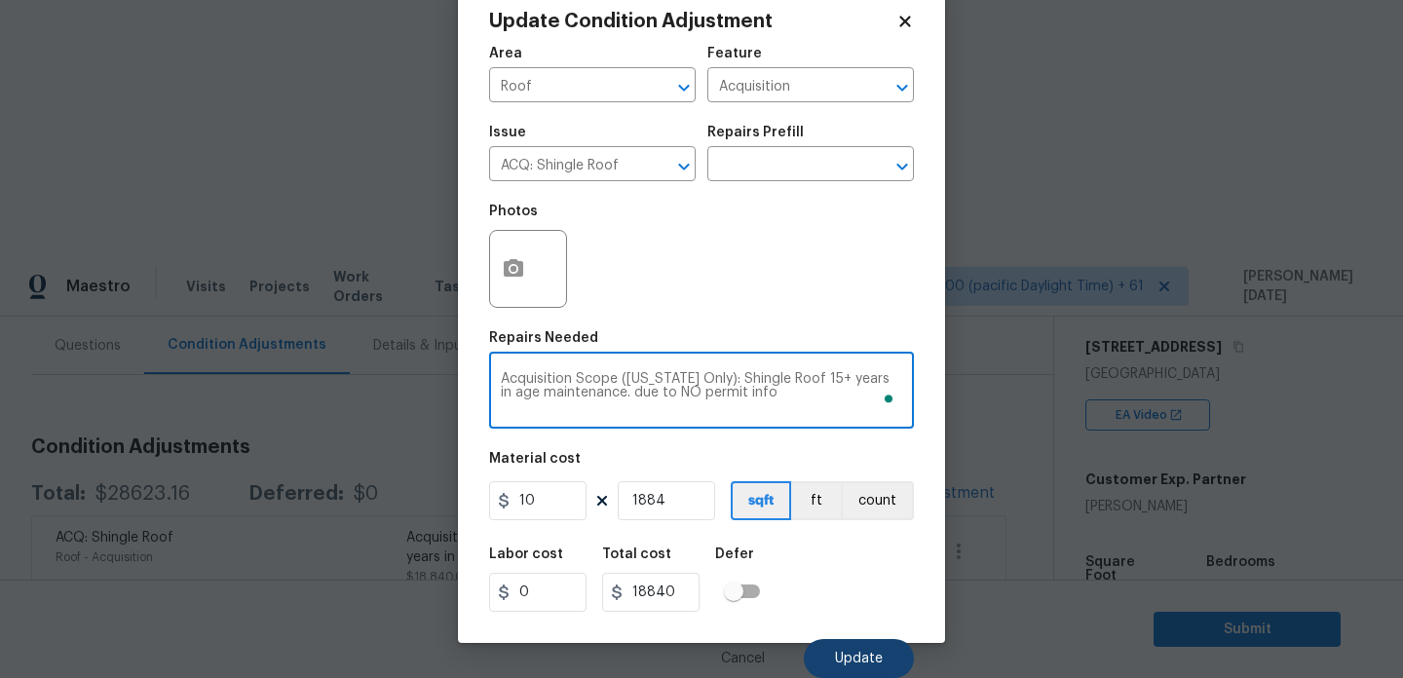
type textarea "Acquisition Scope (Florida Only): Shingle Roof 15+ years in age maintenance. du…"
click at [858, 669] on button "Update" at bounding box center [859, 658] width 110 height 39
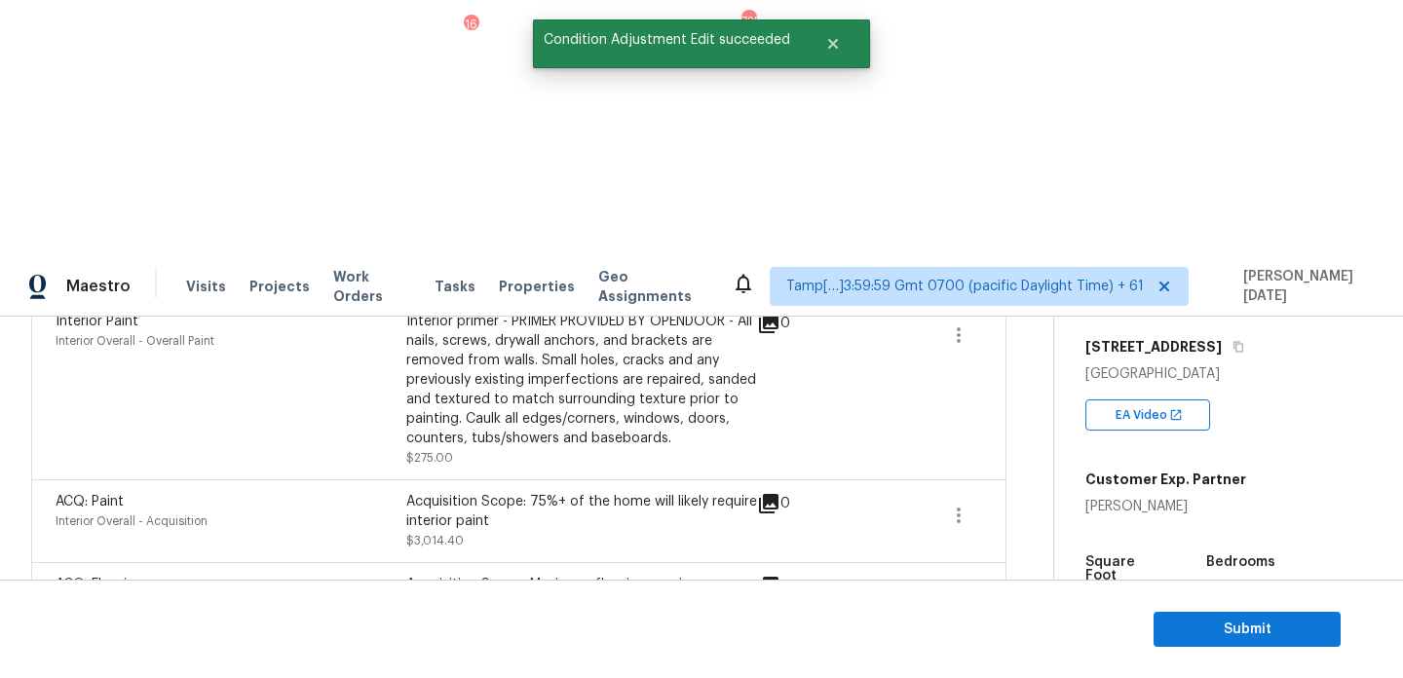
scroll to position [1140, 0]
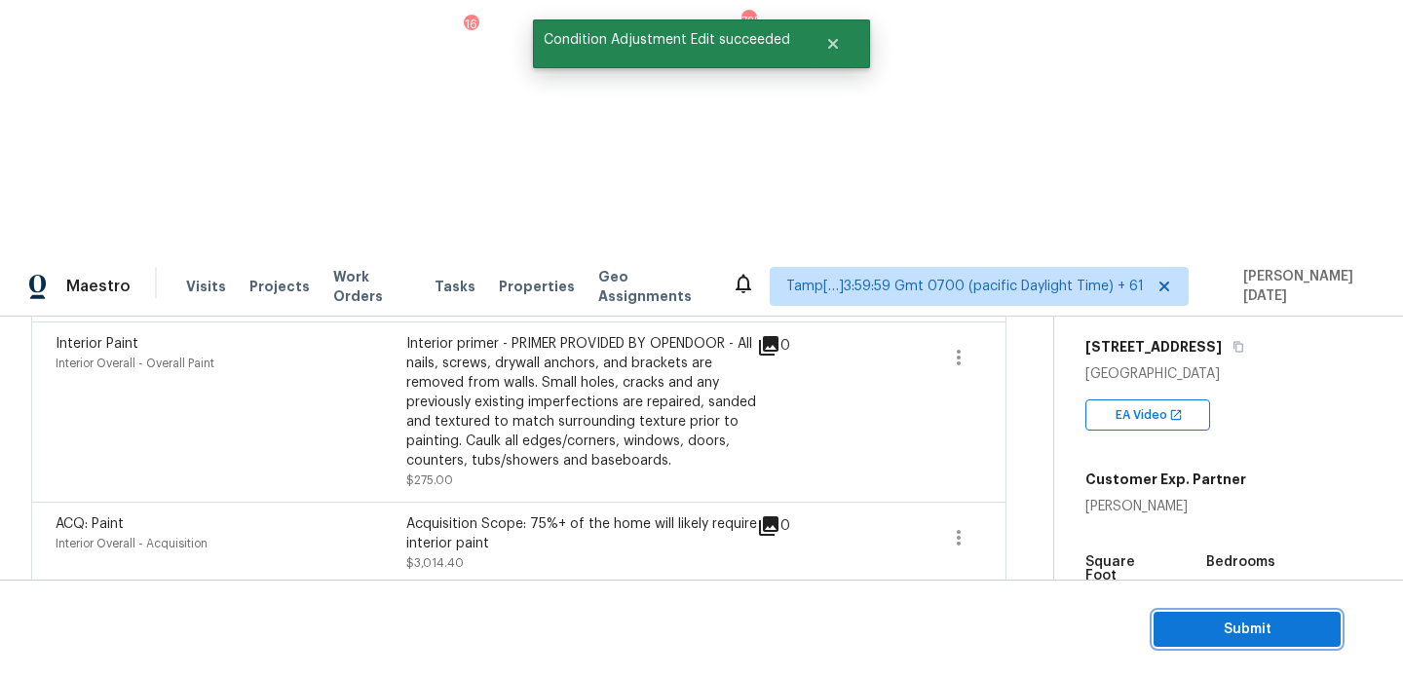
click at [1246, 633] on span "Submit" at bounding box center [1247, 630] width 156 height 24
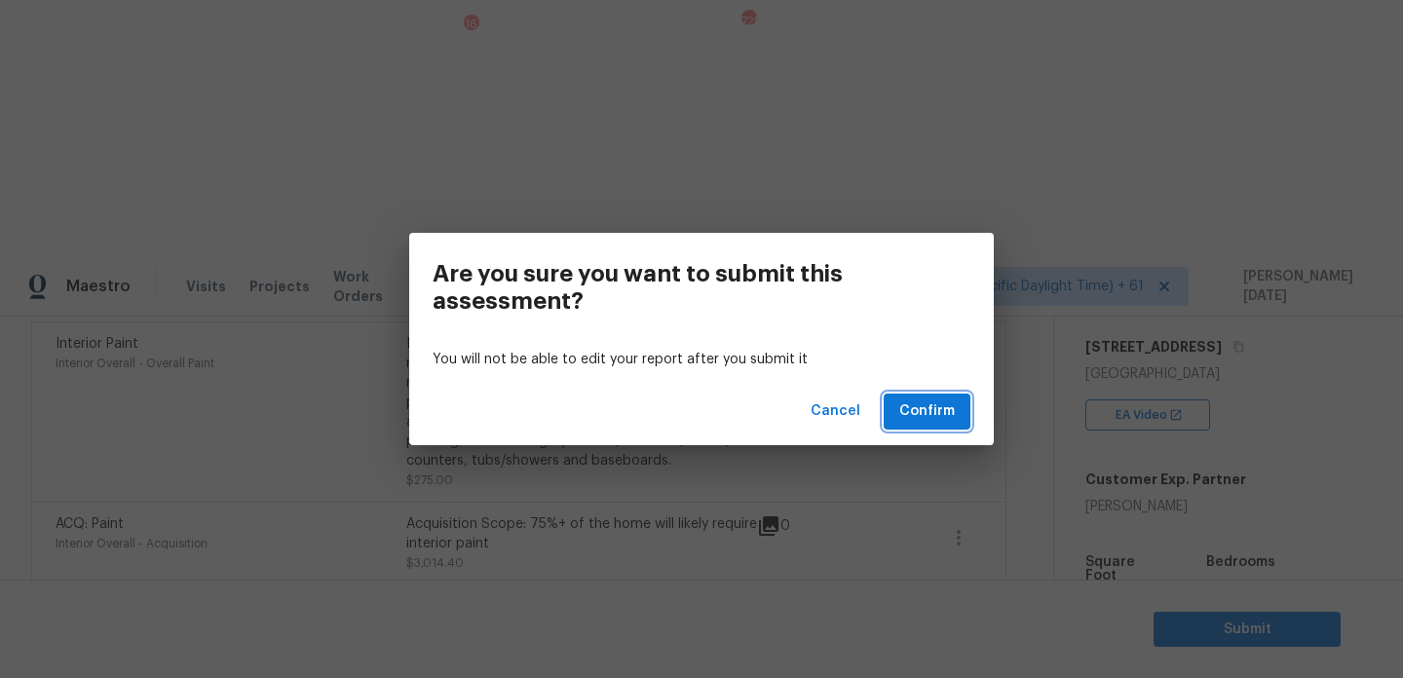
click at [951, 410] on span "Confirm" at bounding box center [927, 411] width 56 height 24
